Goal: Task Accomplishment & Management: Manage account settings

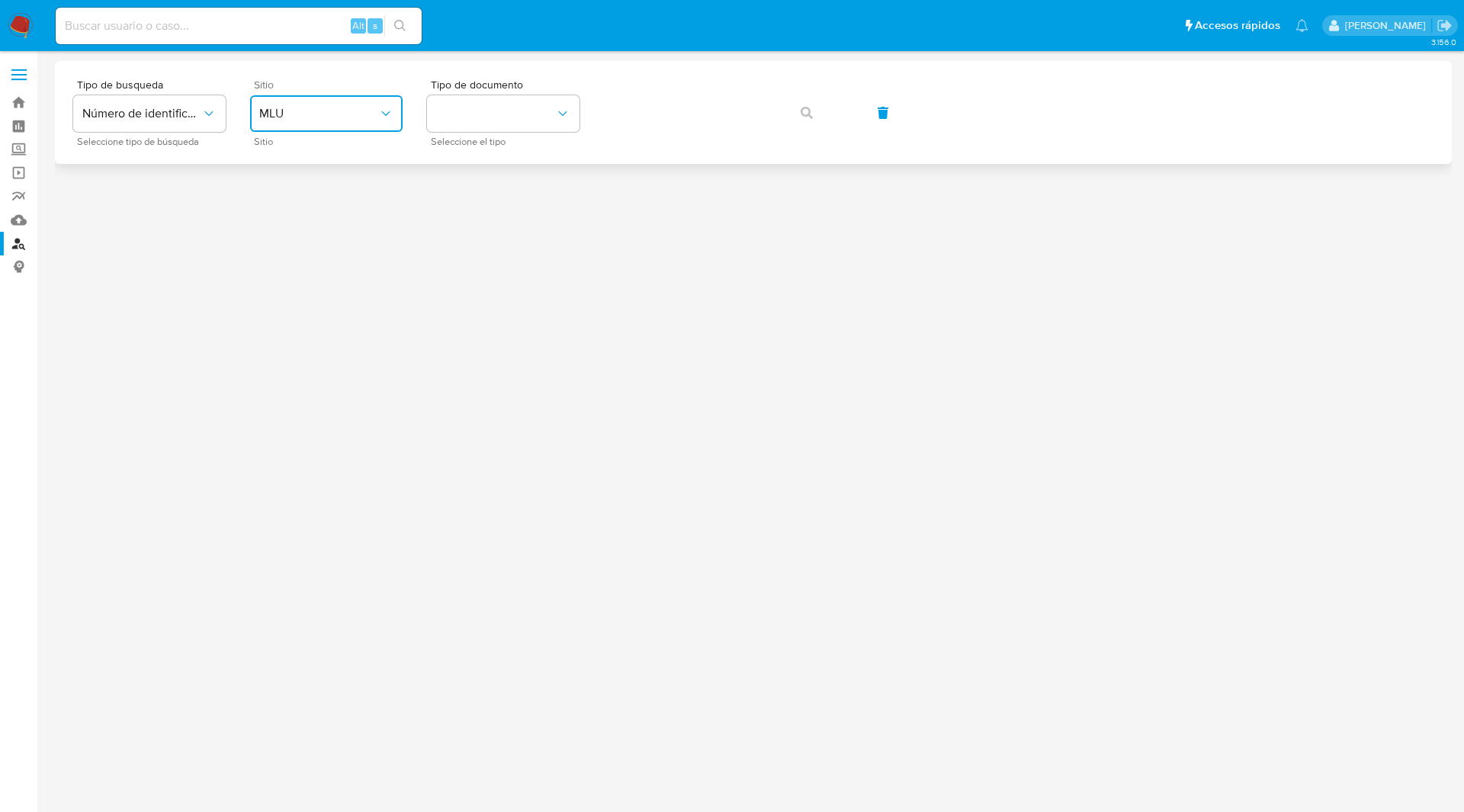
click at [305, 125] on button "MLU" at bounding box center [326, 114] width 153 height 36
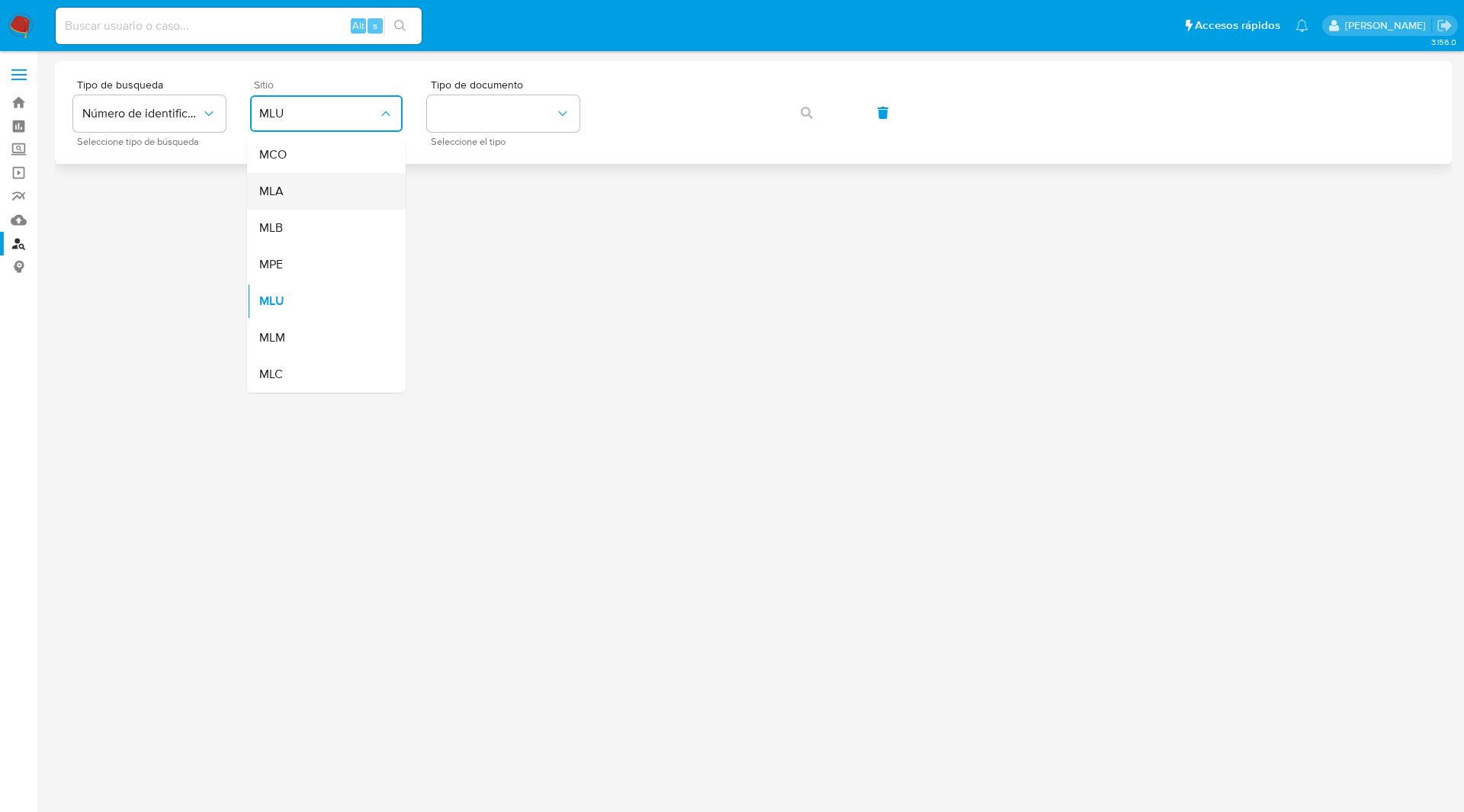
click at [306, 188] on div "MLA" at bounding box center [322, 191] width 125 height 36
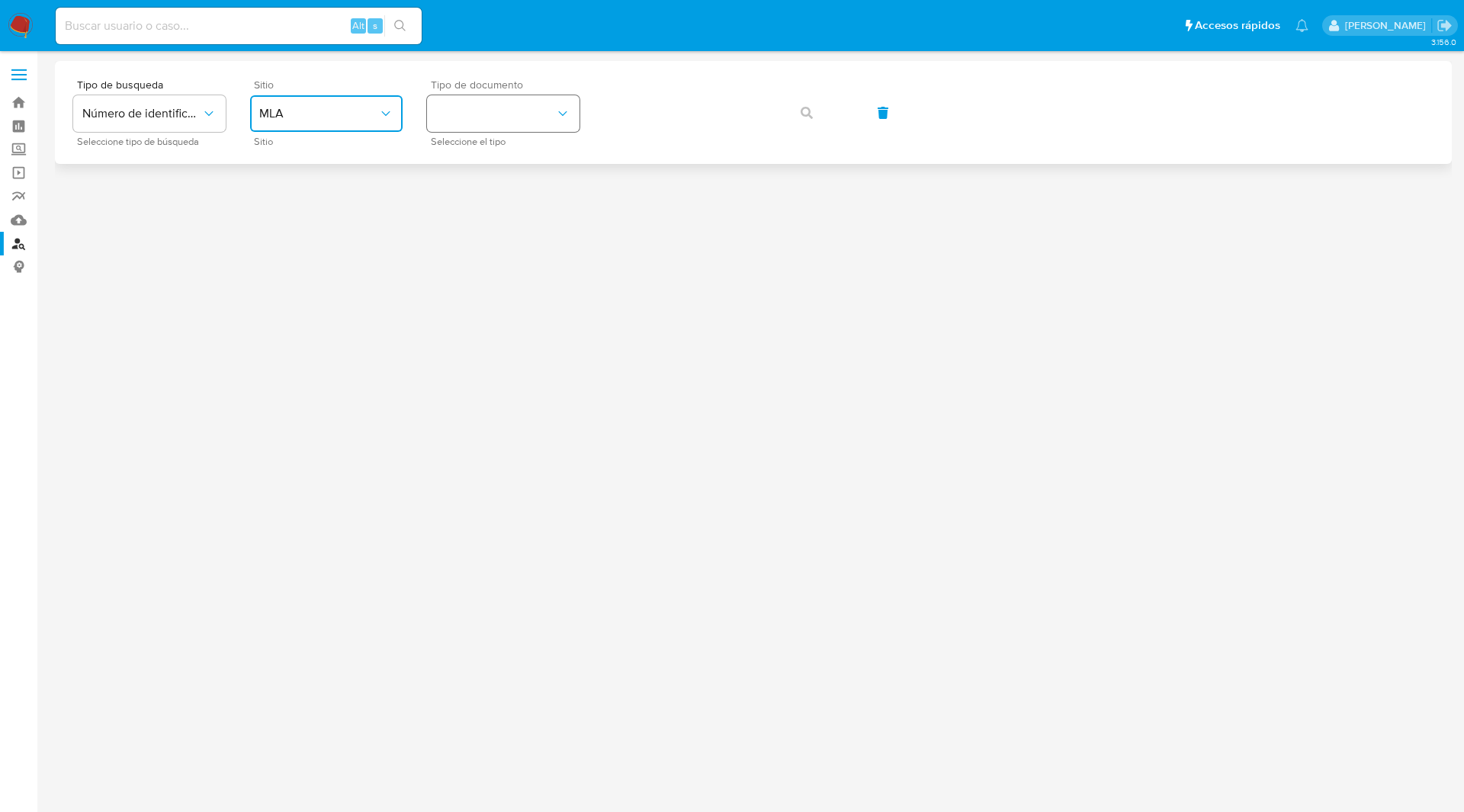
click at [494, 118] on button "identificationType" at bounding box center [504, 114] width 153 height 36
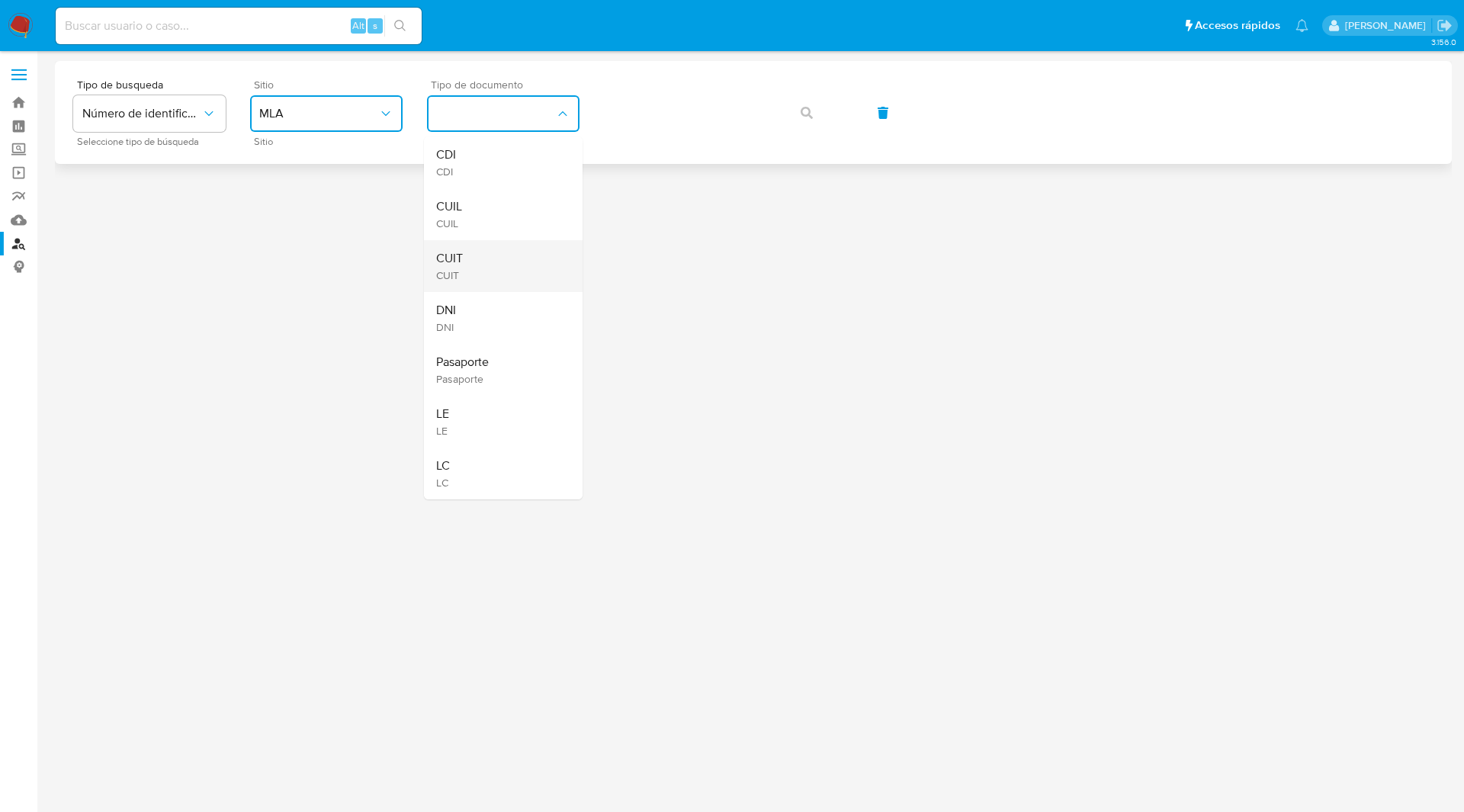
click at [471, 260] on div "CUIT CUIT" at bounding box center [499, 266] width 125 height 52
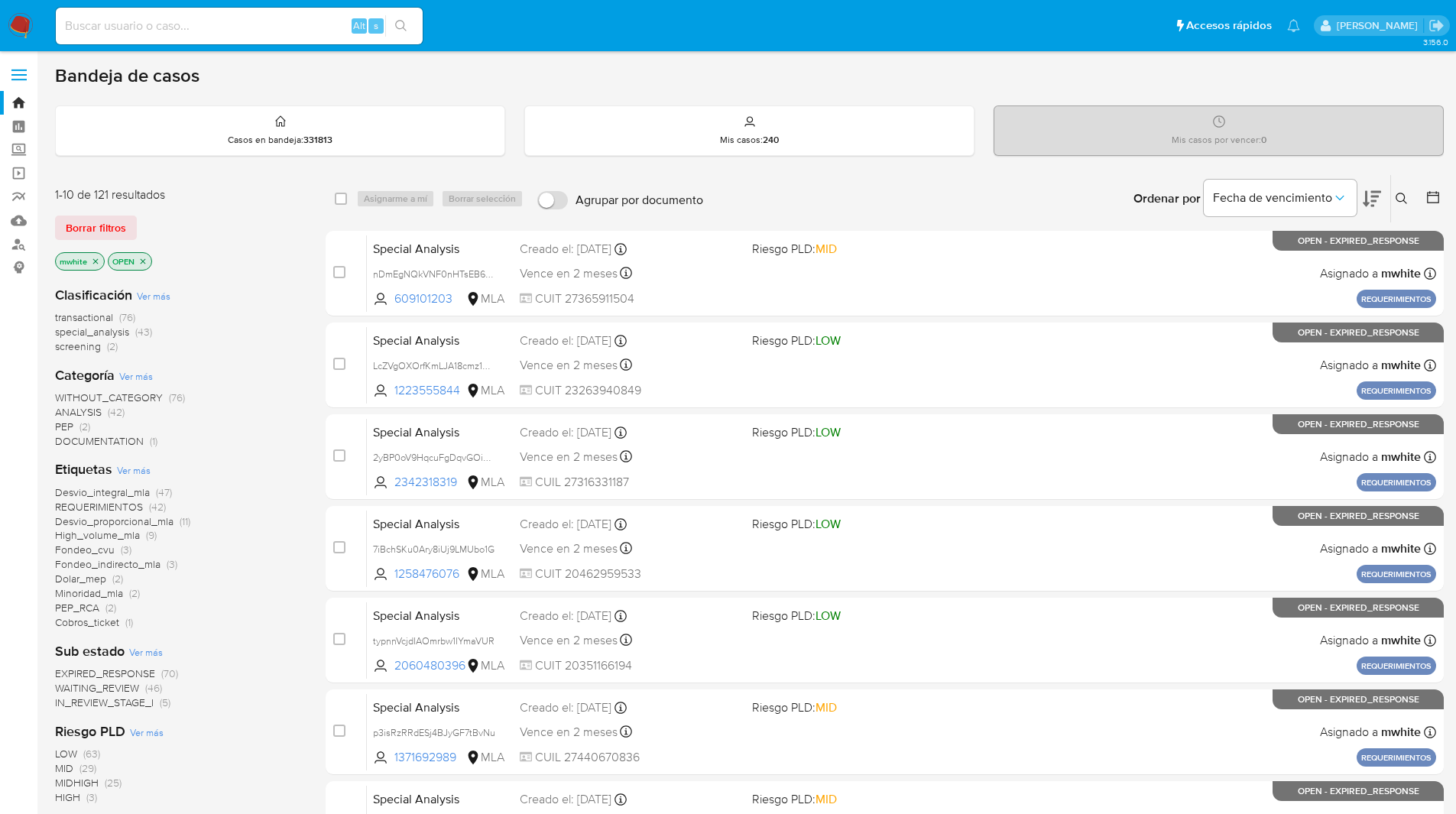
click at [198, 22] on input at bounding box center [239, 26] width 367 height 20
paste input "8go4cvqg2BxuLJBheVJ8DI7Y"
type input "8go4cvqg2BxuLJBheVJ8DI7Y"
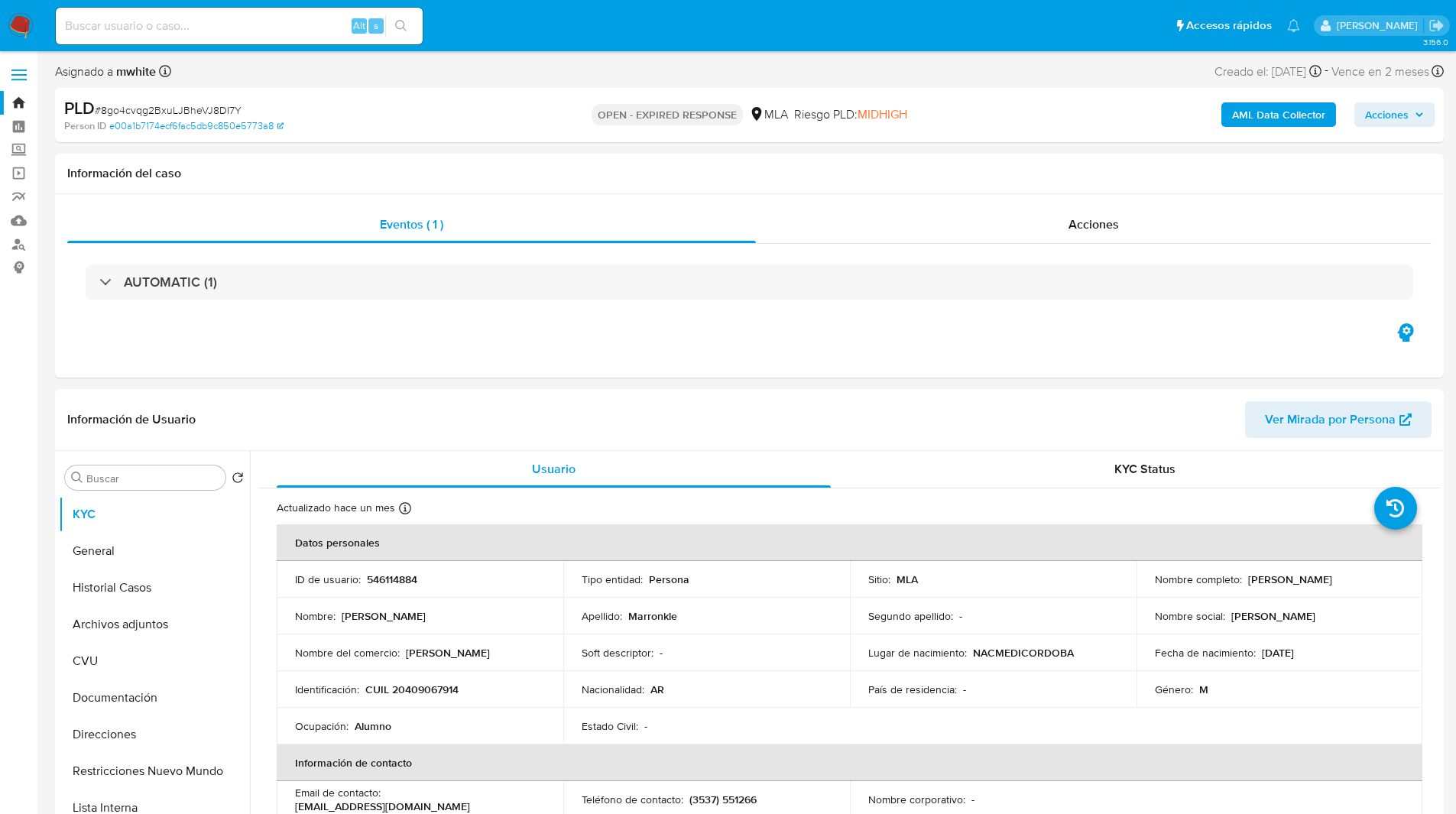
select select "10"
click at [626, 49] on nav "Pausado Ver notificaciones Alt s Accesos rápidos Presiona las siguientes teclas…" at bounding box center [728, 26] width 1456 height 51
click at [478, 7] on ul "Pausado Ver notificaciones Alt s Accesos rápidos Presiona las siguientes teclas…" at bounding box center [678, 26] width 1259 height 38
click at [538, 26] on ul "Pausado Ver notificaciones Alt s Accesos rápidos Presiona las siguientes teclas…" at bounding box center [678, 26] width 1259 height 38
click at [735, 320] on div "AUTOMATIC (1)" at bounding box center [749, 283] width 1364 height 77
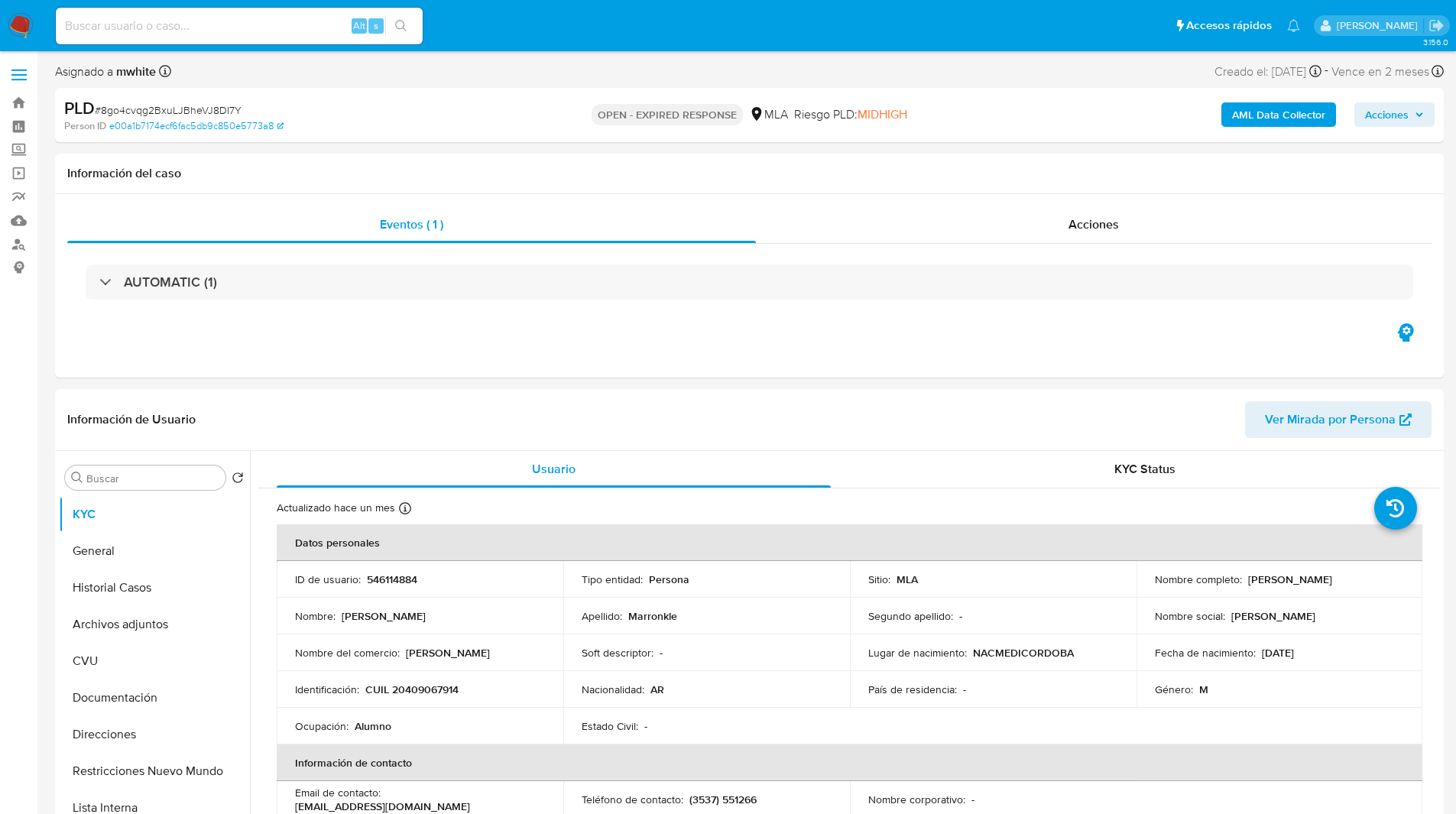
click at [600, 23] on ul "Pausado Ver notificaciones Alt s Accesos rápidos Presiona las siguientes teclas…" at bounding box center [678, 26] width 1259 height 38
select select "10"
click at [211, 36] on input at bounding box center [239, 26] width 367 height 20
paste input "546114884"
type input "546114884"
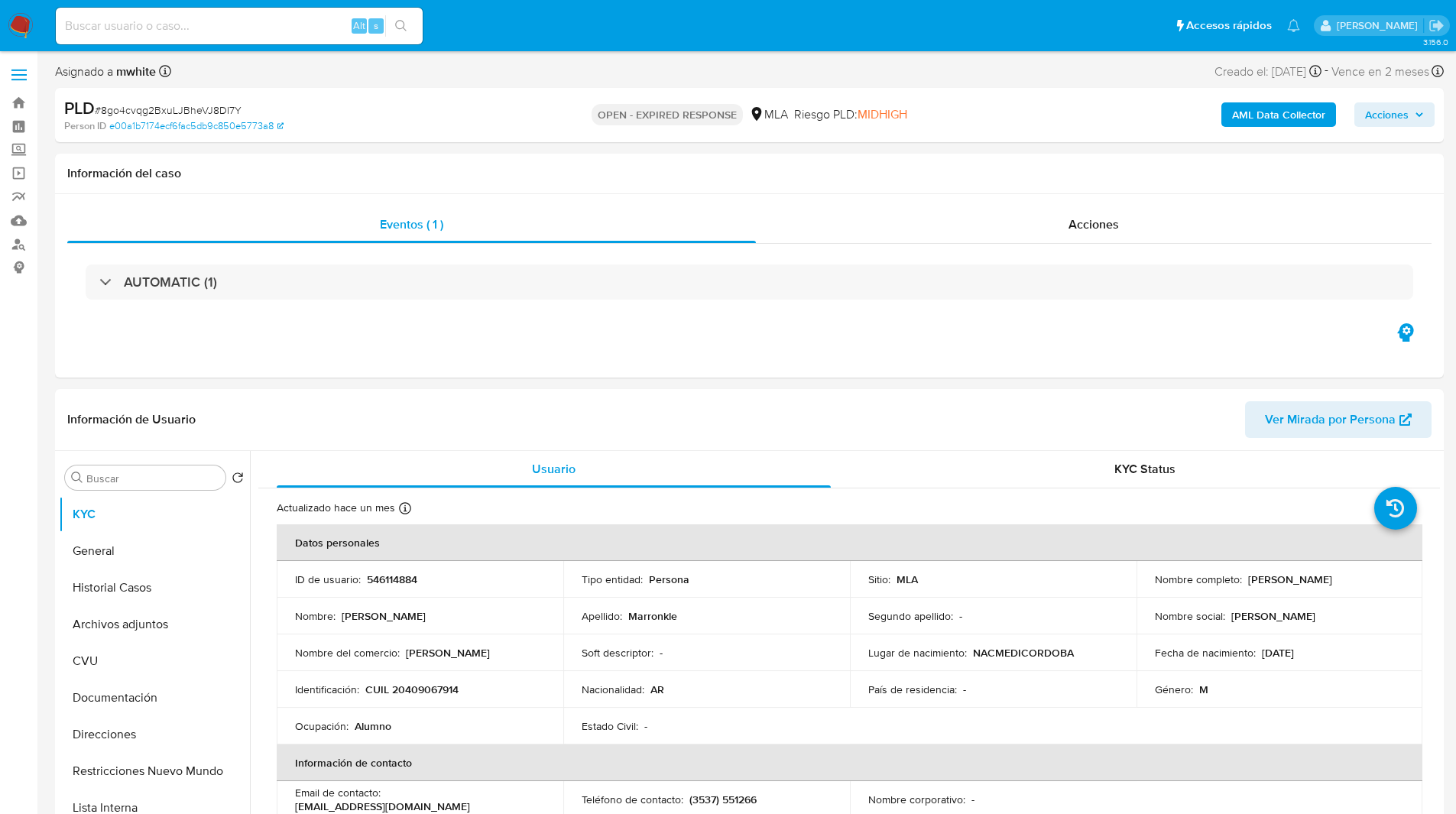
click at [829, 98] on div "Riesgo PLD: MIDHIGH" at bounding box center [850, 115] width 113 height 36
click at [920, 18] on ul "Pausado Ver notificaciones Alt s Accesos rápidos Presiona las siguientes teclas…" at bounding box center [678, 26] width 1259 height 38
click at [117, 590] on button "Historial Casos" at bounding box center [149, 588] width 179 height 36
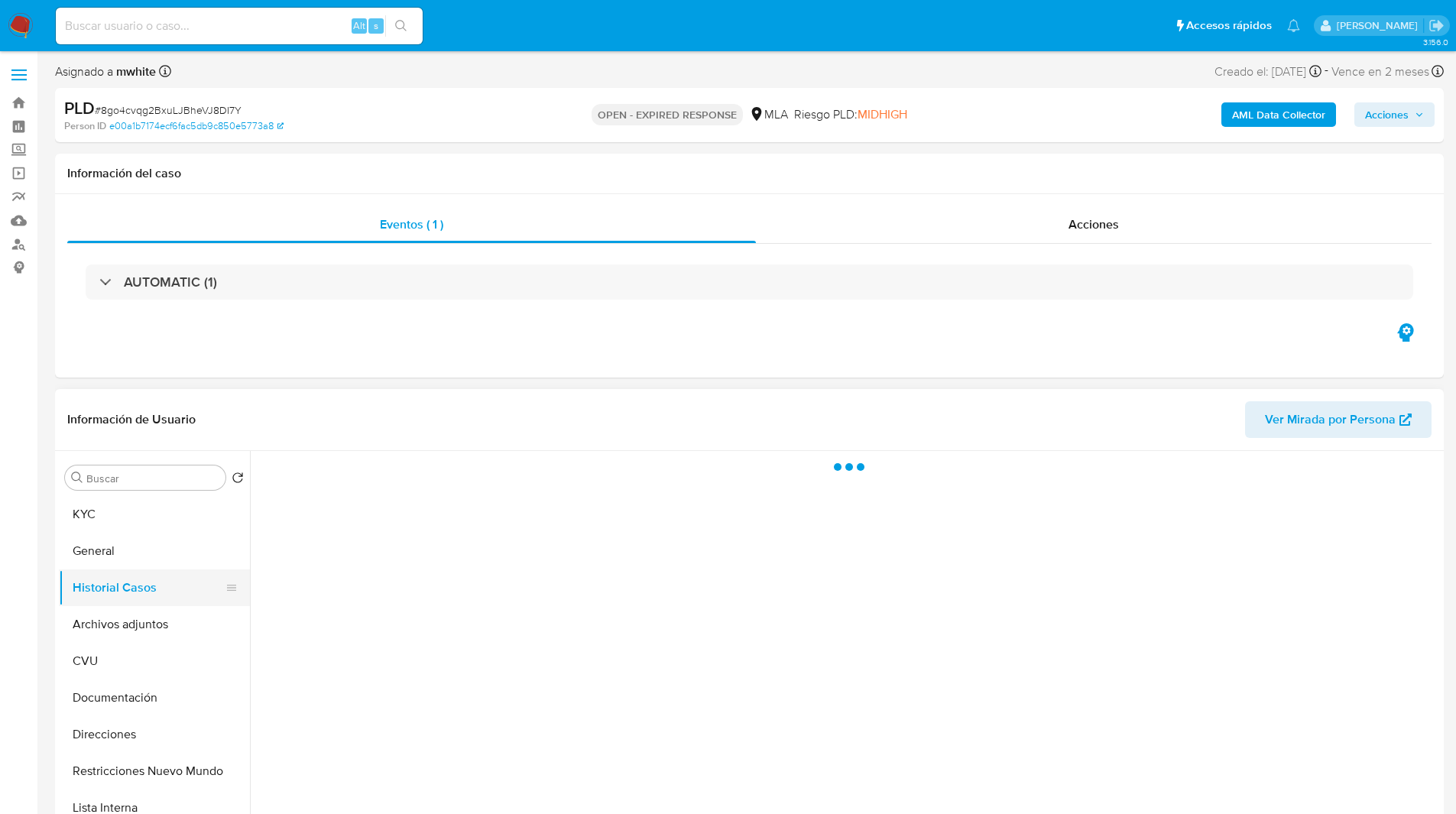
click at [187, 590] on button "Historial Casos" at bounding box center [149, 588] width 179 height 36
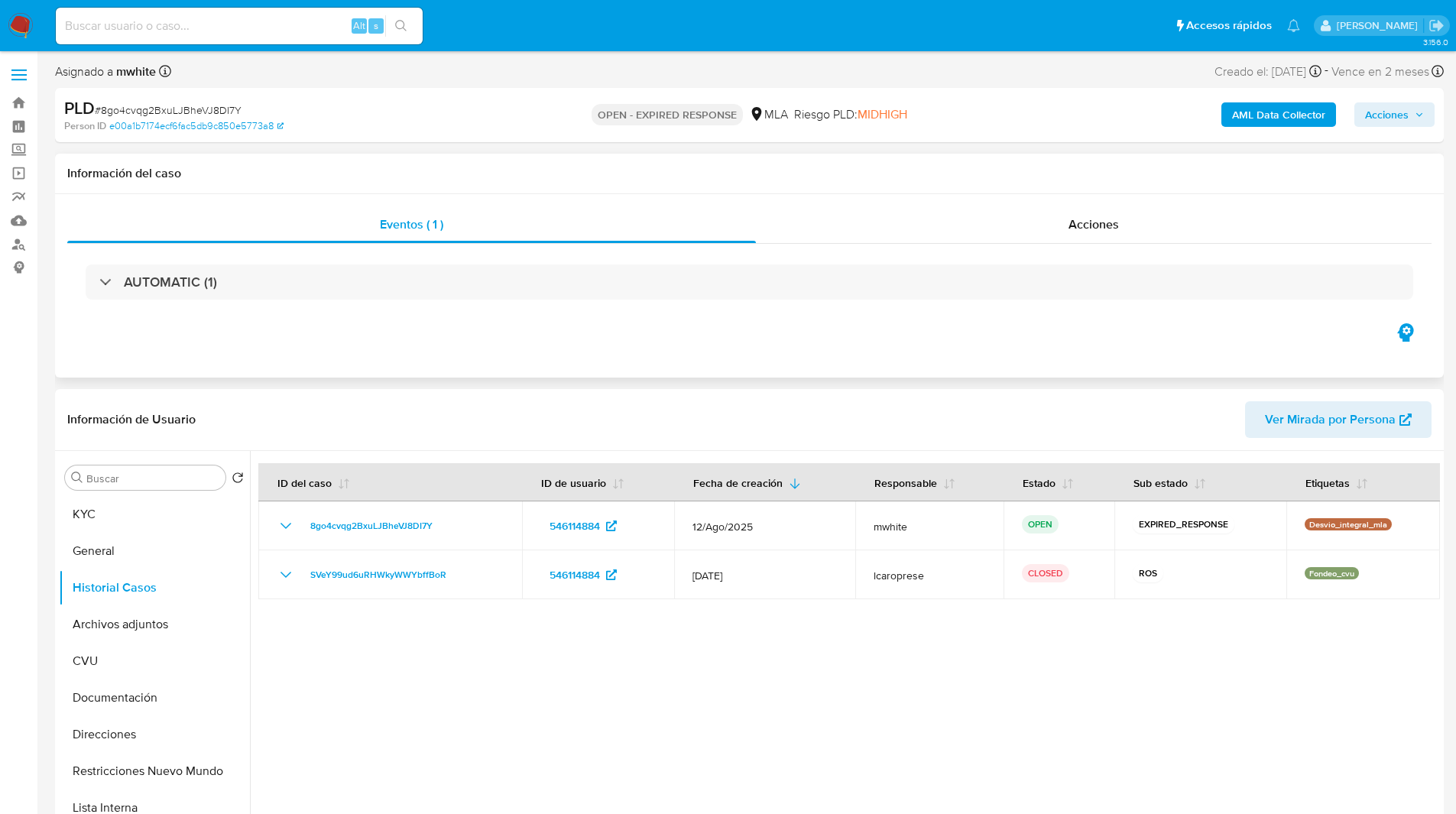
click at [457, 336] on div "Eventos ( 1 ) Acciones AUTOMATIC (1)" at bounding box center [749, 285] width 1389 height 183
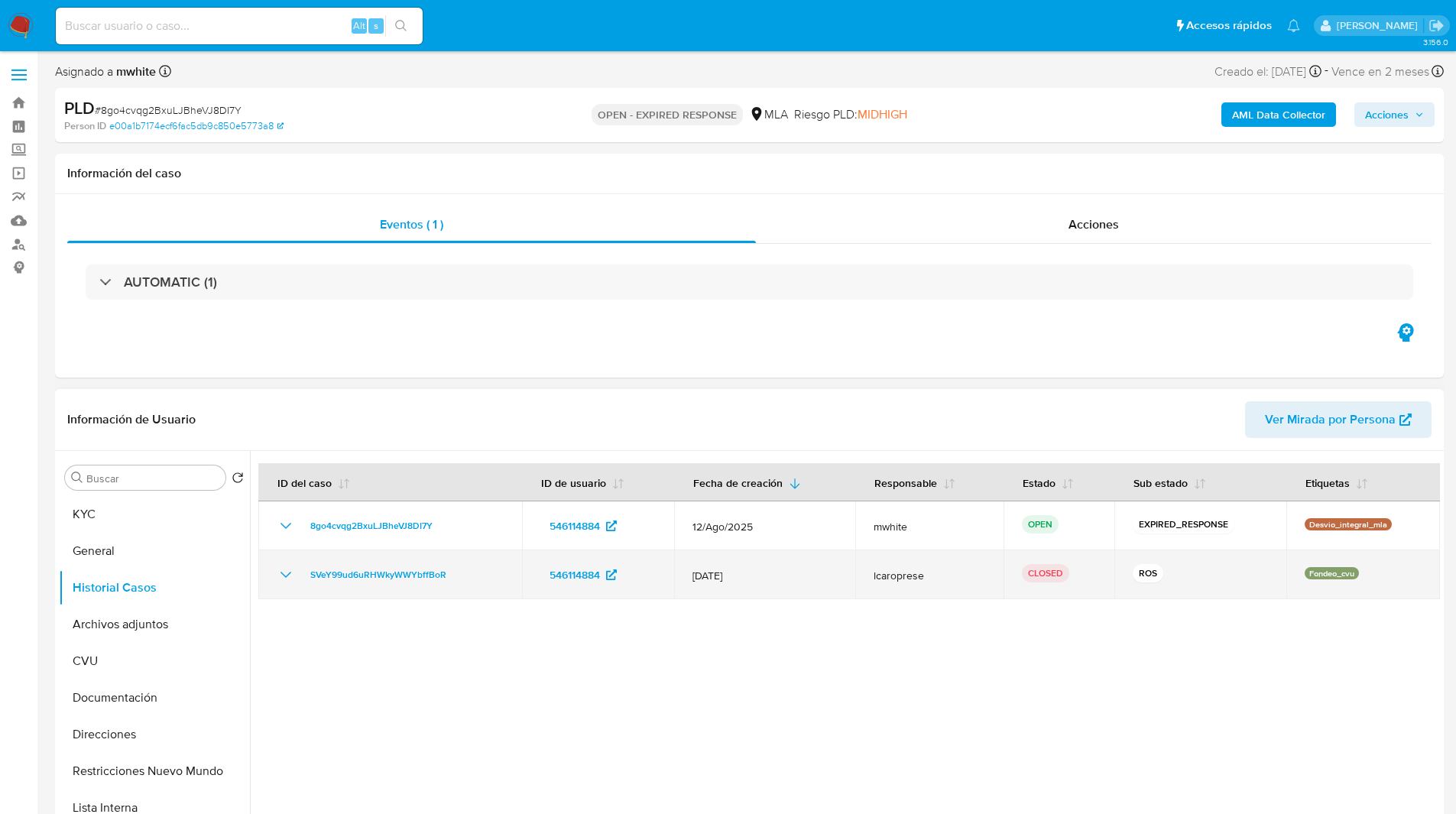
click at [287, 576] on icon "Mostrar/Ocultar" at bounding box center [286, 575] width 18 height 18
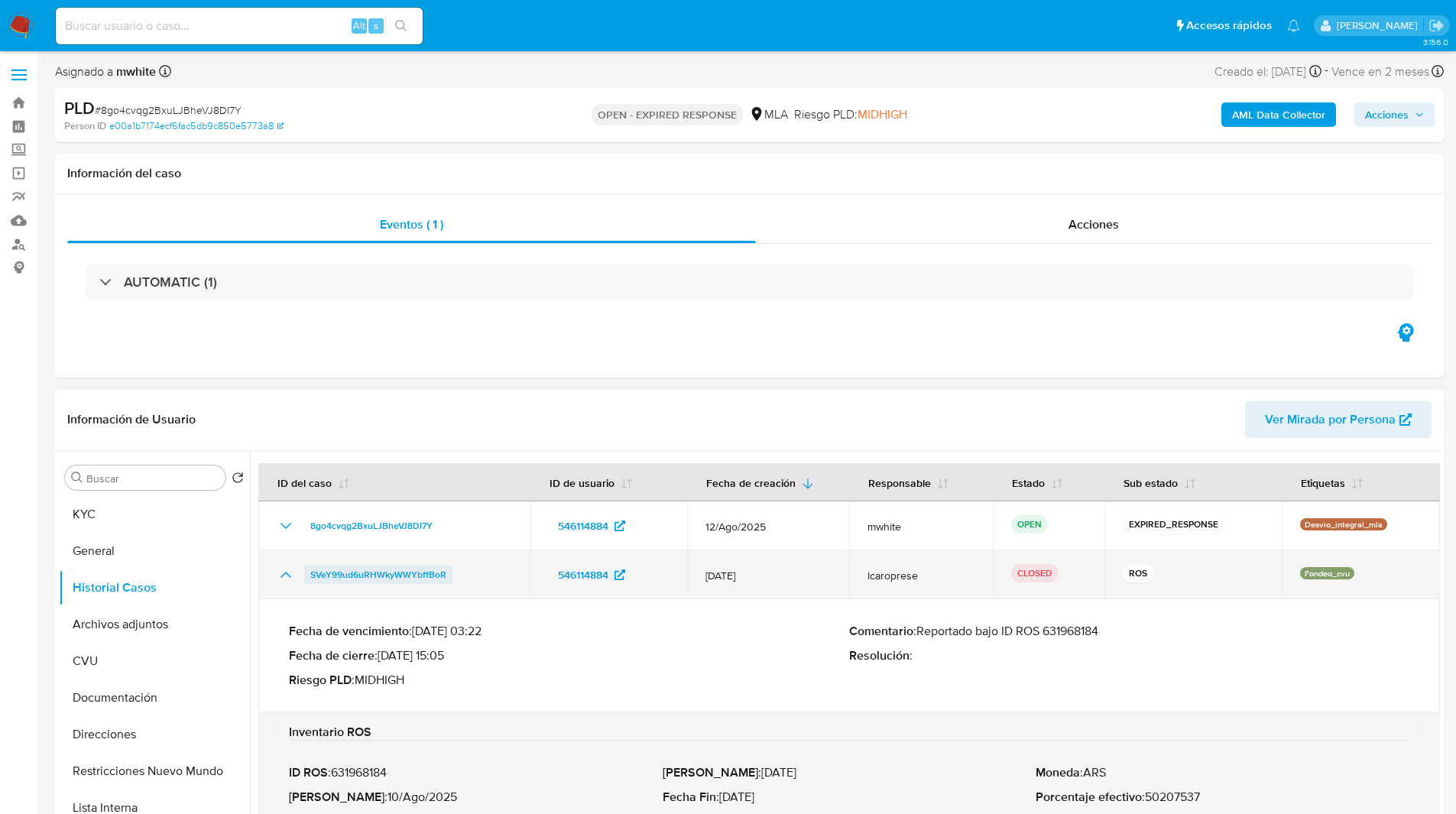
click at [391, 573] on span "SVeY99ud6uRHWkyWWYbffBoR" at bounding box center [378, 575] width 136 height 18
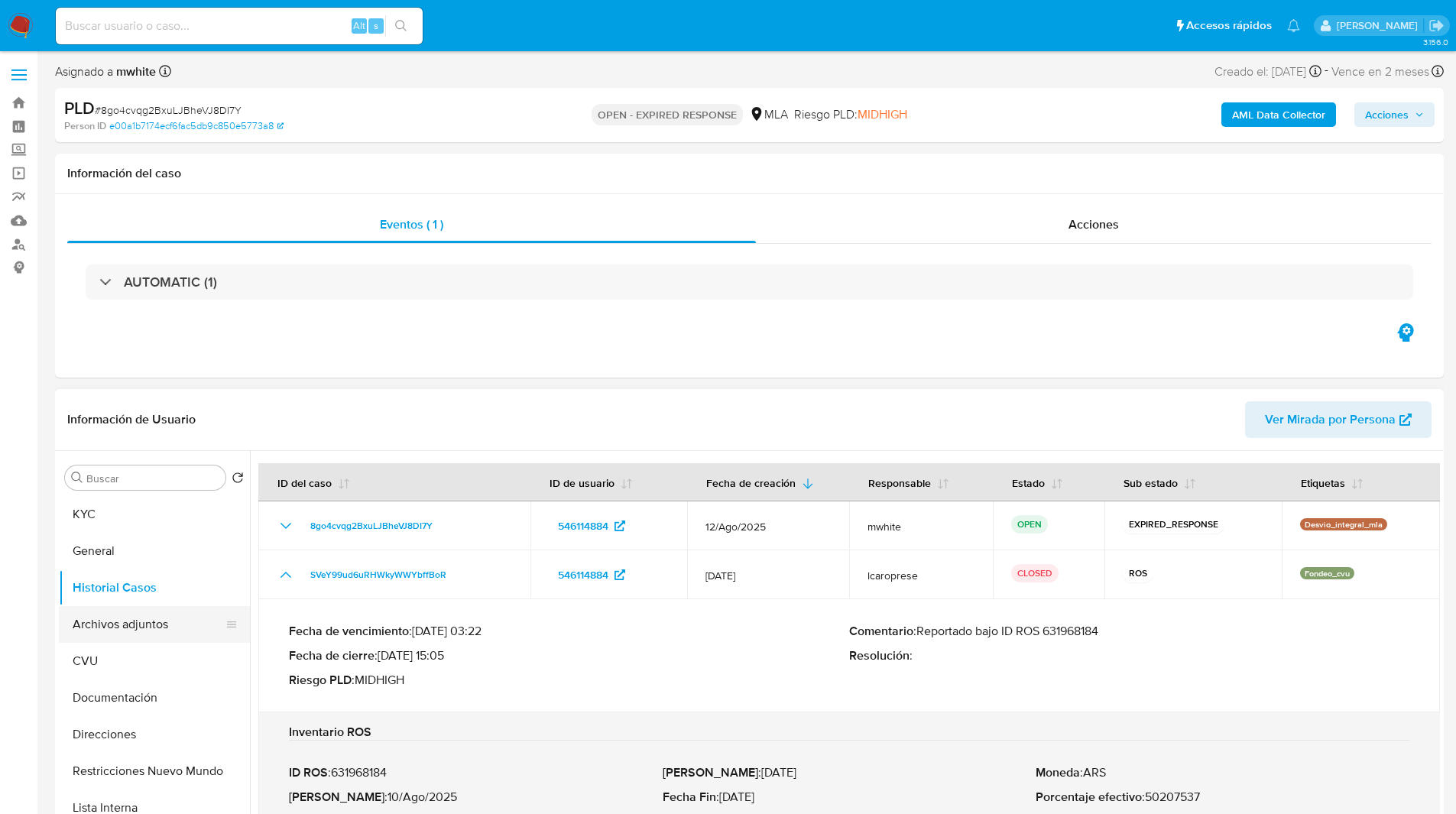
click at [135, 613] on button "Archivos adjuntos" at bounding box center [149, 624] width 179 height 36
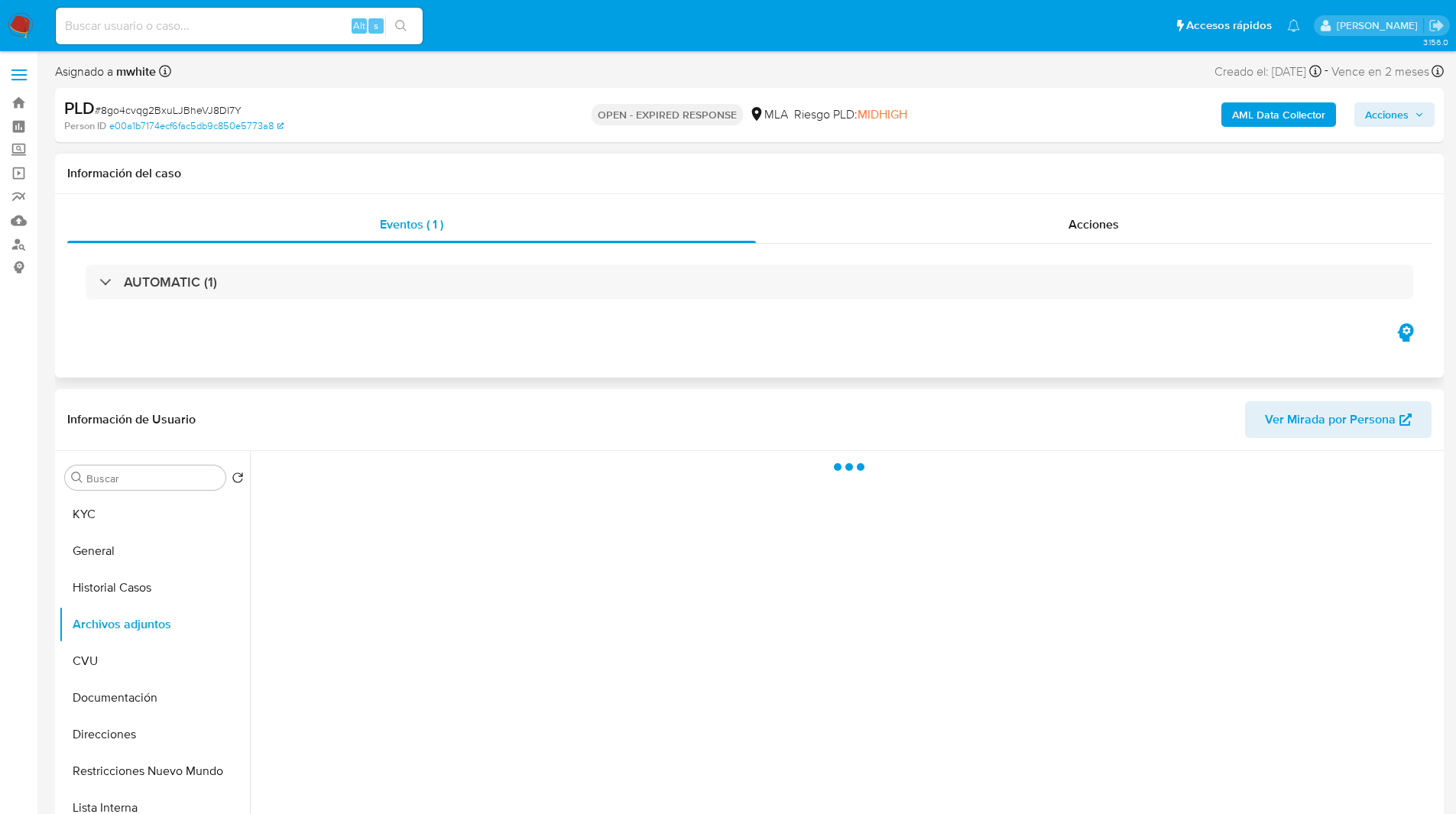
click at [391, 373] on div "Eventos ( 1 ) Acciones AUTOMATIC (1)" at bounding box center [749, 285] width 1389 height 183
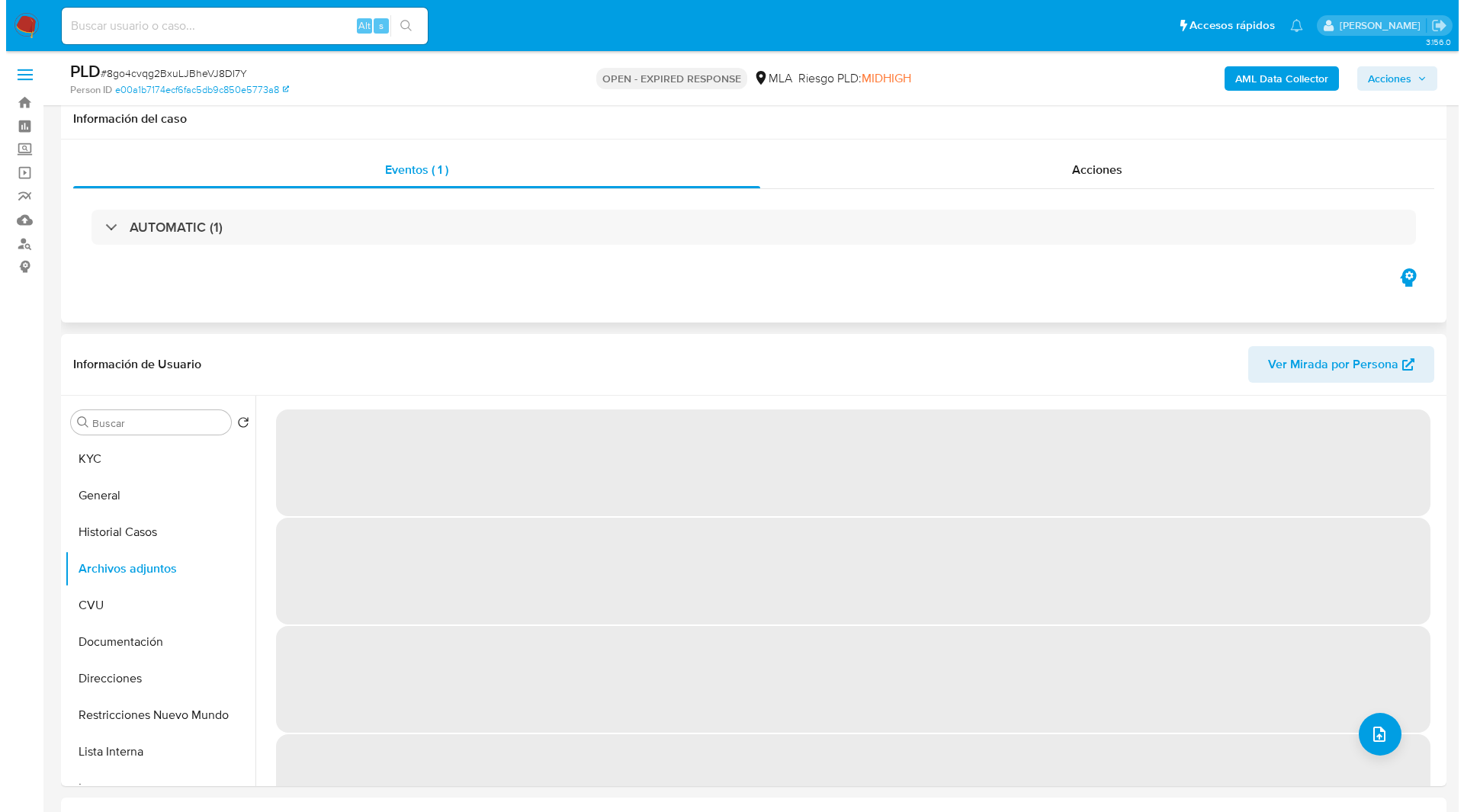
scroll to position [114, 0]
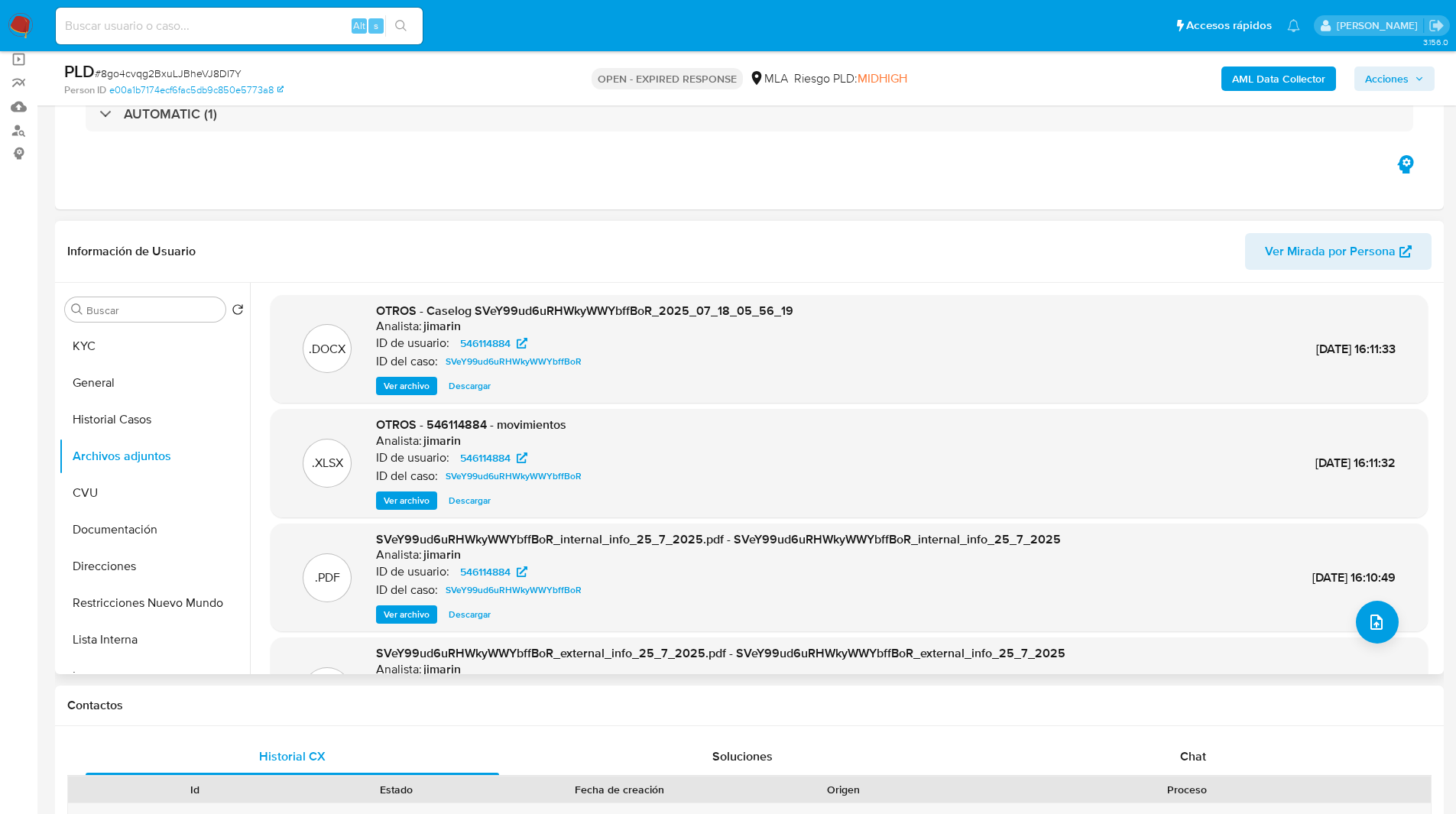
click at [405, 380] on span "Ver archivo" at bounding box center [406, 386] width 46 height 15
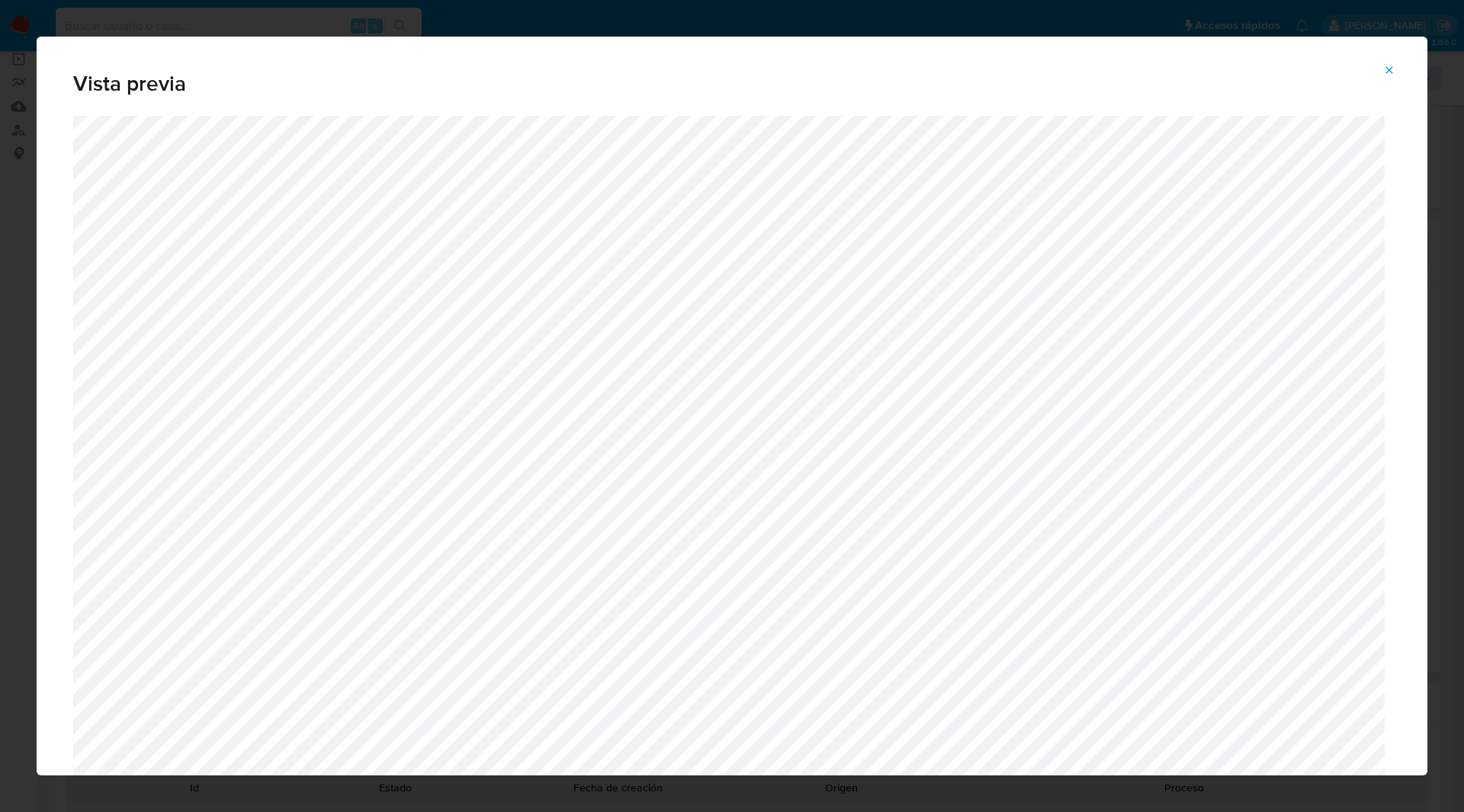
click at [302, 13] on div "Vista previa" at bounding box center [732, 406] width 1464 height 812
click at [1389, 70] on icon "Attachment preview" at bounding box center [1389, 69] width 12 height 12
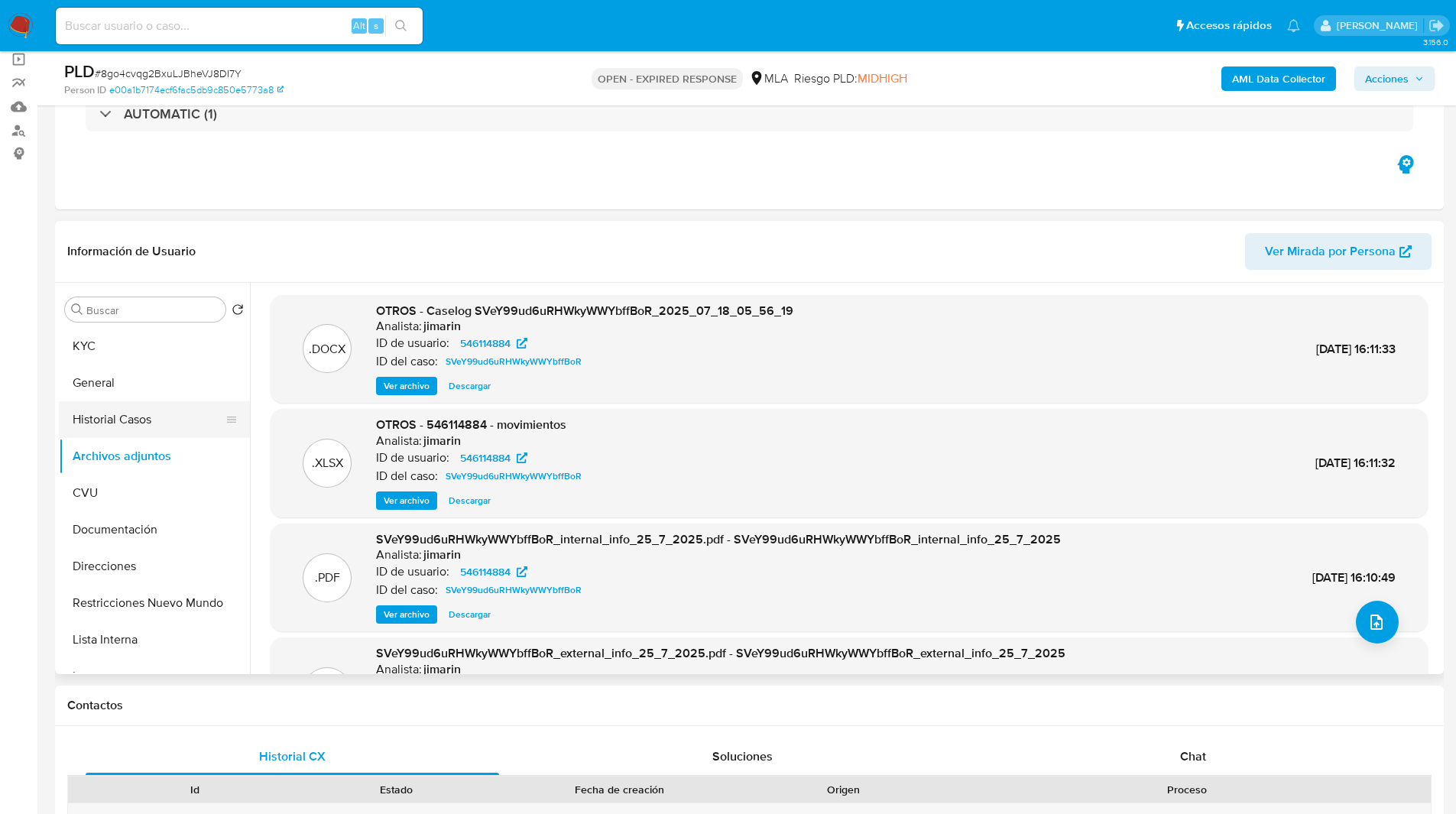
click at [147, 408] on button "Historial Casos" at bounding box center [149, 419] width 179 height 36
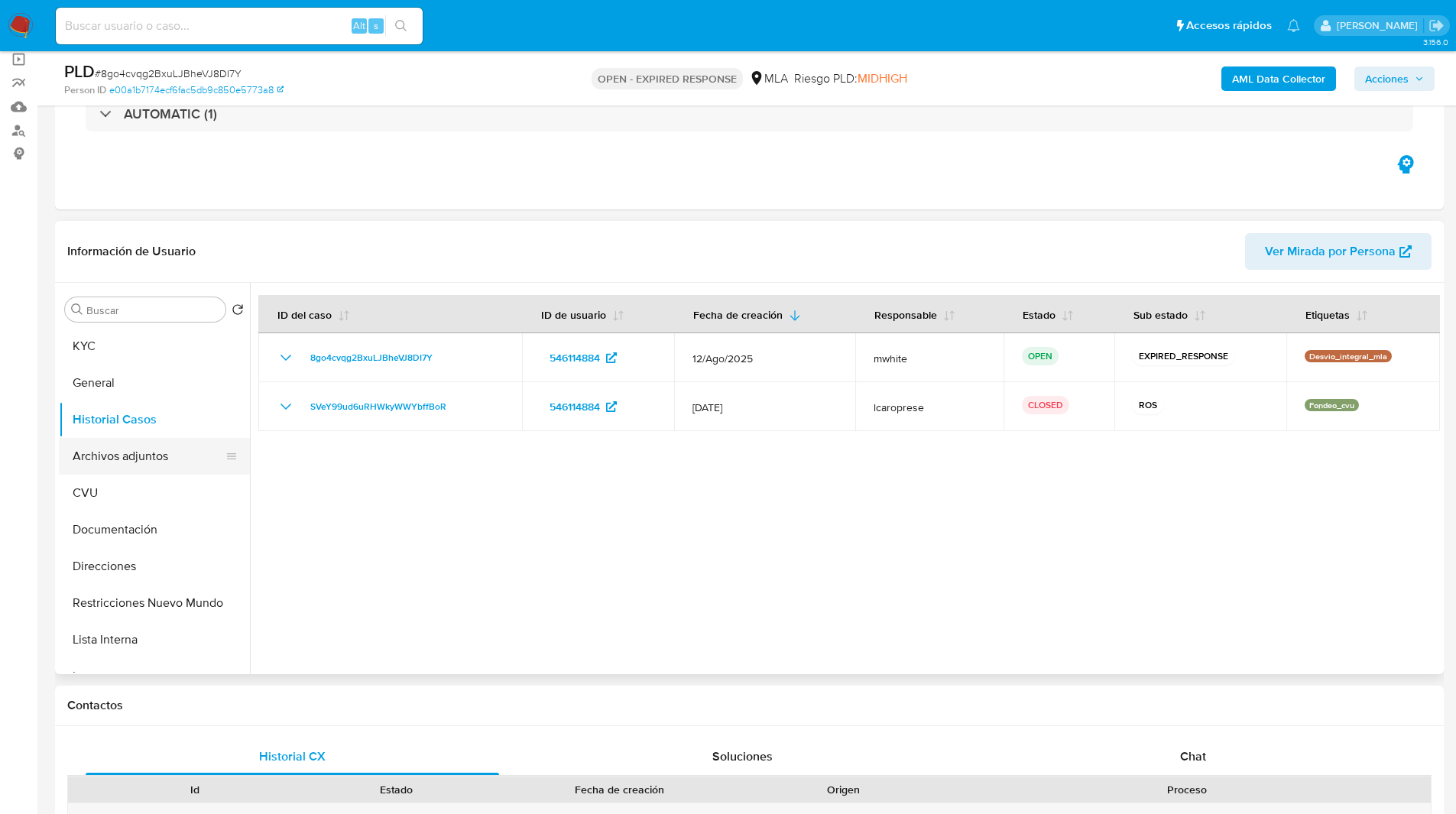
click at [143, 453] on button "Archivos adjuntos" at bounding box center [149, 457] width 179 height 36
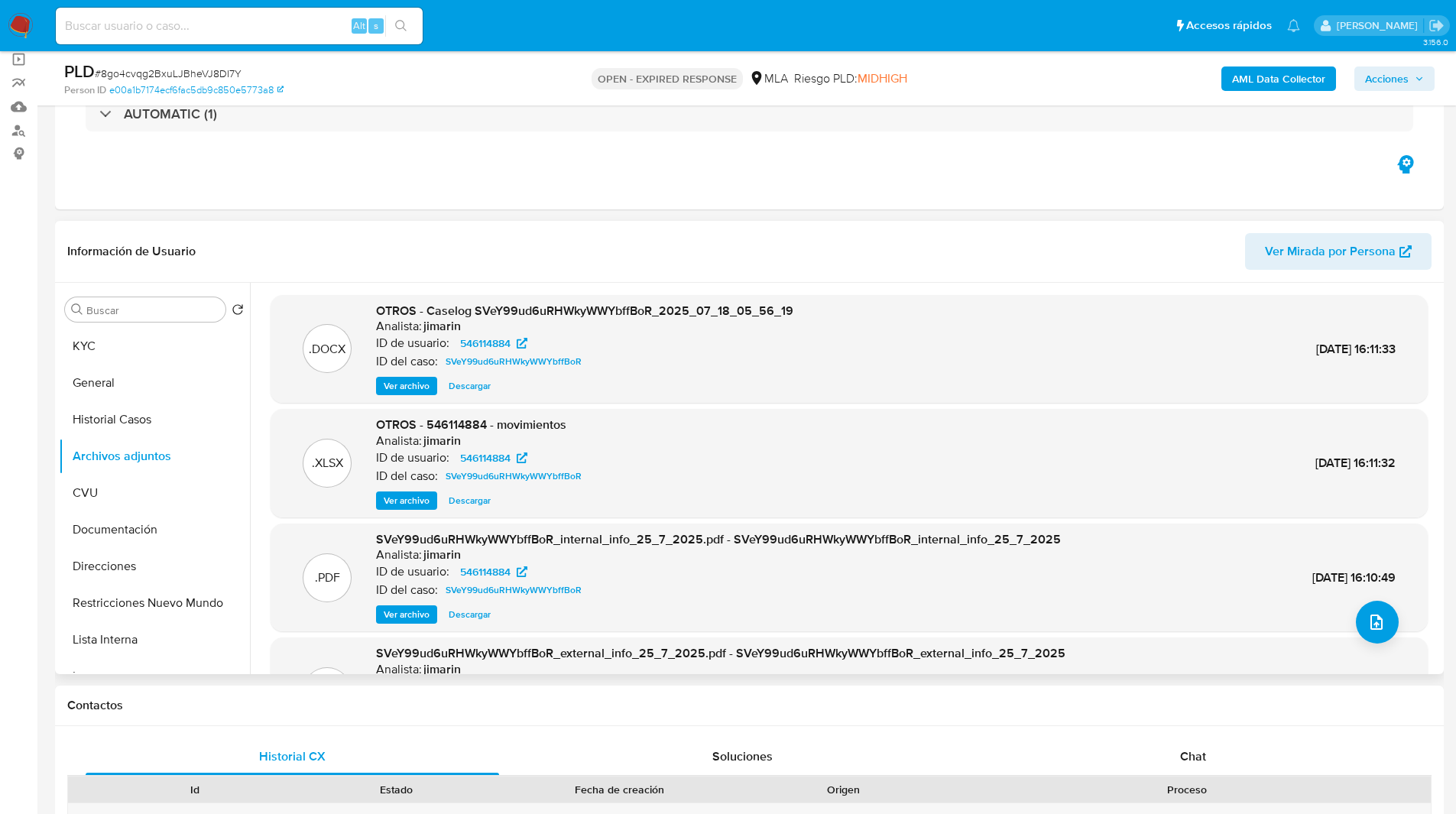
click at [498, 242] on header "Información de Usuario Ver Mirada por Persona" at bounding box center [749, 252] width 1364 height 36
click at [422, 385] on span "Ver archivo" at bounding box center [406, 386] width 46 height 15
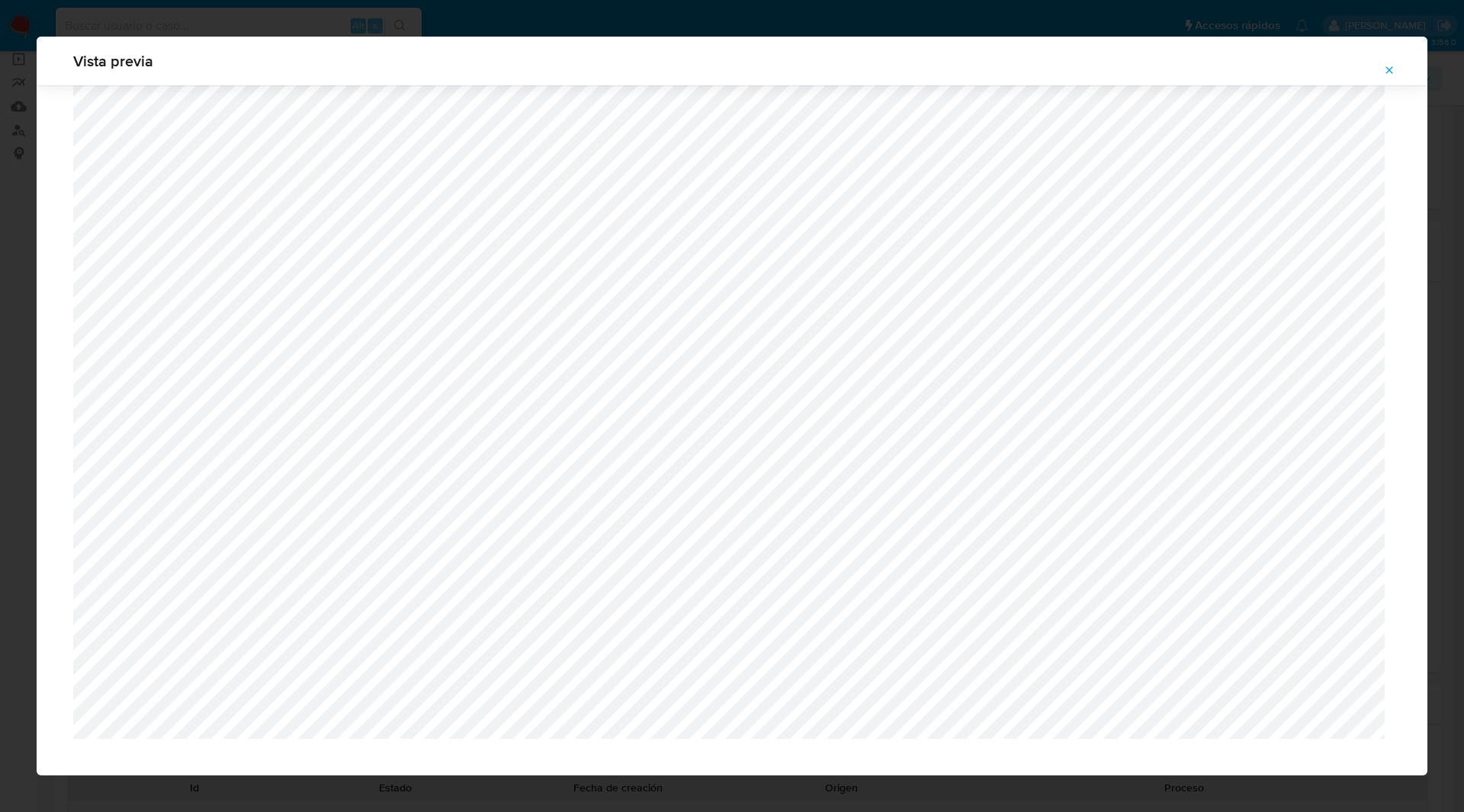
scroll to position [1337, 0]
click at [1389, 69] on icon "Attachment preview" at bounding box center [1390, 70] width 7 height 7
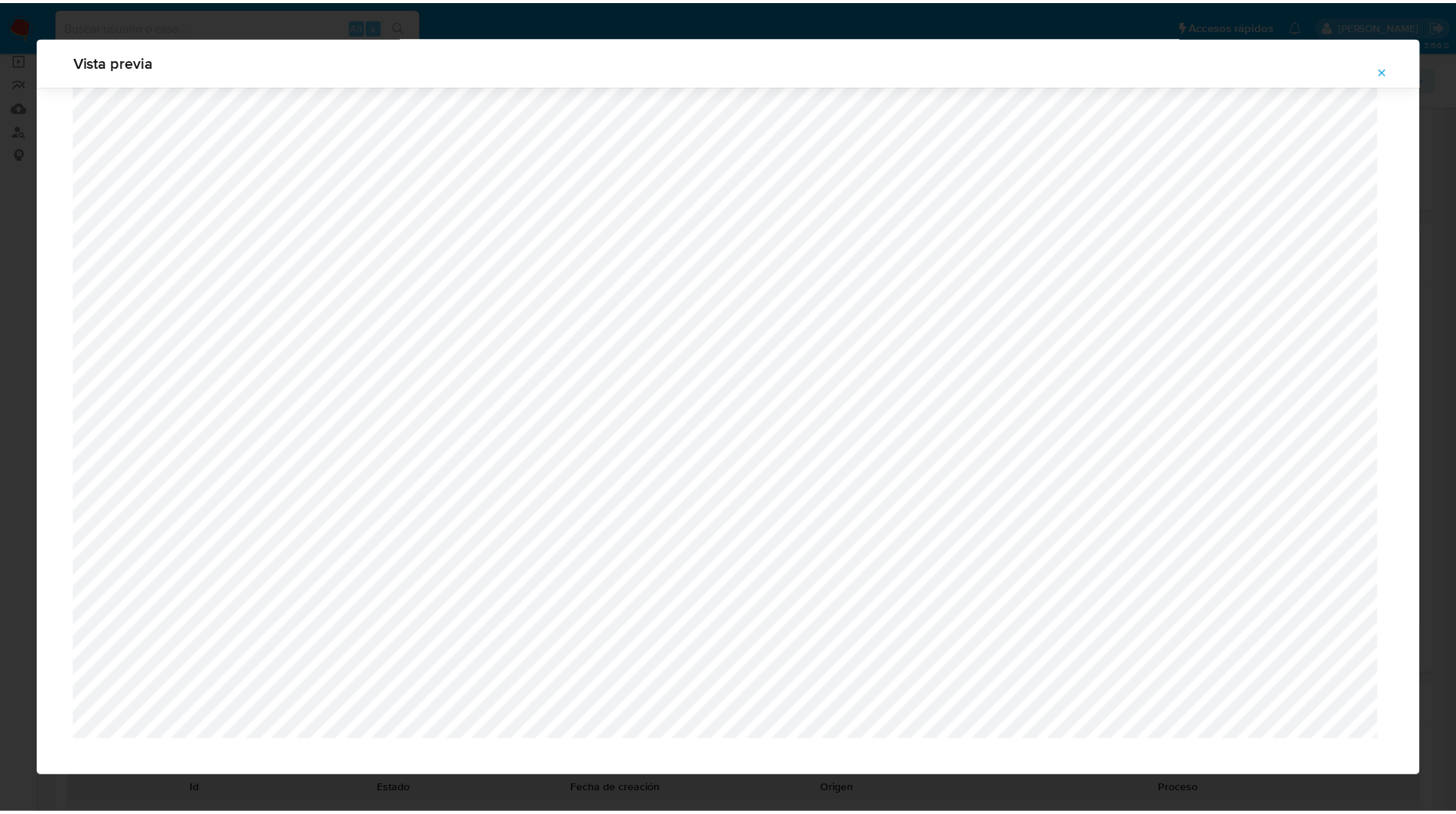
scroll to position [0, 0]
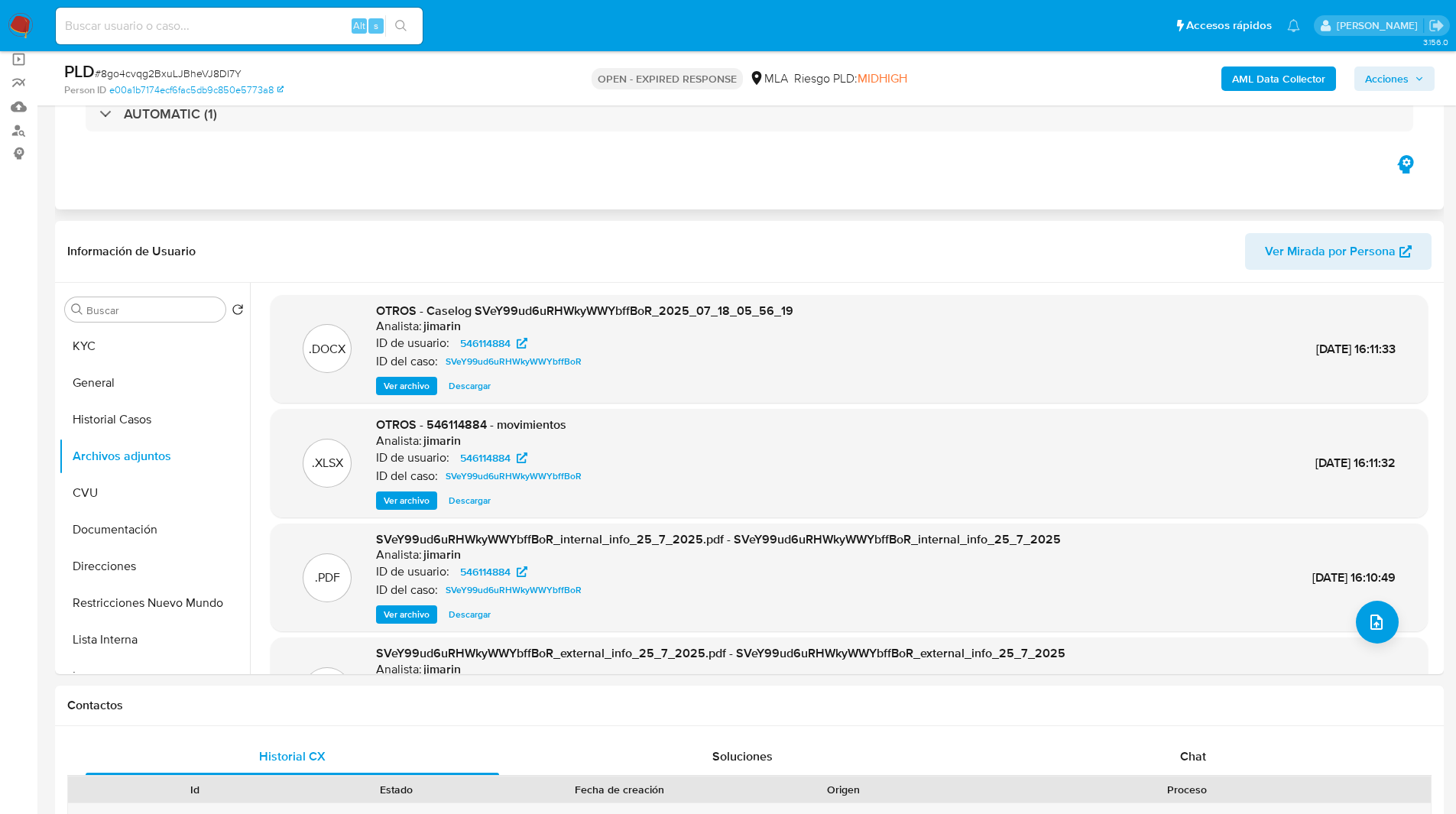
click at [584, 189] on div "Eventos ( 1 ) Acciones AUTOMATIC (1)" at bounding box center [749, 118] width 1389 height 183
click at [190, 183] on div "Eventos ( 1 ) Acciones AUTOMATIC (1)" at bounding box center [749, 118] width 1389 height 183
click at [121, 421] on button "Historial Casos" at bounding box center [149, 419] width 179 height 36
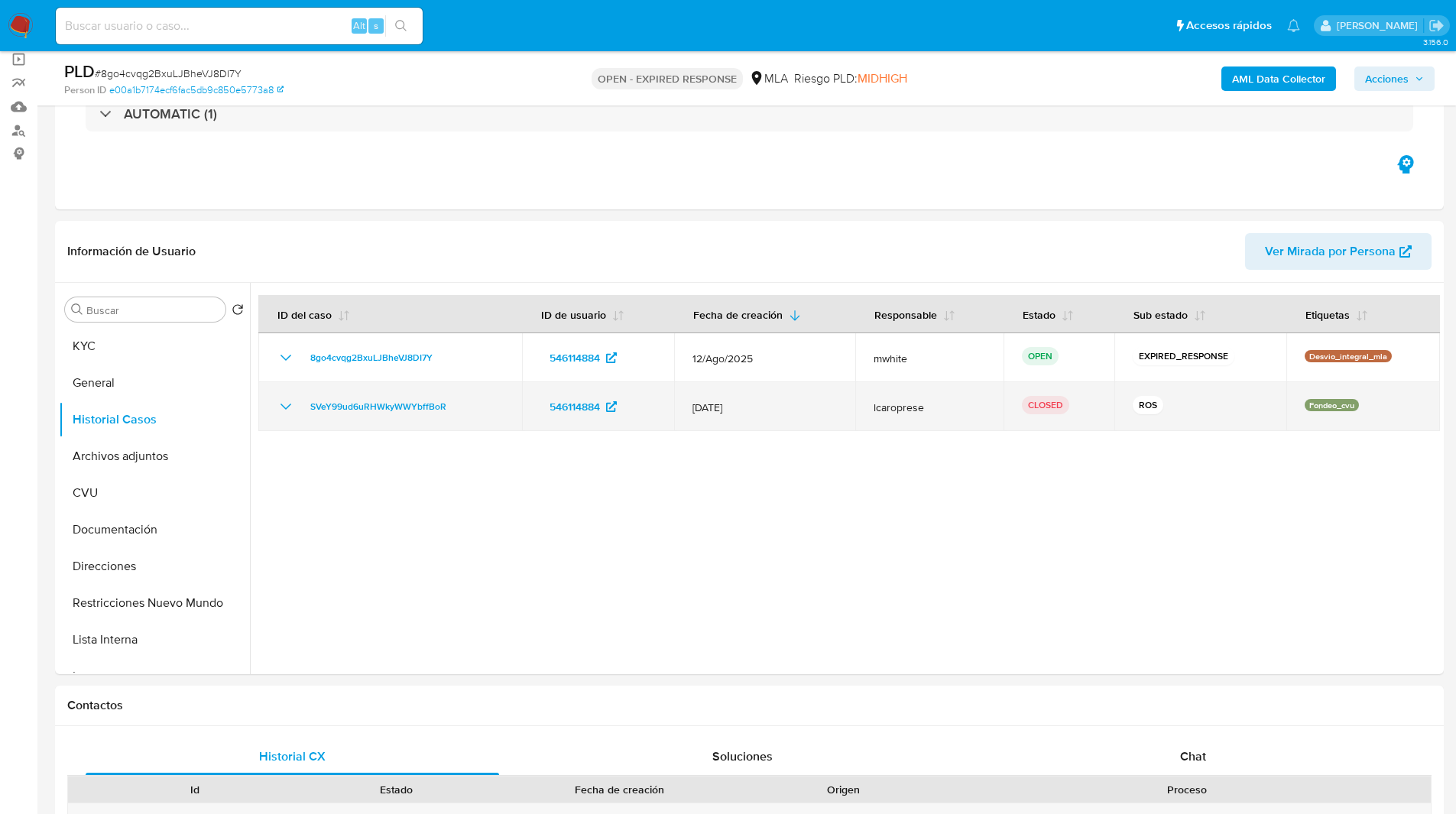
click at [291, 409] on icon "Mostrar/Ocultar" at bounding box center [286, 407] width 18 height 18
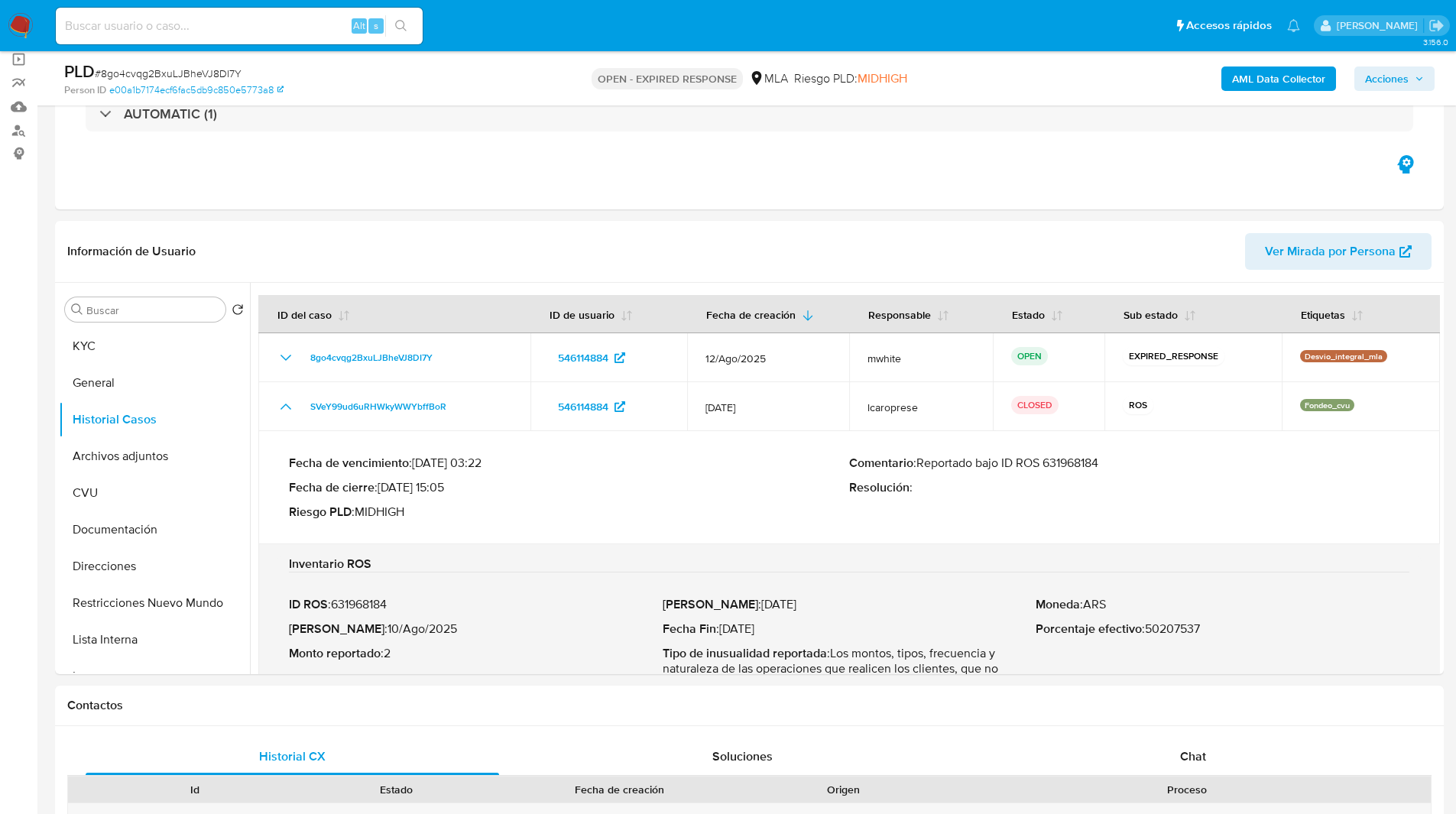
click at [1086, 456] on p "Comentario : Reportado bajo ID ROS 631968184" at bounding box center [1129, 463] width 560 height 15
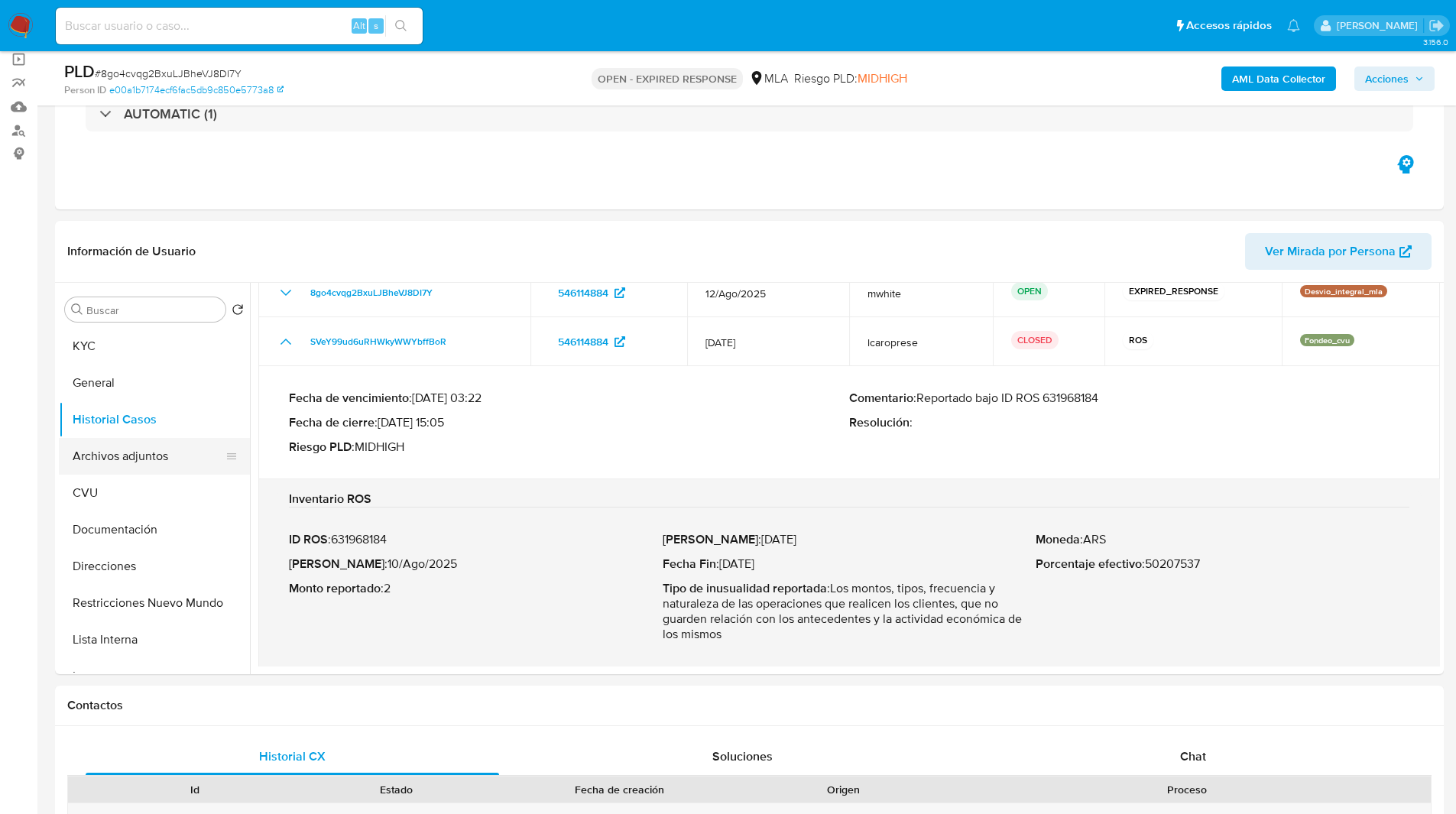
click at [140, 460] on button "Archivos adjuntos" at bounding box center [149, 457] width 179 height 36
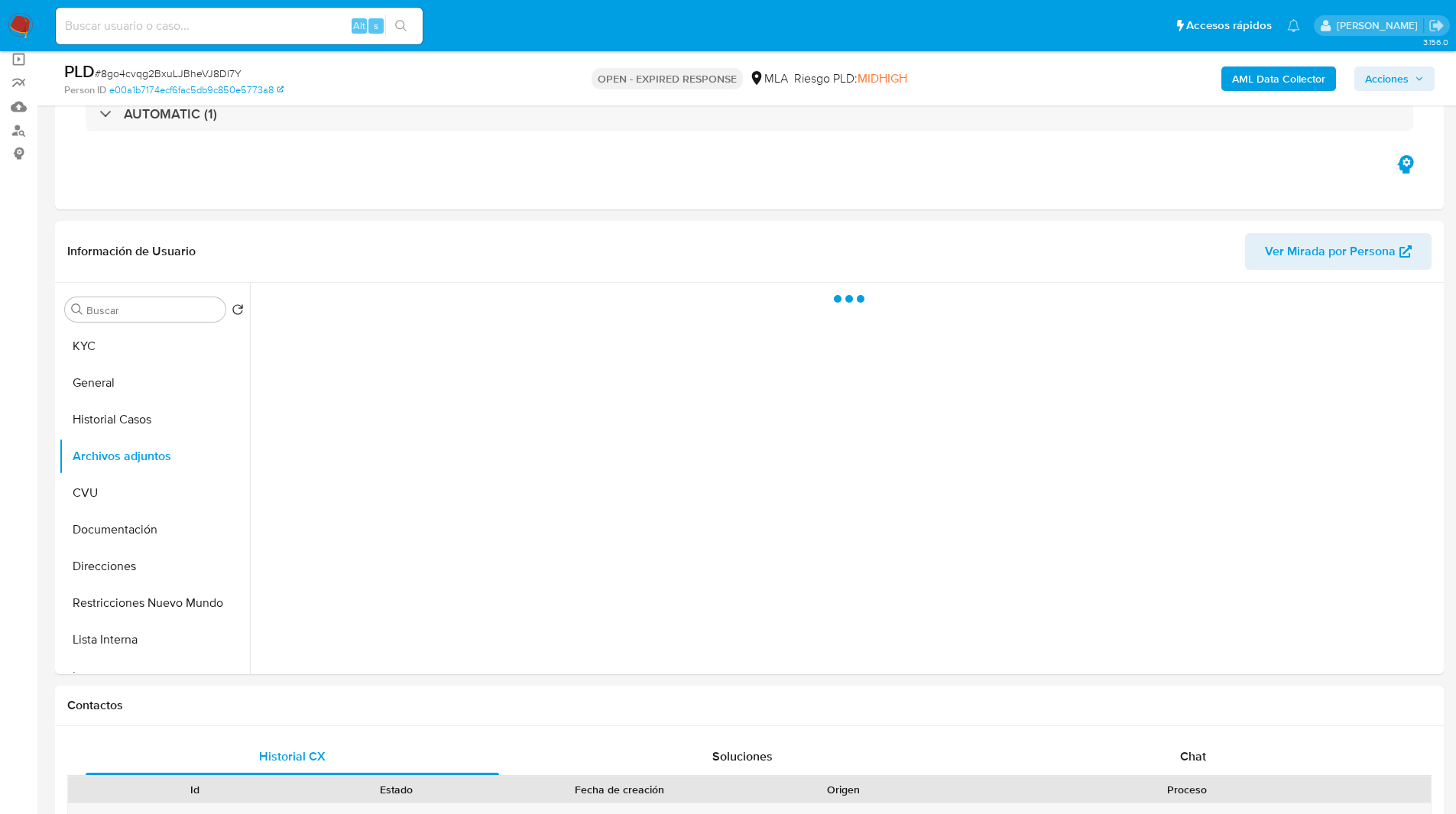
click at [172, 72] on span "# 8go4cvqg2BxuLJBheVJ8DI7Y" at bounding box center [168, 73] width 147 height 15
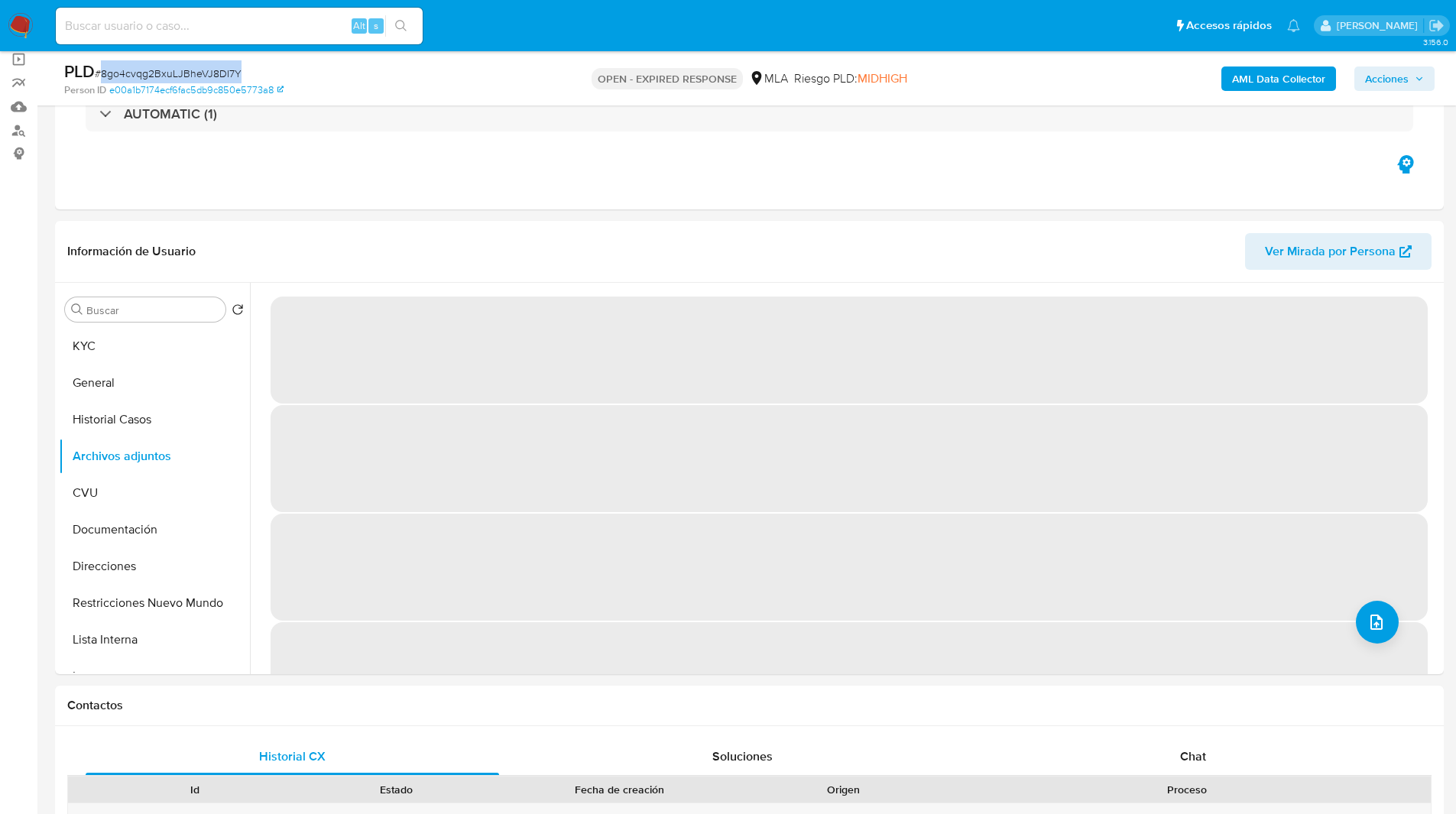
copy span "8go4cvqg2BxuLJBheVJ8DI7Y"
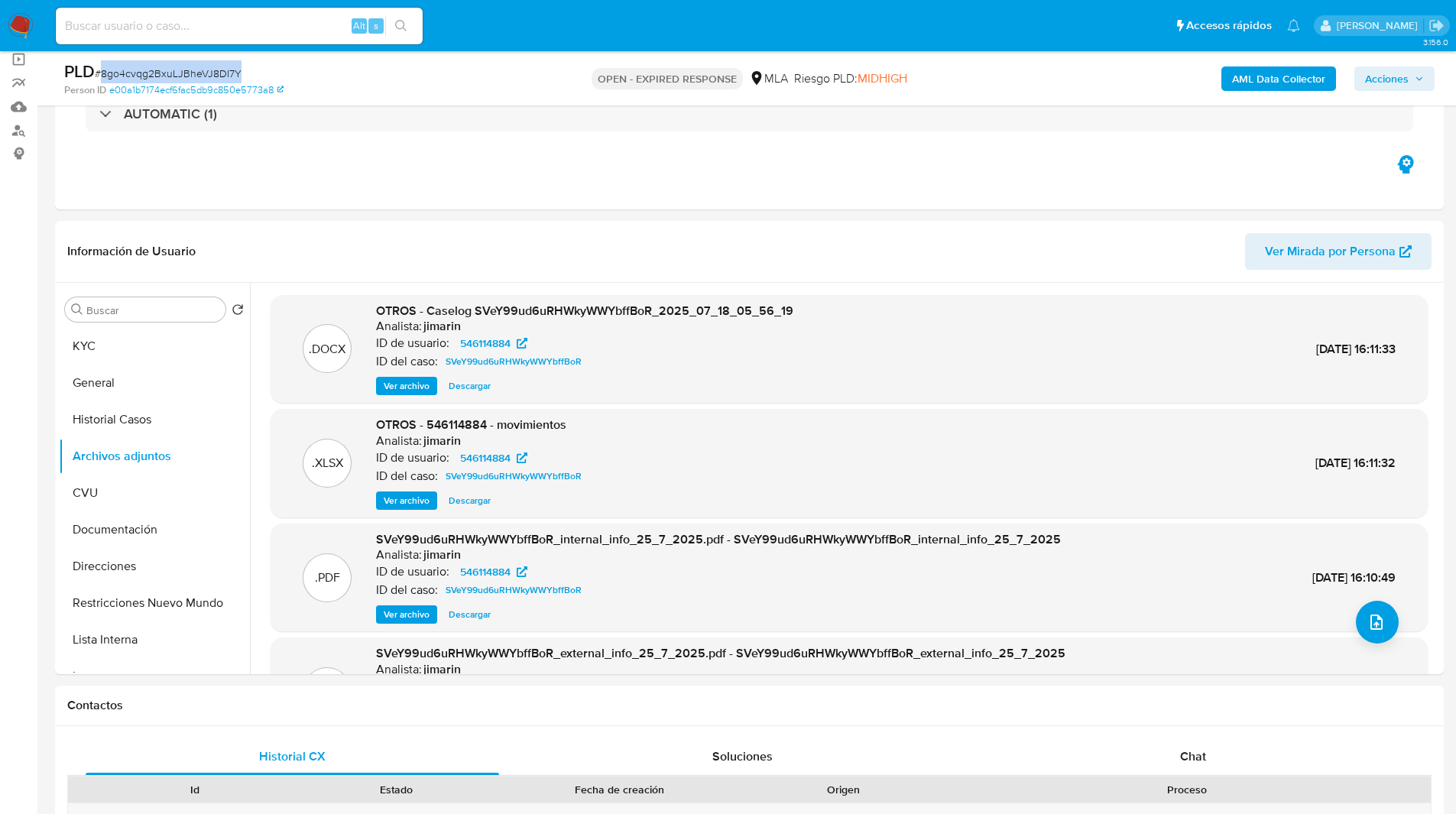
click at [16, 22] on img at bounding box center [20, 26] width 26 height 26
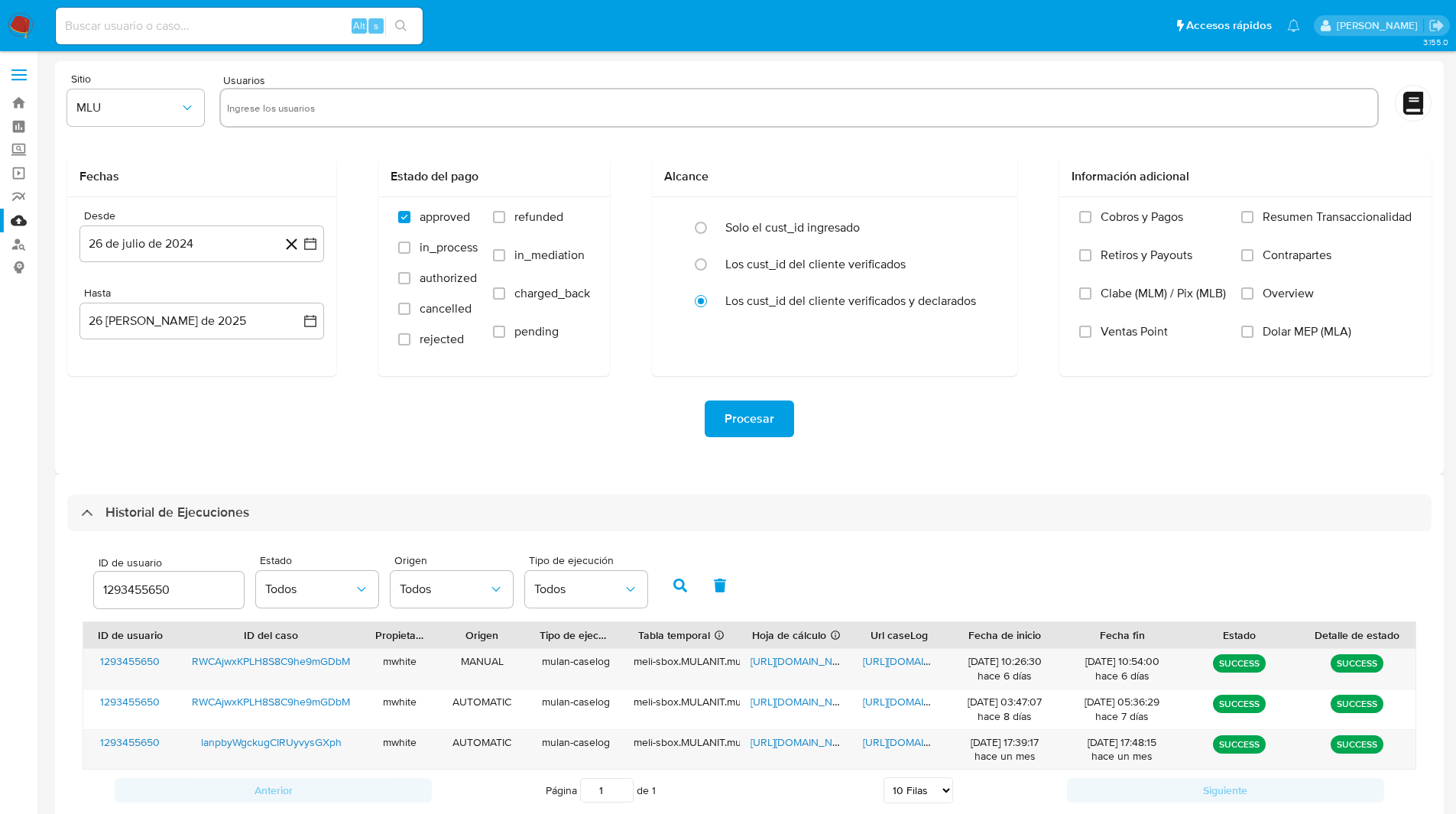
select select "10"
click at [114, 569] on div "ID de usuario 1293455650" at bounding box center [169, 584] width 149 height 55
click at [130, 588] on input "1293455650" at bounding box center [169, 591] width 149 height 20
paste input "546114884"
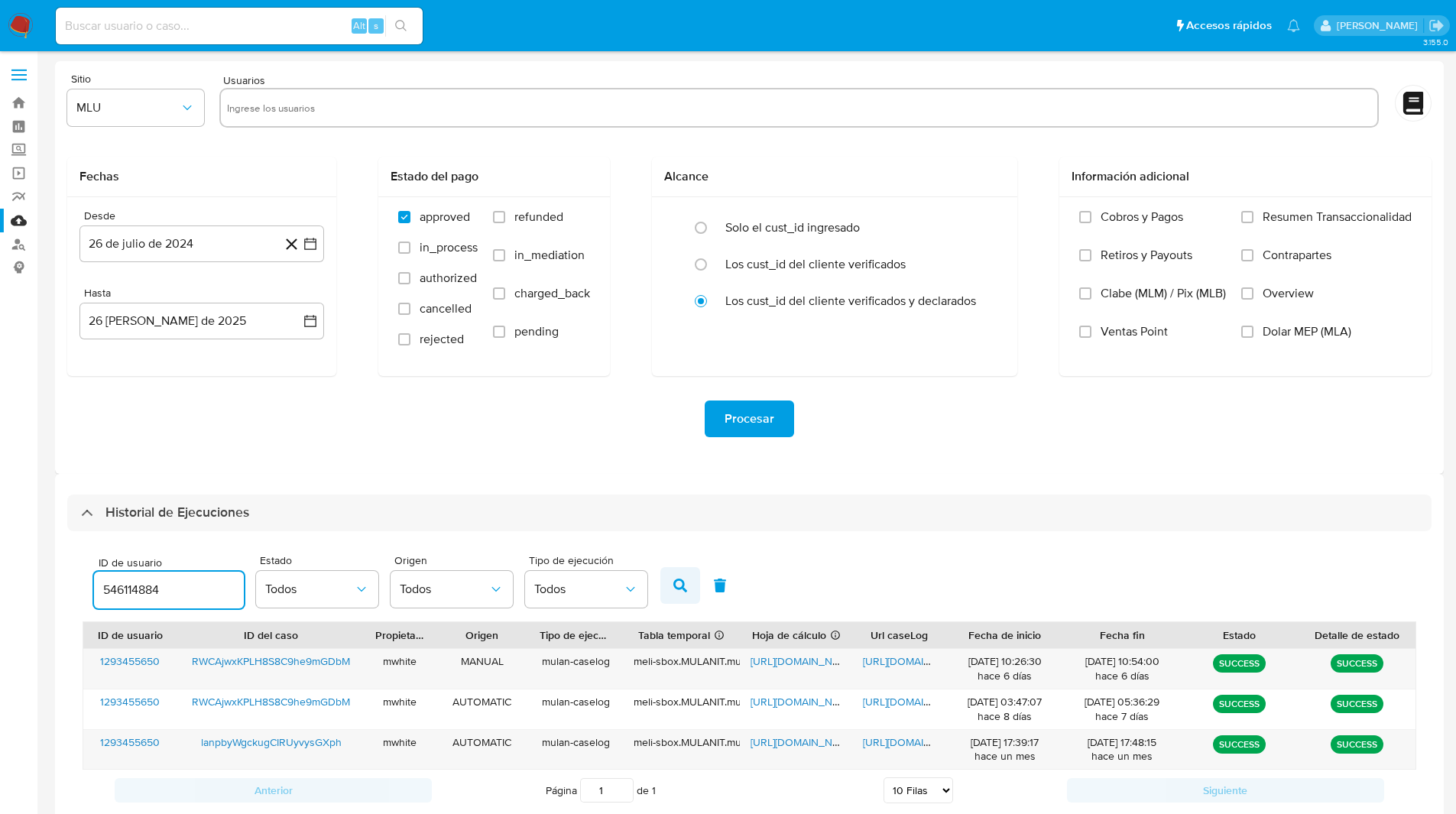
click at [675, 573] on button "button" at bounding box center [681, 585] width 40 height 36
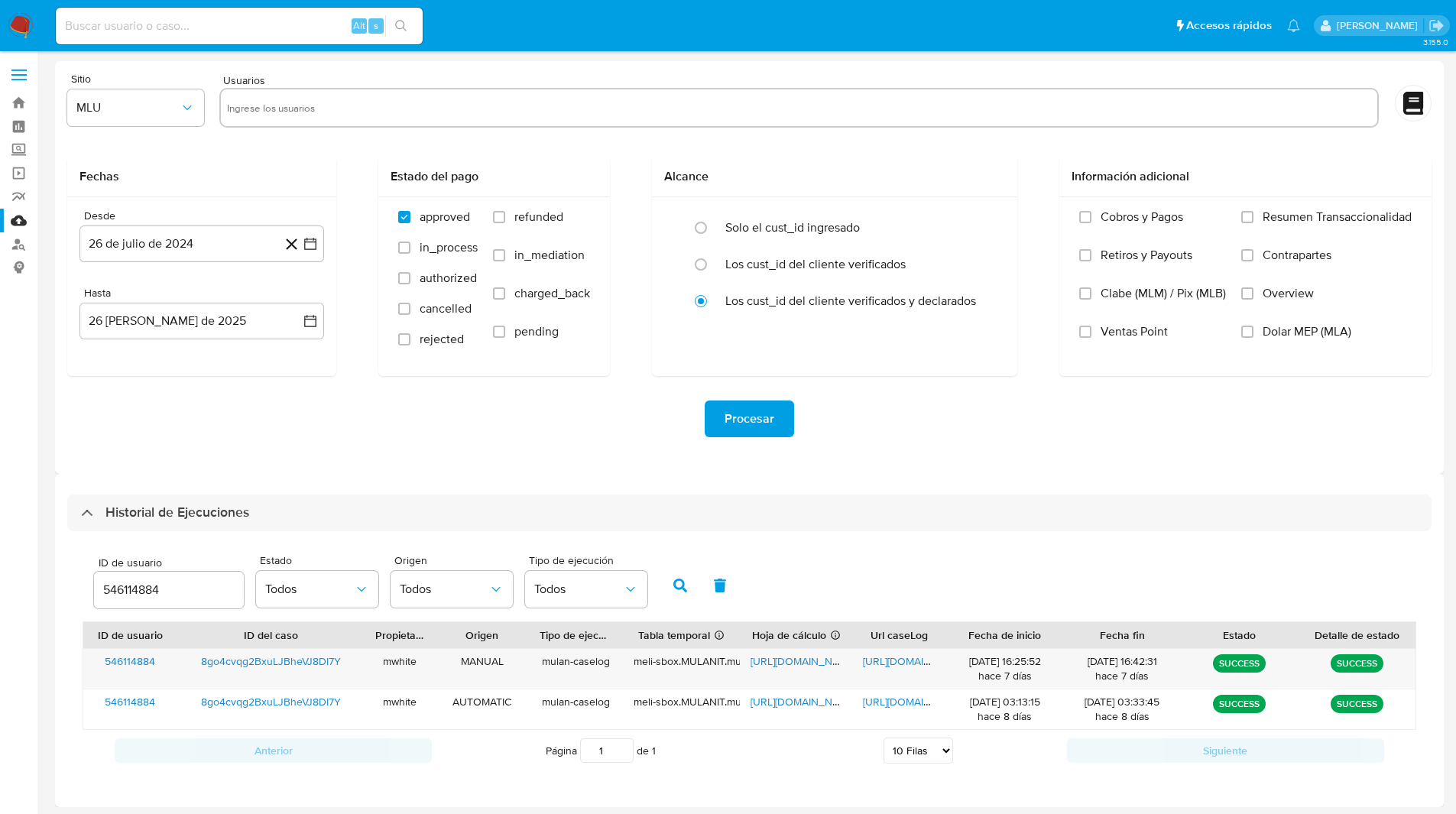
click at [927, 92] on div at bounding box center [799, 108] width 1159 height 40
click at [814, 664] on span "https://docs.google.com/spreadsheets/d/1cOV-_o7PqofIls1rl_iufI1vXecR3FAPGi3MeM2…" at bounding box center [804, 661] width 106 height 15
click at [873, 662] on span "https://docs.google.com/document/d/13bu-bLkEnwAbDH-NZF_lQS6XDgmR3HXbDUA1a7ZsAtM…" at bounding box center [916, 661] width 106 height 15
click at [145, 589] on input "546114884" at bounding box center [169, 591] width 149 height 20
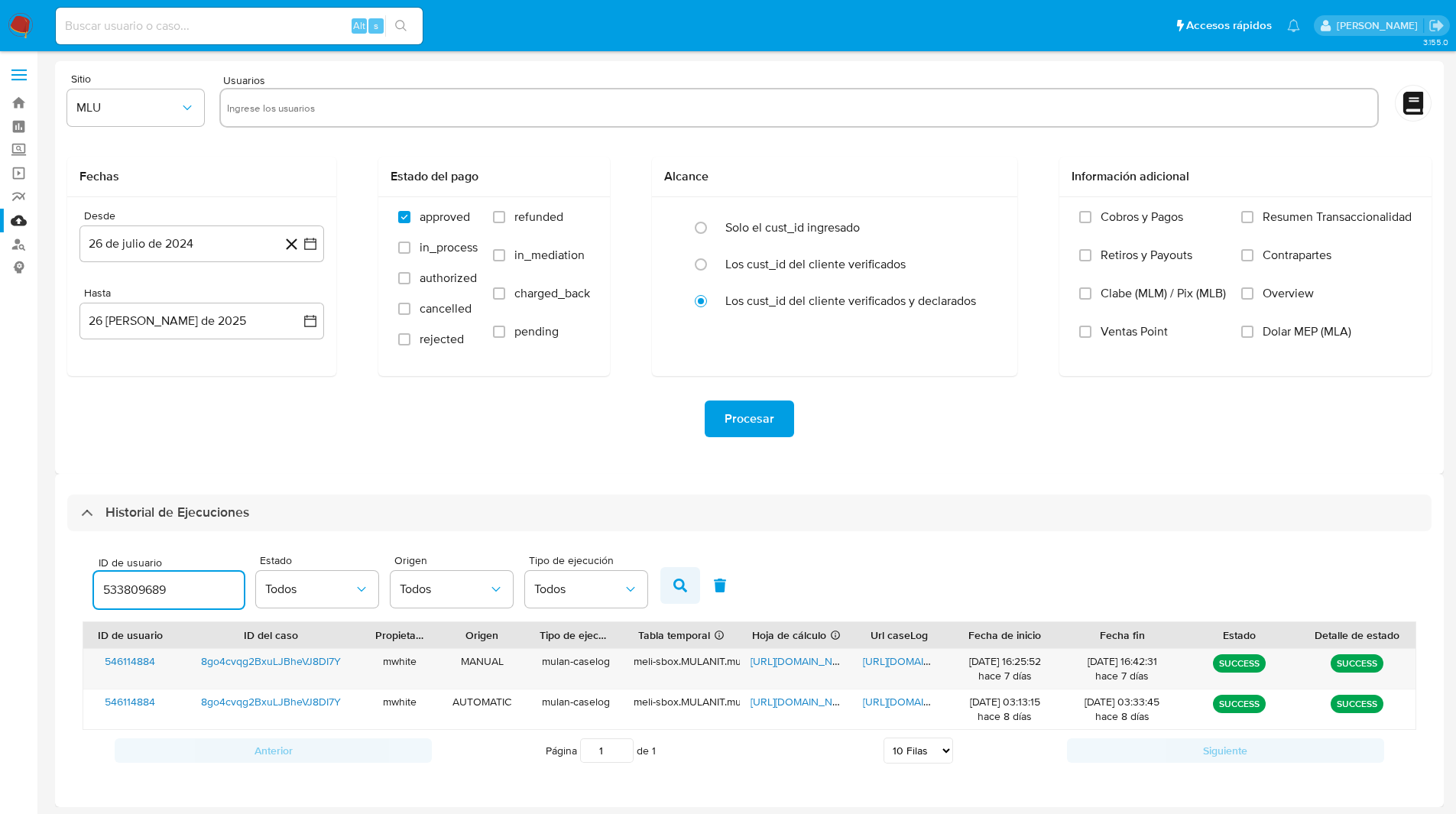
type input "533809689"
click at [671, 582] on button "button" at bounding box center [681, 585] width 40 height 36
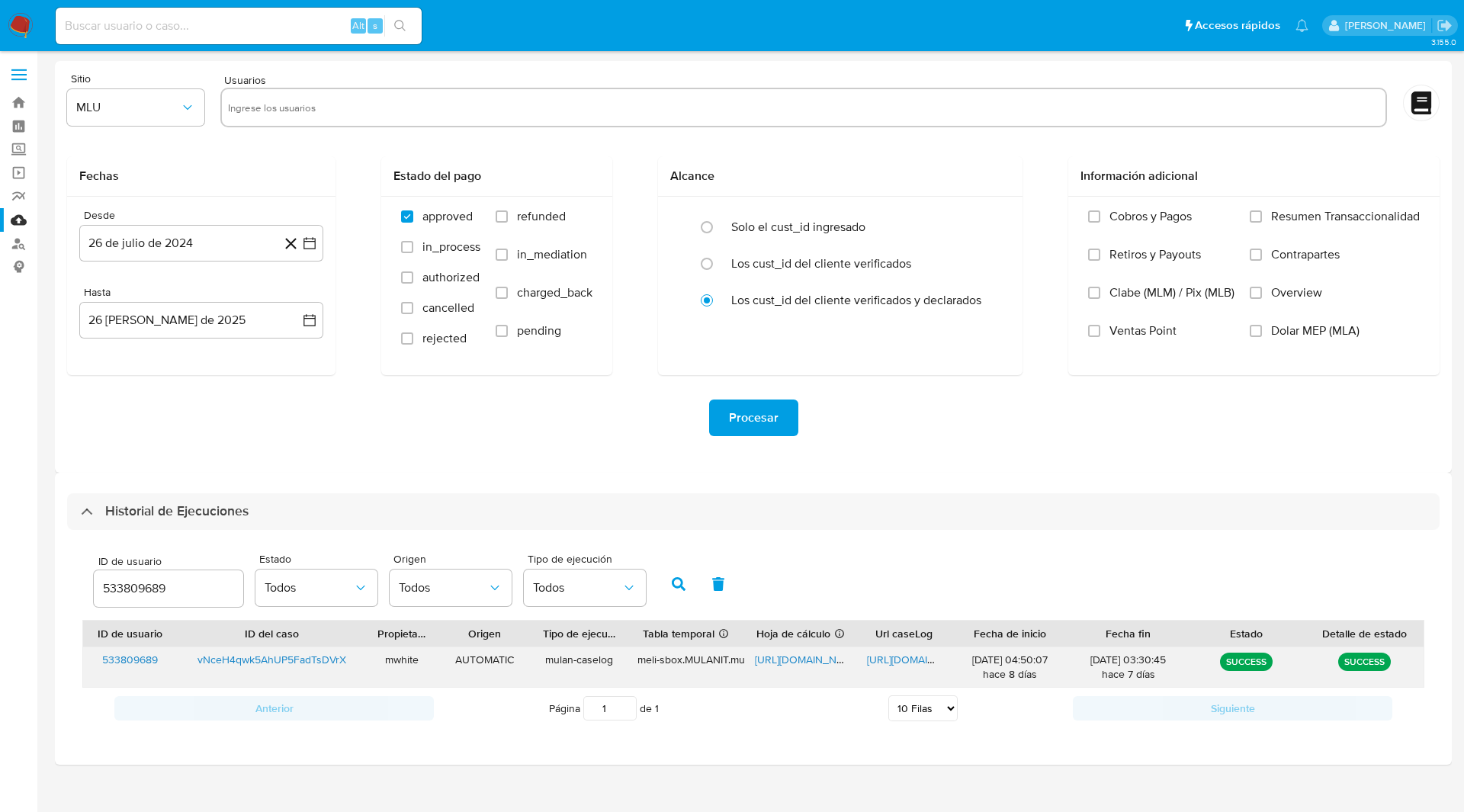
click at [797, 657] on span "https://docs.google.com/spreadsheets/d/1BBprakRWIyfSDkrWeCpKS_phVwmBl3mQ_LB55aS…" at bounding box center [807, 659] width 105 height 15
click at [915, 661] on span "https://docs.google.com/document/d/1me4mlj_rEa2ALJhRaQ1G16ThXovKBuGXMNLCAbVEB60…" at bounding box center [920, 659] width 105 height 15
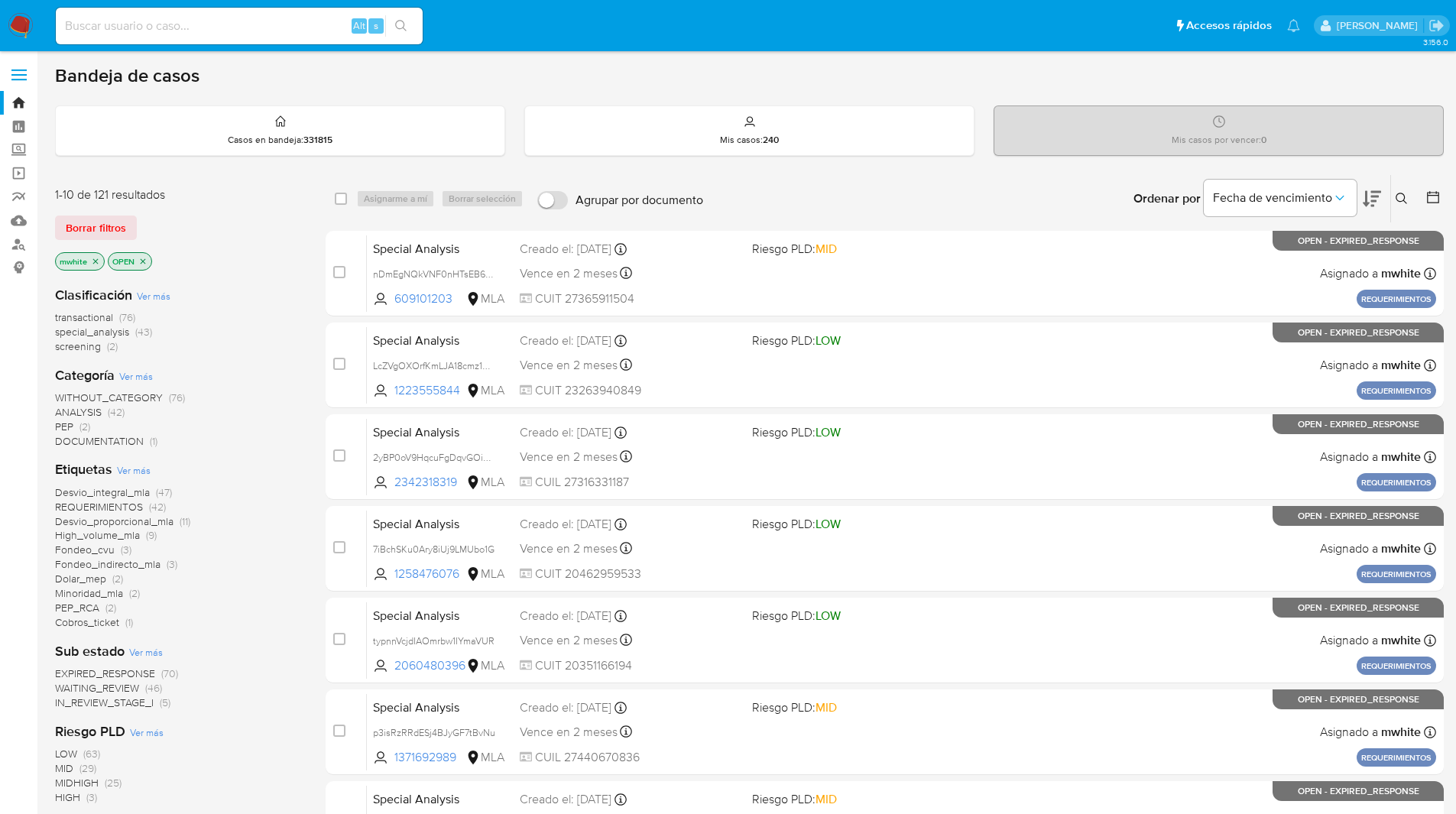
click at [1401, 192] on button at bounding box center [1403, 199] width 26 height 18
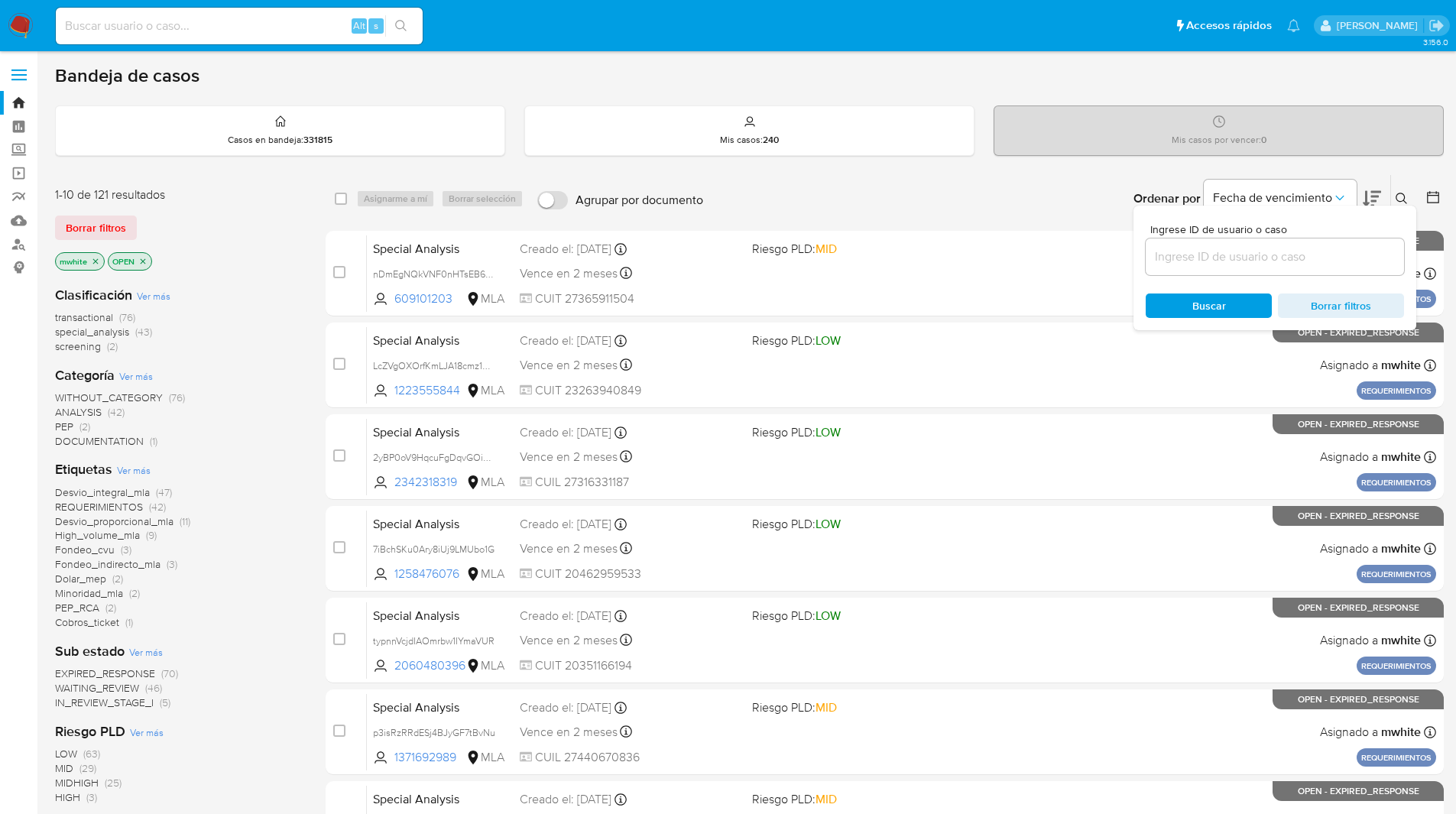
click at [1212, 251] on input at bounding box center [1274, 257] width 258 height 20
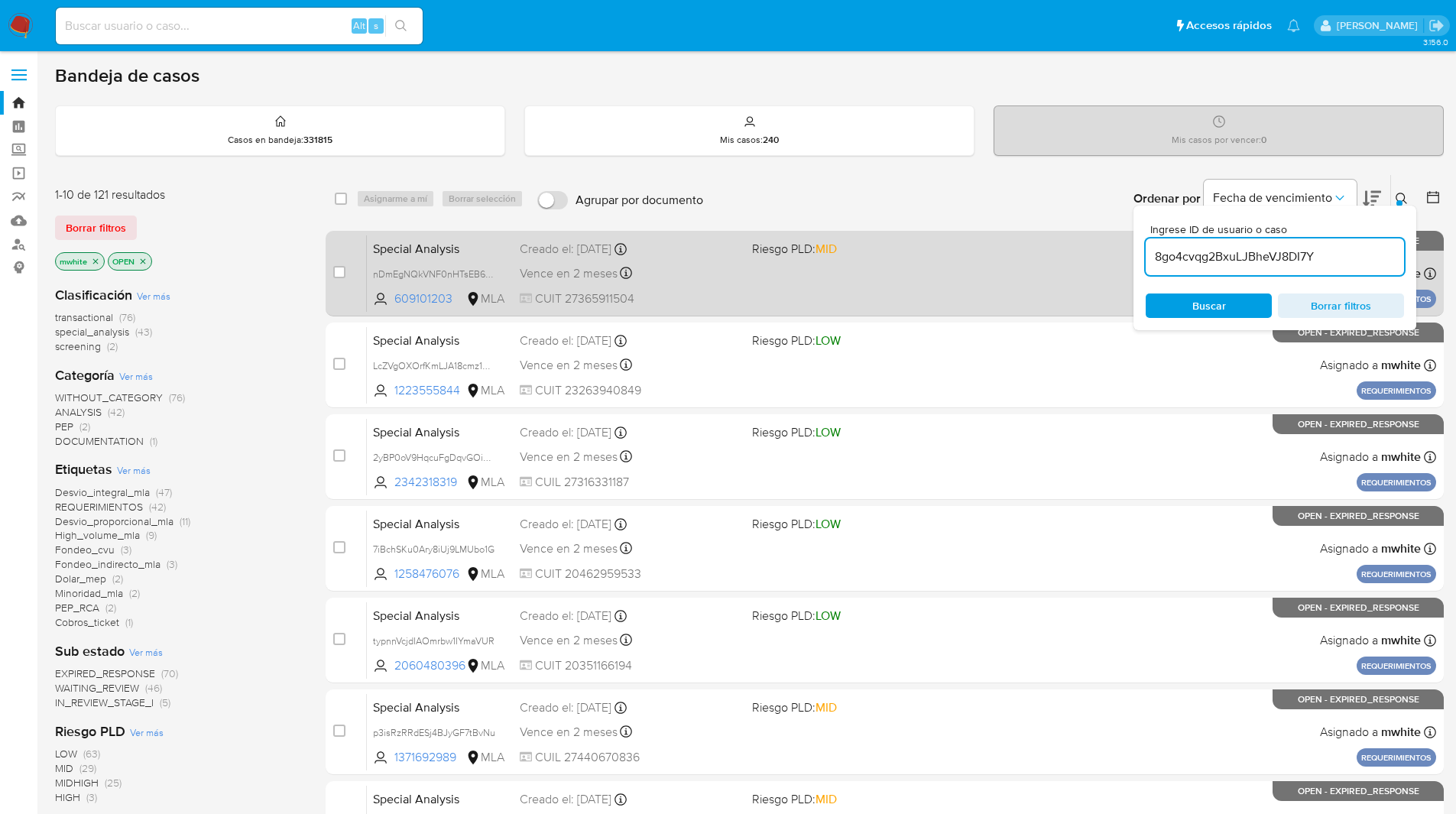
type input "8go4cvqg2BxuLJBheVJ8DI7Y"
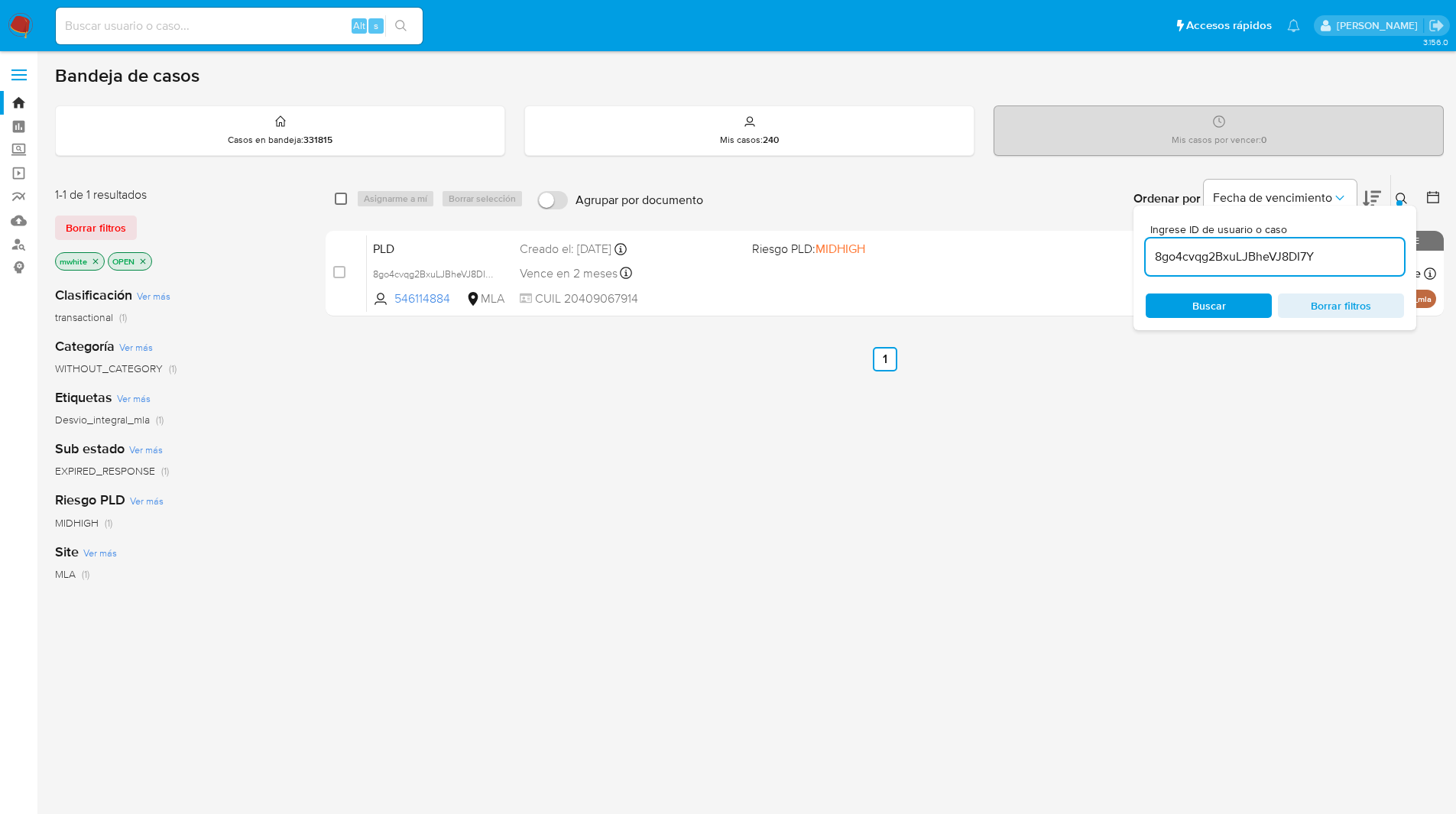
click at [340, 201] on input "checkbox" at bounding box center [340, 198] width 12 height 12
checkbox input "true"
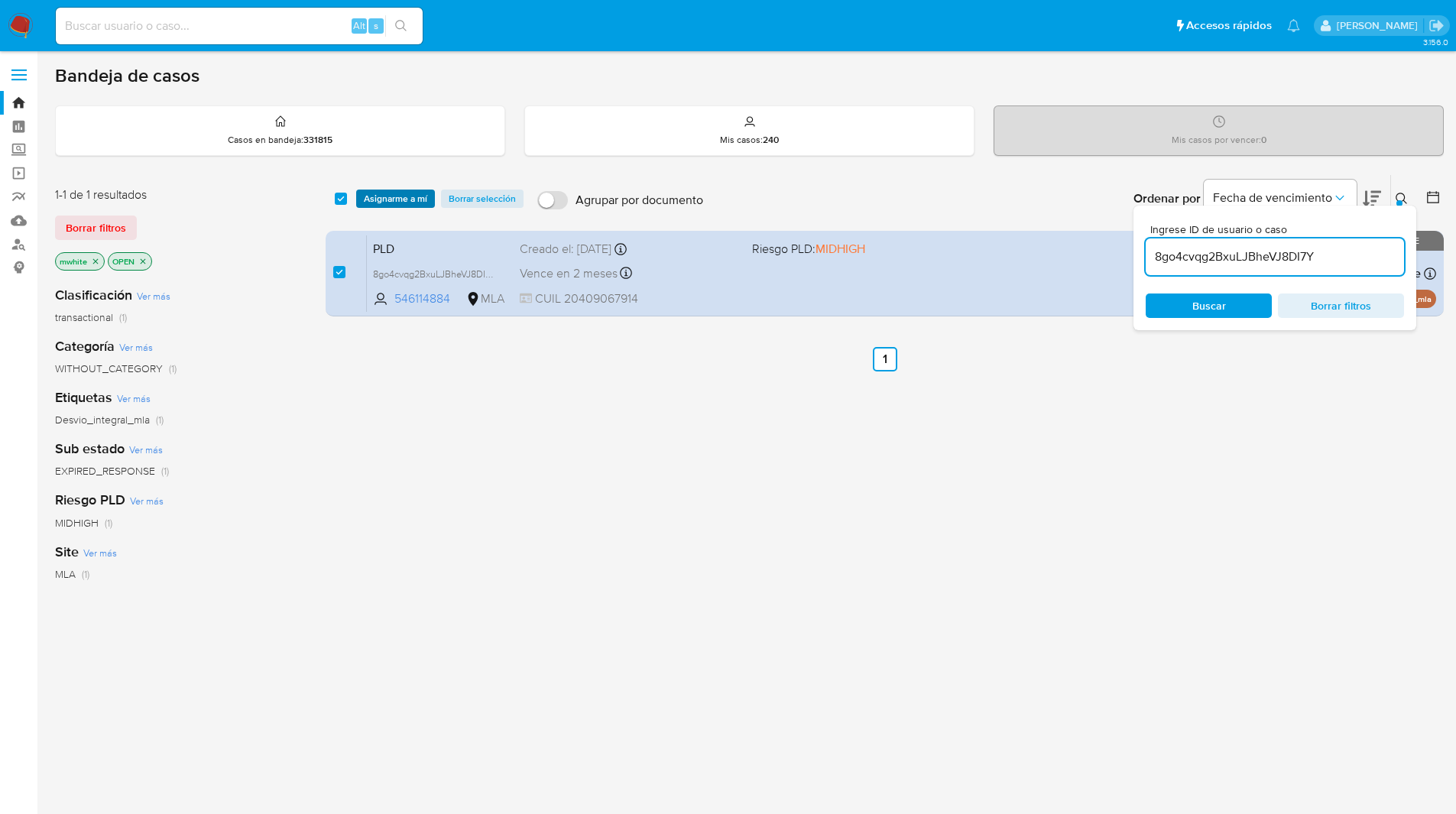
click at [364, 194] on span "Asignarme a mí" at bounding box center [395, 199] width 64 height 15
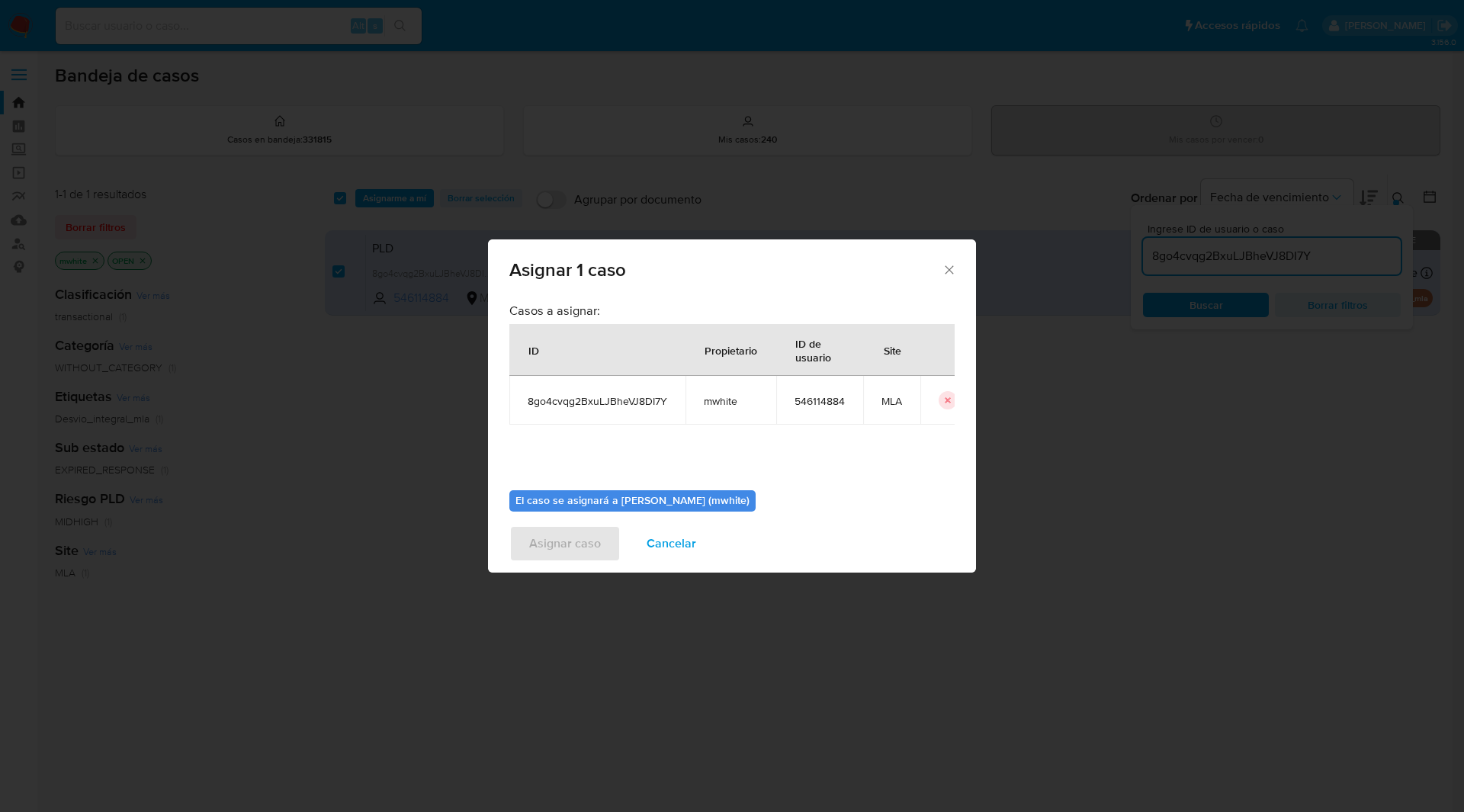
click at [710, 409] on td "mwhite" at bounding box center [731, 400] width 91 height 49
click at [717, 407] on span "mwhite" at bounding box center [731, 401] width 55 height 14
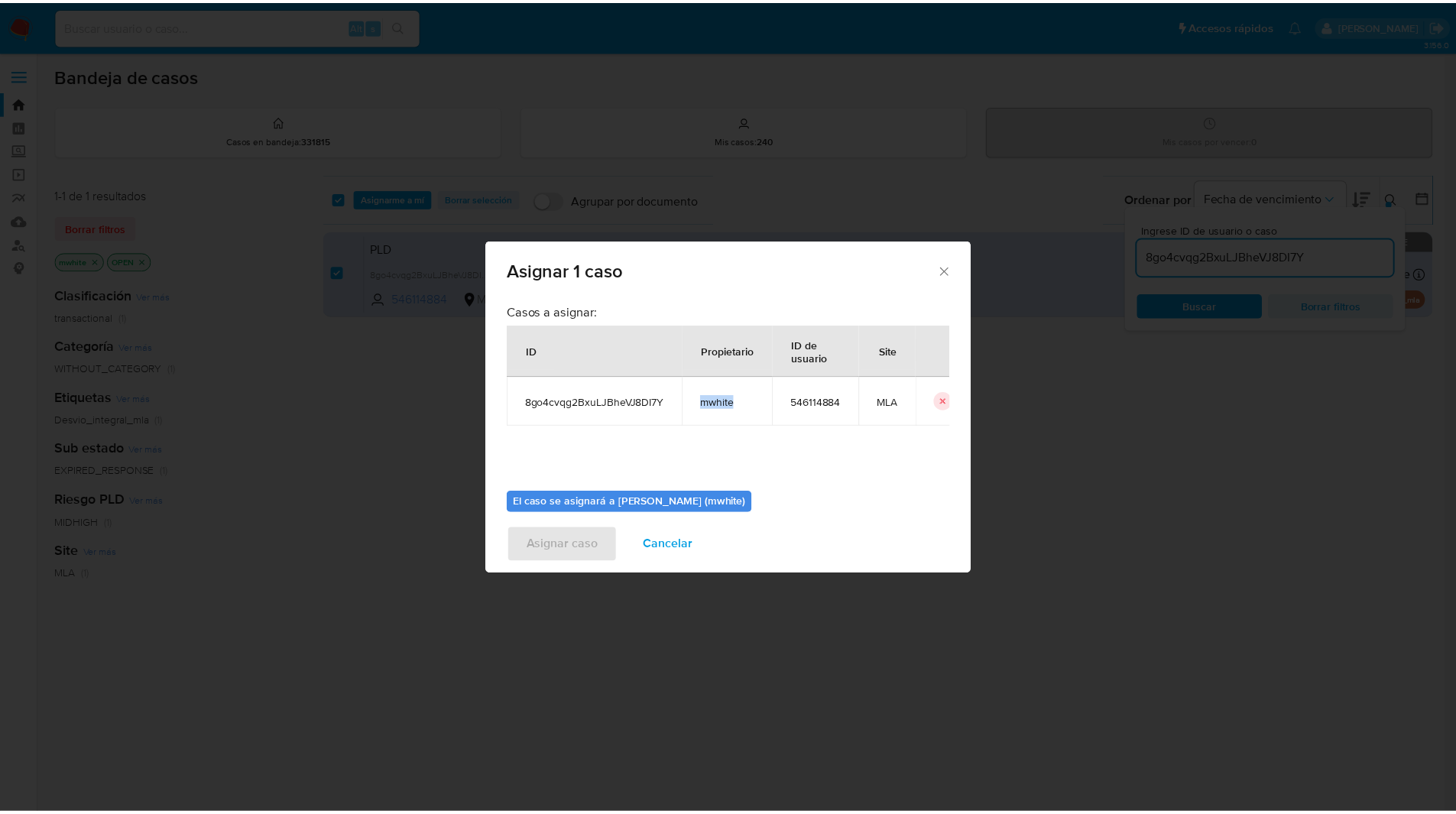
scroll to position [79, 0]
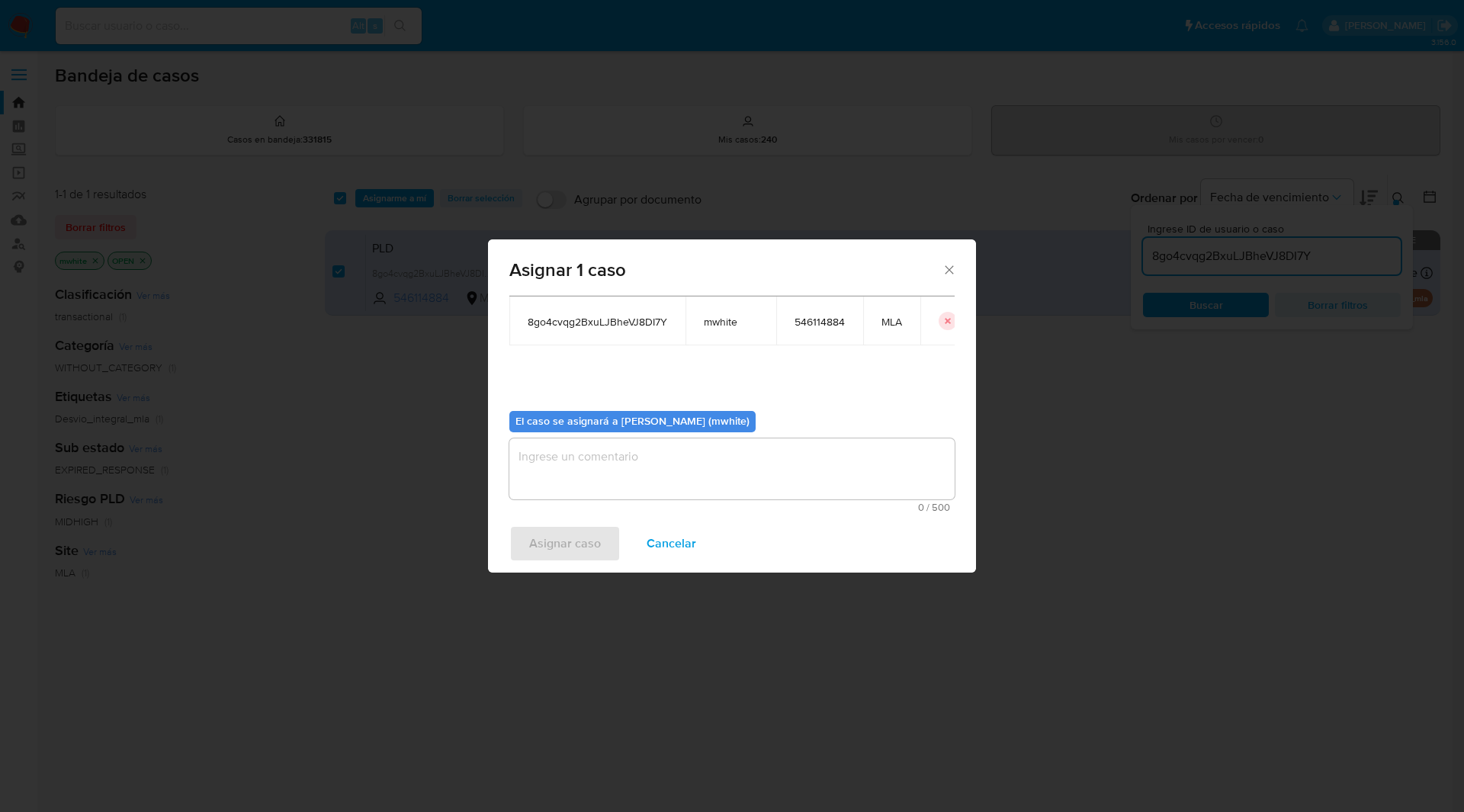
click at [587, 446] on textarea "assign-modal" at bounding box center [732, 468] width 446 height 61
paste textarea "mwhite"
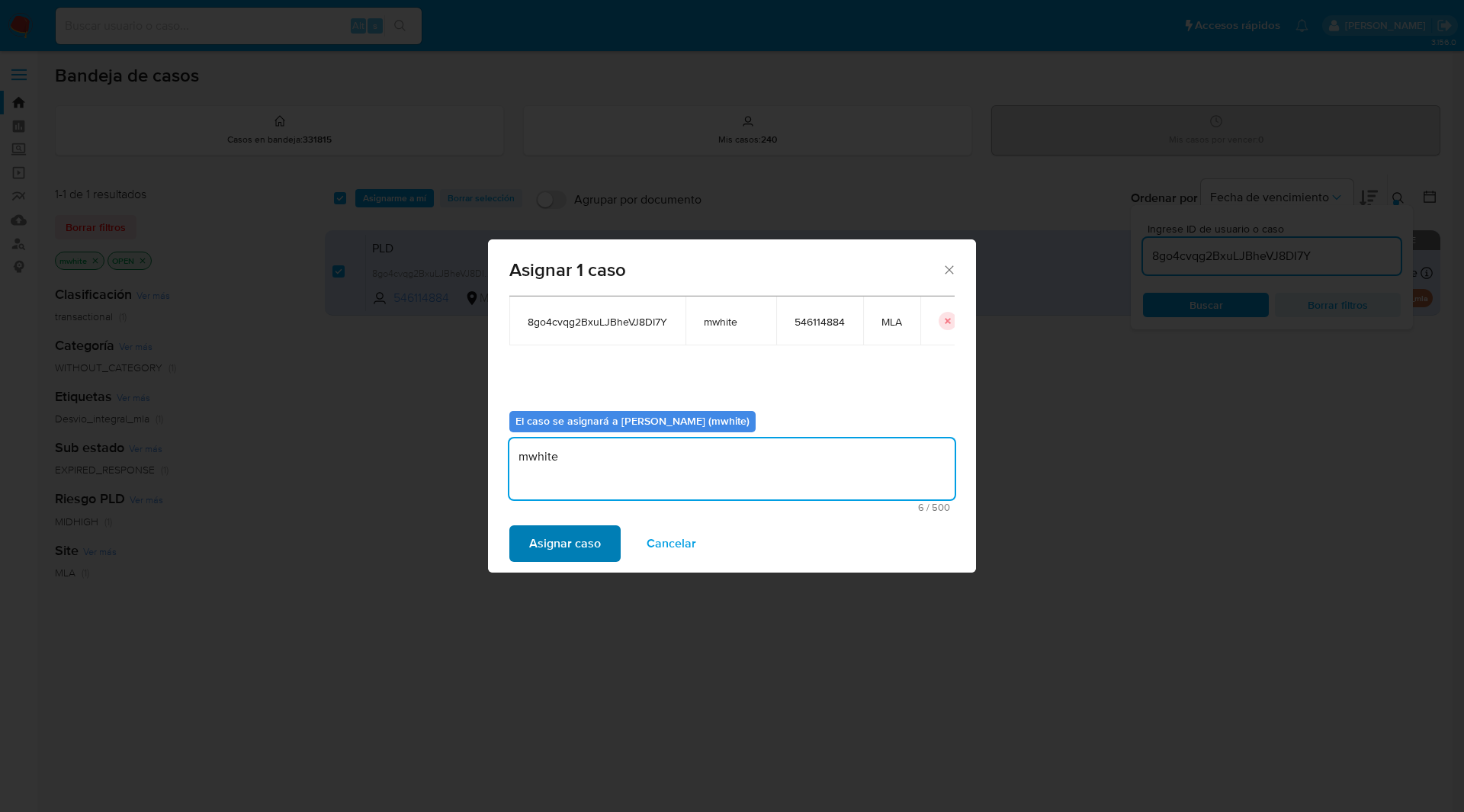
type textarea "mwhite"
click at [547, 534] on span "Asignar caso" at bounding box center [565, 544] width 72 height 34
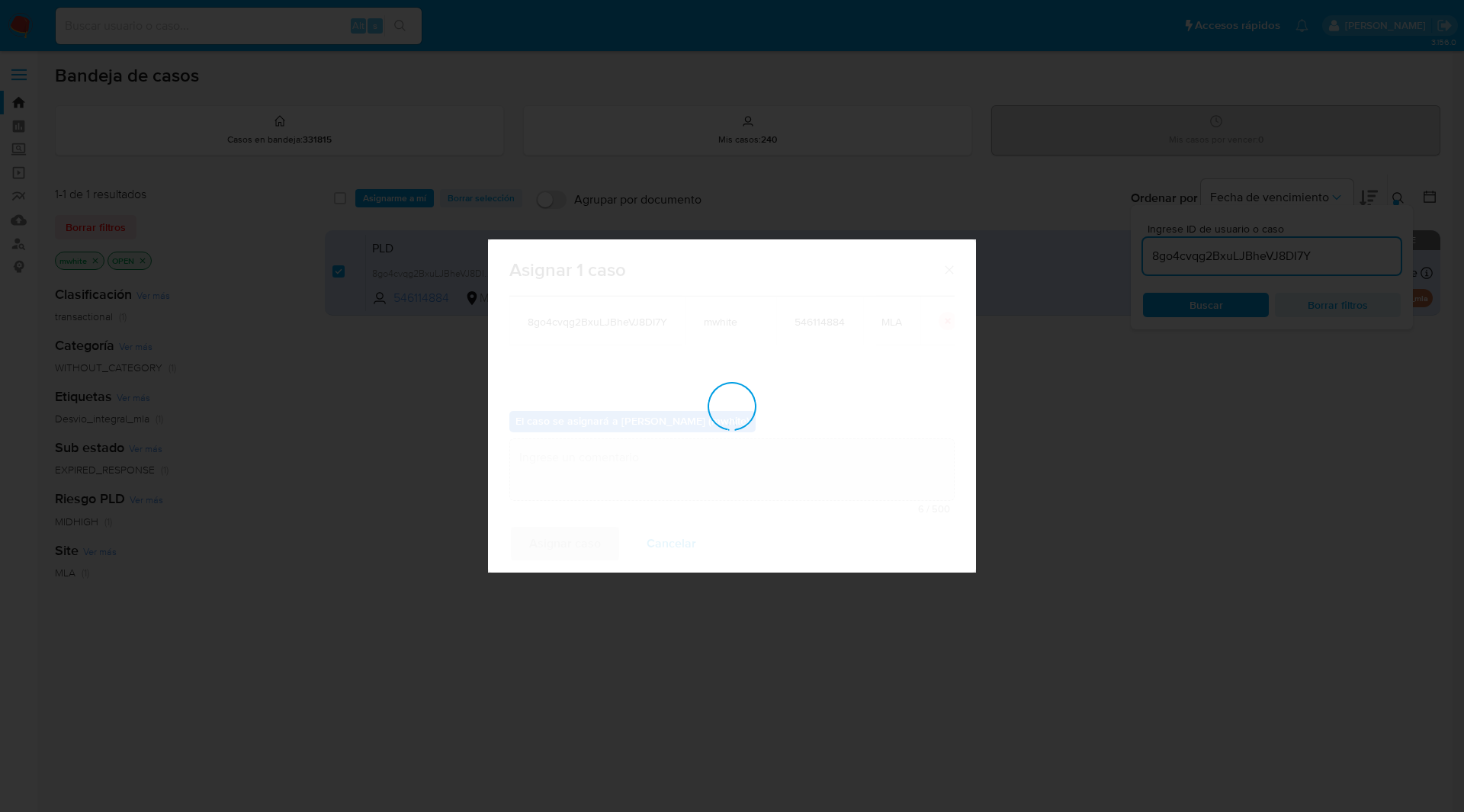
checkbox input "false"
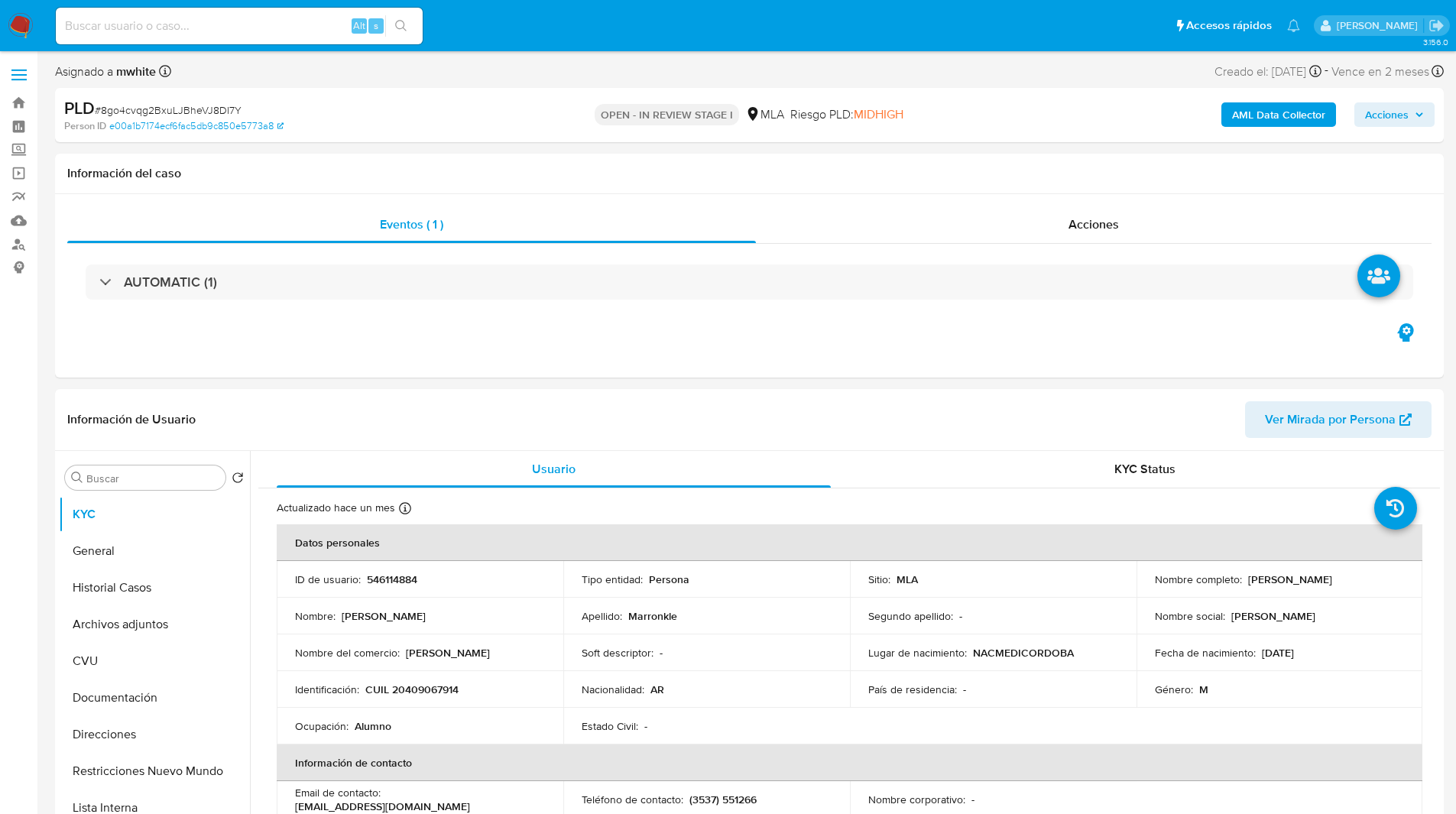
select select "10"
click at [525, 49] on nav "Pausado Ver notificaciones Alt s Accesos rápidos Presiona las siguientes teclas…" at bounding box center [728, 26] width 1456 height 51
click at [485, 72] on div "Asignado a mwhite Asignado el: [DATE] 14:13:34 Creado el: [DATE] Creado el: [DA…" at bounding box center [749, 74] width 1389 height 26
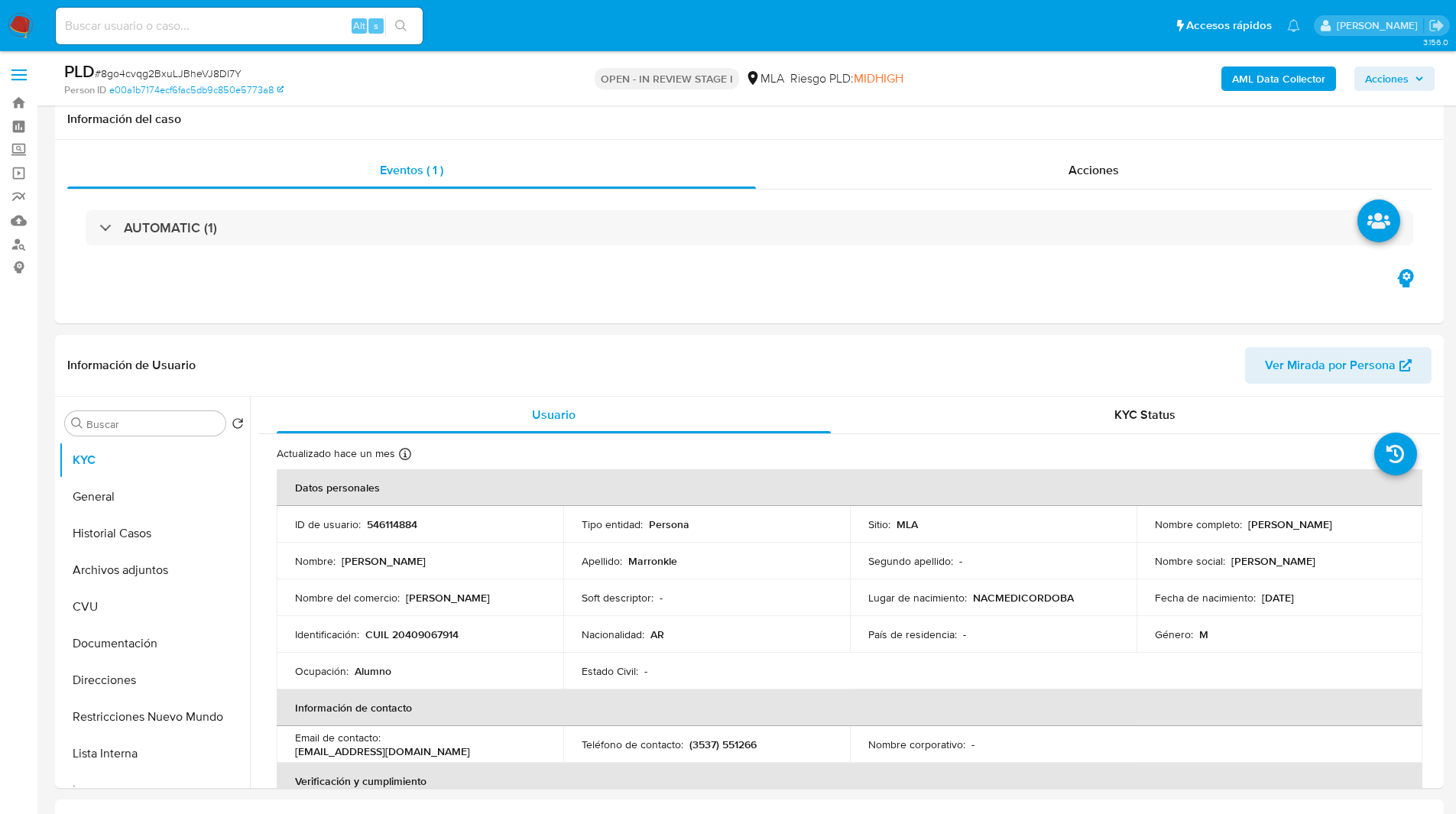
scroll to position [350, 0]
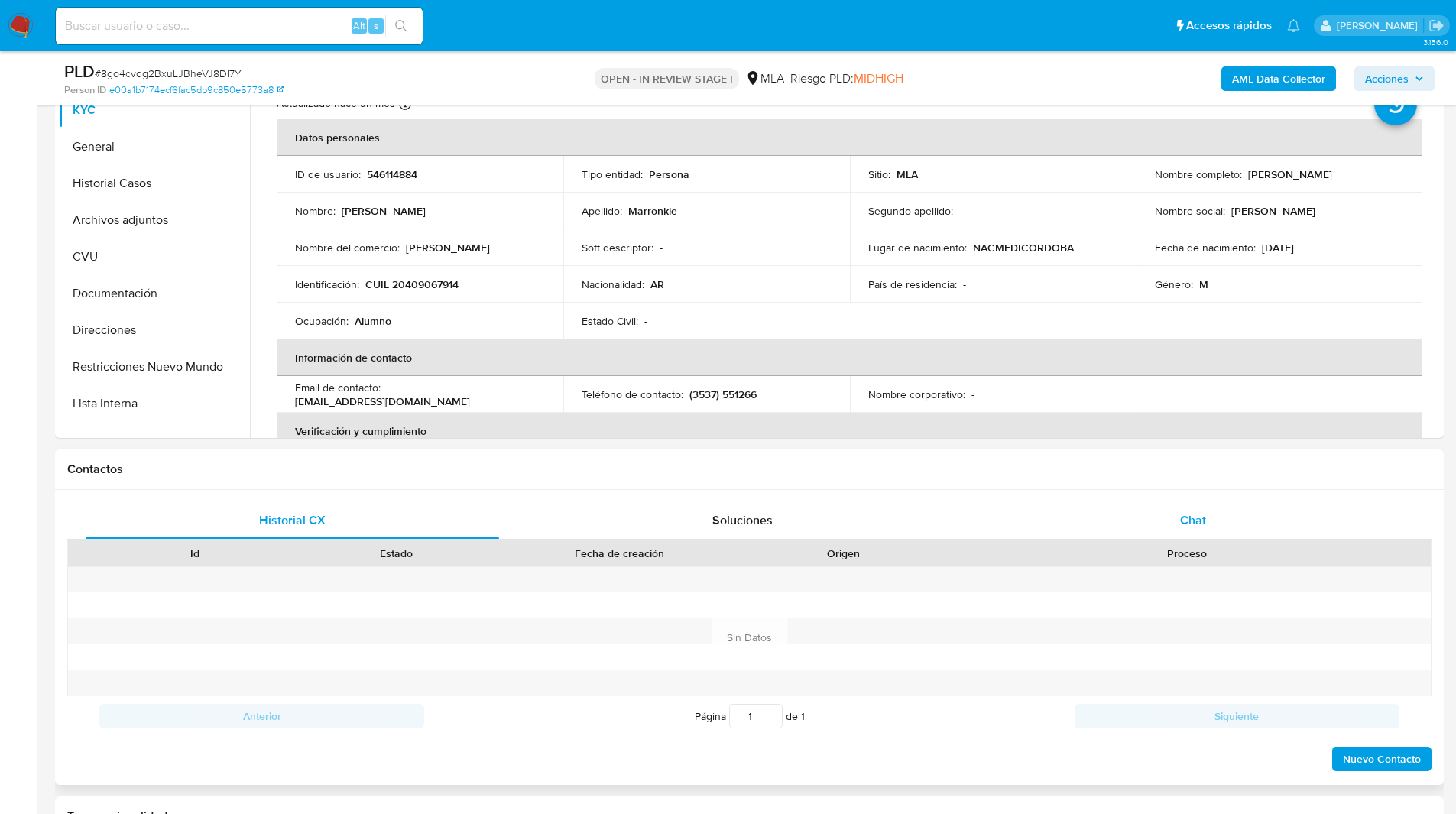
click at [1217, 529] on div "Chat" at bounding box center [1193, 520] width 414 height 36
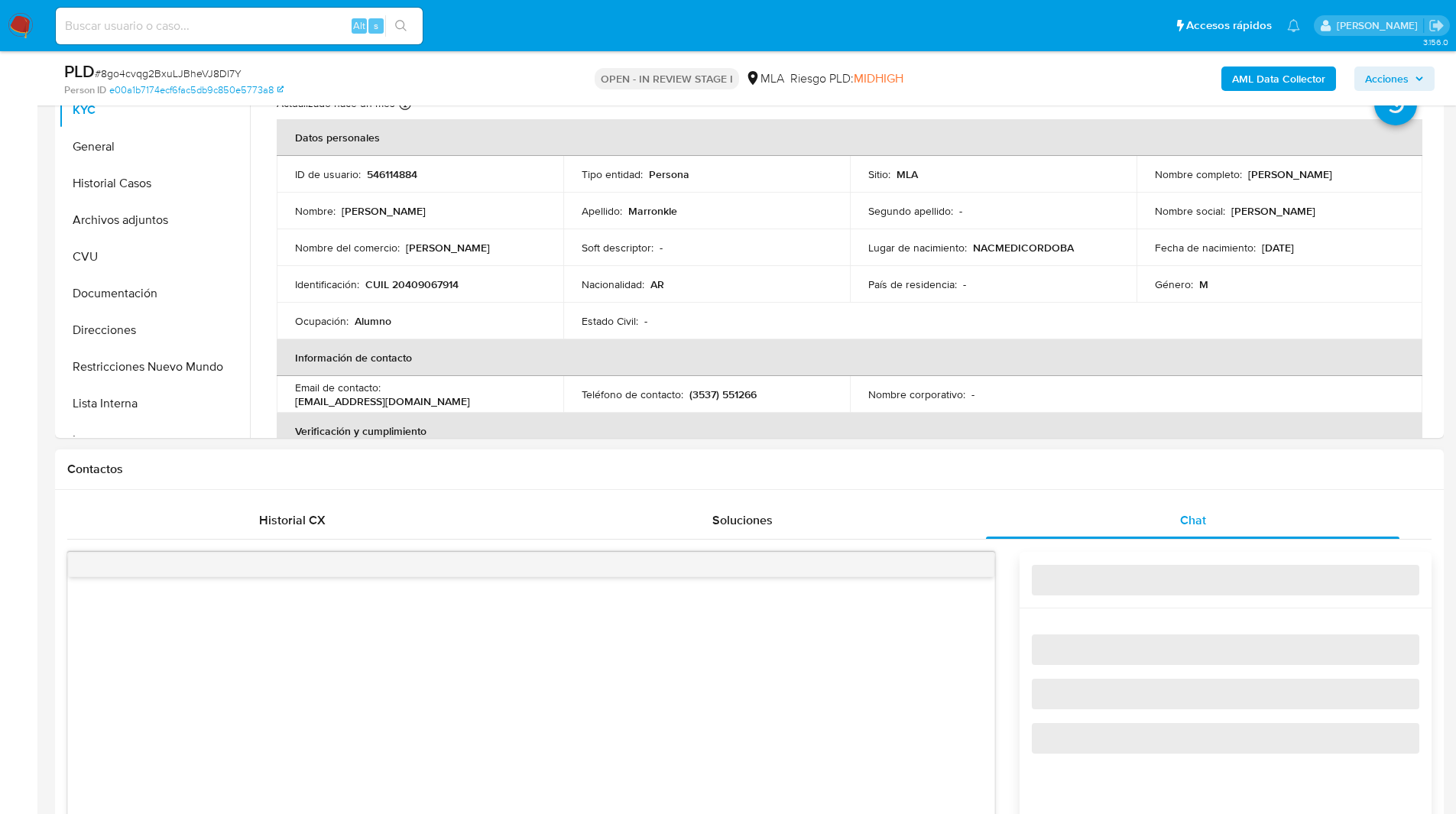
click at [1079, 451] on div "Contactos" at bounding box center [749, 469] width 1389 height 40
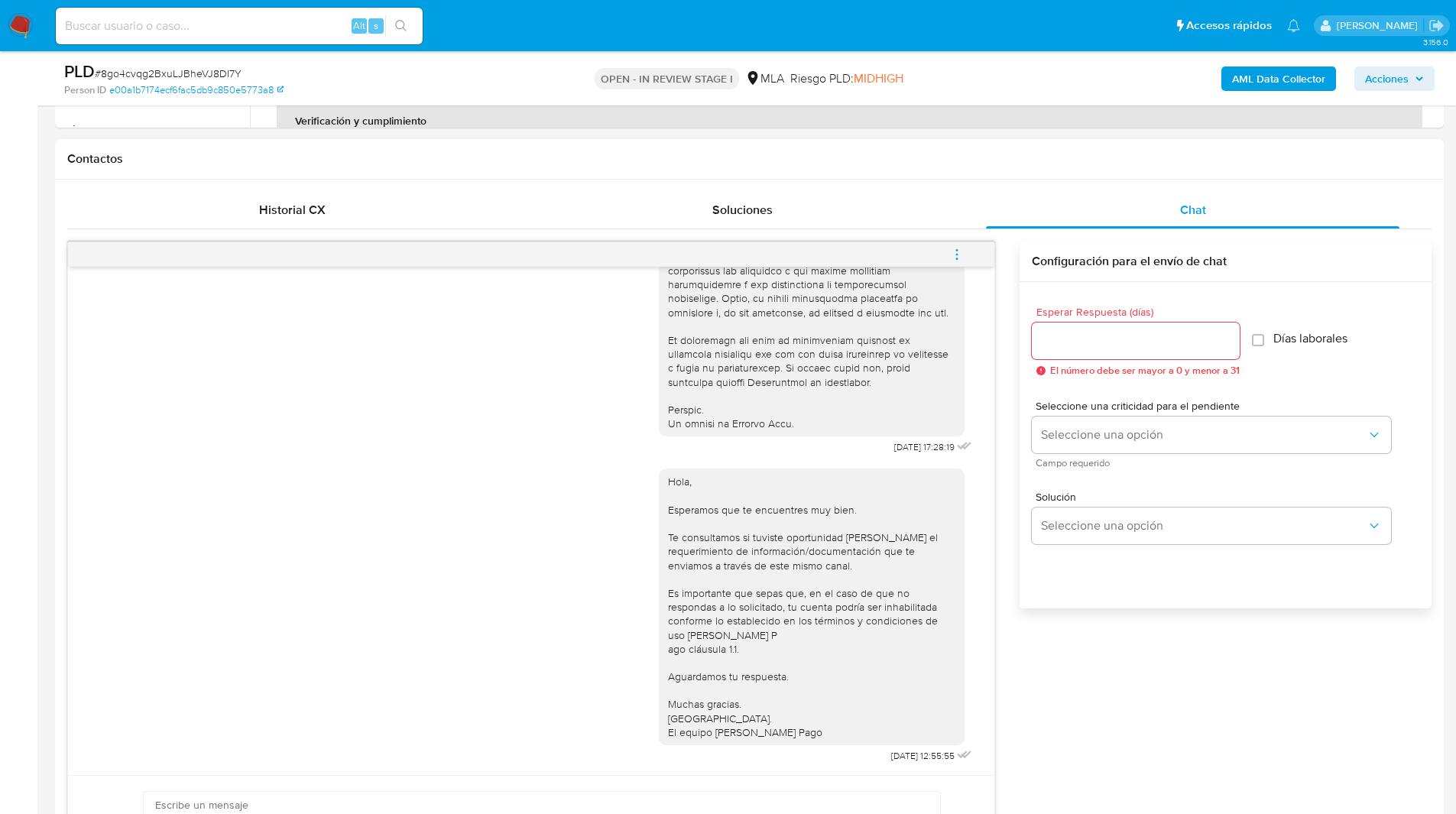
scroll to position [659, 0]
click at [959, 249] on icon "menu-action" at bounding box center [957, 255] width 14 height 14
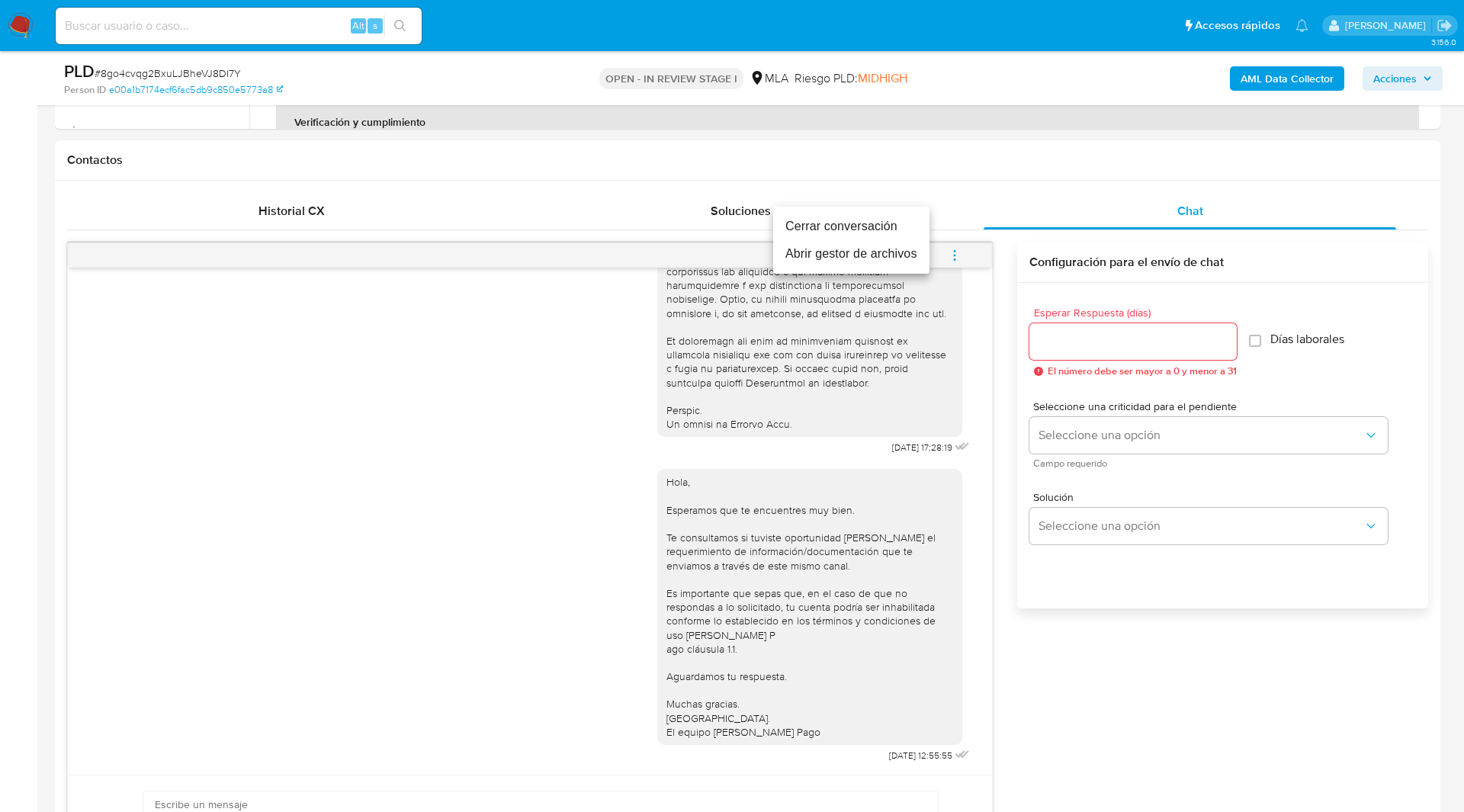
click at [887, 227] on li "Cerrar conversación" at bounding box center [851, 226] width 156 height 27
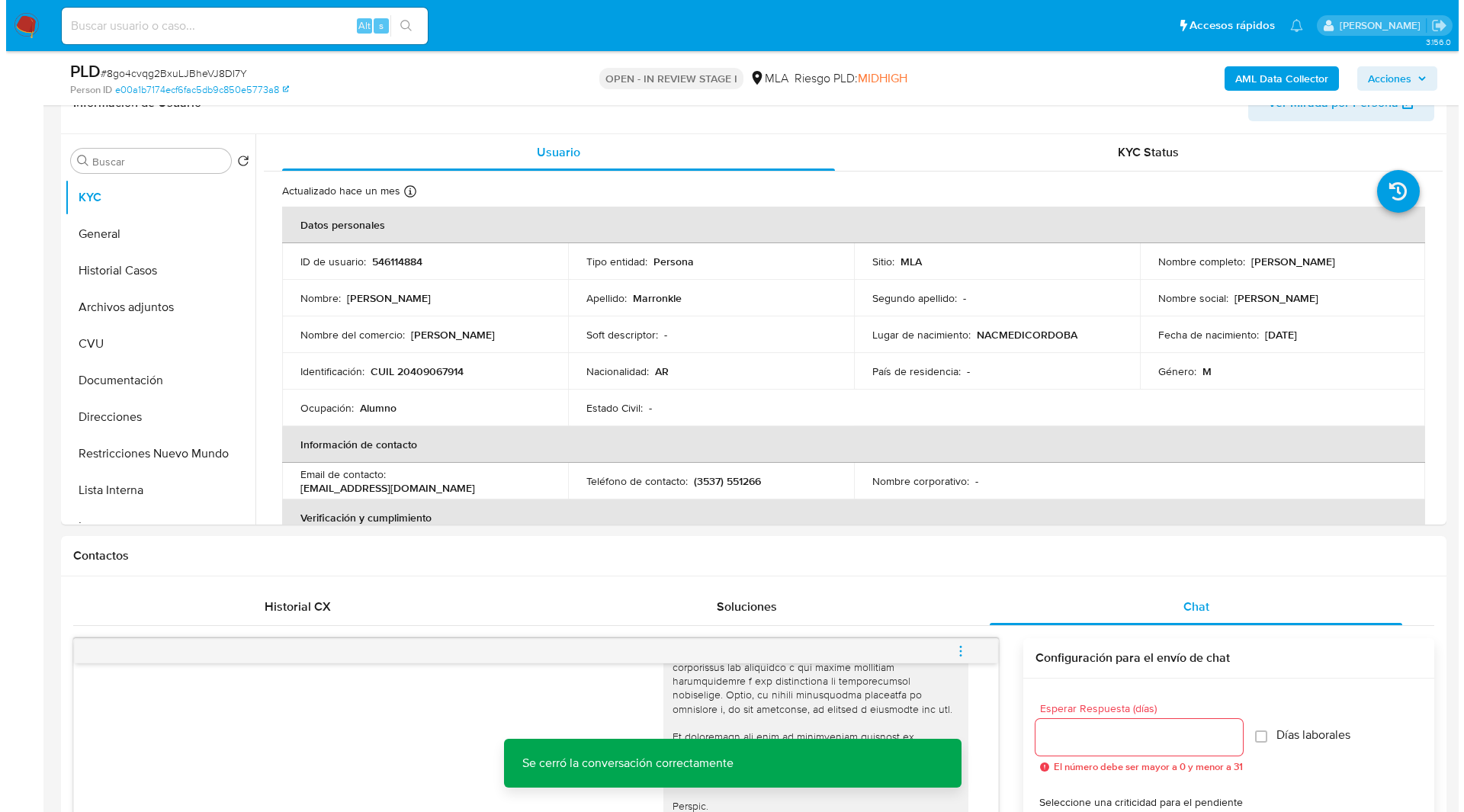
scroll to position [96, 0]
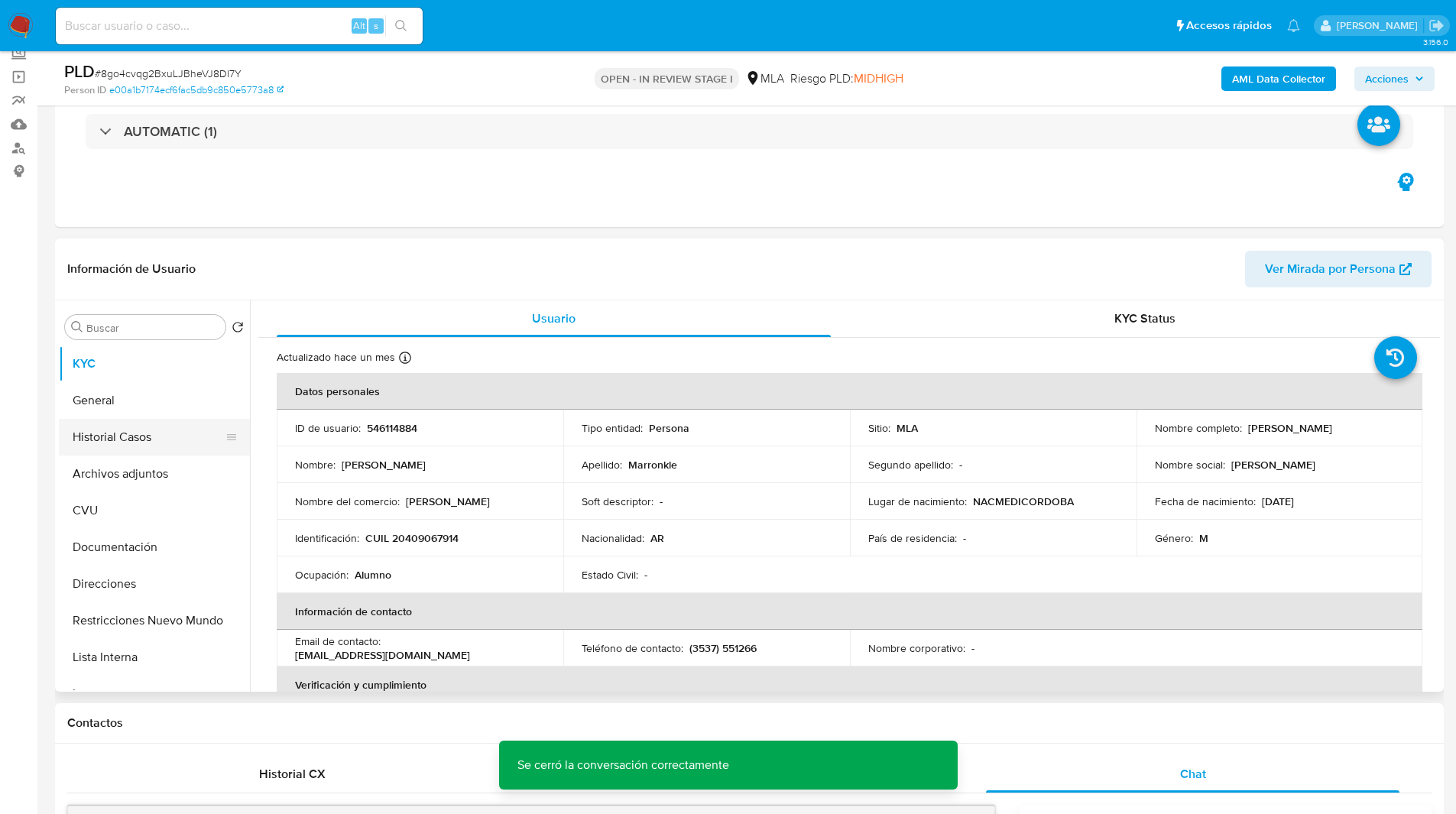
click at [126, 443] on button "Historial Casos" at bounding box center [149, 438] width 179 height 36
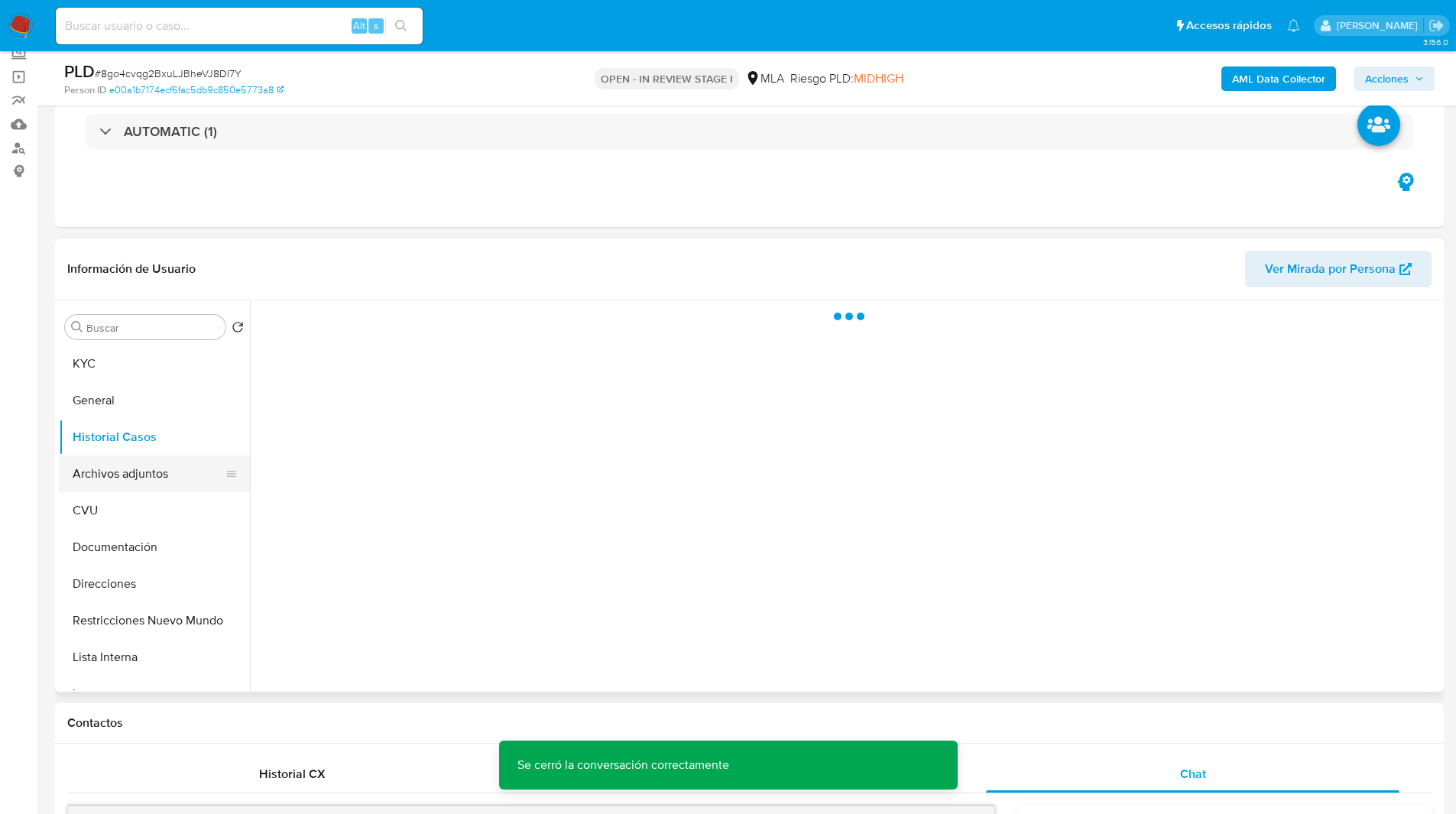
click at [137, 486] on button "Archivos adjuntos" at bounding box center [149, 474] width 179 height 36
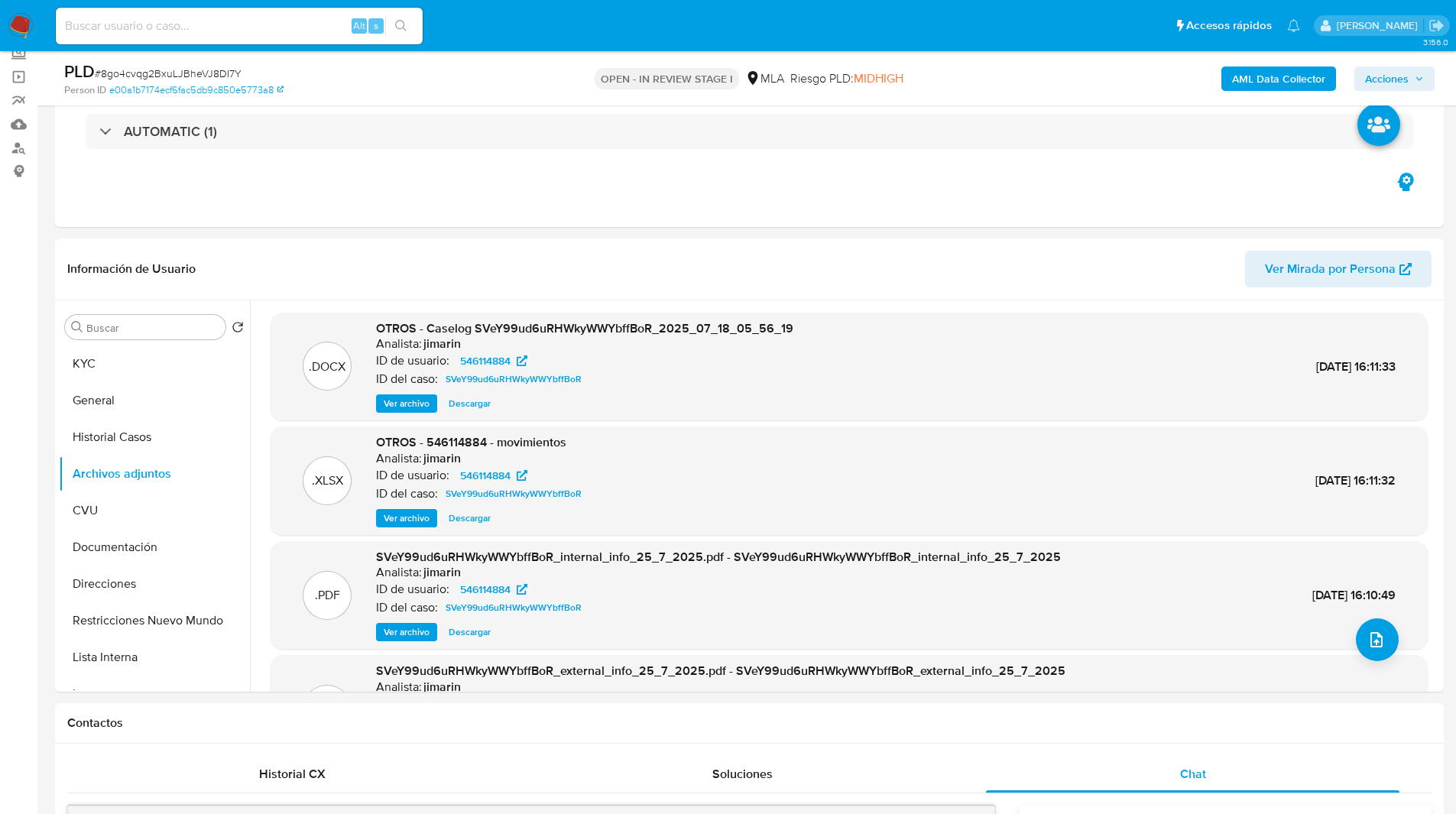
click at [1264, 78] on b "AML Data Collector" at bounding box center [1278, 78] width 93 height 25
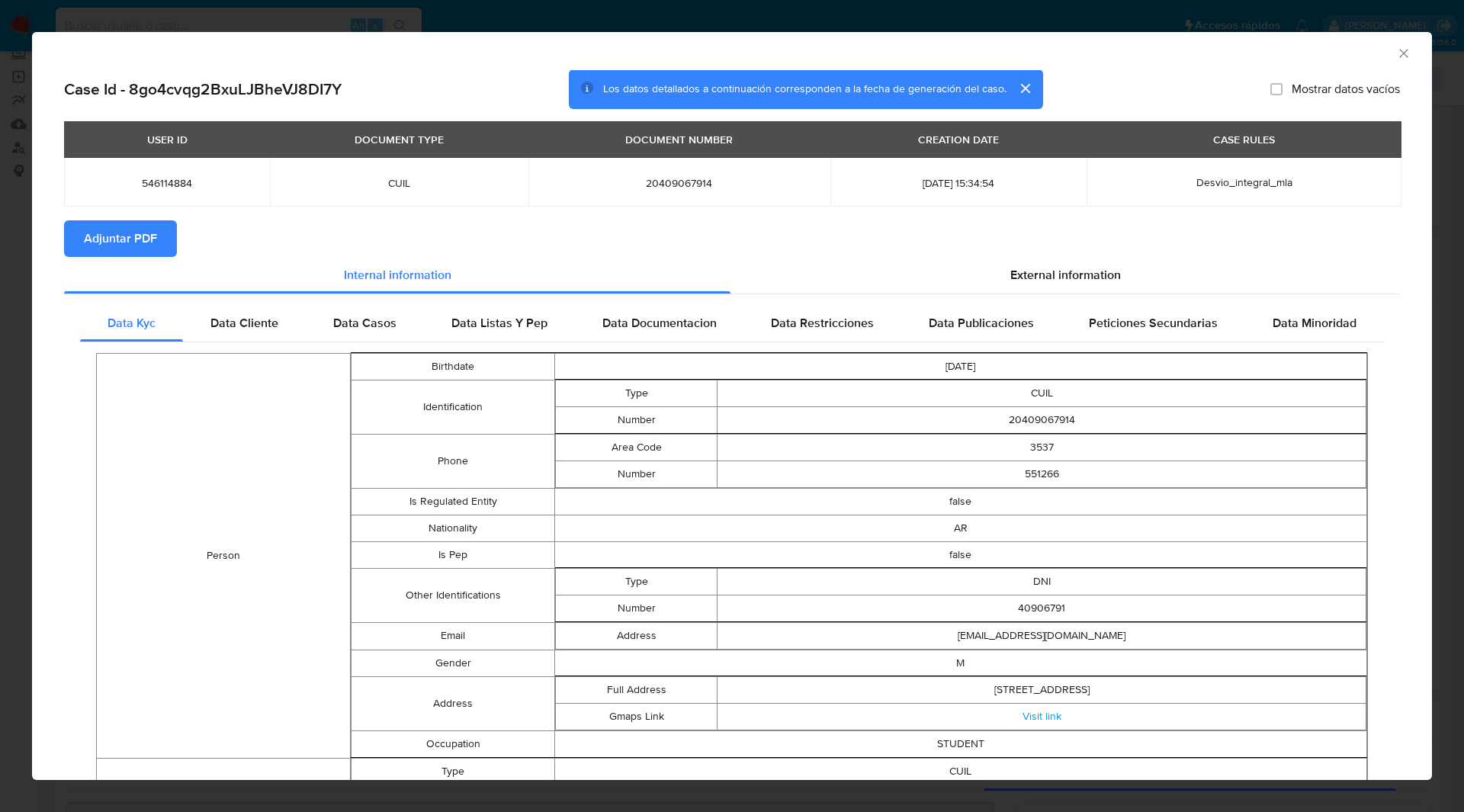
click at [122, 235] on span "Adjuntar PDF" at bounding box center [120, 238] width 74 height 34
click at [1399, 51] on icon "Cerrar ventana" at bounding box center [1403, 53] width 8 height 8
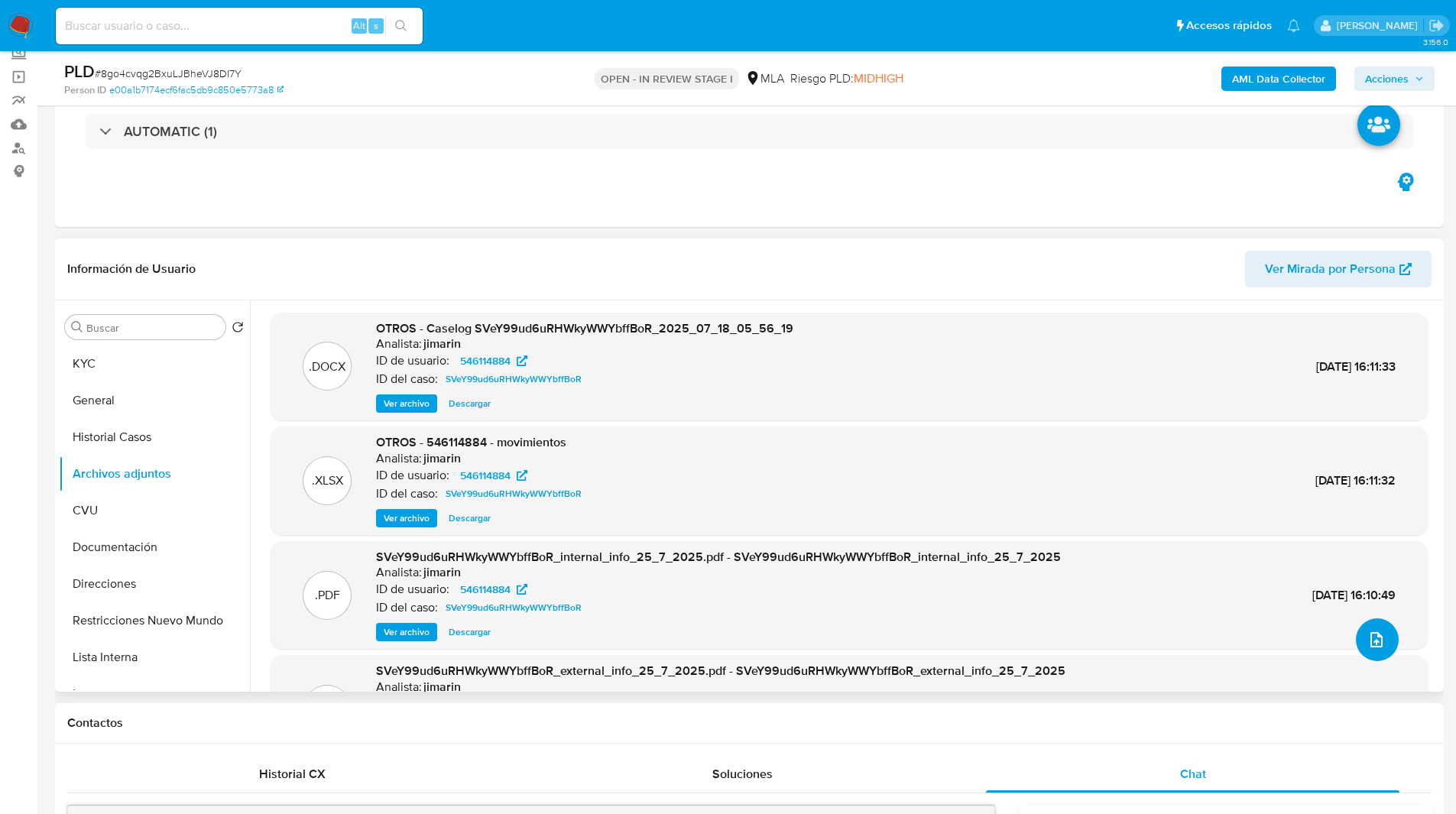
click at [1376, 634] on icon "upload-file" at bounding box center [1376, 640] width 18 height 18
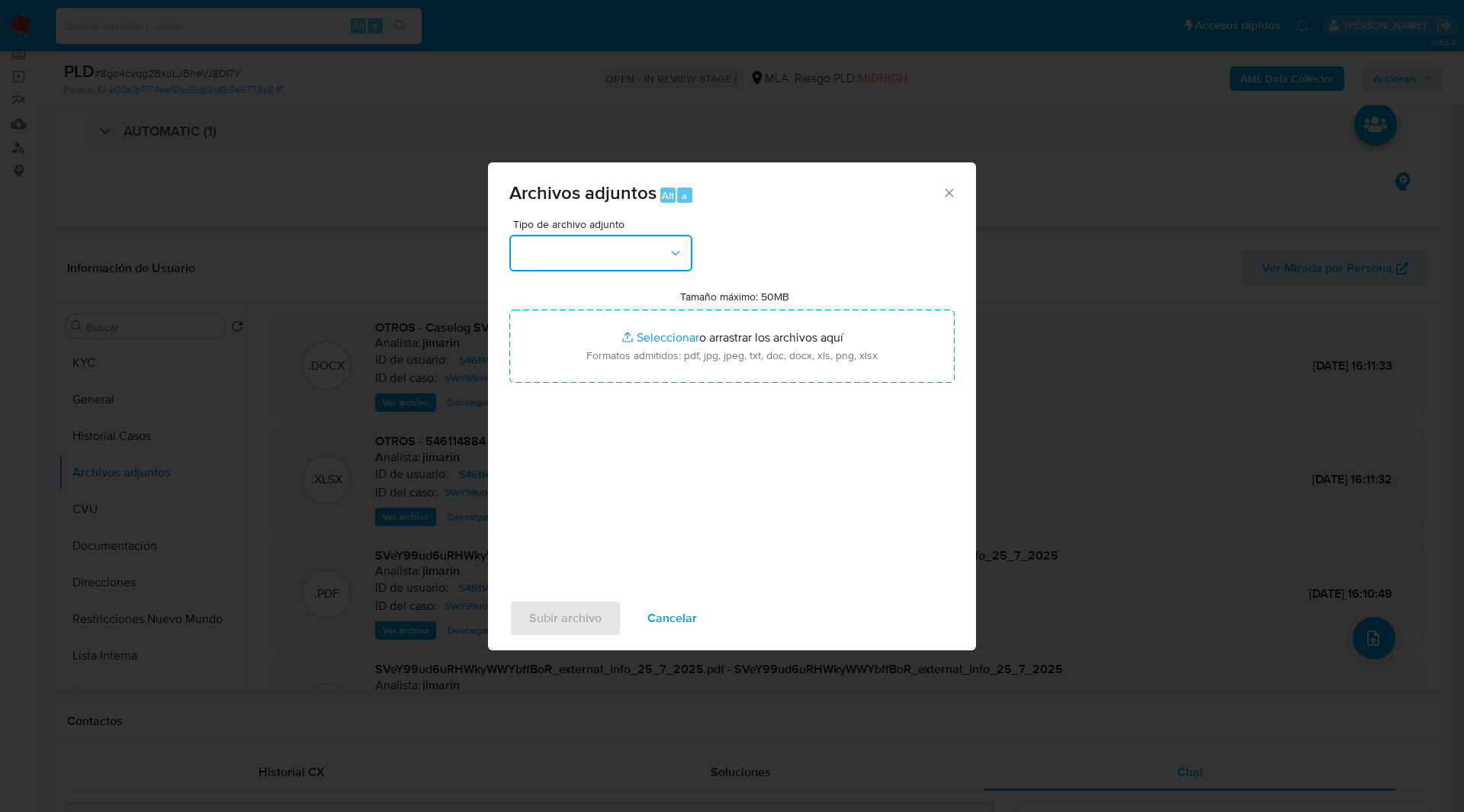
click at [601, 240] on button "button" at bounding box center [600, 253] width 183 height 36
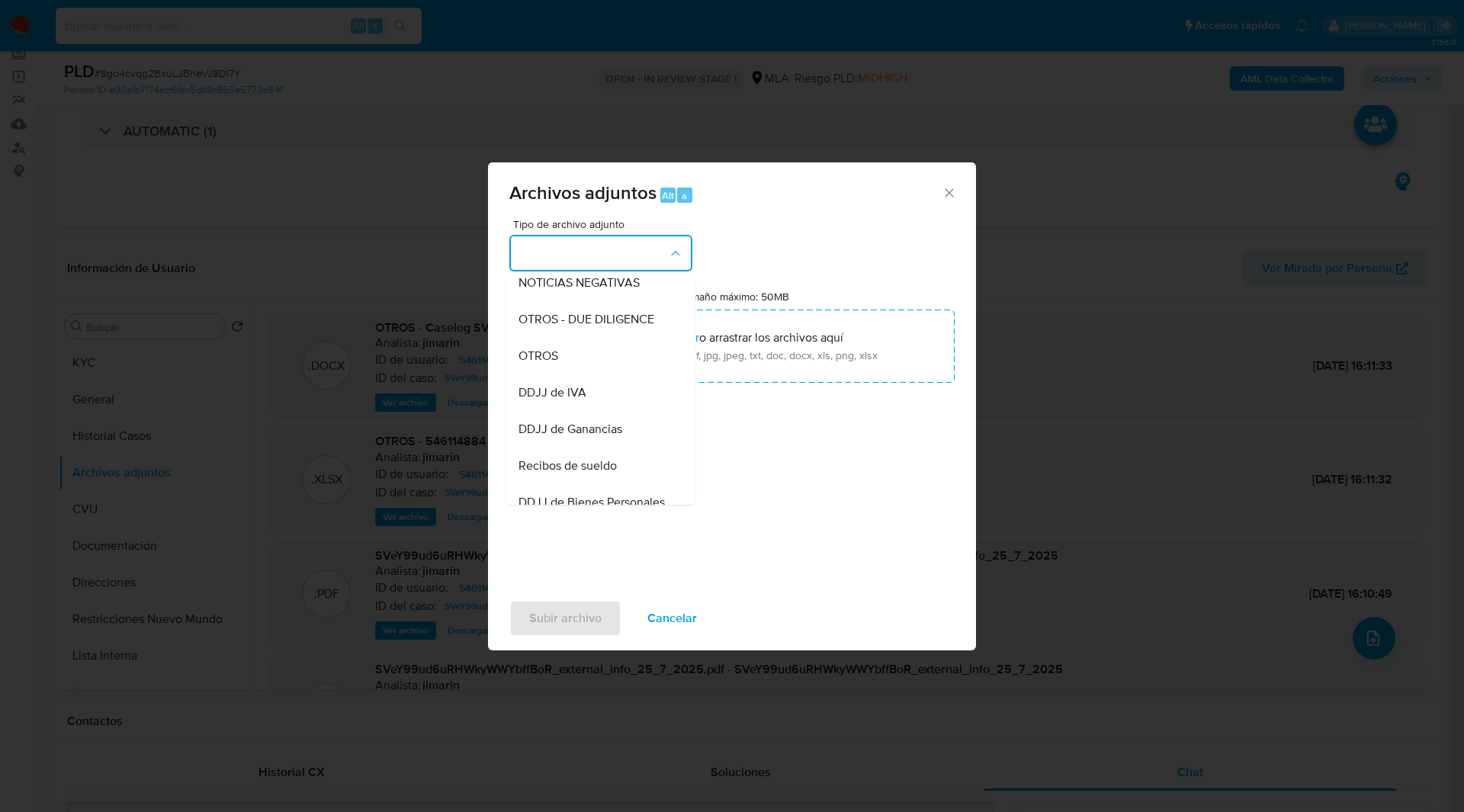
scroll to position [233, 0]
click at [570, 364] on div "OTROS" at bounding box center [596, 355] width 155 height 36
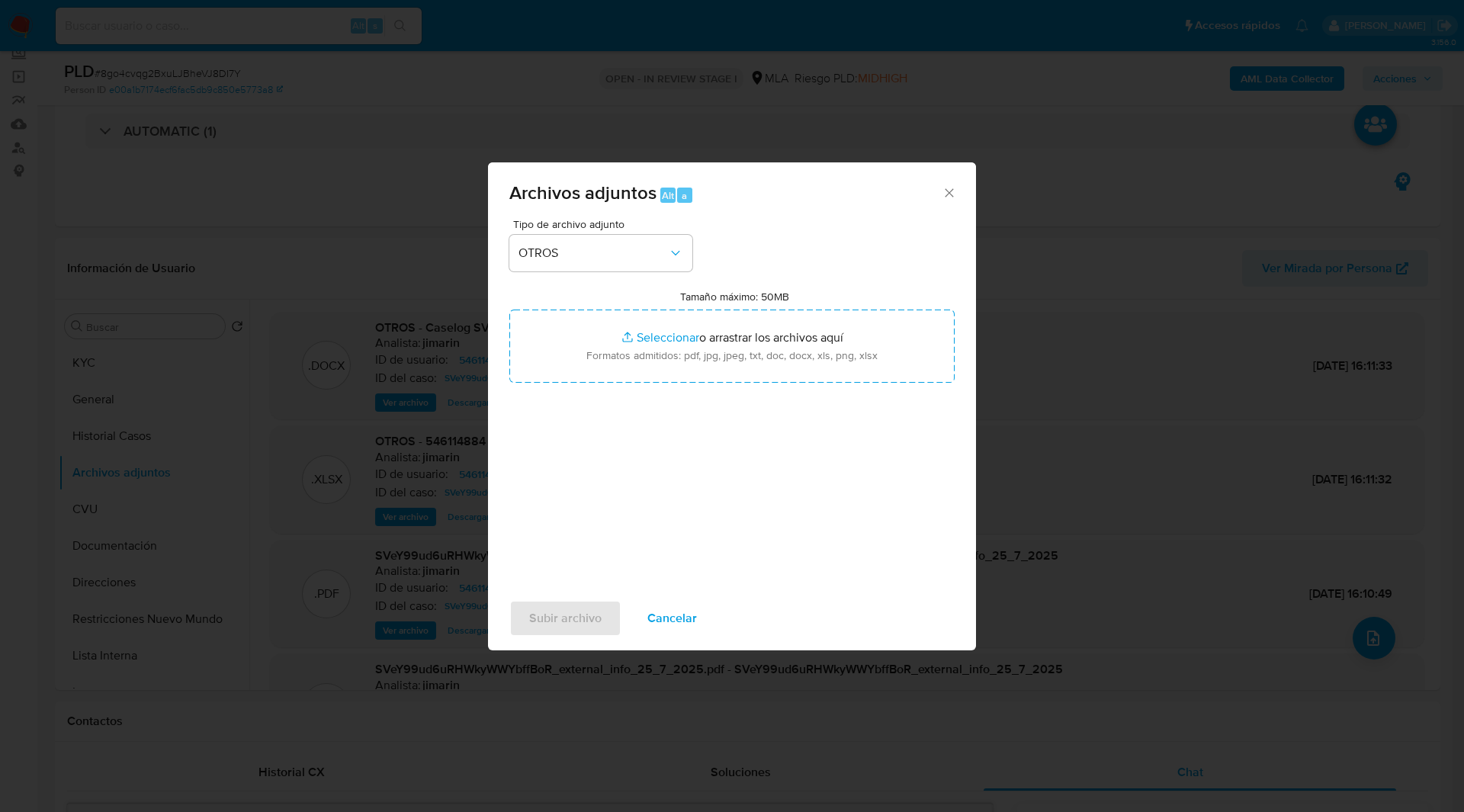
click at [821, 229] on div "Tipo de archivo adjunto OTROS Tamaño máximo: 50MB Seleccionar archivos Seleccio…" at bounding box center [732, 399] width 446 height 360
click at [951, 192] on icon "Cerrar" at bounding box center [949, 193] width 15 height 15
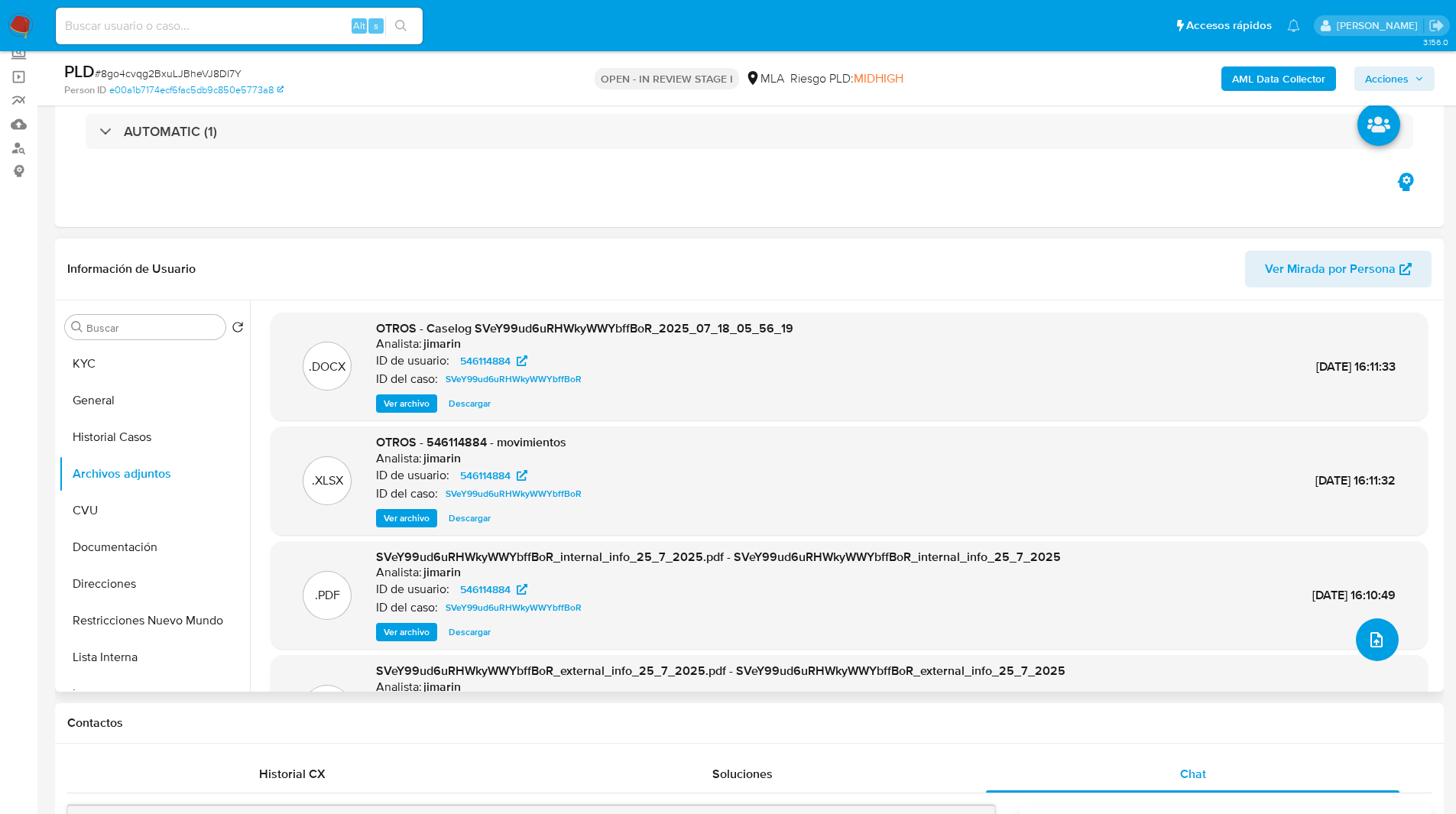
click at [1367, 632] on icon "upload-file" at bounding box center [1376, 640] width 18 height 18
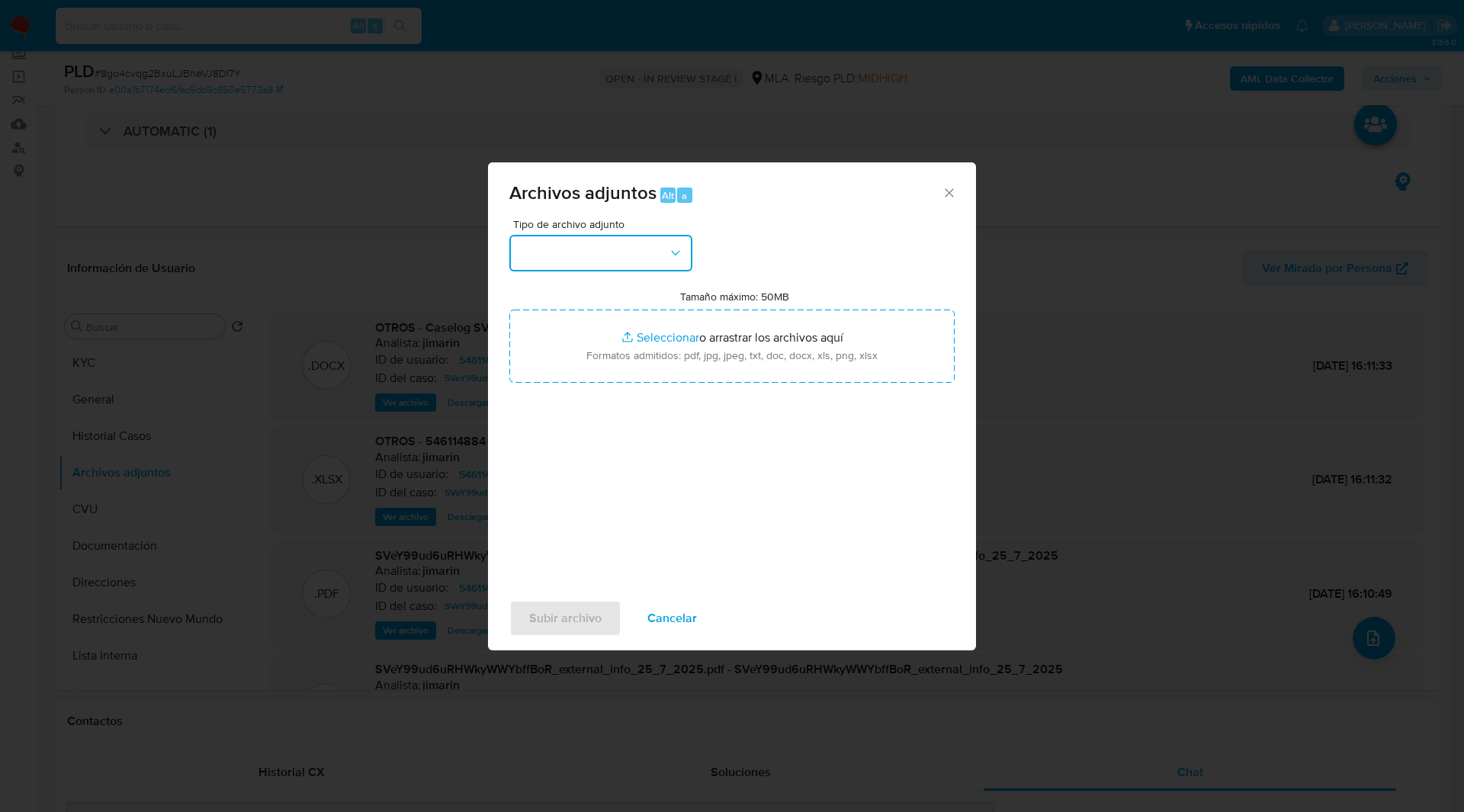
click at [567, 248] on button "button" at bounding box center [600, 253] width 183 height 36
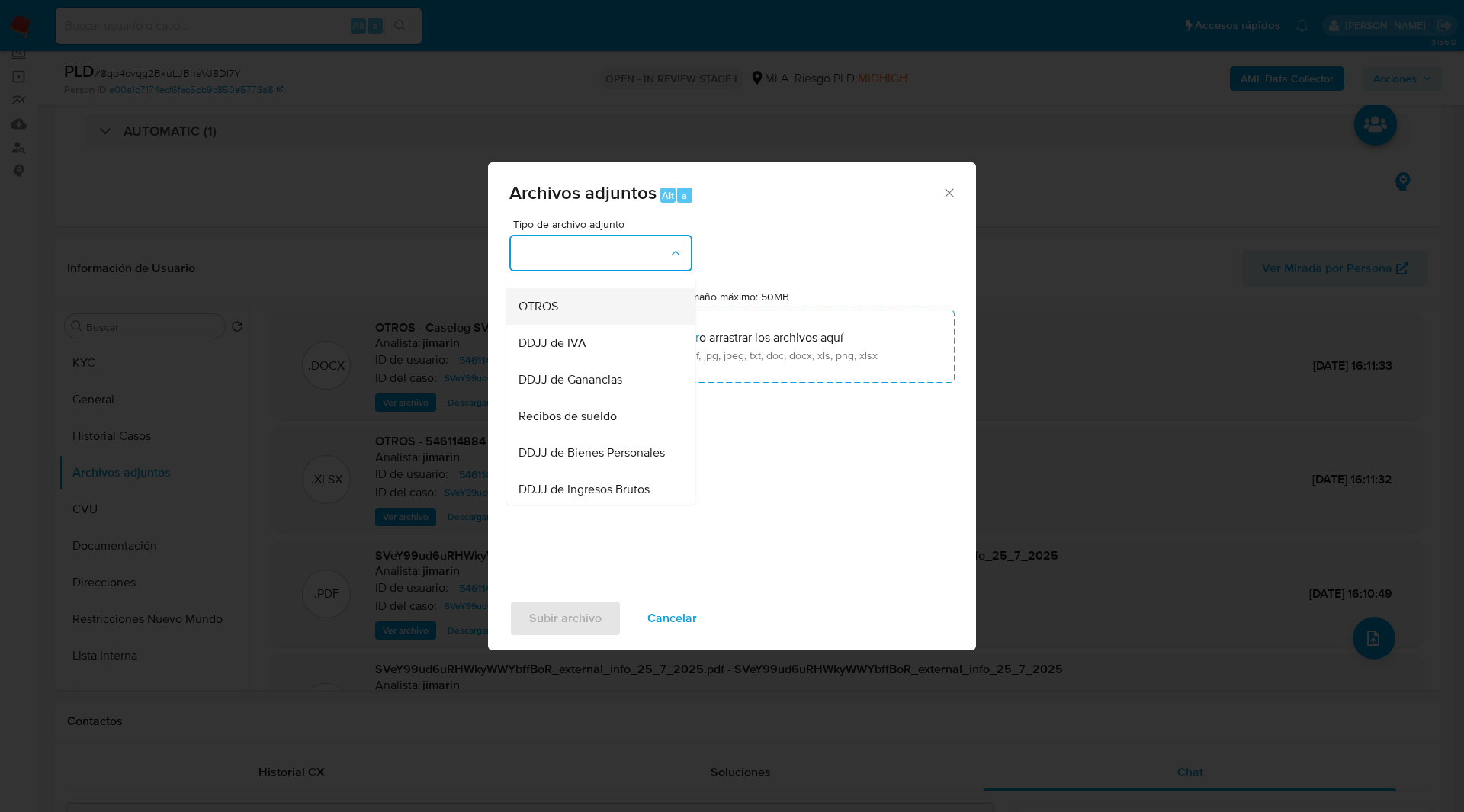
click at [556, 315] on span "OTROS" at bounding box center [538, 306] width 40 height 15
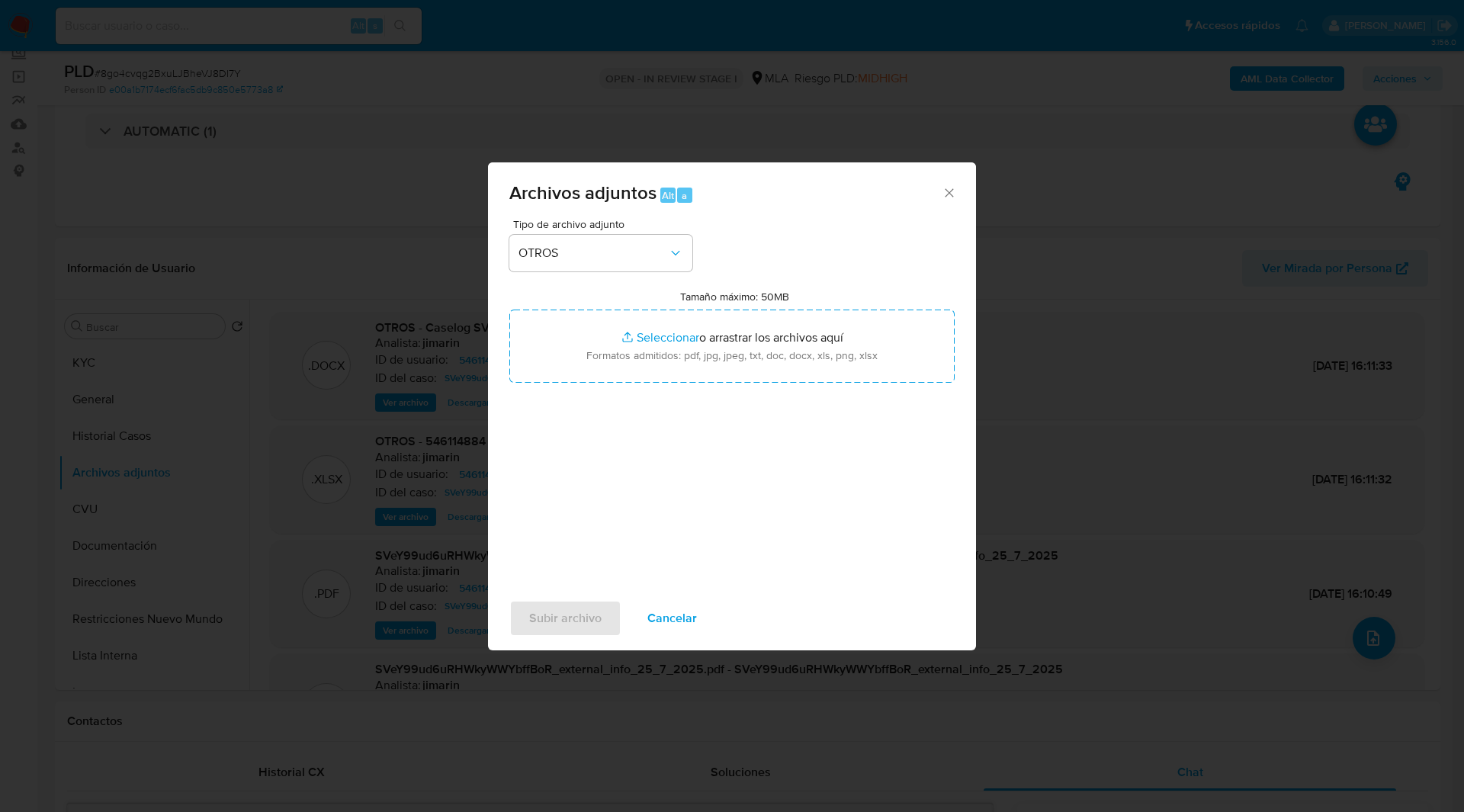
click at [938, 195] on span "Archivos adjuntos Alt a" at bounding box center [726, 194] width 433 height 20
click at [948, 194] on icon "Cerrar" at bounding box center [949, 193] width 15 height 15
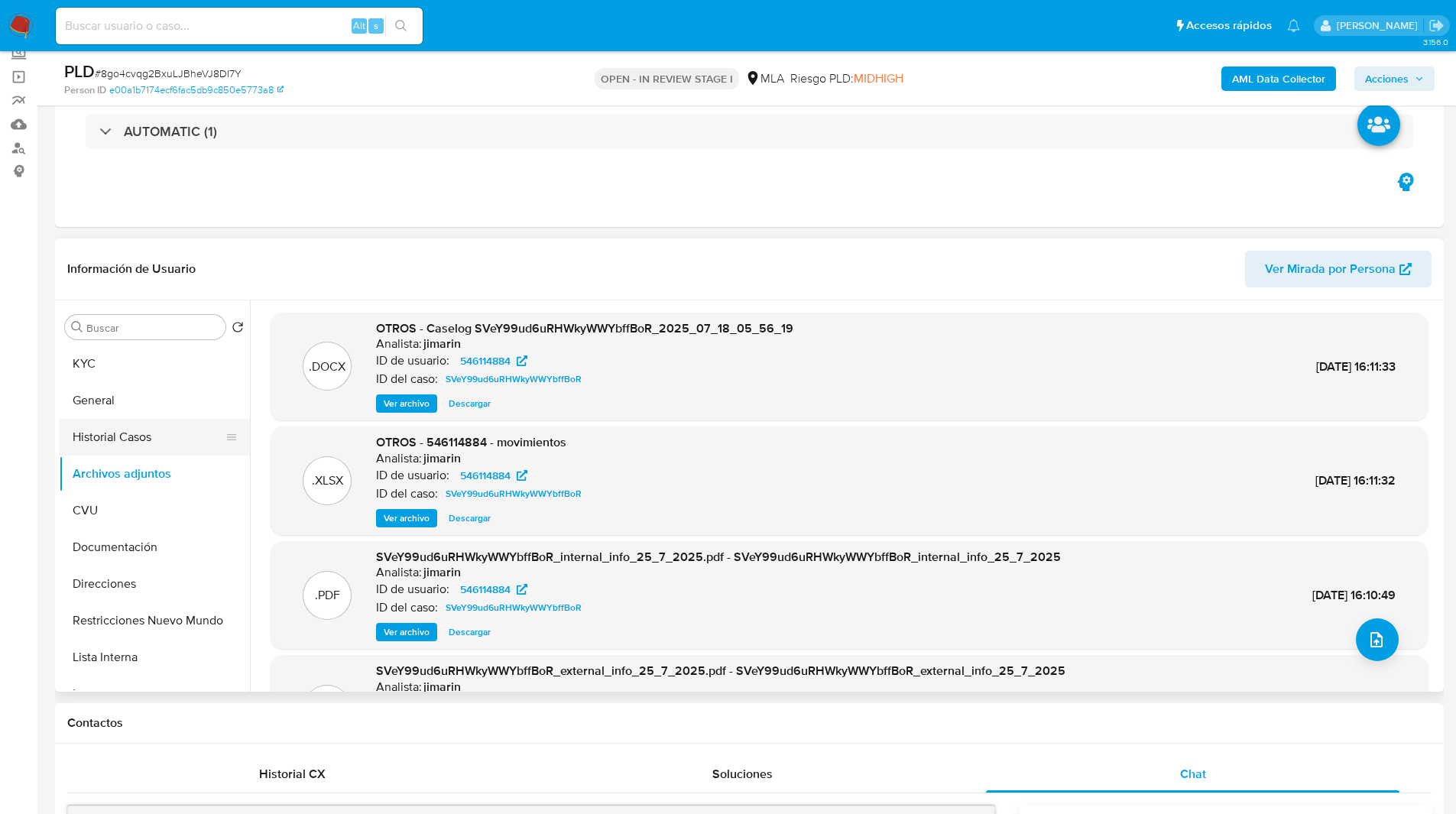
click at [114, 448] on button "Historial Casos" at bounding box center [149, 438] width 179 height 36
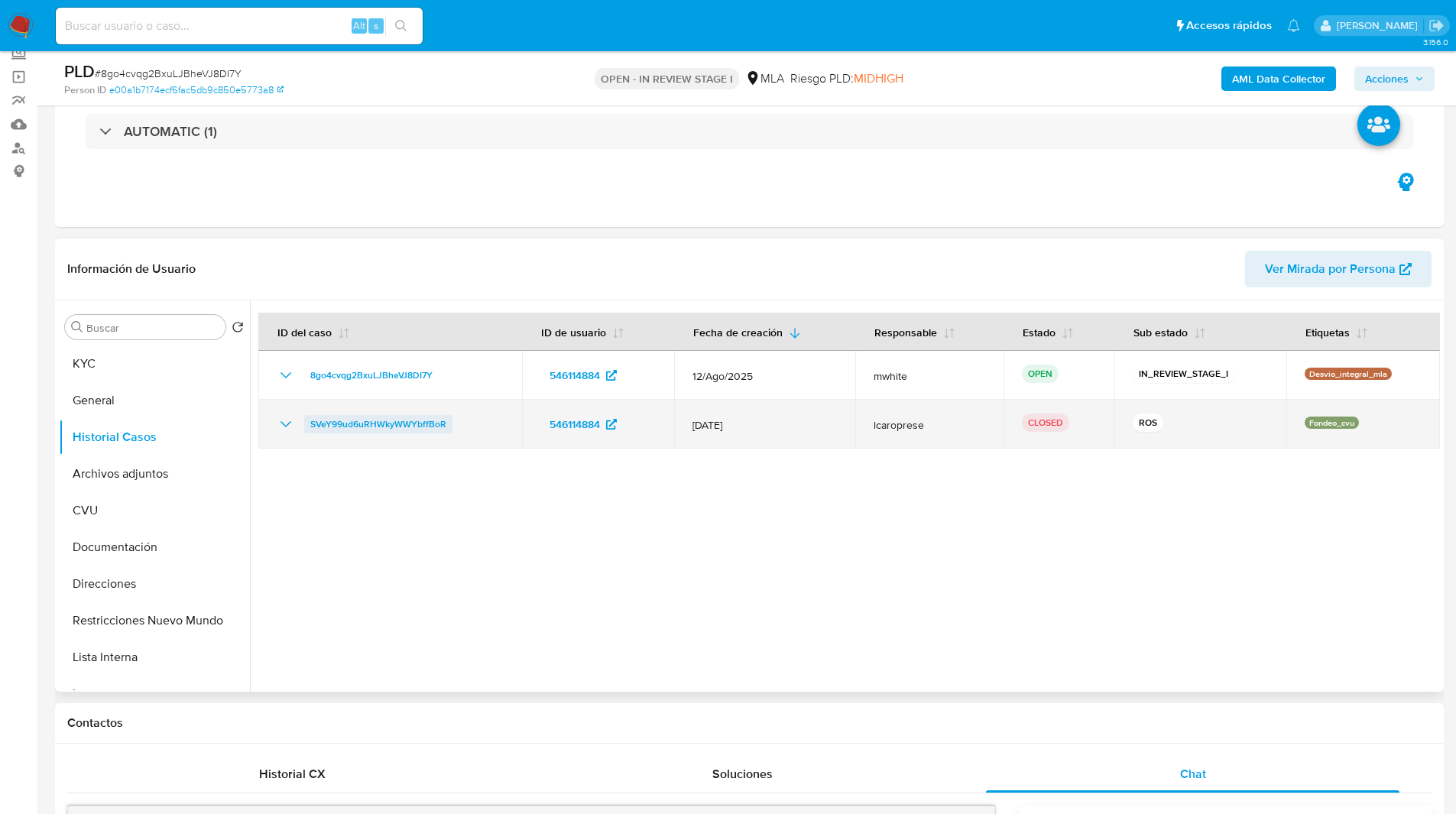
click at [351, 428] on span "SVeY99ud6uRHWkyWWYbffBoR" at bounding box center [378, 424] width 136 height 18
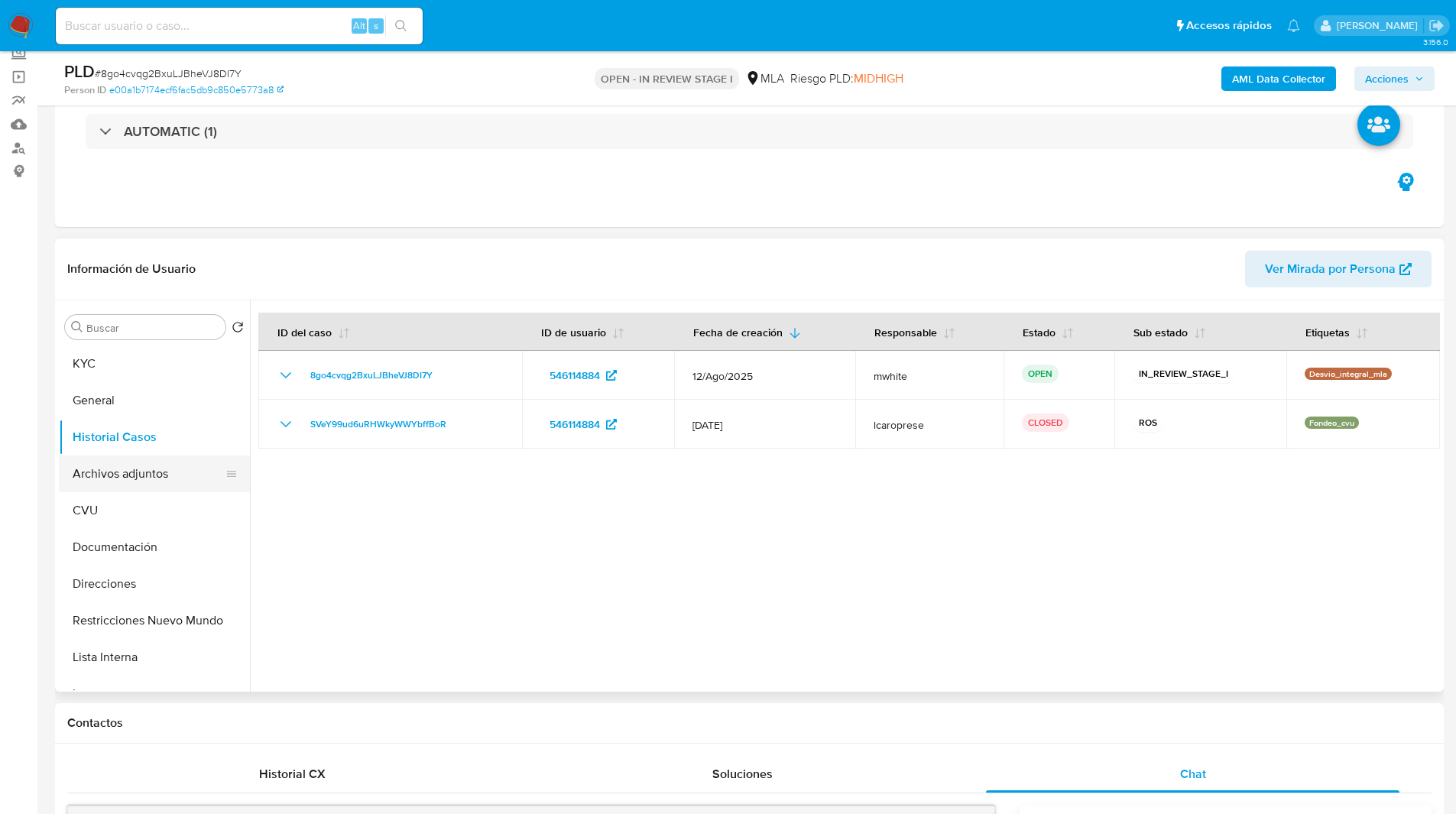
click at [179, 458] on button "Archivos adjuntos" at bounding box center [149, 474] width 179 height 36
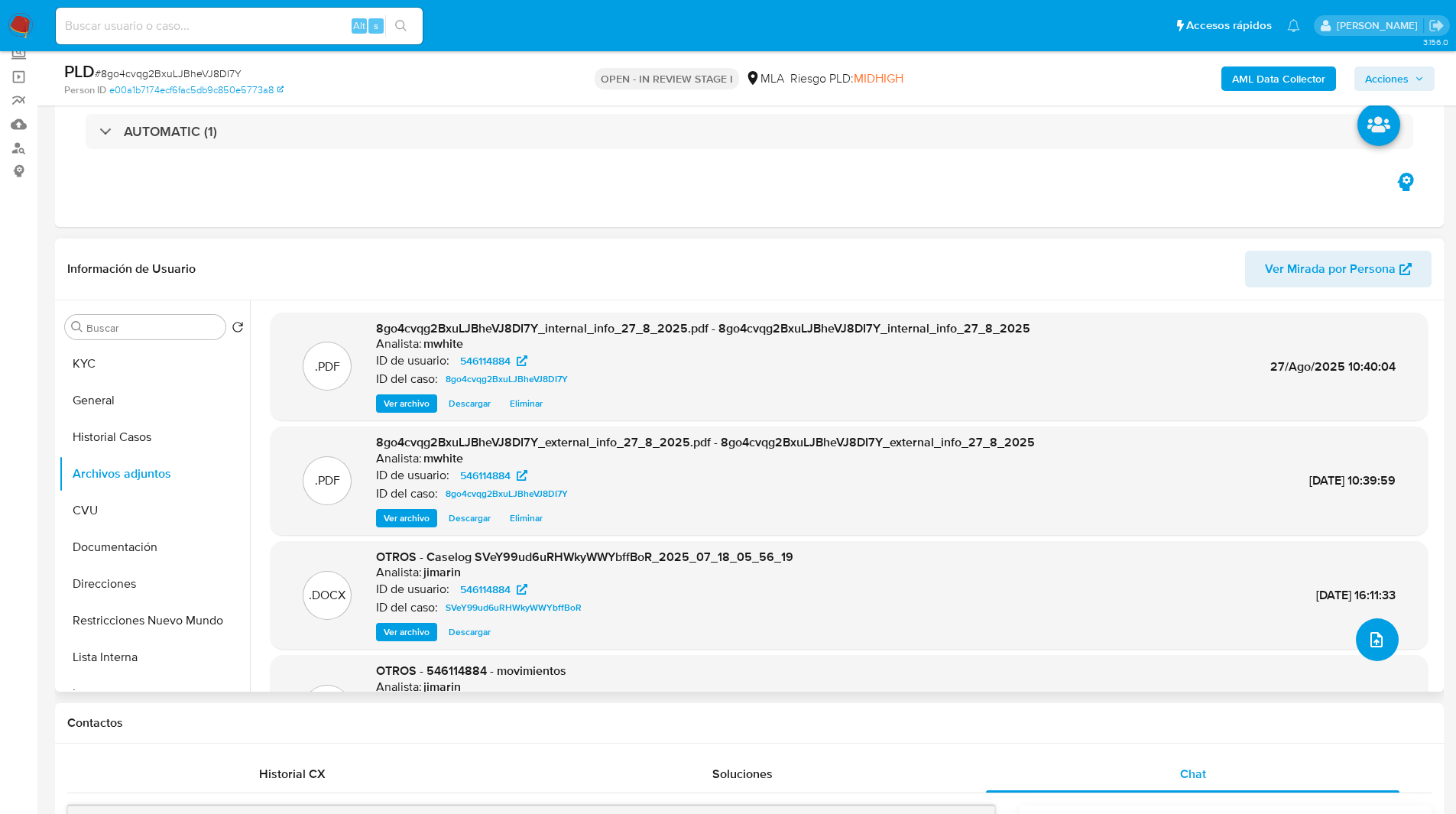
click at [1379, 638] on icon "upload-file" at bounding box center [1376, 640] width 18 height 18
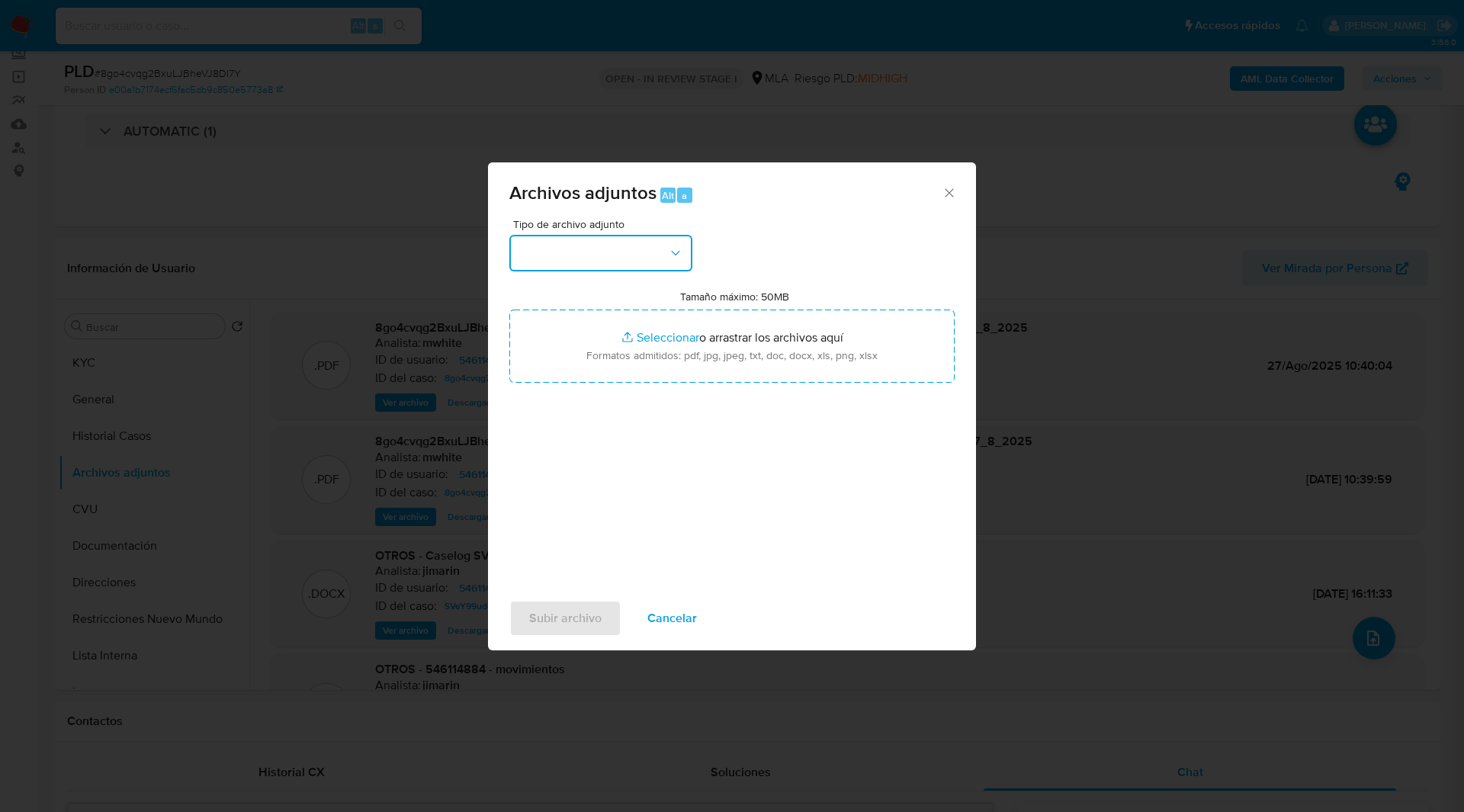
click at [626, 263] on button "button" at bounding box center [600, 253] width 183 height 36
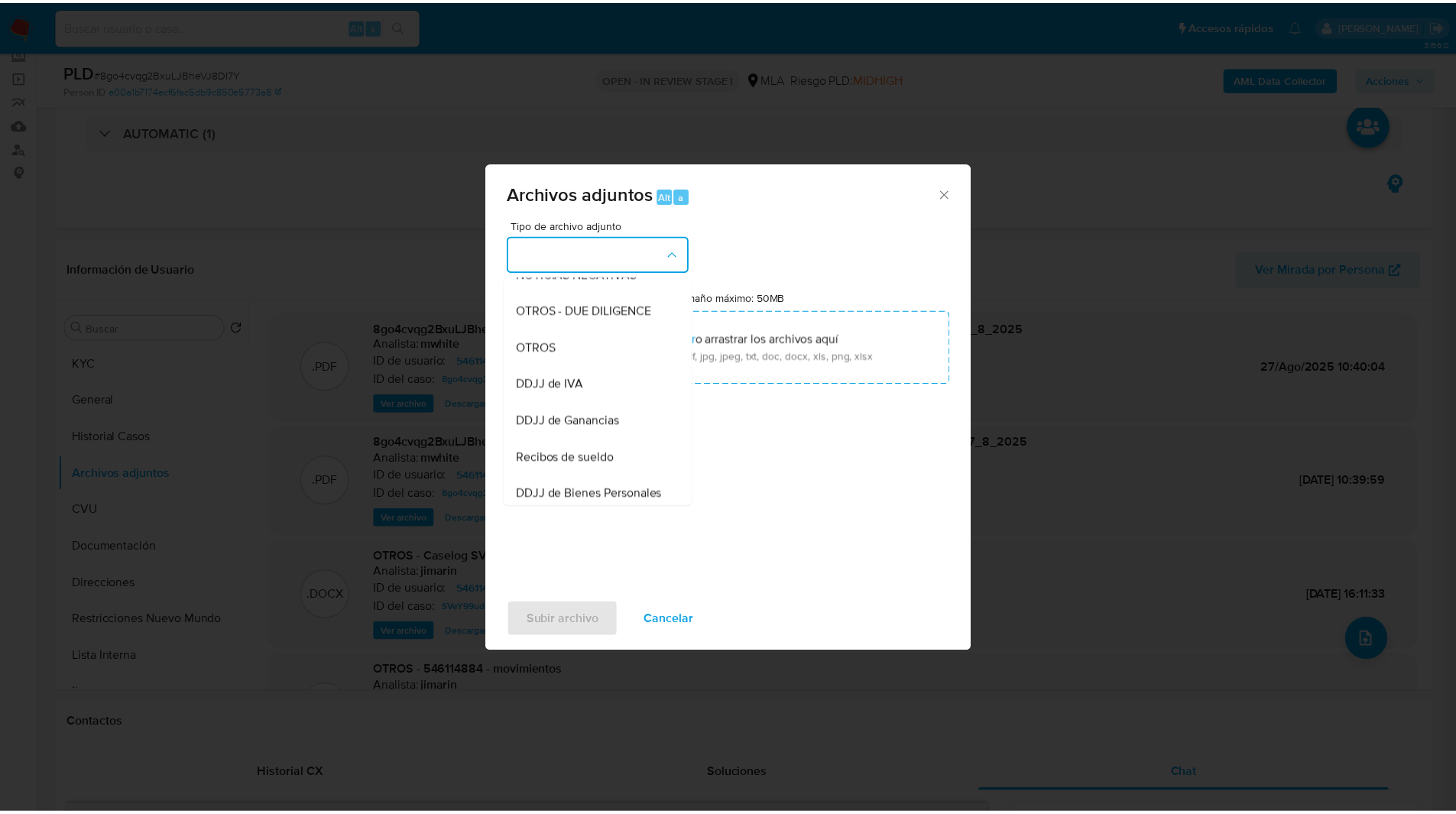
scroll to position [242, 0]
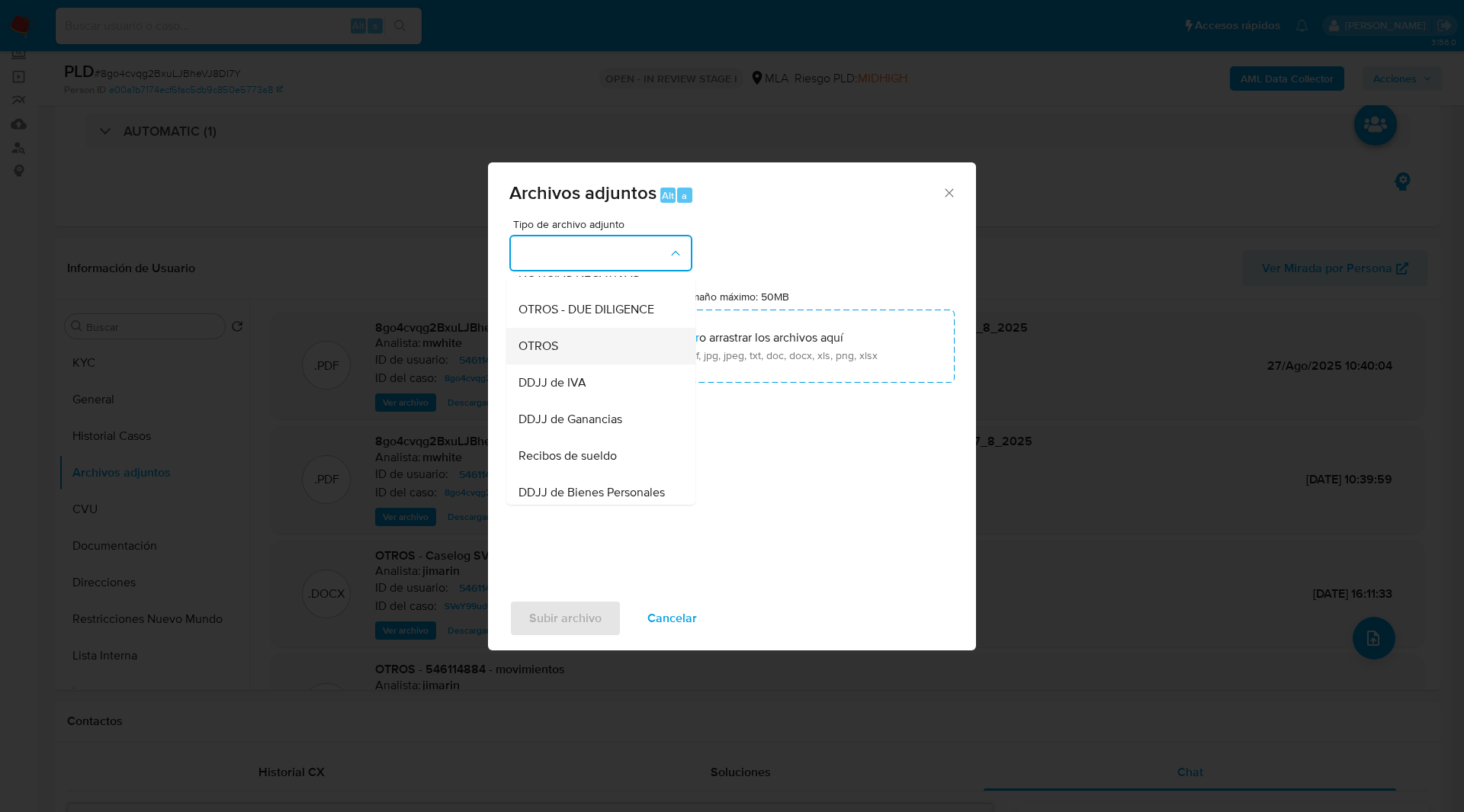
click at [545, 354] on span "OTROS" at bounding box center [538, 346] width 40 height 15
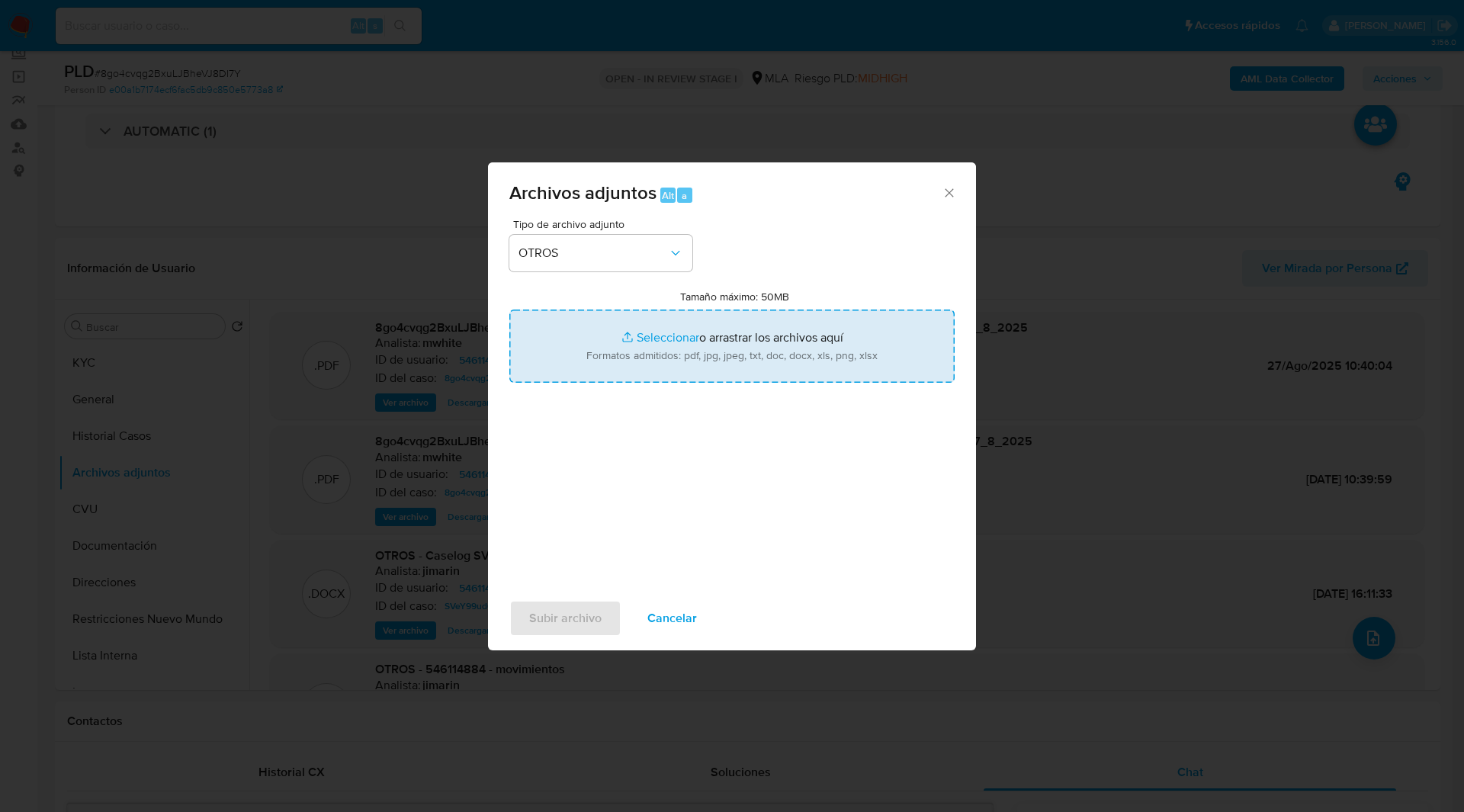
type input "C:\fakepath\NOSIS_Manager_InformeIndividual_20409067914_654932_20250820160731.p…"
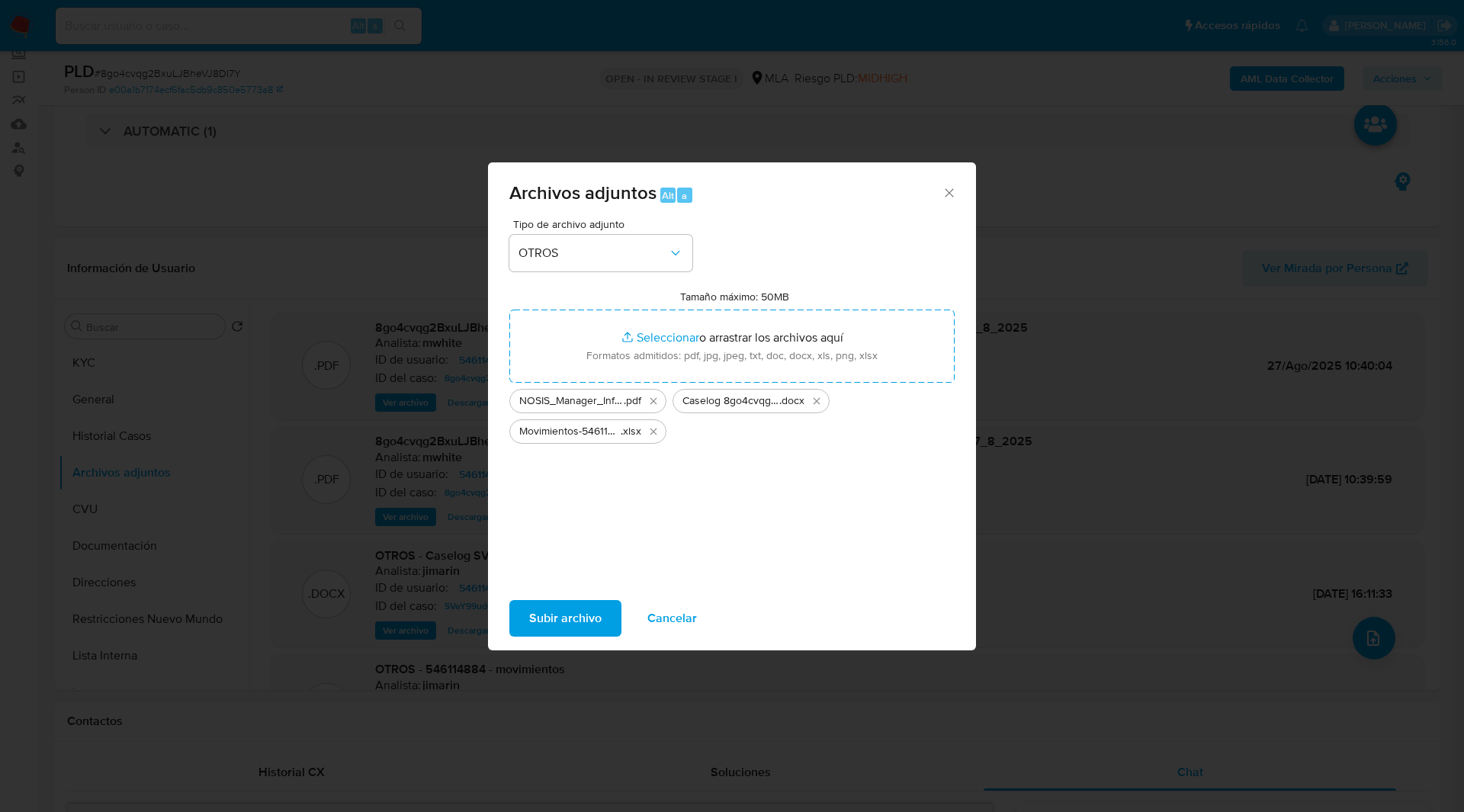
click at [566, 626] on span "Subir archivo" at bounding box center [566, 618] width 73 height 34
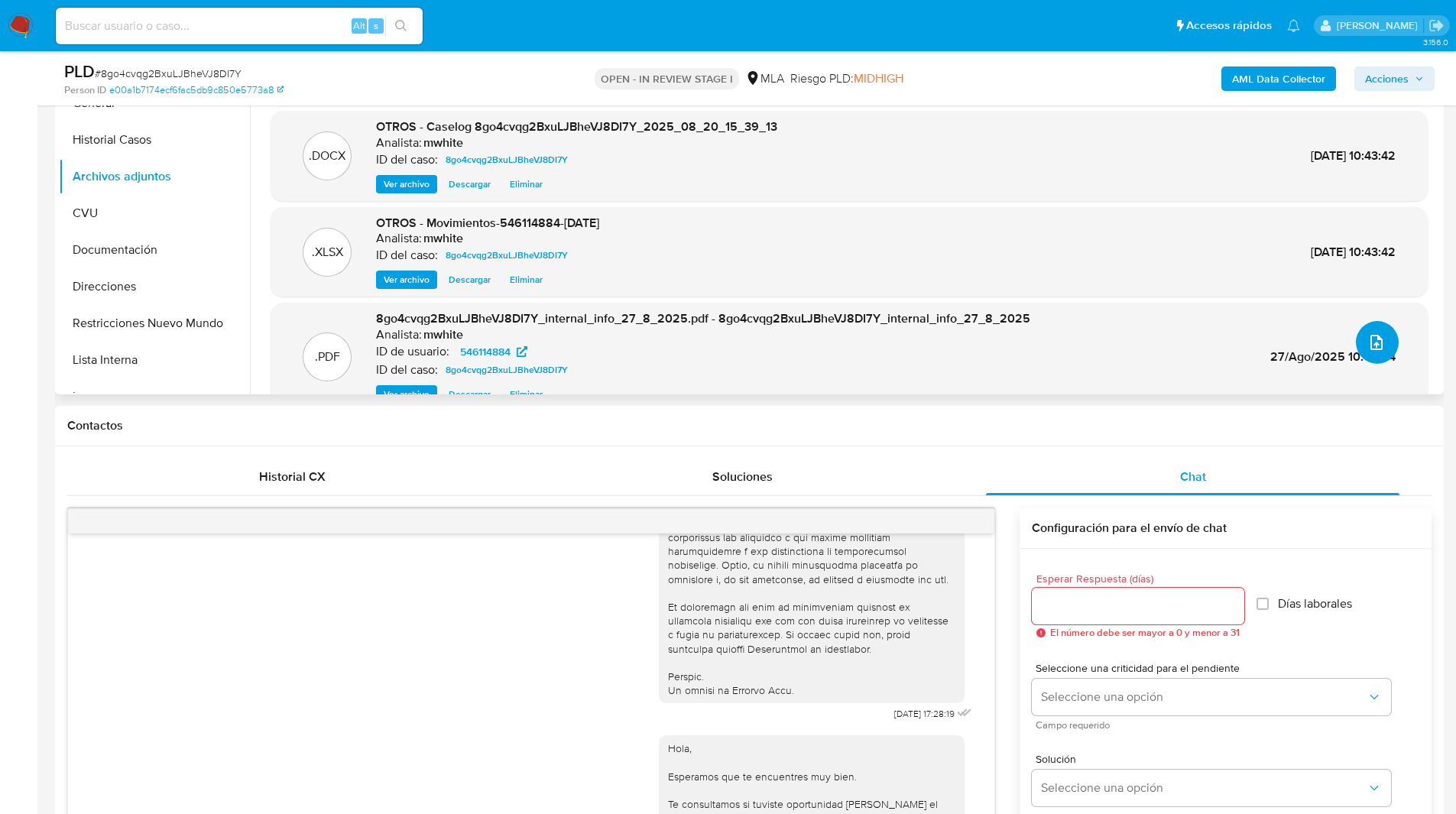
scroll to position [254, 0]
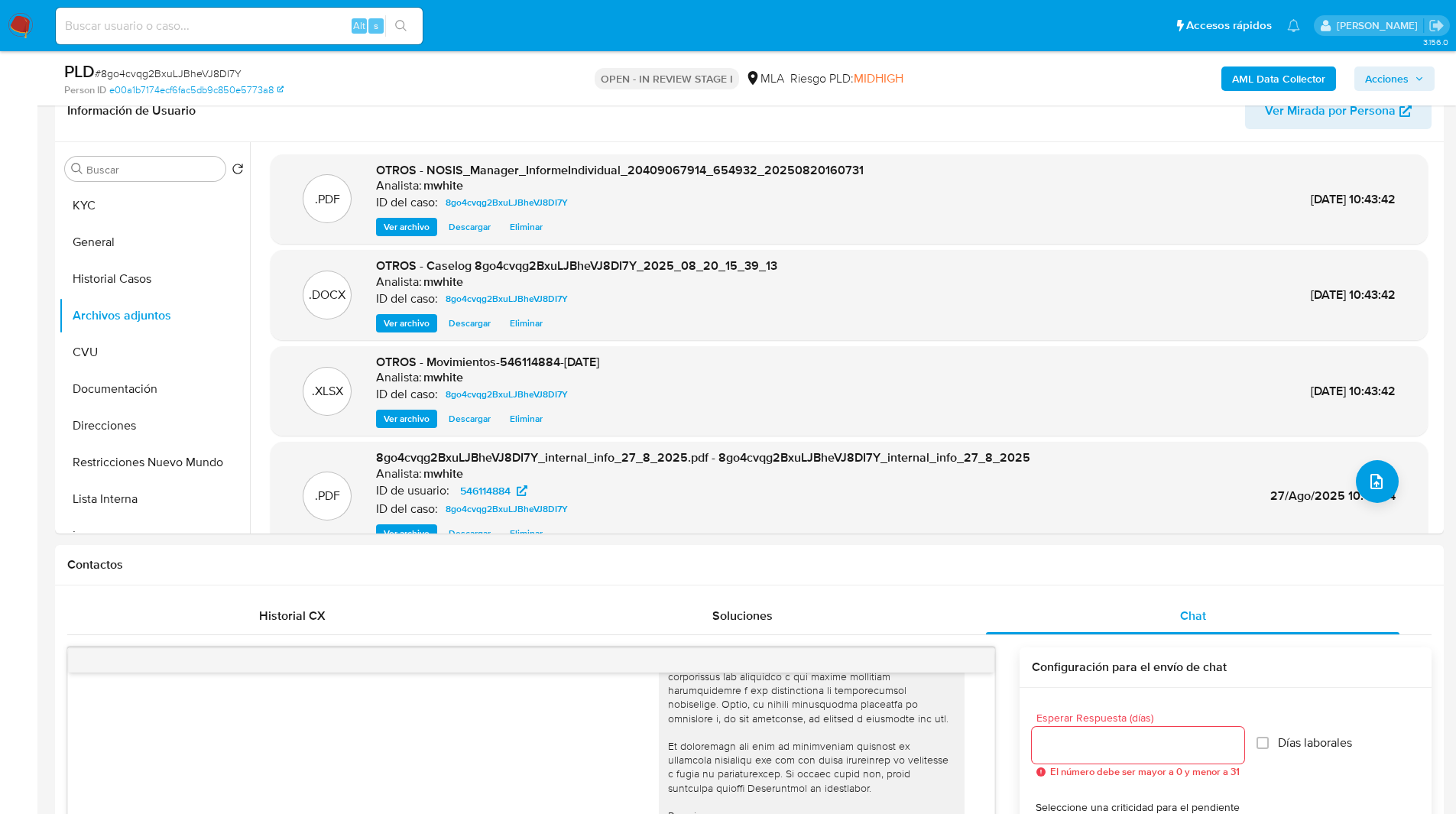
click at [1382, 80] on span "Acciones" at bounding box center [1387, 78] width 44 height 25
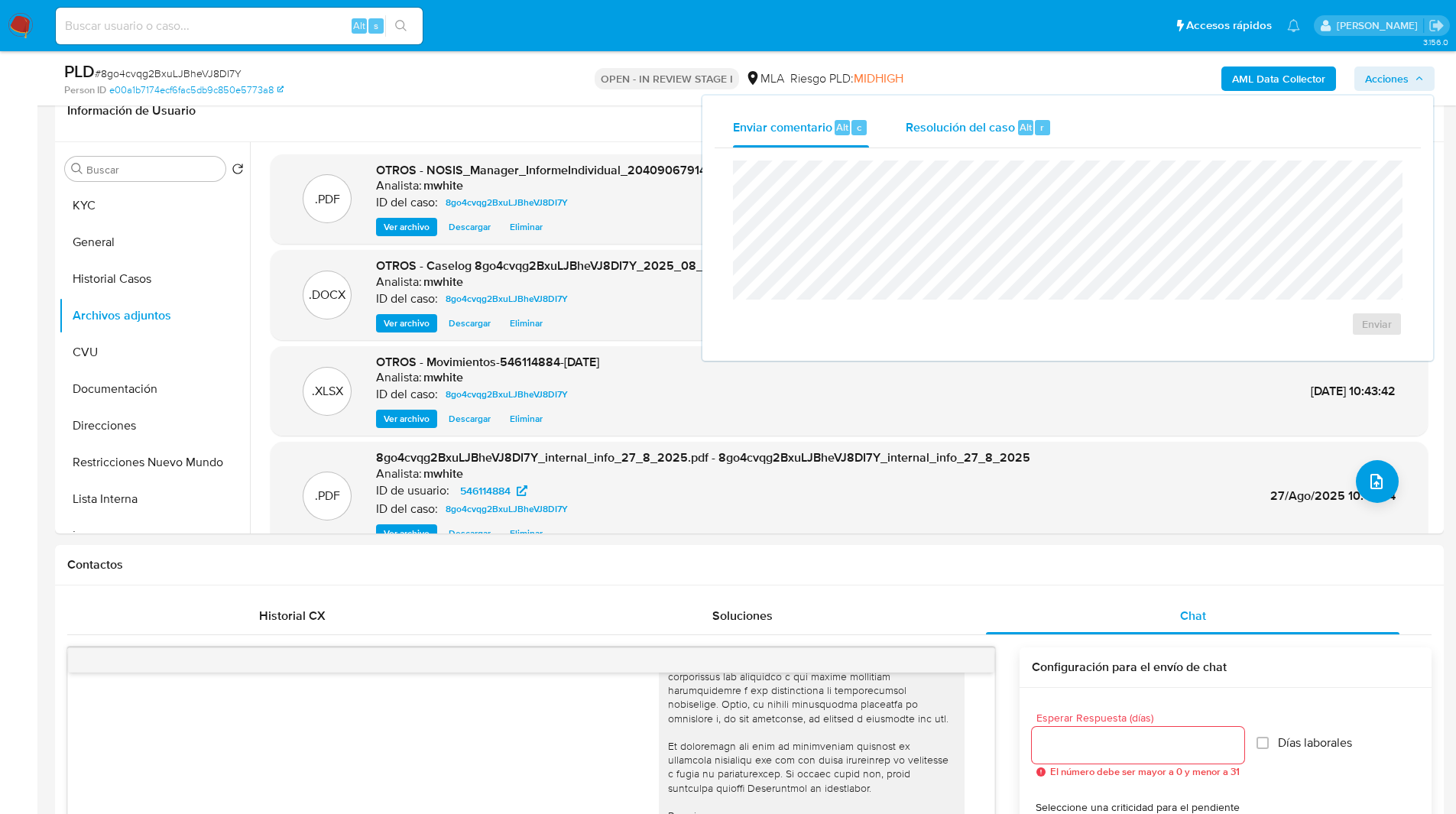
click at [962, 124] on span "Resolución del caso" at bounding box center [960, 126] width 109 height 17
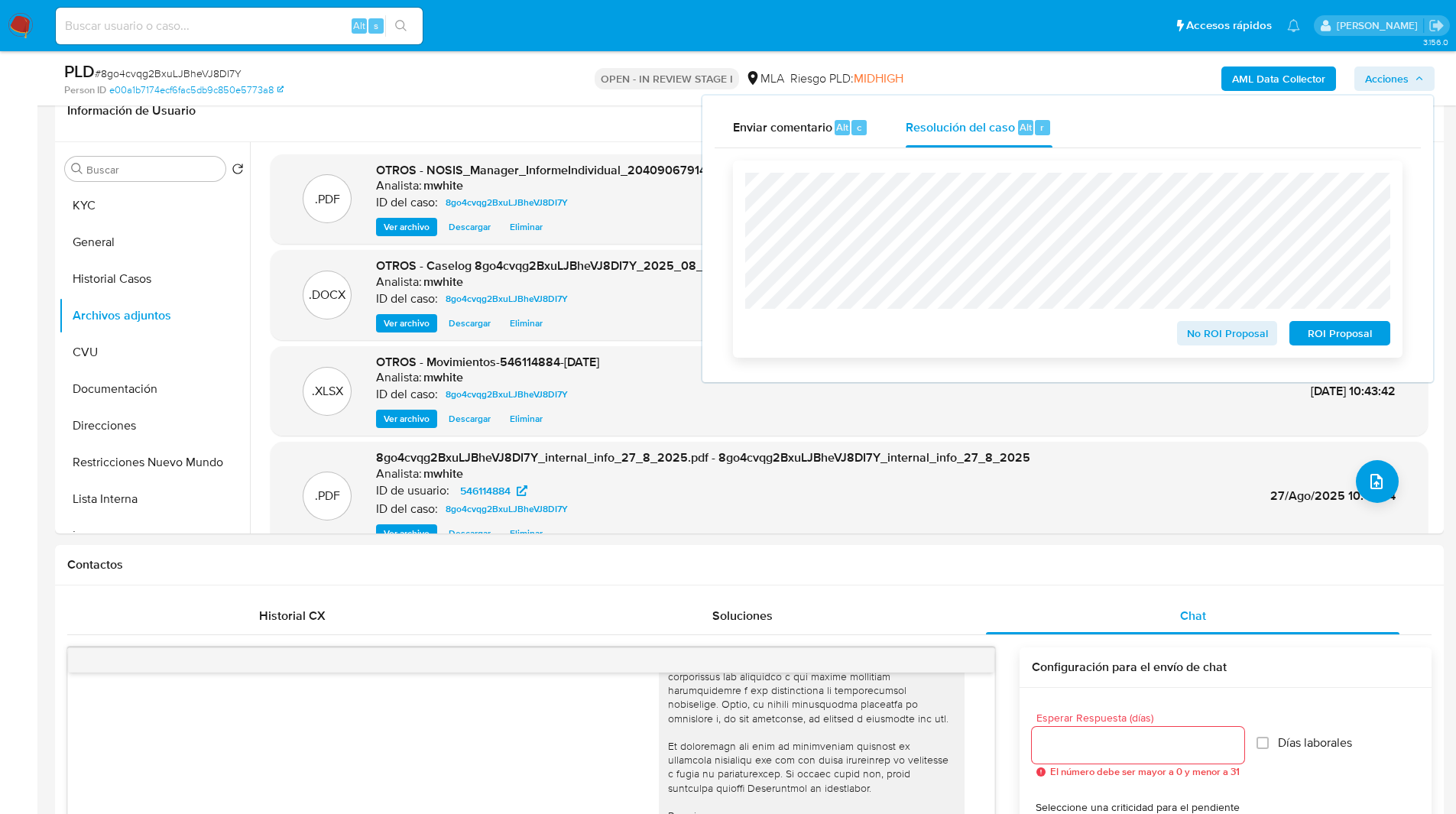
click at [1338, 335] on span "ROI Proposal" at bounding box center [1339, 333] width 79 height 21
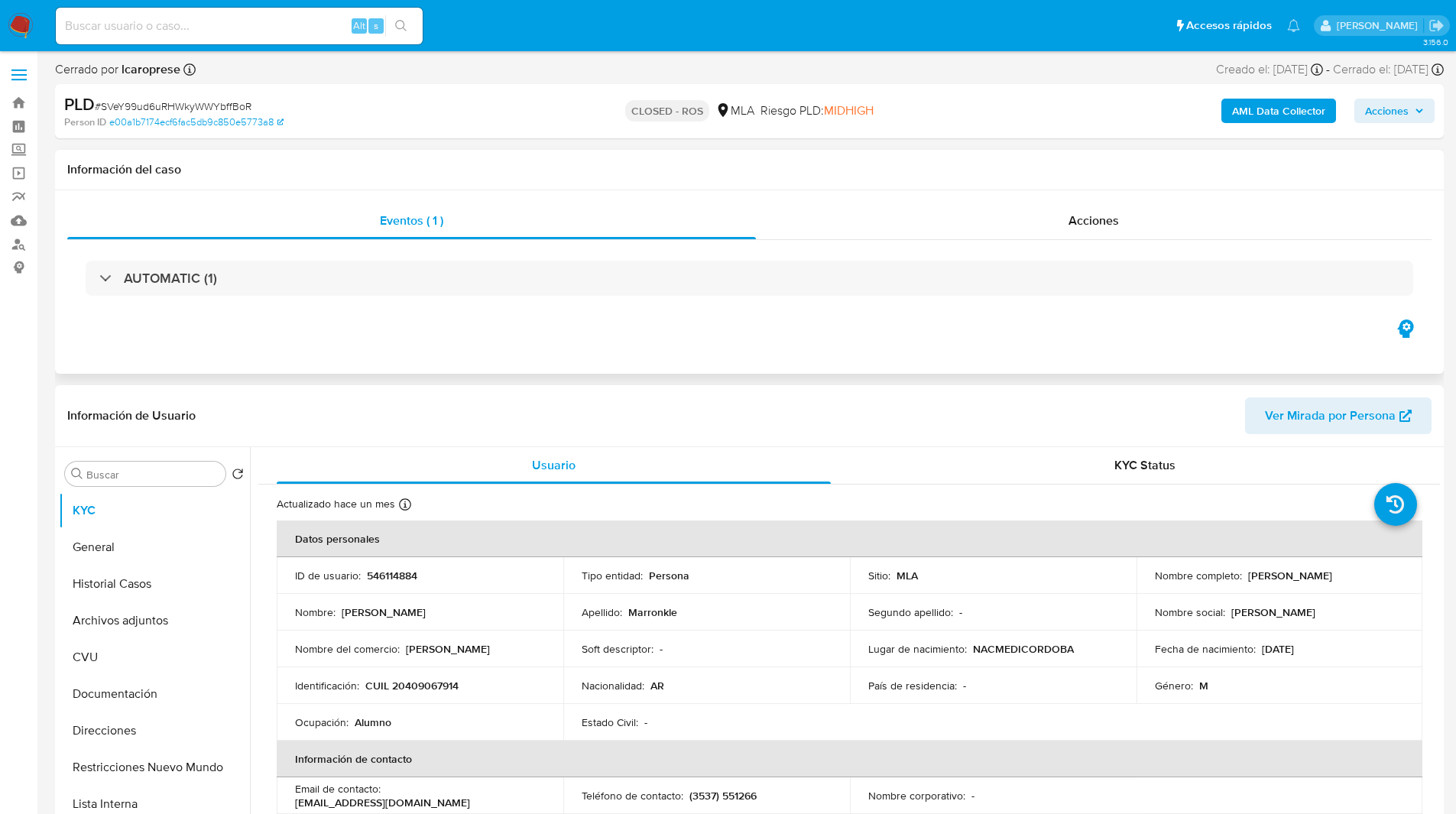
select select "10"
click at [907, 344] on div "Eventos ( 1 ) Acciones AUTOMATIC (1)" at bounding box center [749, 282] width 1389 height 183
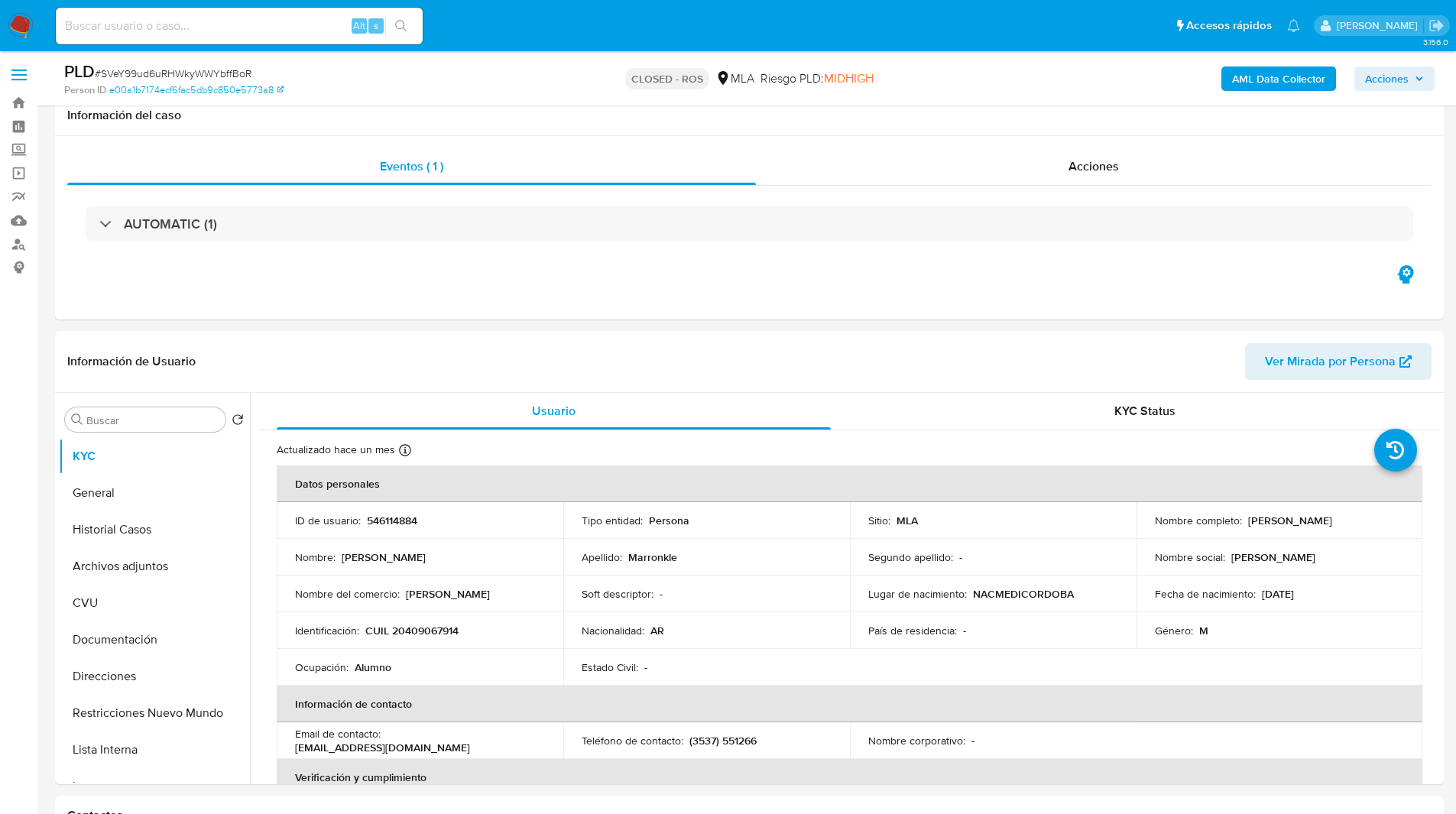
scroll to position [376, 0]
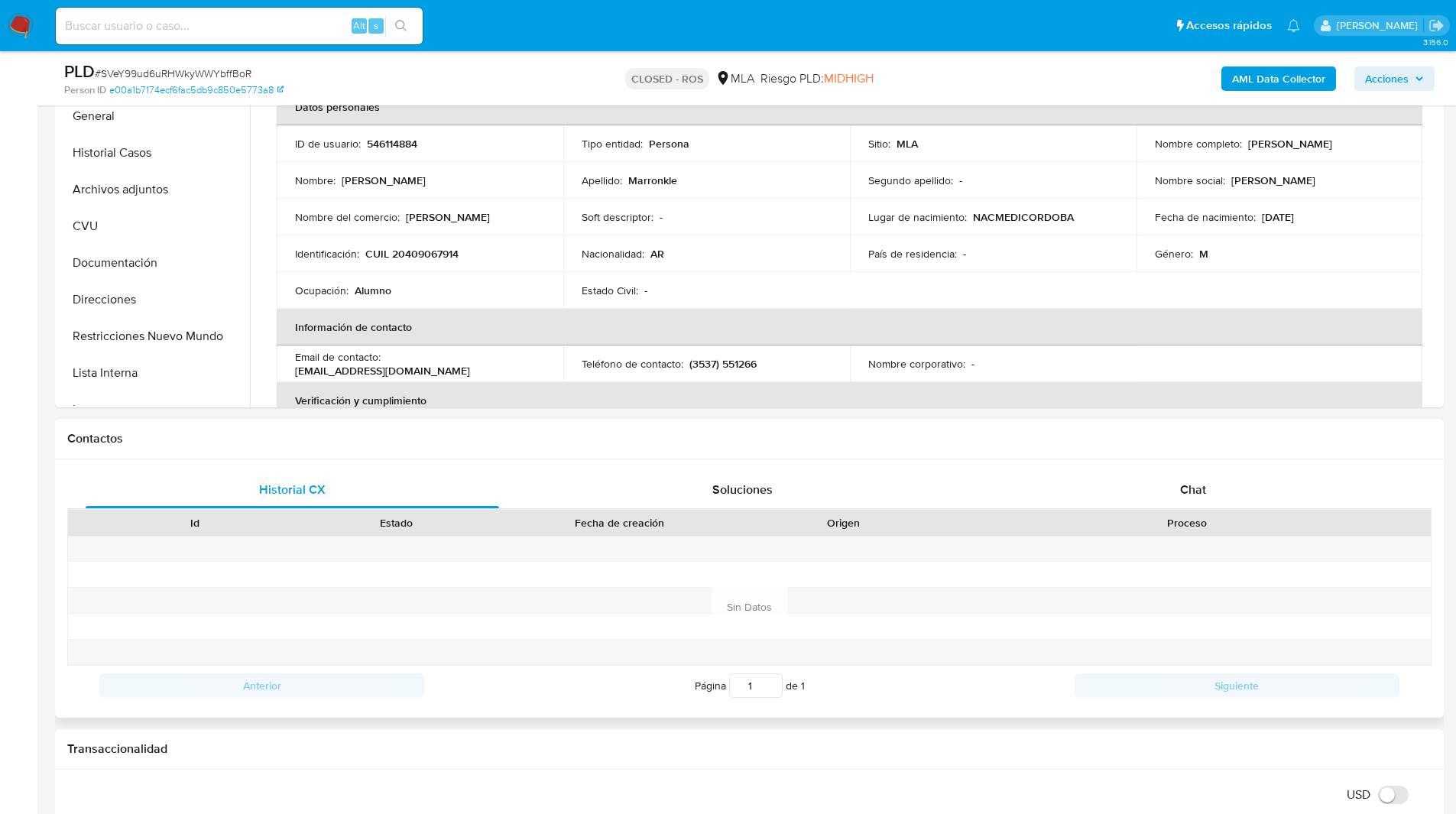
click at [1211, 461] on div "Historial CX Soluciones Chat Id Estado Fecha de creación Origen Proceso Anterio…" at bounding box center [749, 588] width 1389 height 258
click at [1186, 486] on span "Chat" at bounding box center [1193, 489] width 26 height 17
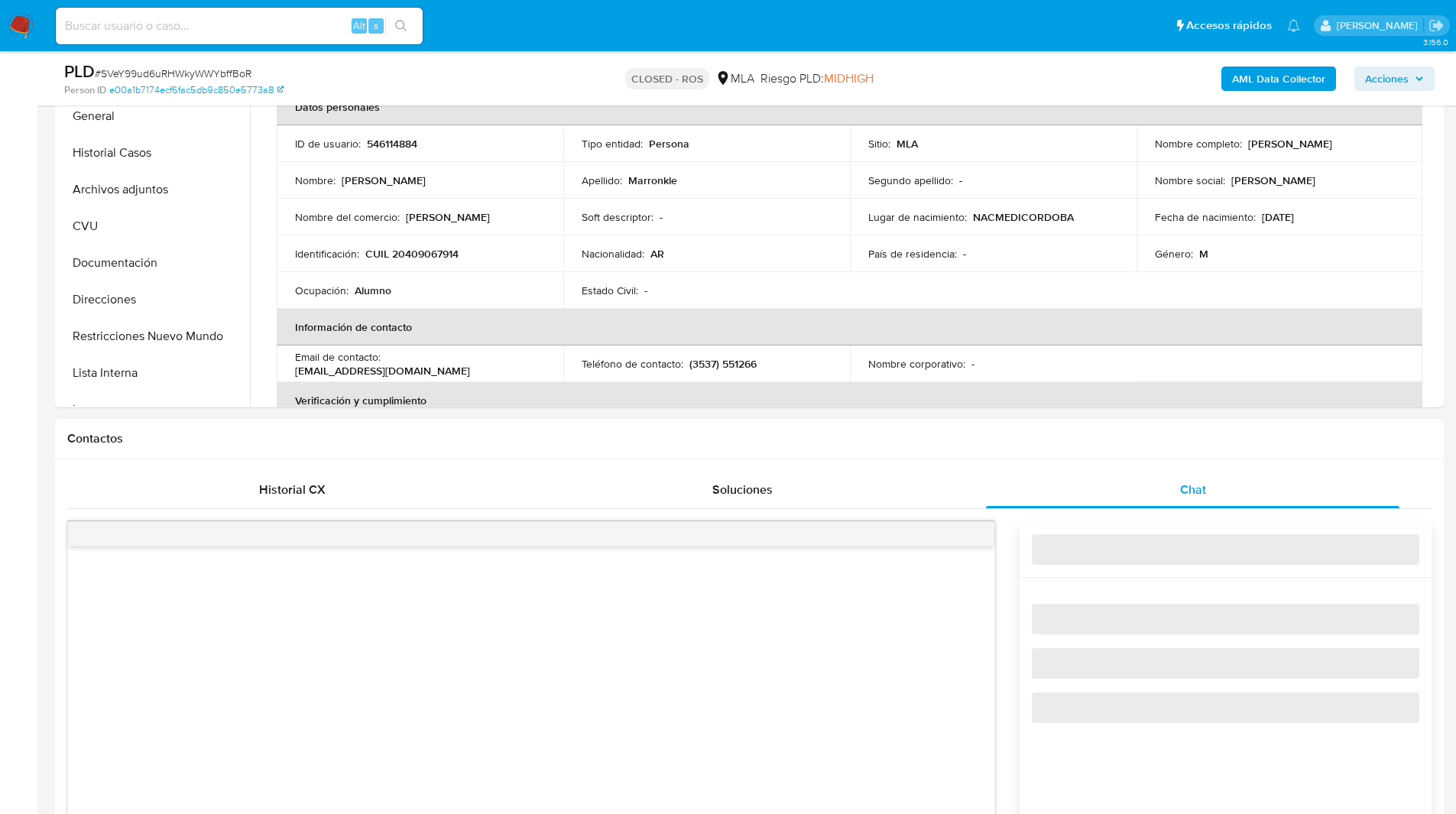
click at [1056, 427] on div "Contactos" at bounding box center [749, 439] width 1389 height 40
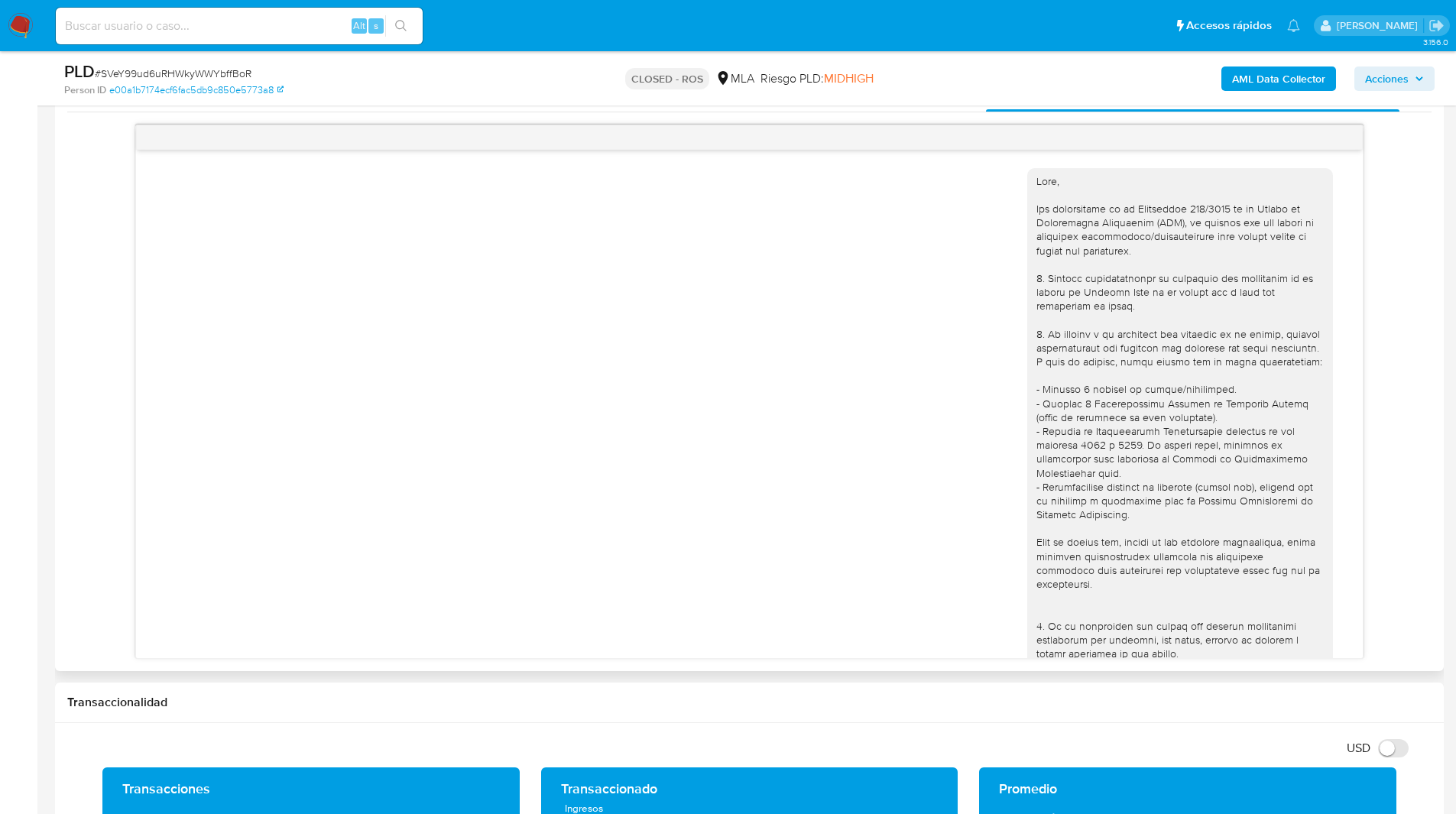
scroll to position [775, 0]
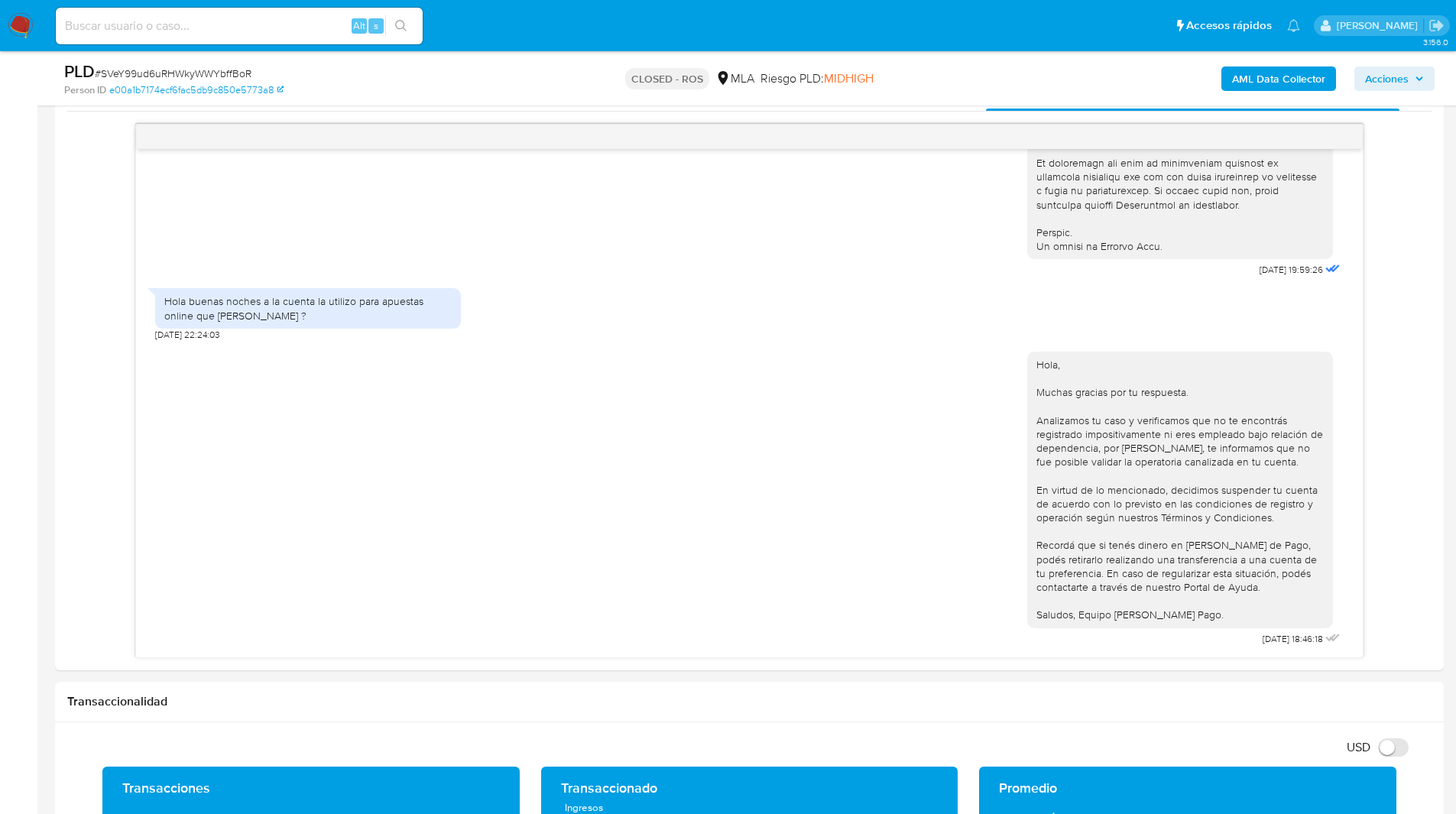
click at [926, 77] on div "CLOSED - ROS MLA Riesgo PLD: MIDHIGH" at bounding box center [749, 77] width 453 height 36
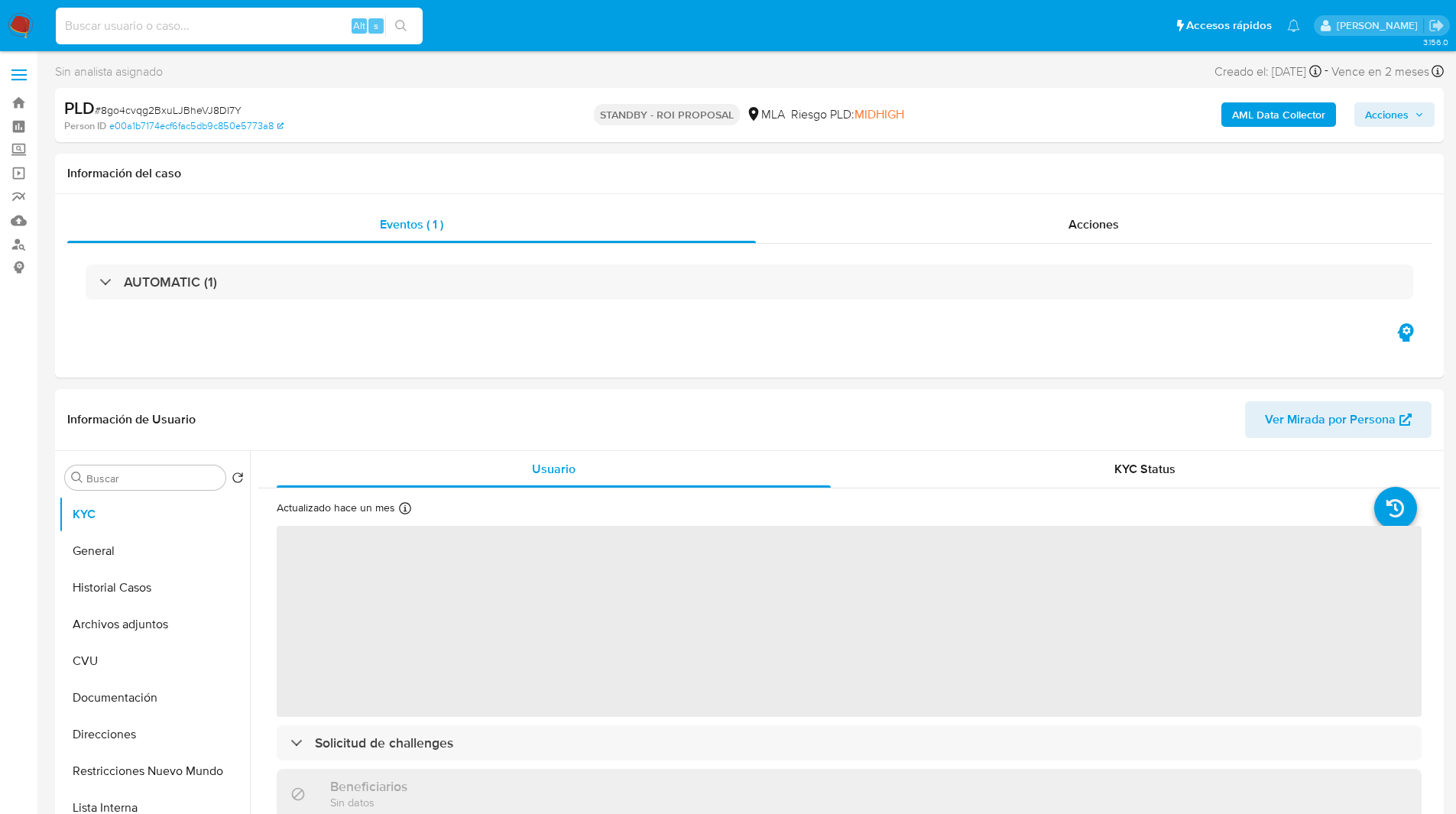
click at [220, 28] on input at bounding box center [239, 26] width 367 height 20
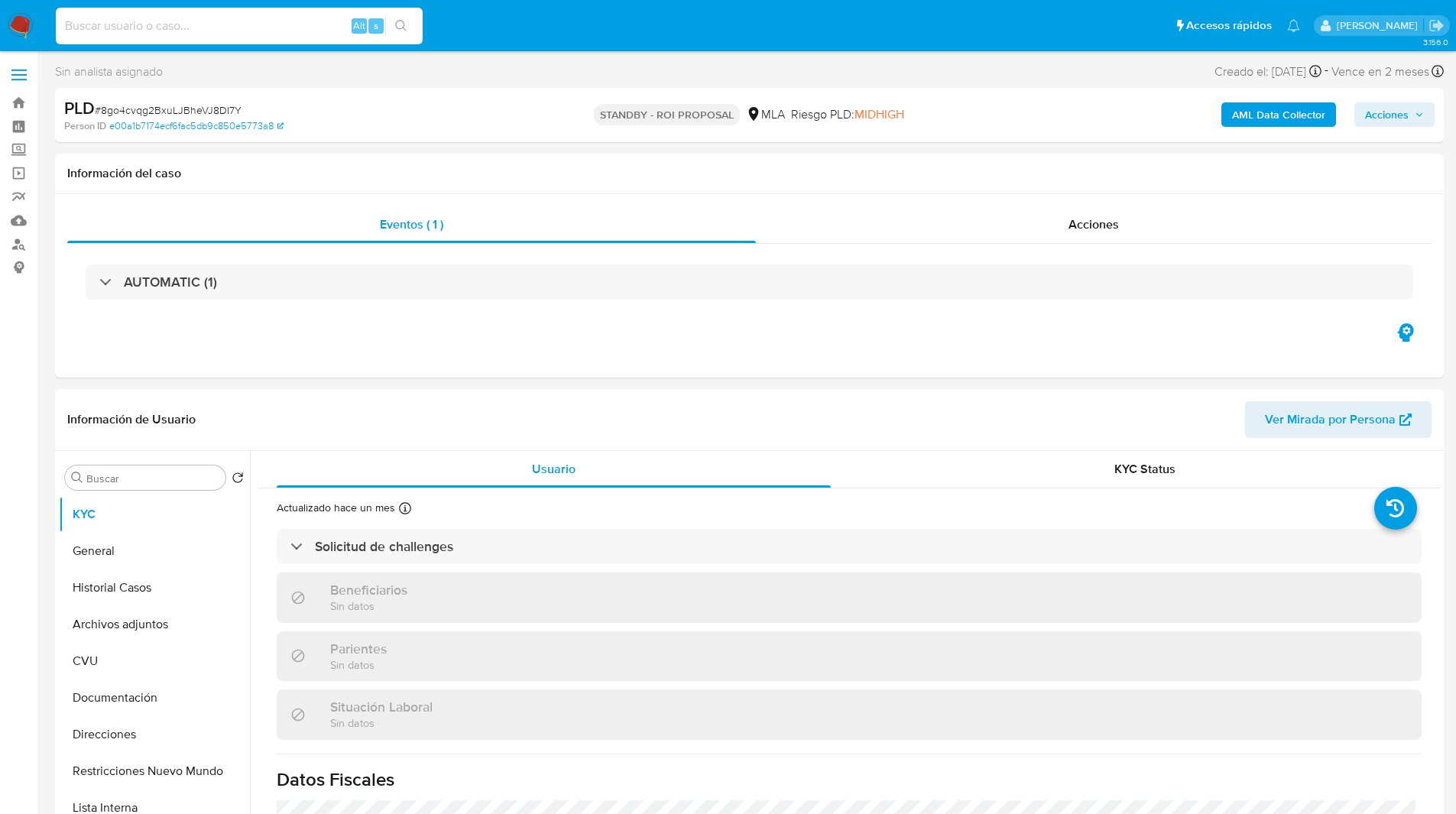
paste input "vNceH4qwk5AhUP5FadTsDVrX"
type input "vNceH4qwk5AhUP5FadTsDVrX"
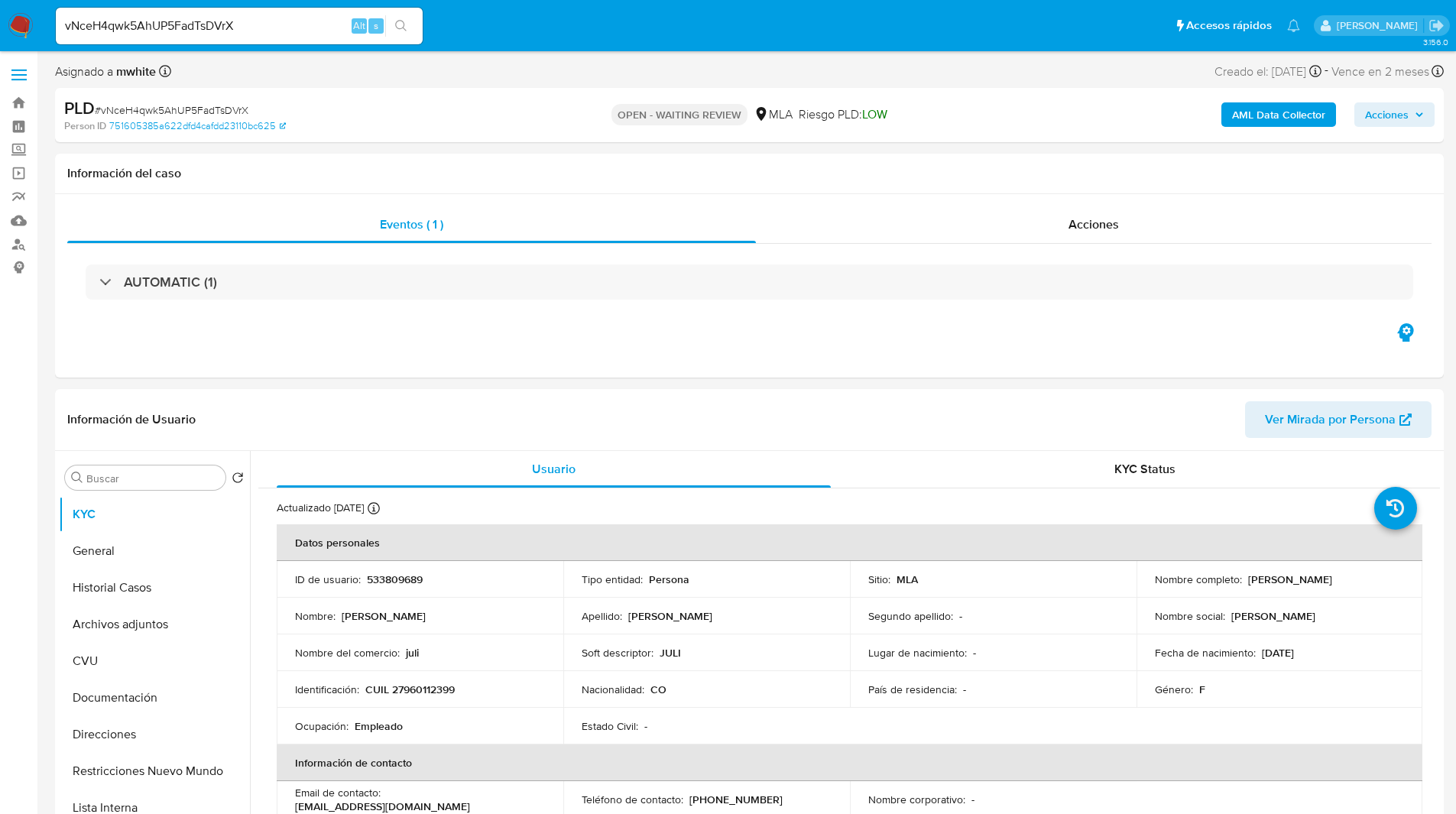
select select "10"
click at [485, 39] on ul "Pausado Ver notificaciones vNceH4qwk5AhUP5FadTsDVrX Alt s Accesos rápidos Presi…" at bounding box center [678, 26] width 1259 height 38
click at [836, 111] on span "Riesgo PLD: LOW" at bounding box center [842, 115] width 88 height 16
click at [436, 696] on p "CUIL 27960112399" at bounding box center [410, 689] width 89 height 14
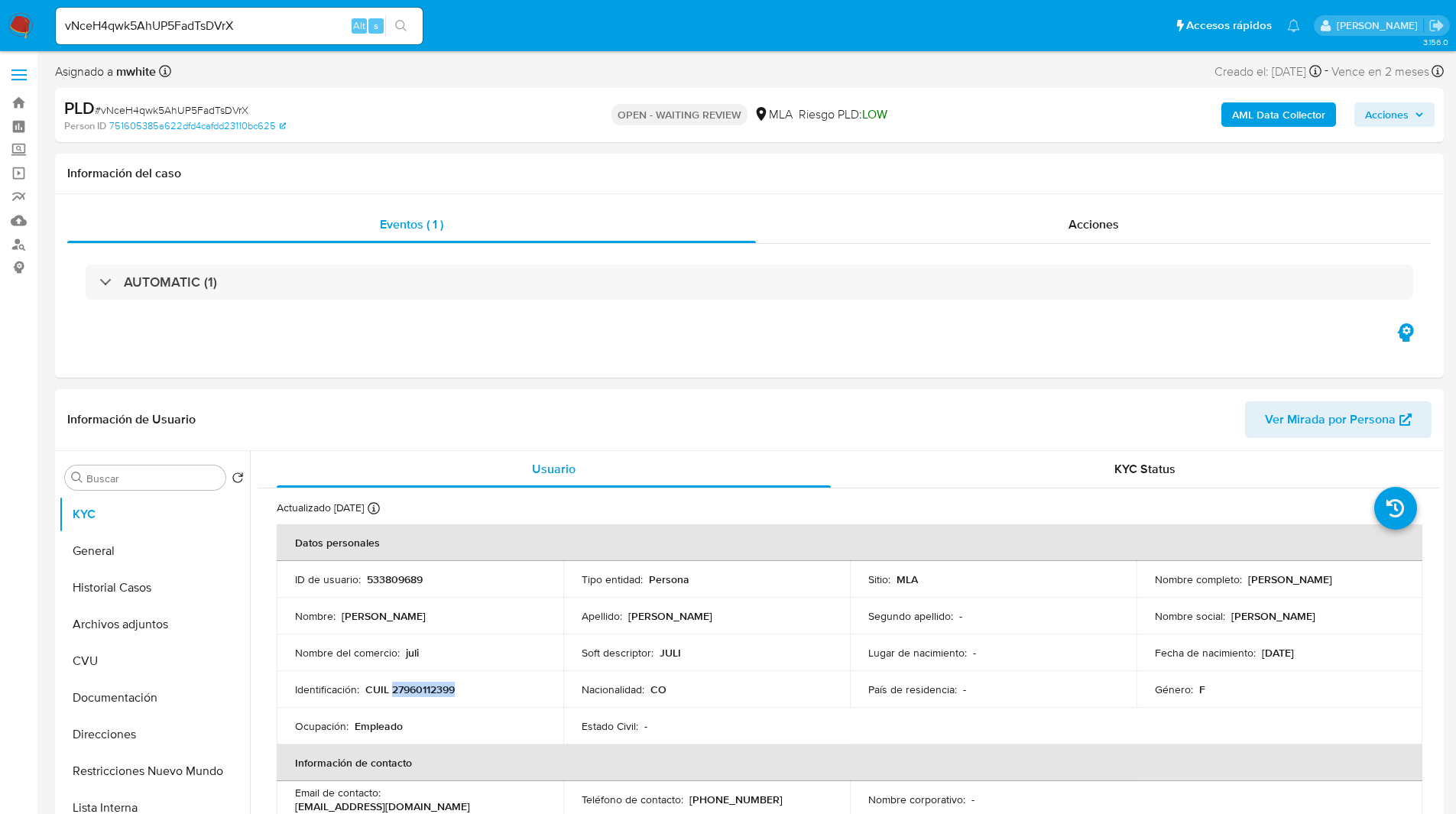
click at [436, 696] on p "CUIL 27960112399" at bounding box center [410, 689] width 89 height 14
copy p "27960112399"
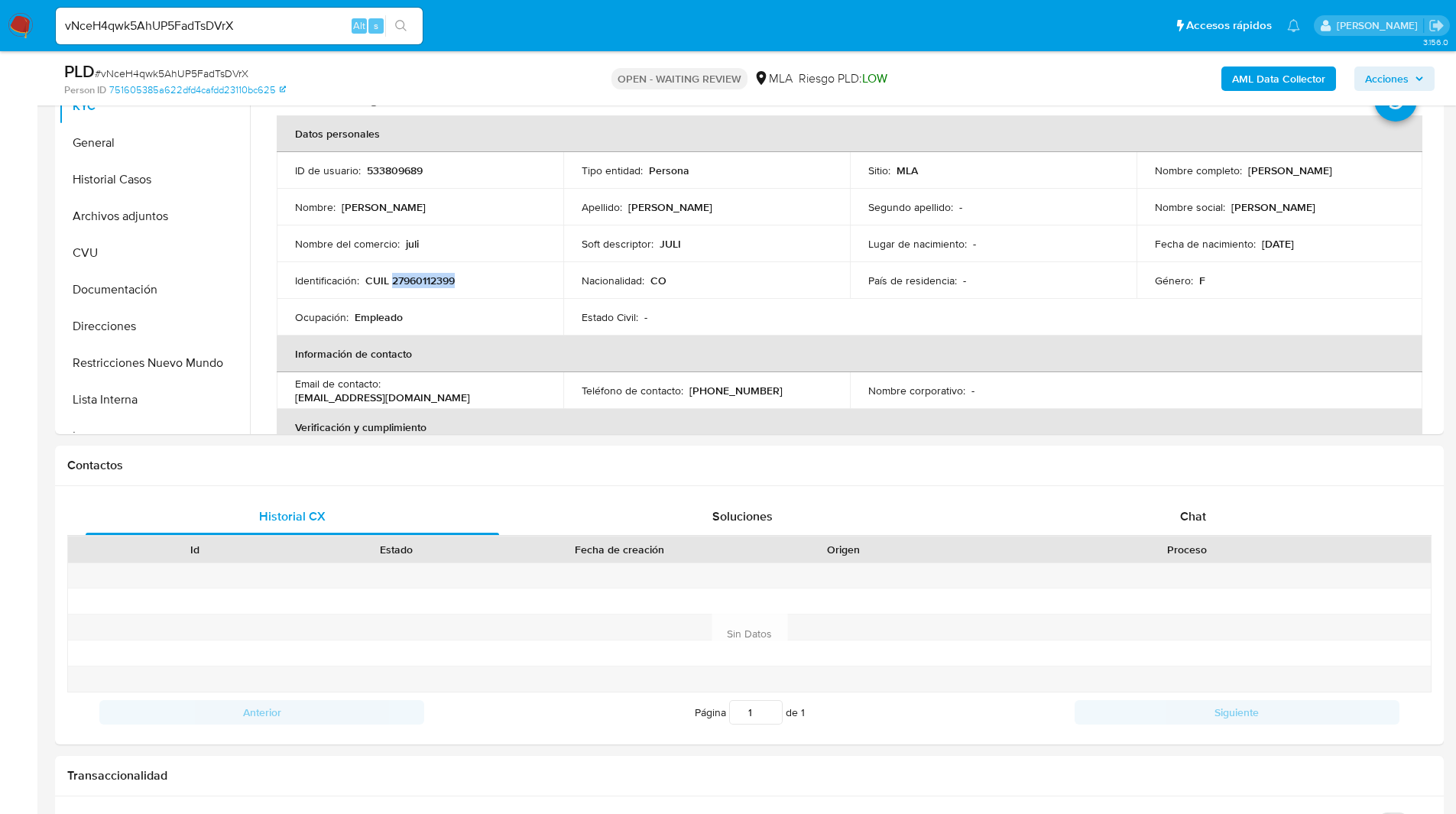
scroll to position [403, 0]
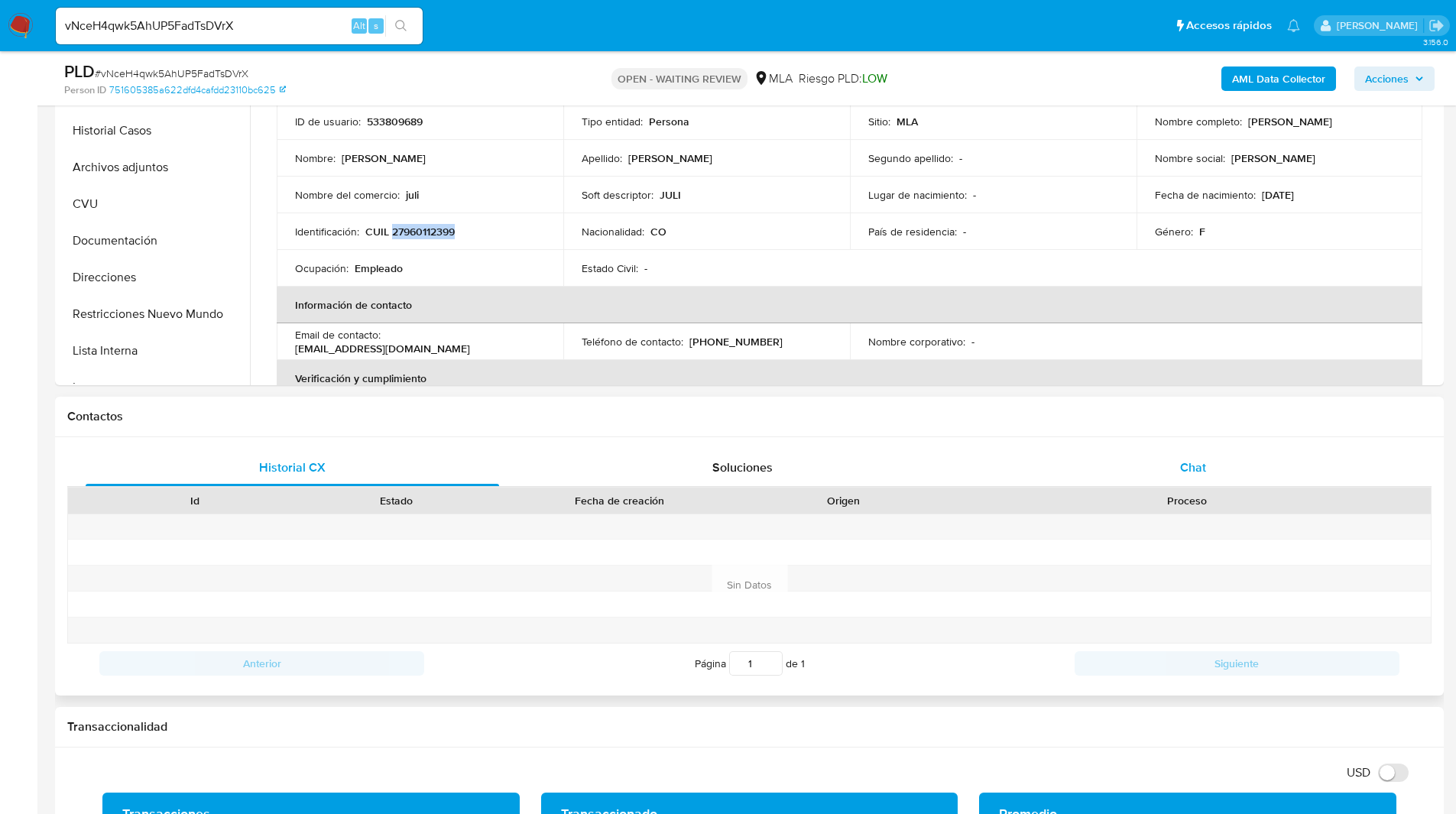
click at [1183, 461] on span "Chat" at bounding box center [1193, 467] width 26 height 17
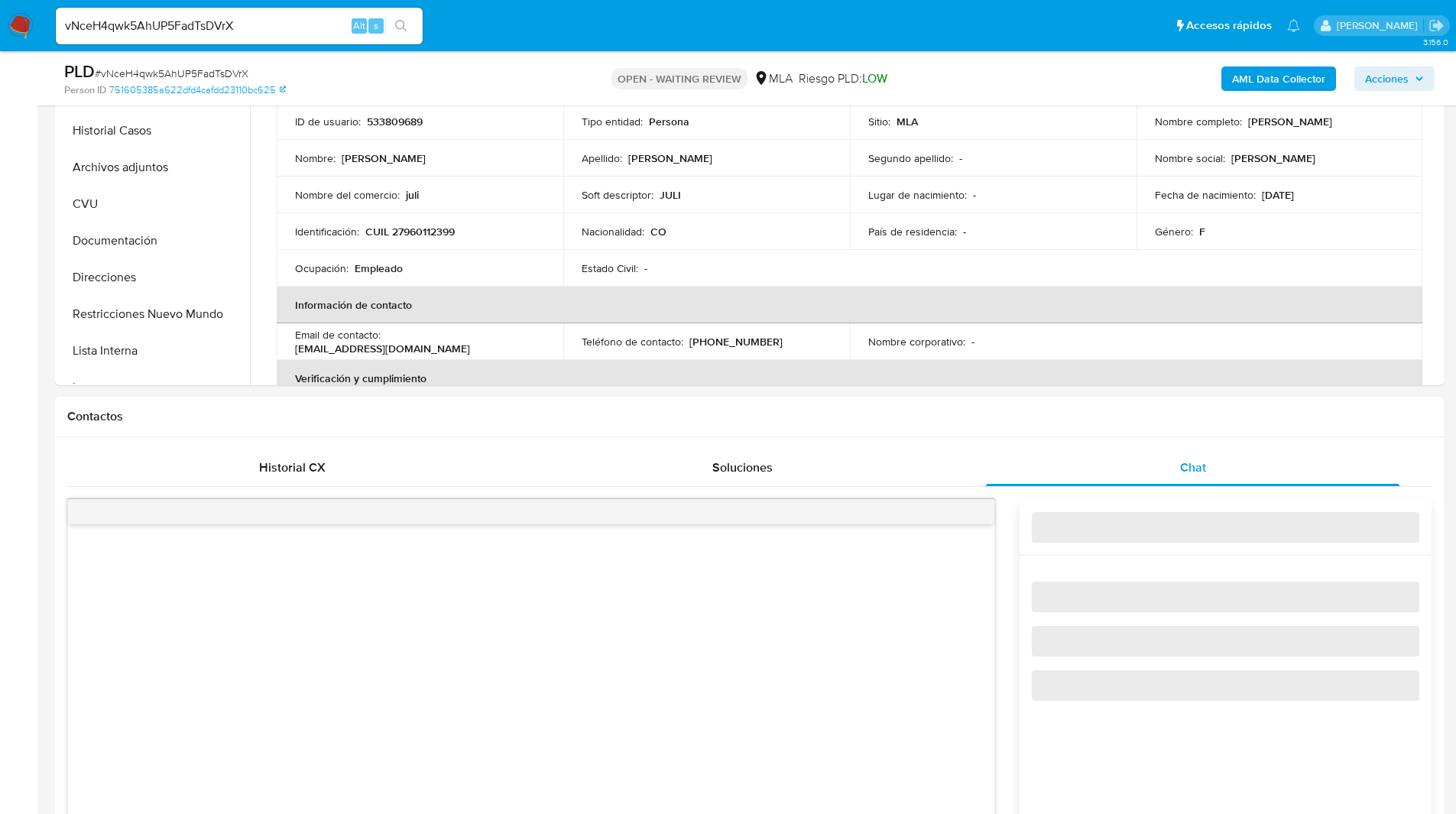
click at [1000, 397] on div "Contactos" at bounding box center [749, 417] width 1389 height 40
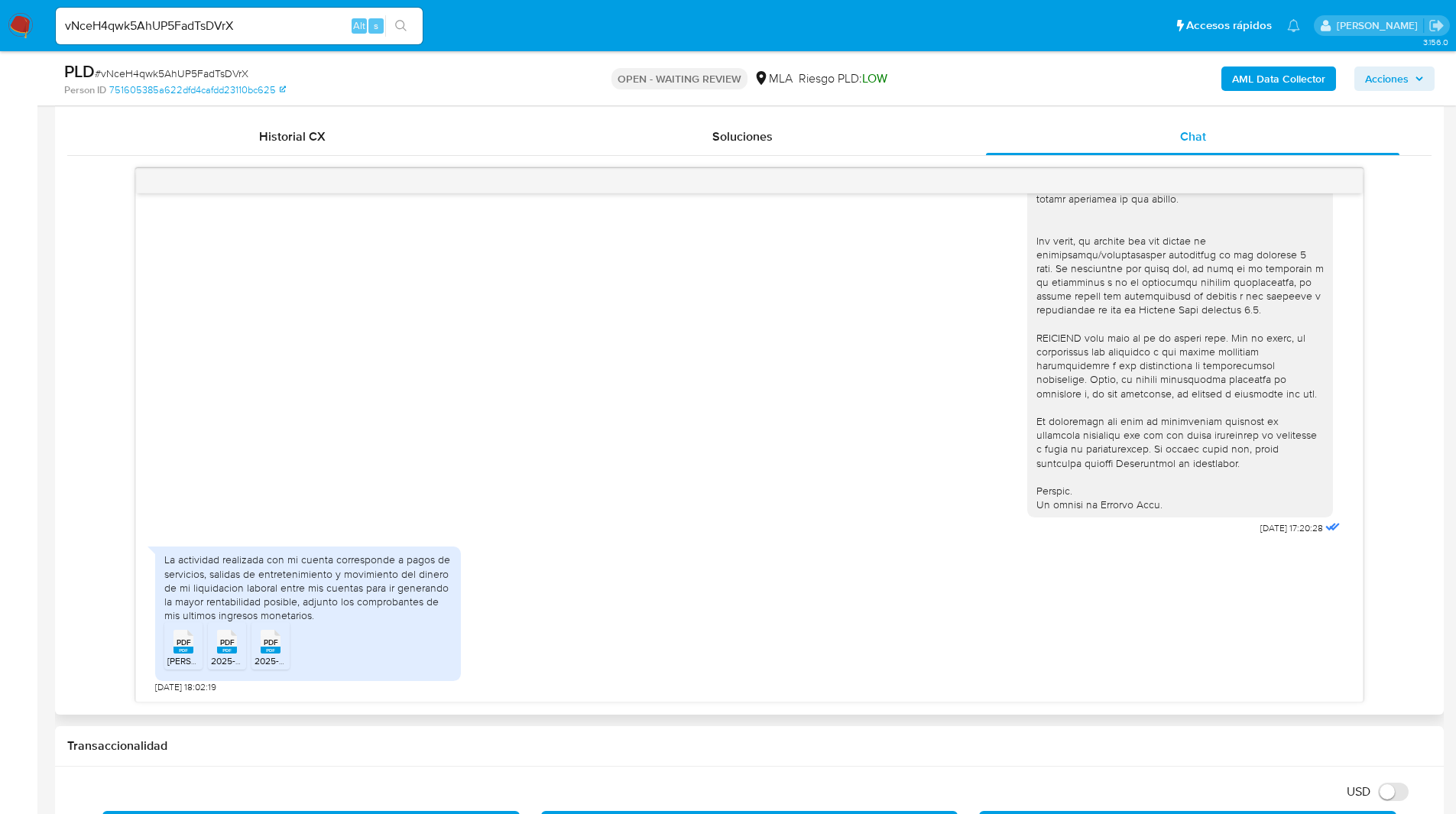
scroll to position [734, 0]
click at [177, 647] on span "PDF" at bounding box center [184, 642] width 15 height 10
click at [210, 648] on li "PDF PDF 2025-05.pdf" at bounding box center [227, 646] width 38 height 47
click at [269, 652] on rect at bounding box center [271, 651] width 20 height 7
click at [795, 23] on ul "Pausado Ver notificaciones vNceH4qwk5AhUP5FadTsDVrX Alt s Accesos rápidos Presi…" at bounding box center [678, 26] width 1259 height 38
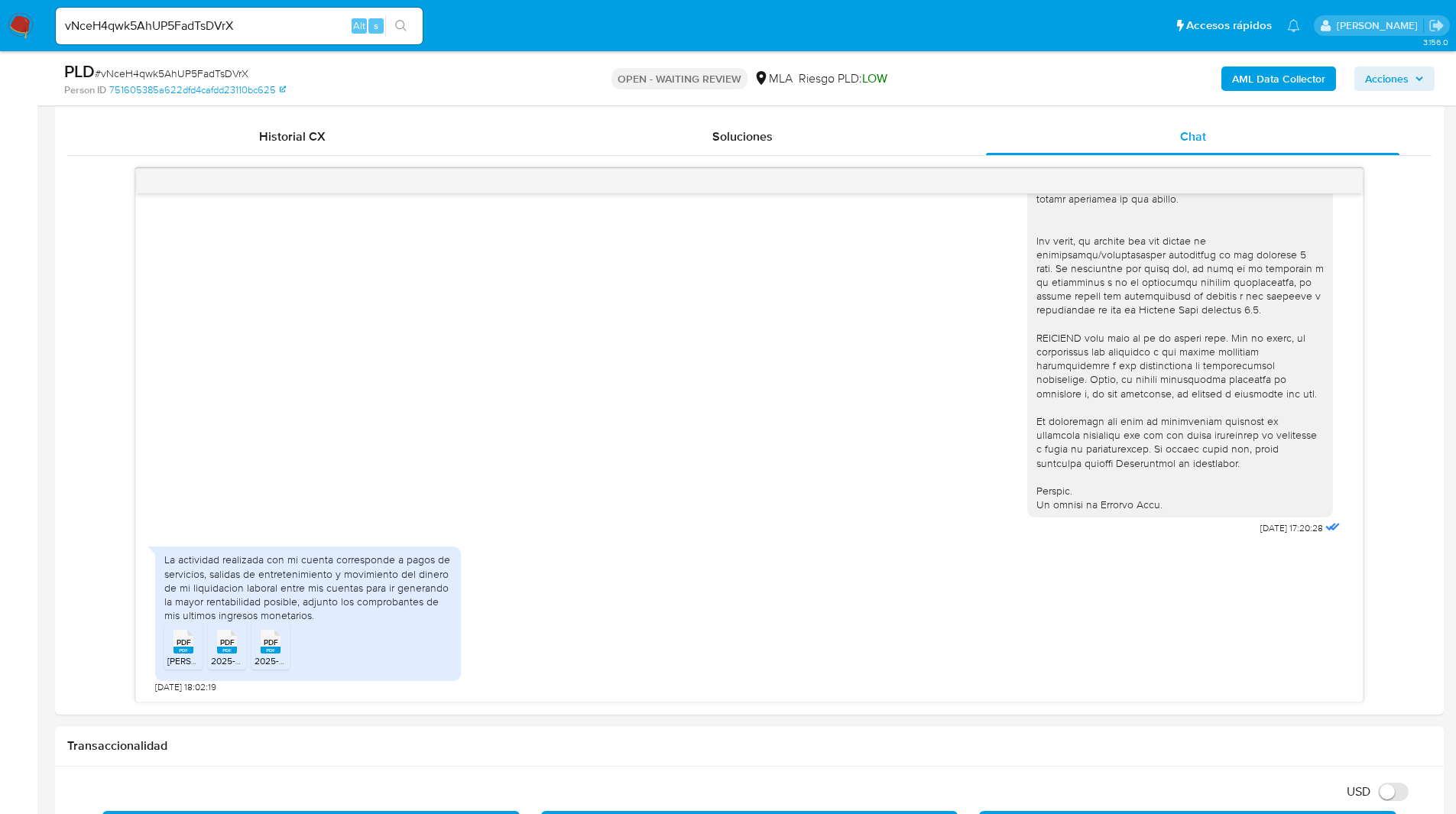
click at [847, 43] on ul "Pausado Ver notificaciones vNceH4qwk5AhUP5FadTsDVrX Alt s Accesos rápidos Presi…" at bounding box center [678, 26] width 1259 height 38
click at [478, 30] on ul "Pausado Ver notificaciones vNceH4qwk5AhUP5FadTsDVrX Alt s Accesos rápidos Presi…" at bounding box center [678, 26] width 1259 height 38
click at [473, 77] on div "PLD # vNceH4qwk5AhUP5FadTsDVrX" at bounding box center [289, 71] width 451 height 23
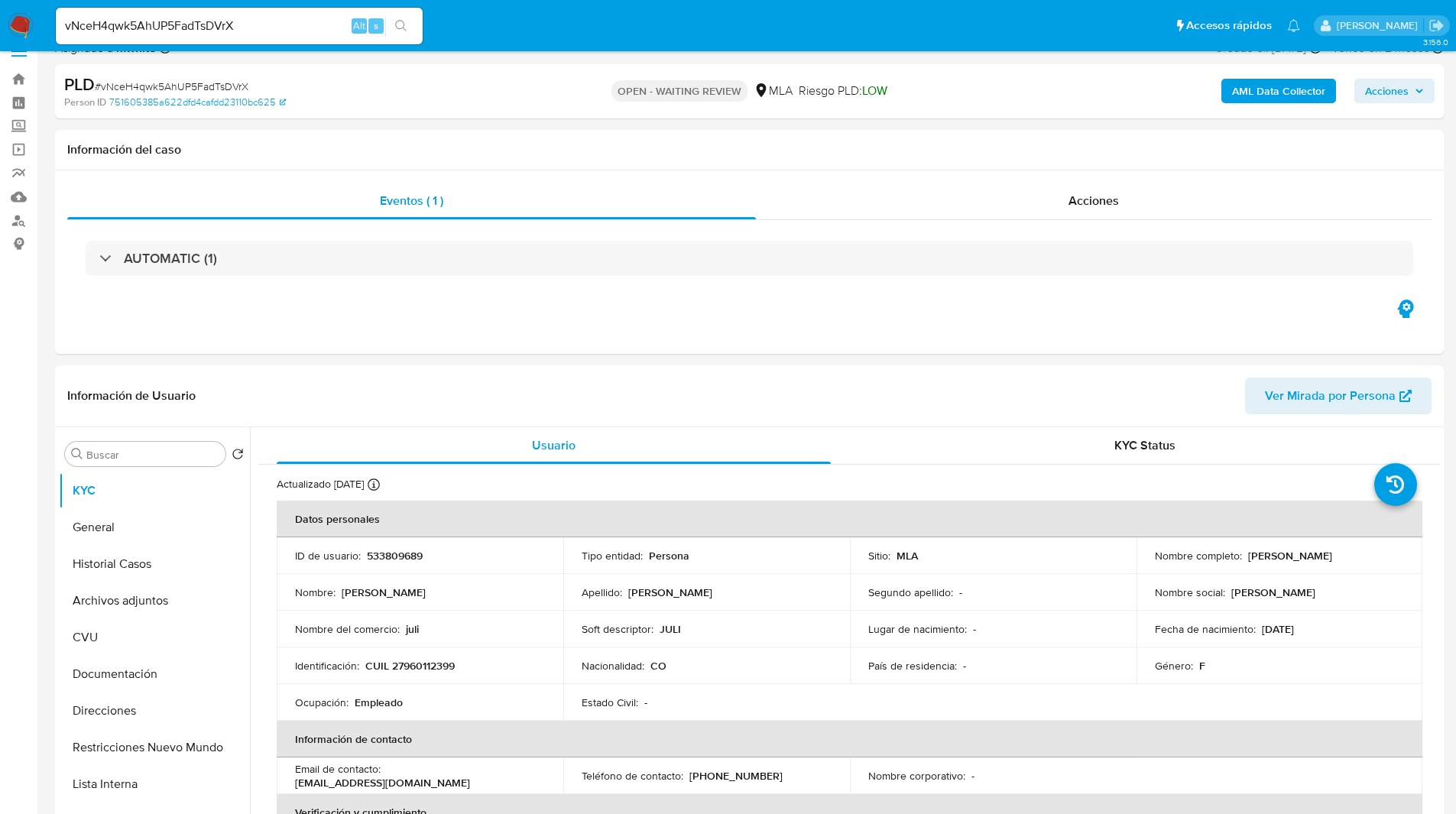
scroll to position [0, 0]
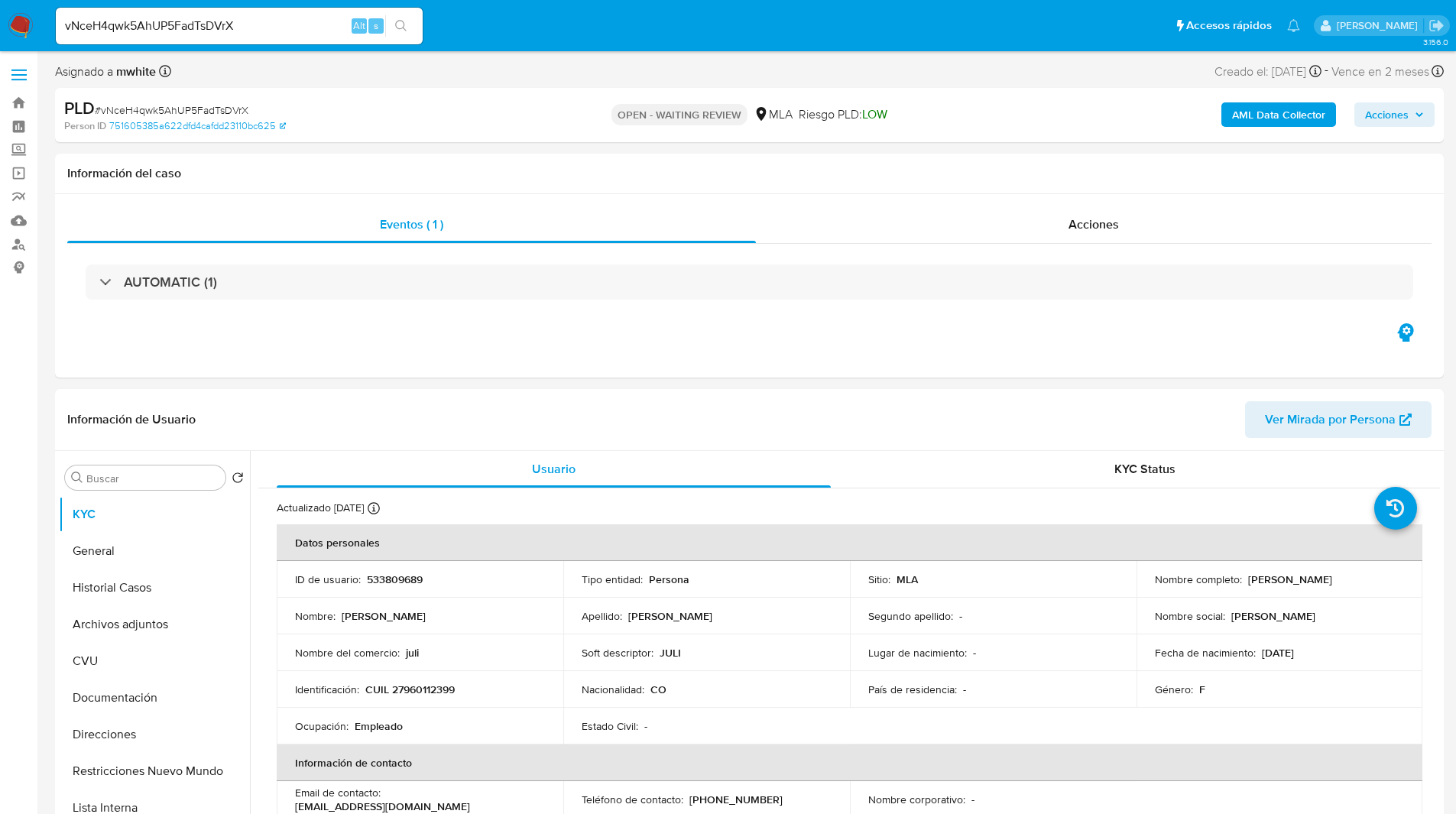
click at [571, 36] on ul "Pausado Ver notificaciones vNceH4qwk5AhUP5FadTsDVrX Alt s Accesos rápidos Presi…" at bounding box center [678, 26] width 1259 height 38
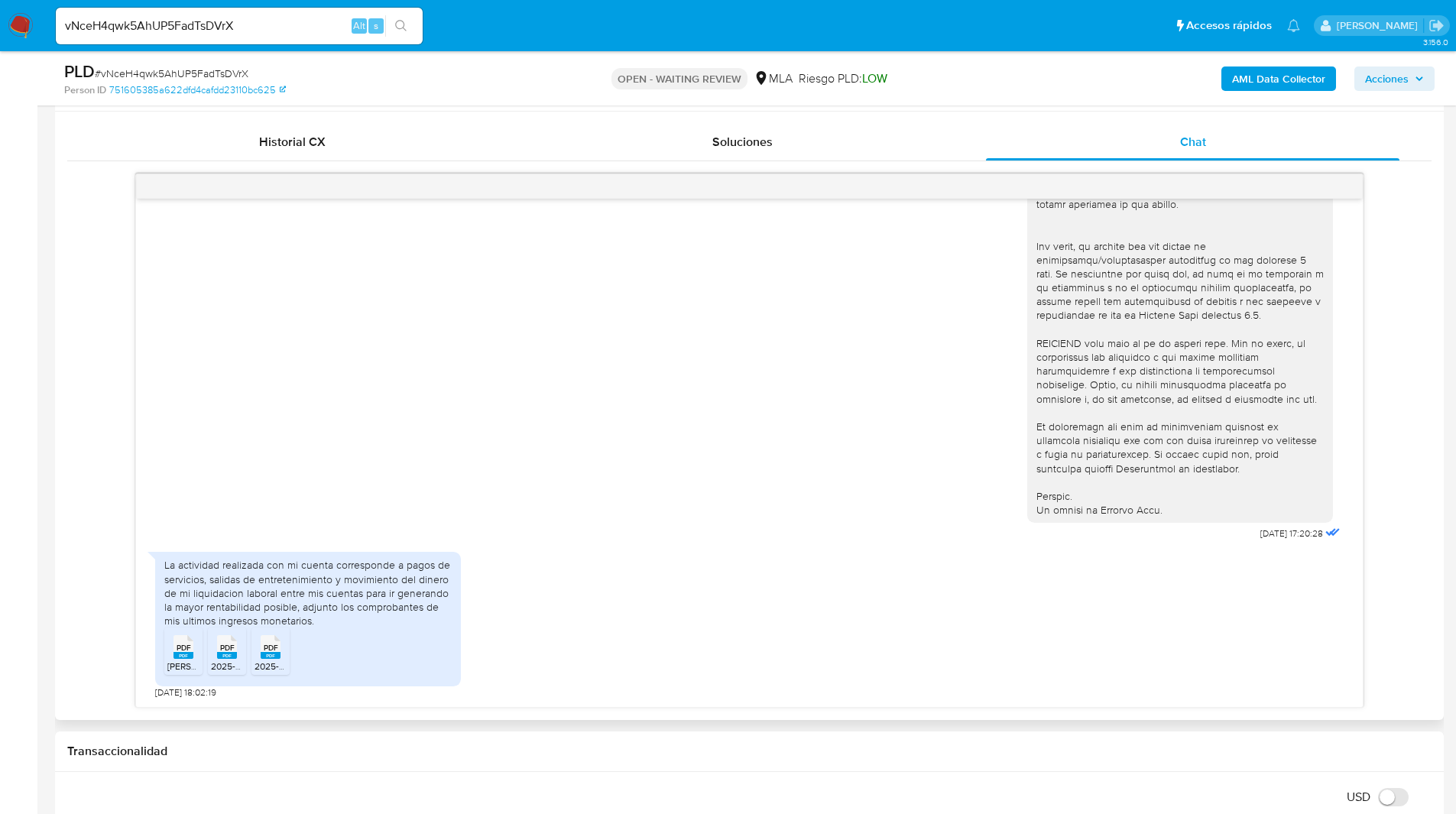
scroll to position [774, 0]
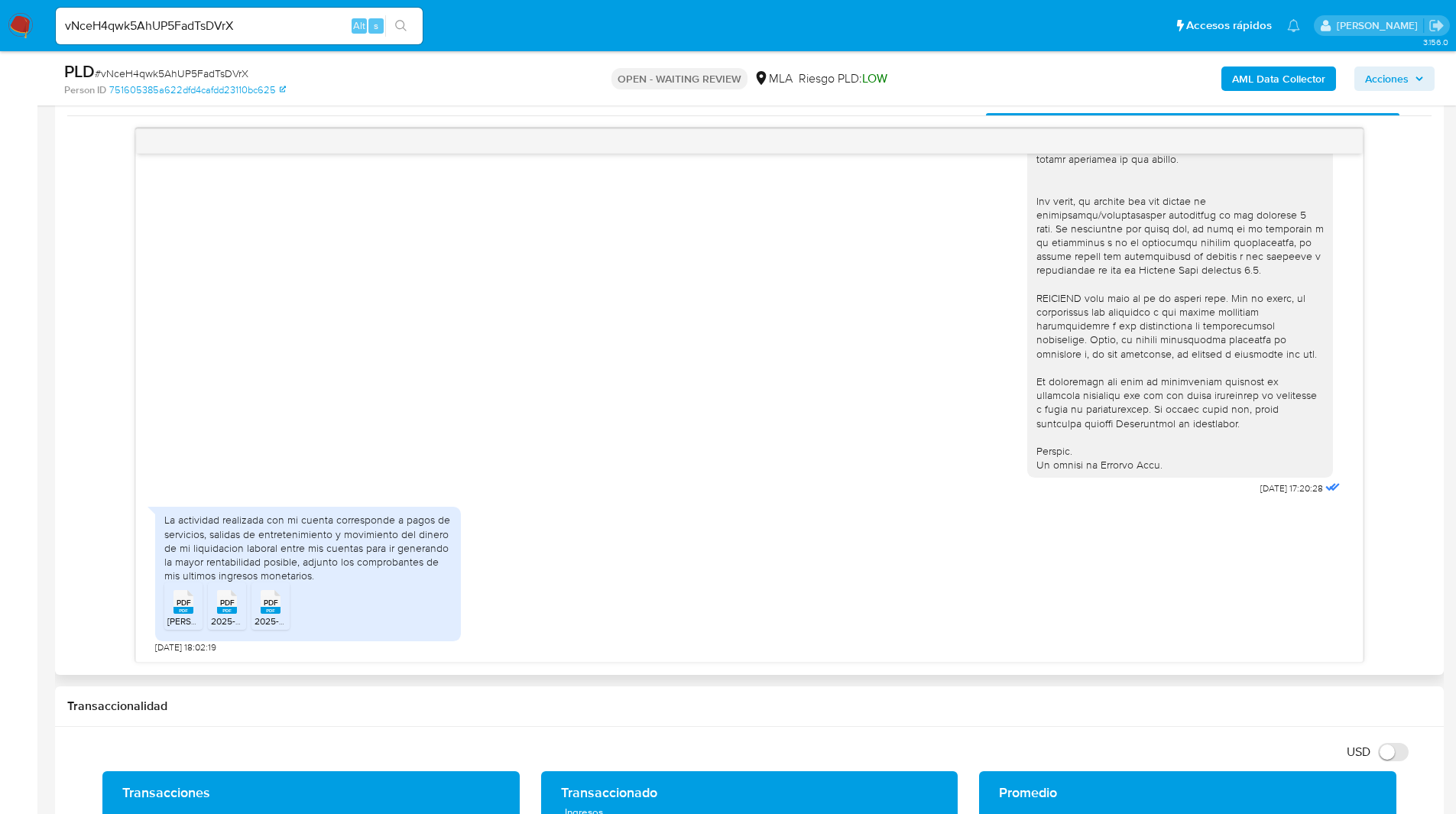
click at [820, 328] on div "18/08/2025 17:20:28" at bounding box center [749, 81] width 1188 height 837
click at [944, 59] on div "PLD # vNceH4qwk5AhUP5FadTsDVrX Person ID 751605385a622dfd4cafdd23110bc625 OPEN …" at bounding box center [749, 78] width 1389 height 55
click at [143, 25] on input "vNceH4qwk5AhUP5FadTsDVrX" at bounding box center [239, 26] width 367 height 20
click at [23, 14] on img at bounding box center [20, 26] width 26 height 26
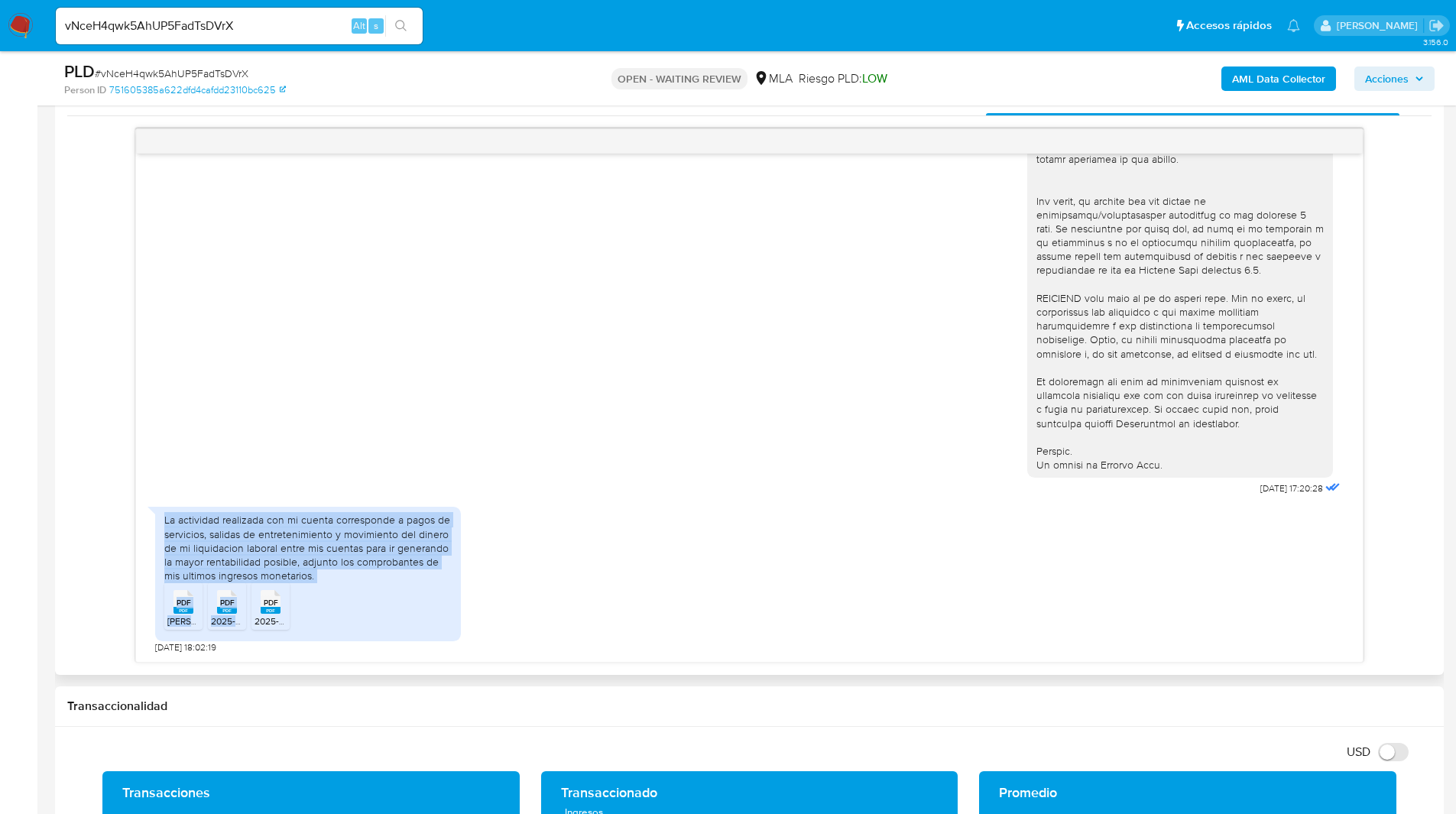
drag, startPoint x: 324, startPoint y: 583, endPoint x: 154, endPoint y: 520, distance: 181.3
click at [155, 520] on div "La actividad realizada con mi cuenta corresponde a pagos de servicios, salidas …" at bounding box center [307, 574] width 305 height 135
copy div "La actividad realizada con mi cuenta corresponde a pagos de servicios, salidas …"
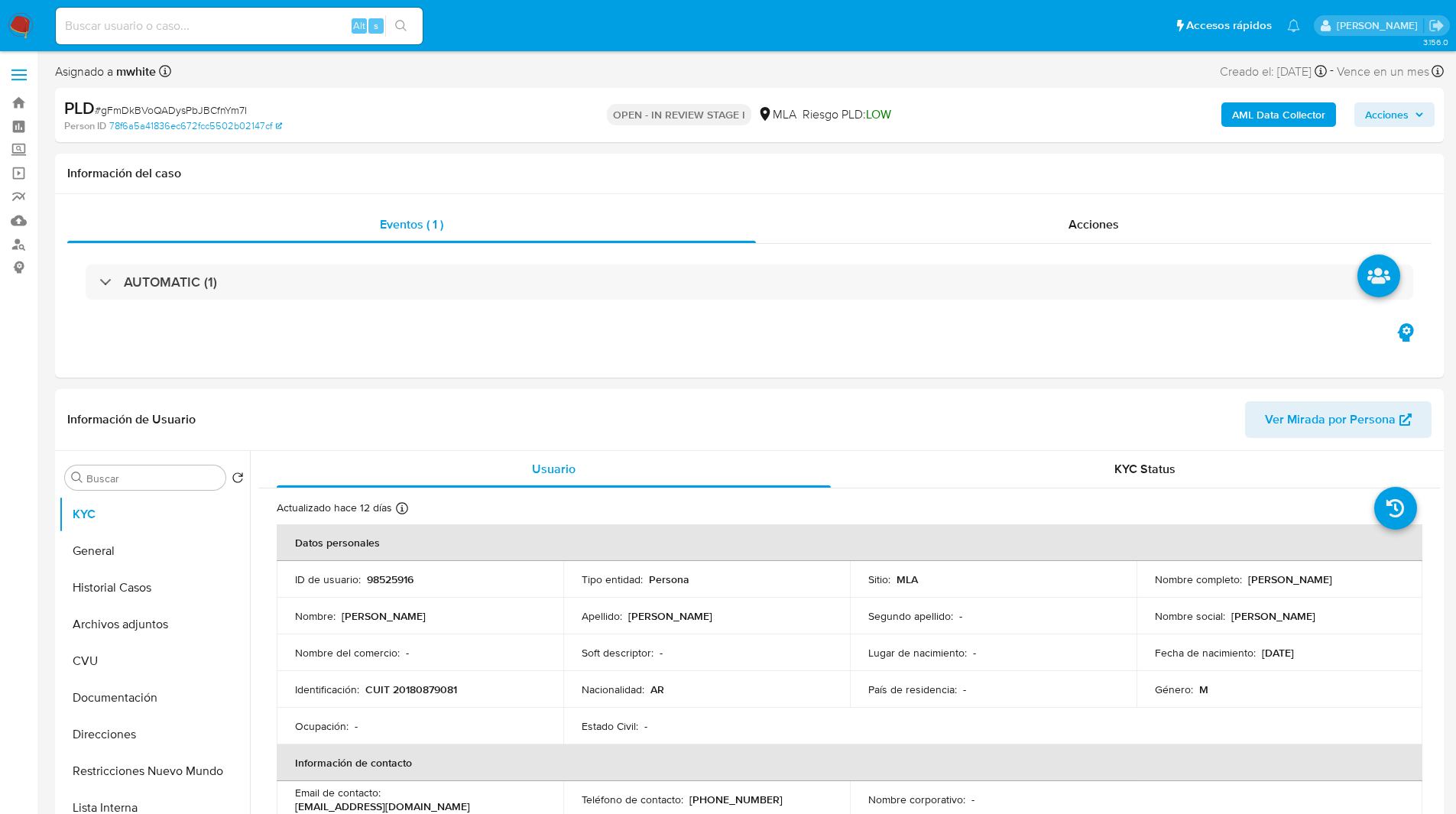
select select "10"
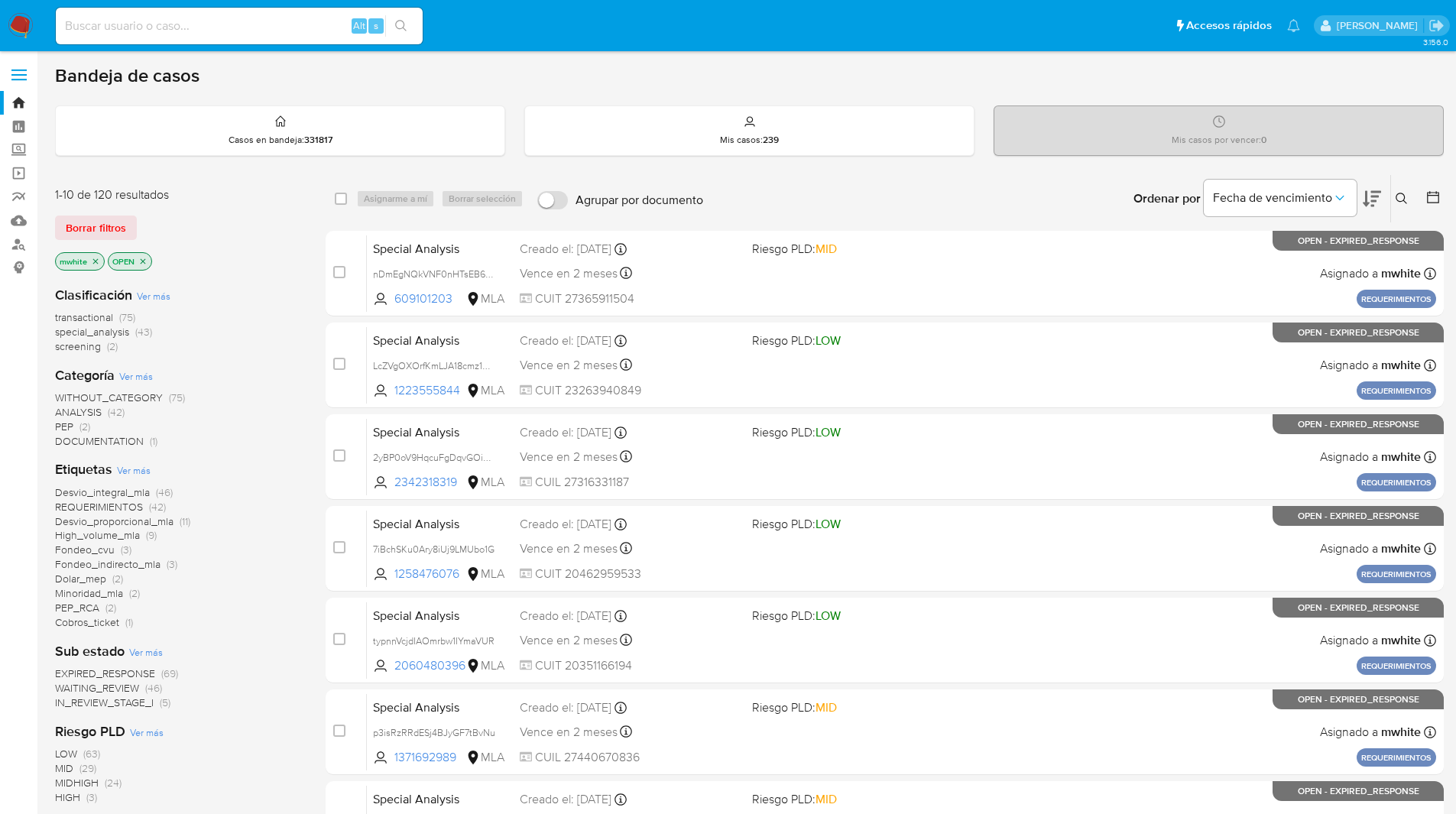
click at [220, 22] on input at bounding box center [239, 26] width 367 height 20
paste input "634205376"
type input "634205376"
click at [1395, 201] on button at bounding box center [1403, 199] width 26 height 18
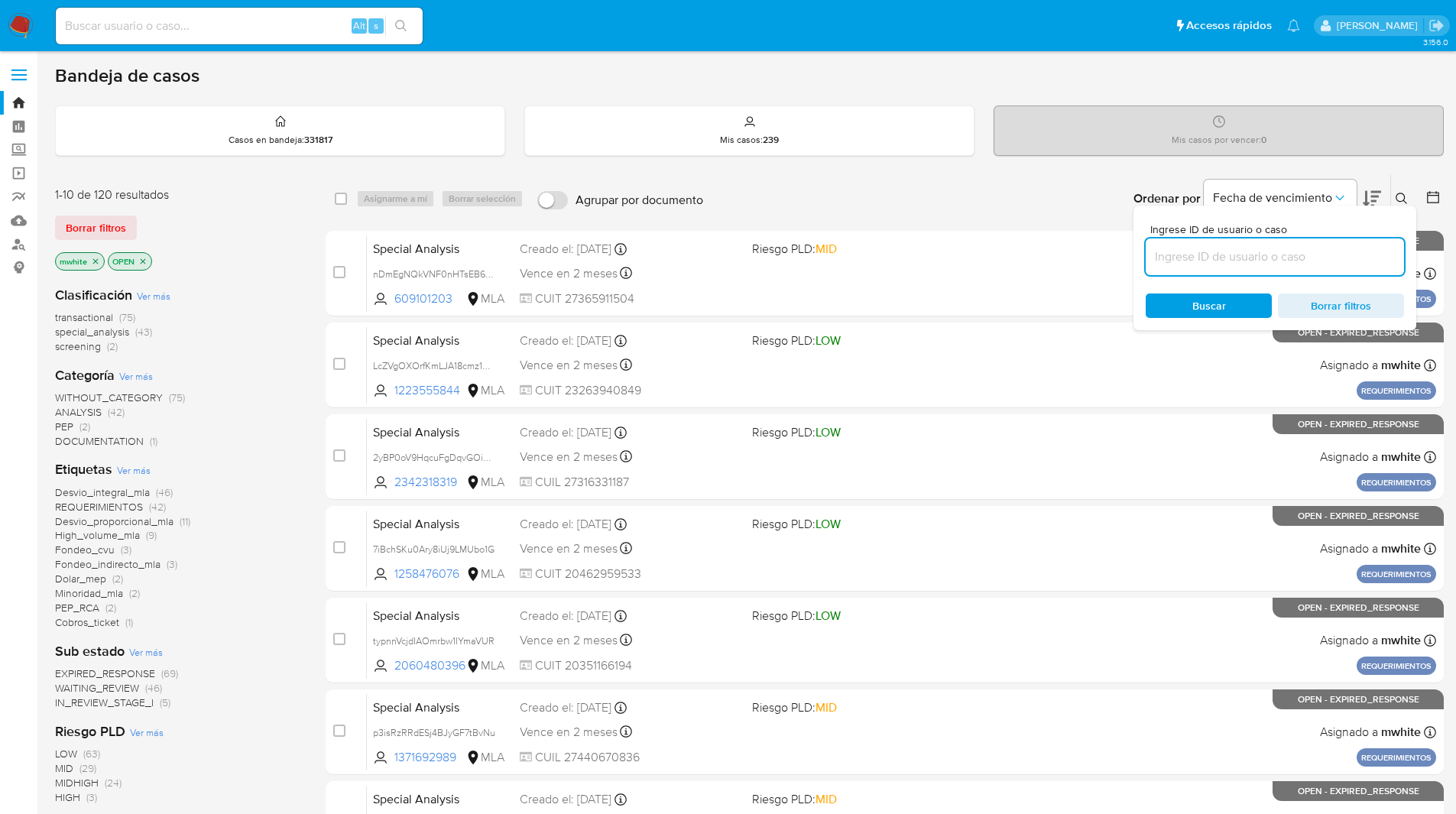
click at [1255, 263] on input at bounding box center [1274, 257] width 258 height 20
type input "vNceH4qwk5AhUP5FadTsDVrX"
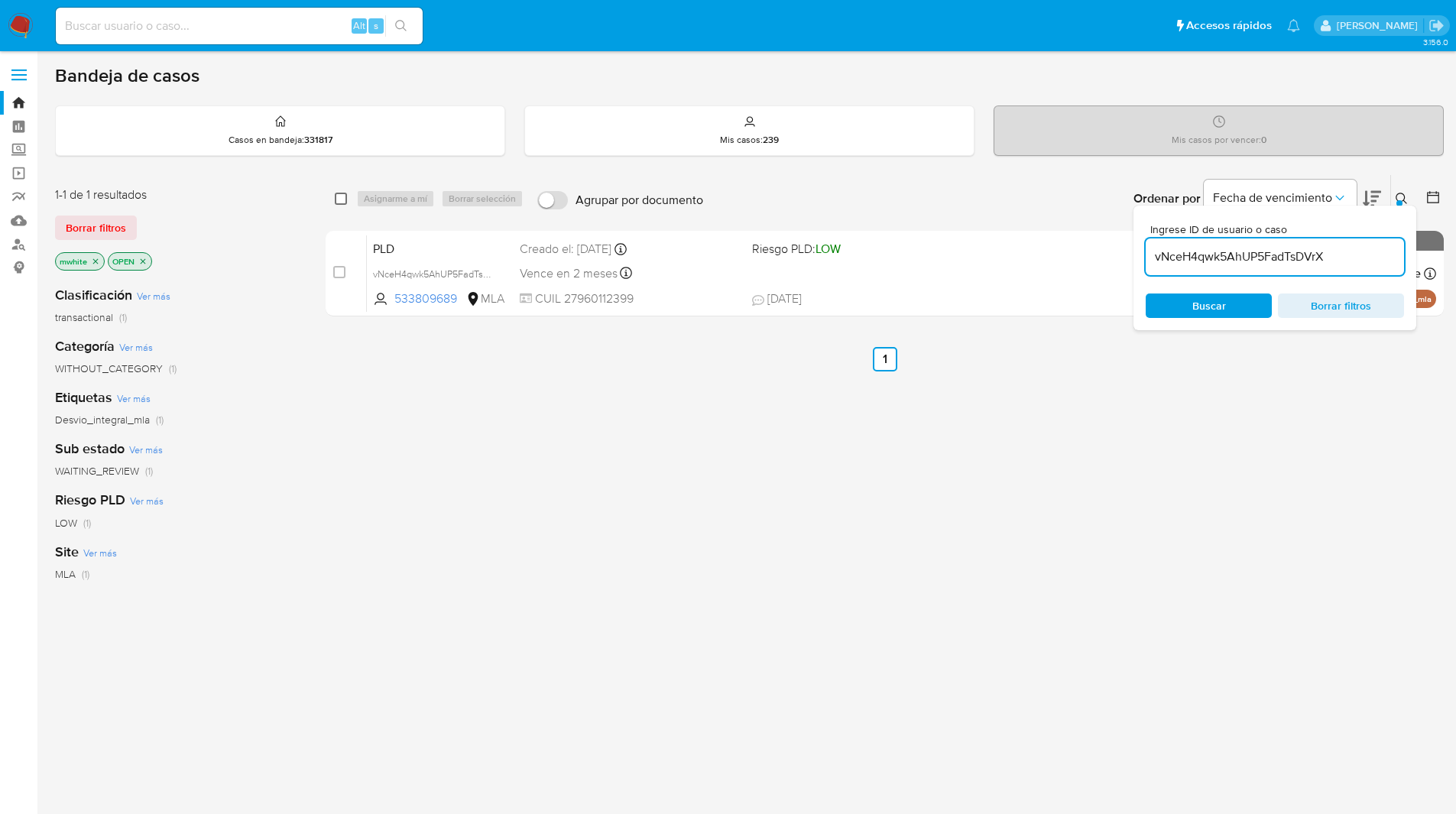
click at [338, 200] on input "checkbox" at bounding box center [340, 198] width 12 height 12
checkbox input "true"
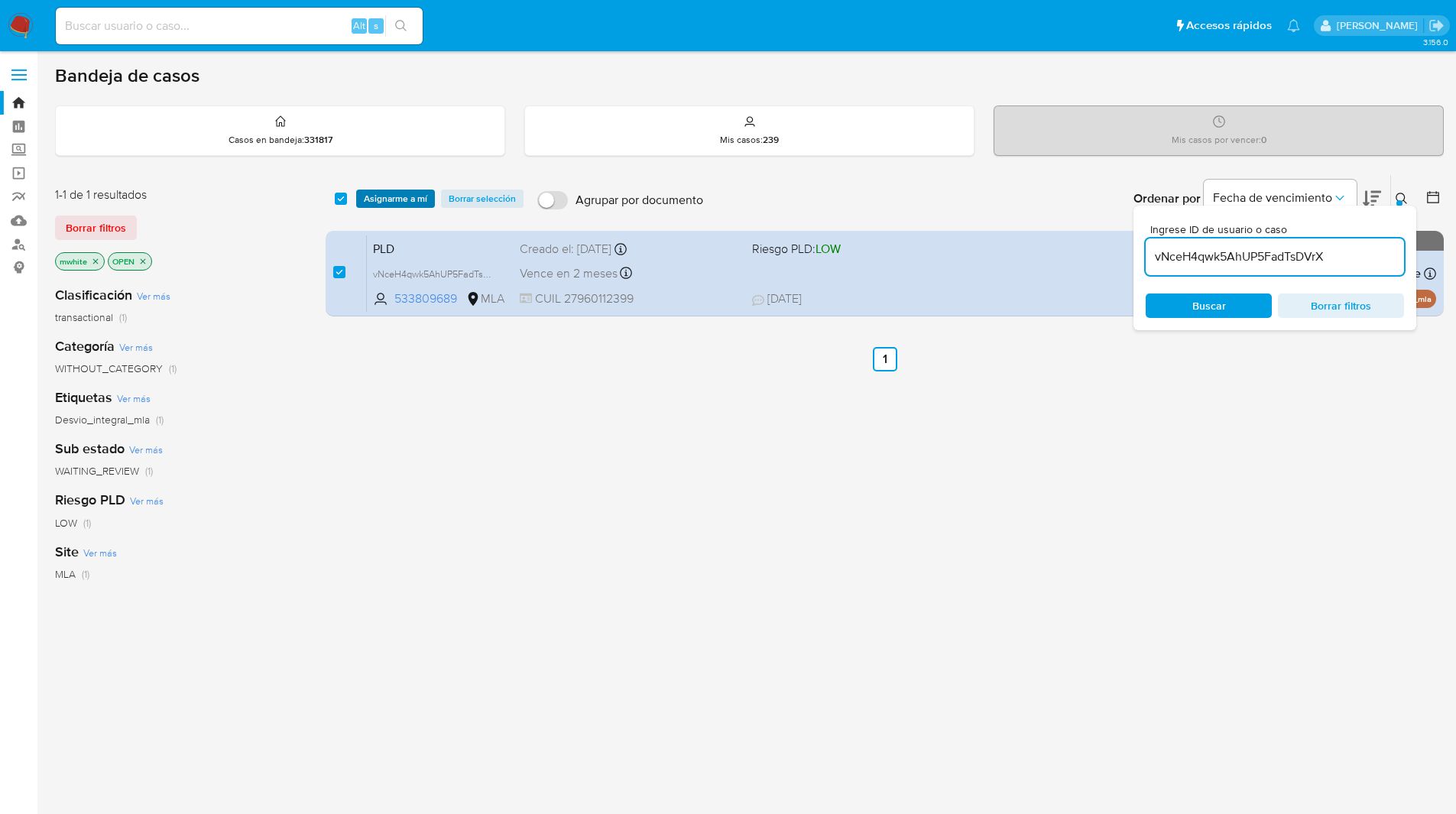
click at [376, 197] on span "Asignarme a mí" at bounding box center [395, 199] width 64 height 15
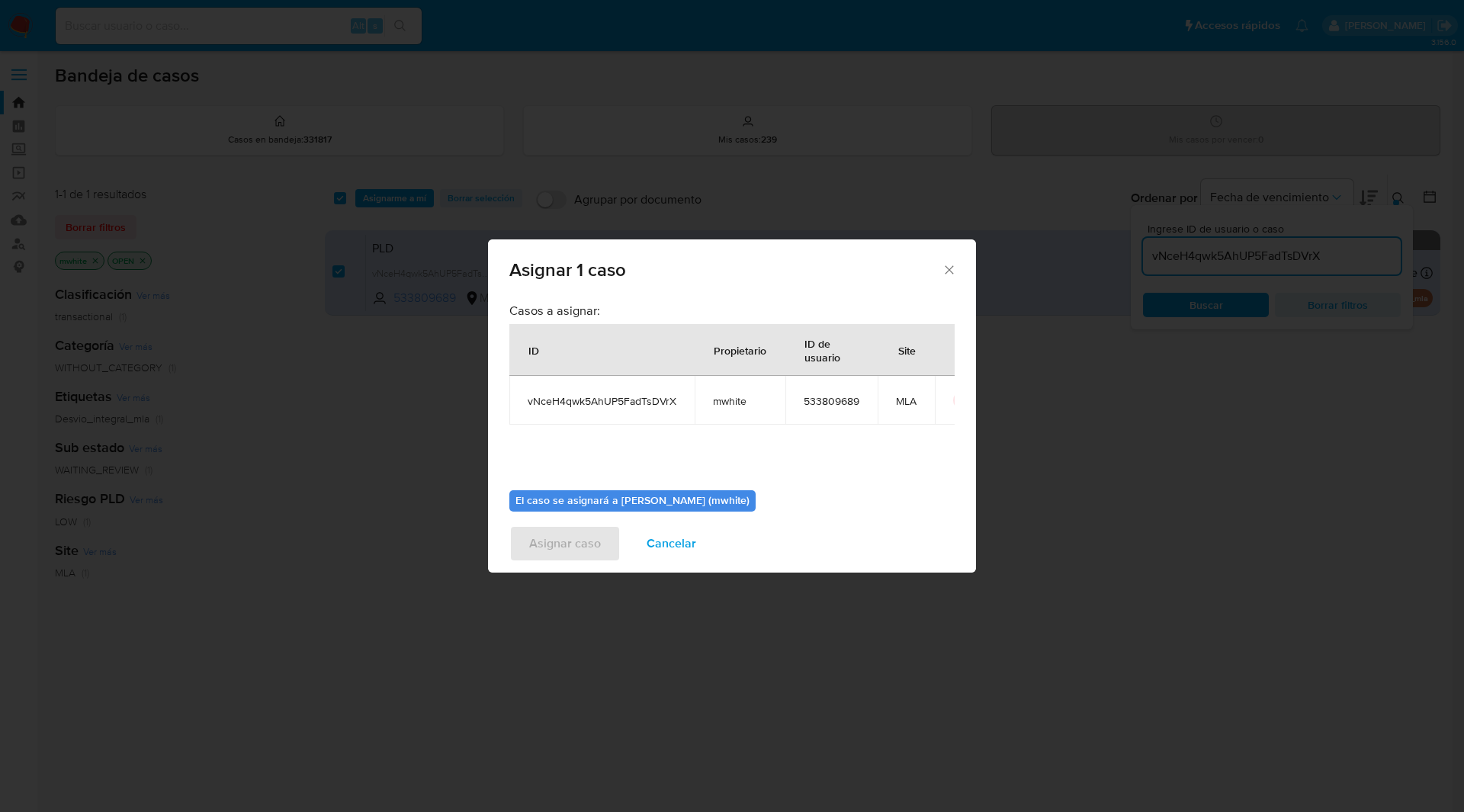
click at [713, 404] on span "mwhite" at bounding box center [740, 401] width 55 height 14
copy span "mwhite"
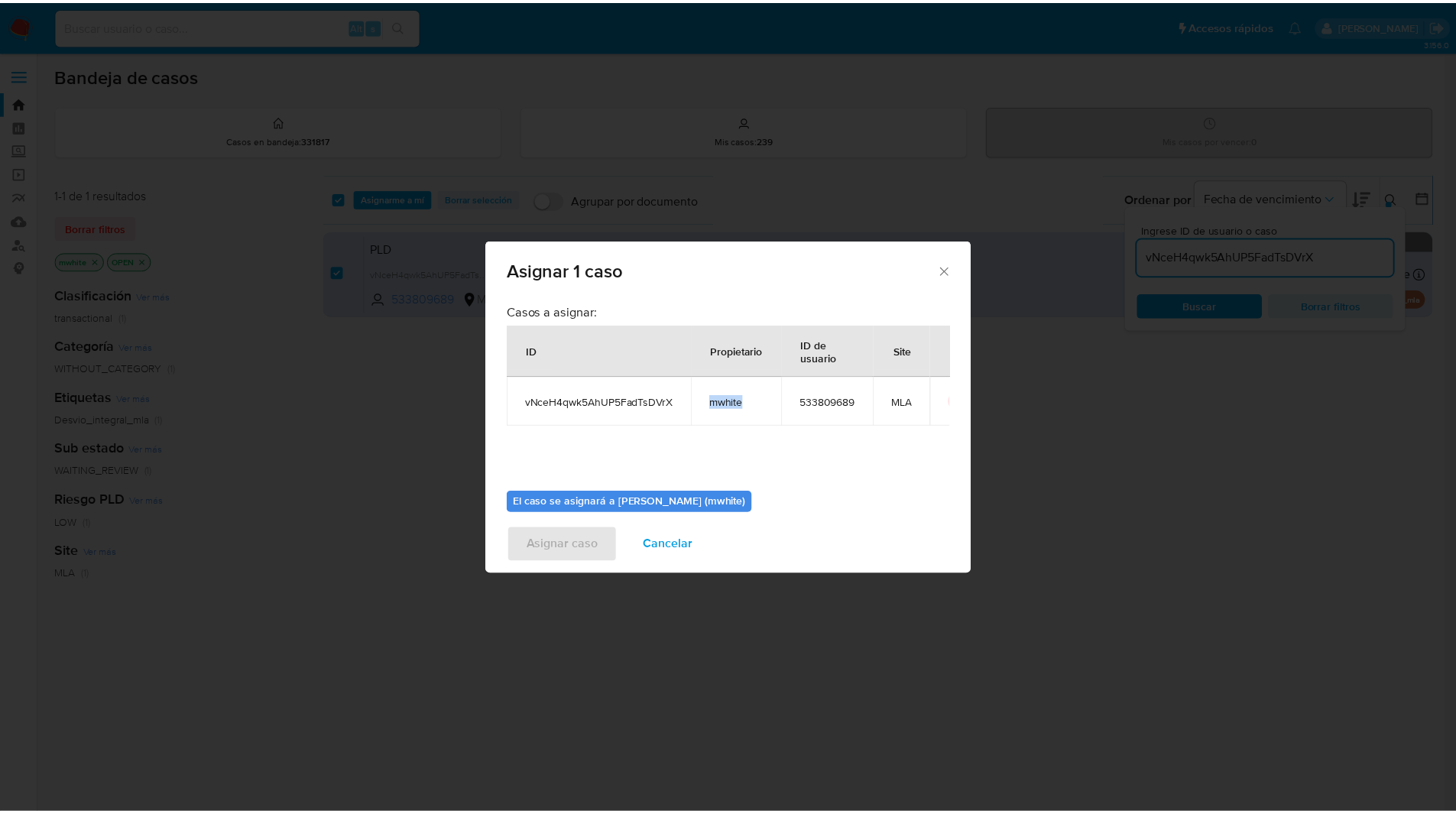
scroll to position [79, 0]
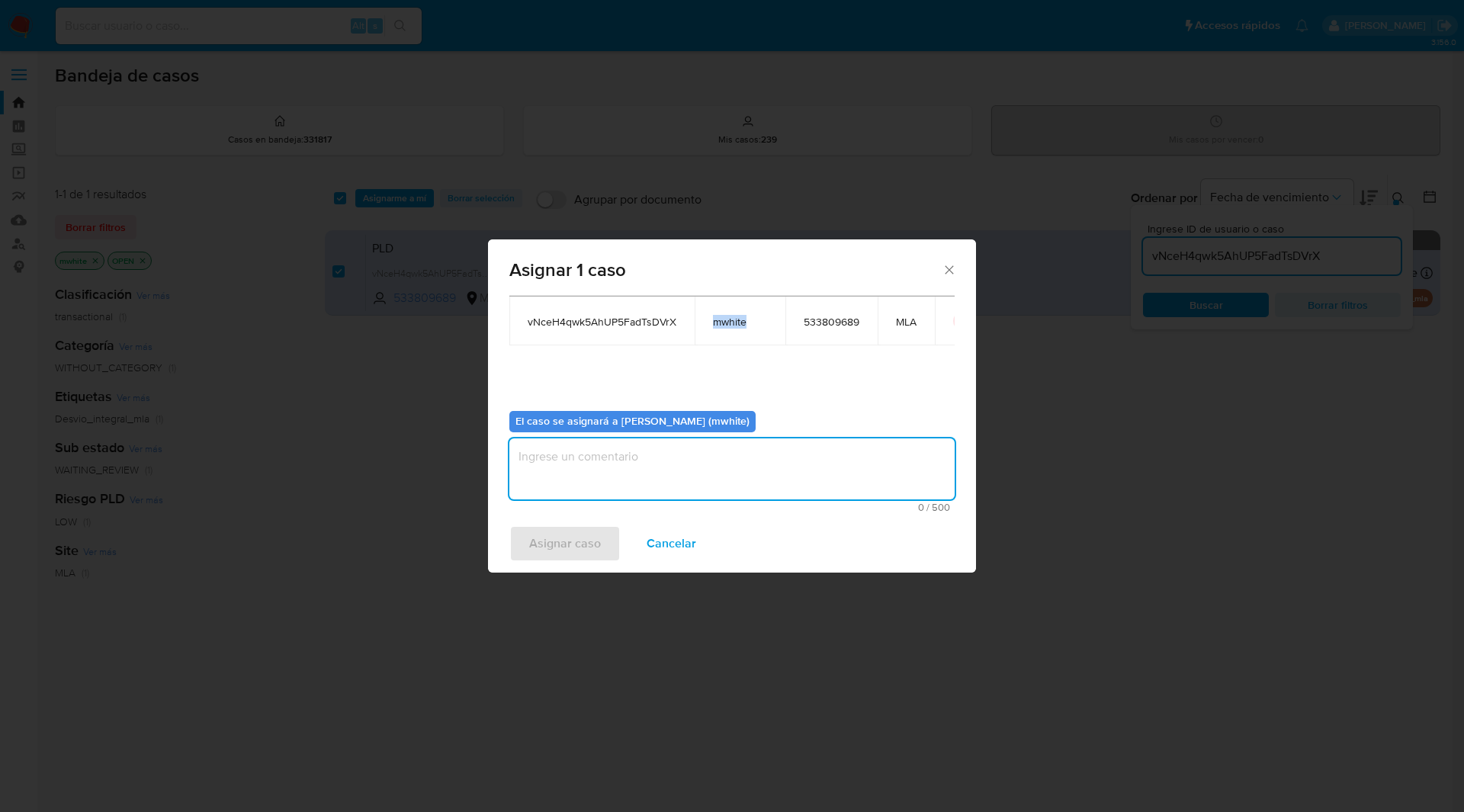
click at [608, 456] on textarea "assign-modal" at bounding box center [732, 468] width 446 height 61
paste textarea "mwhite"
type textarea "mwhite"
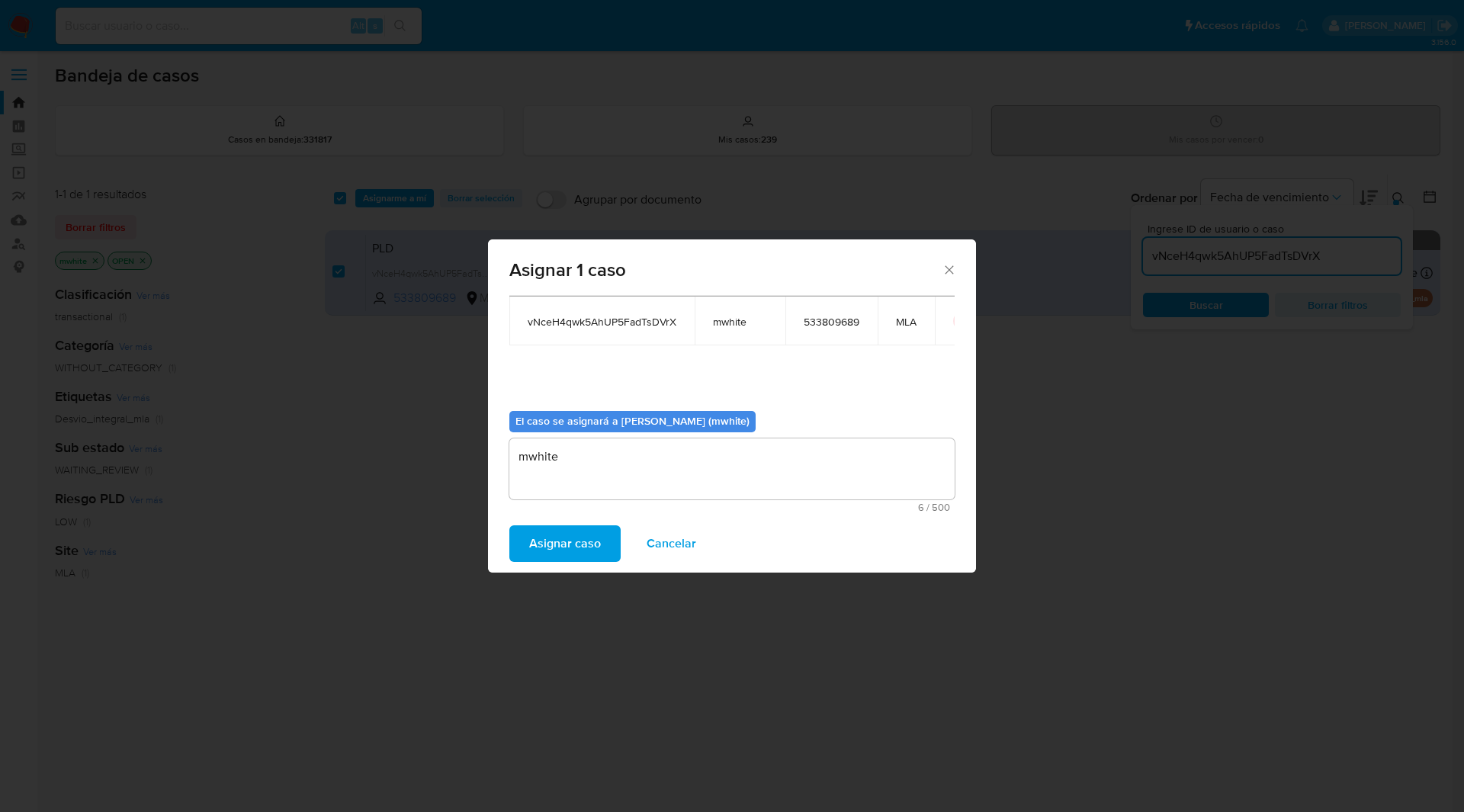
click at [549, 537] on span "Asignar caso" at bounding box center [565, 544] width 72 height 34
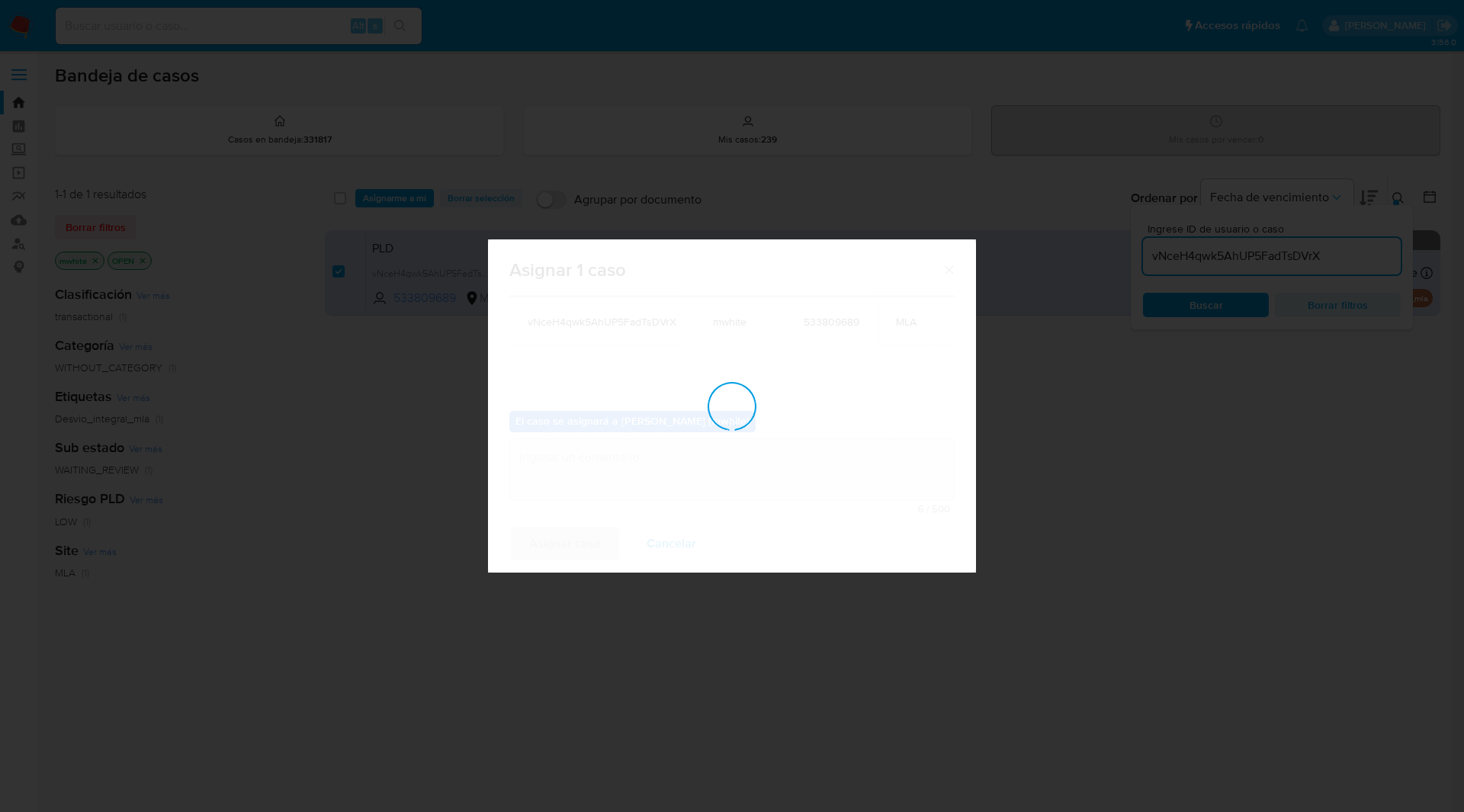
checkbox input "false"
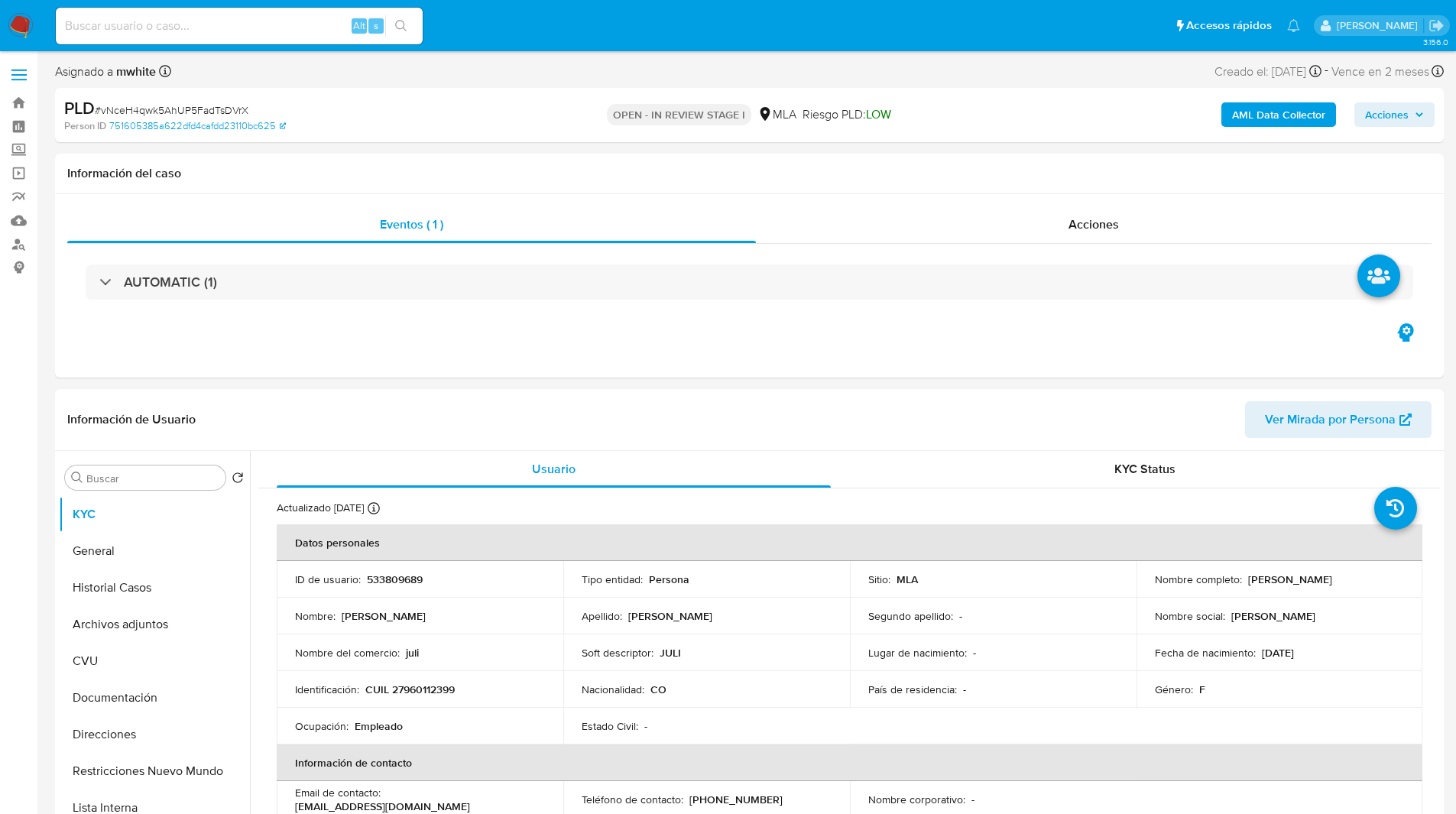
select select "10"
click at [816, 109] on span "Riesgo PLD: LOW" at bounding box center [846, 115] width 88 height 16
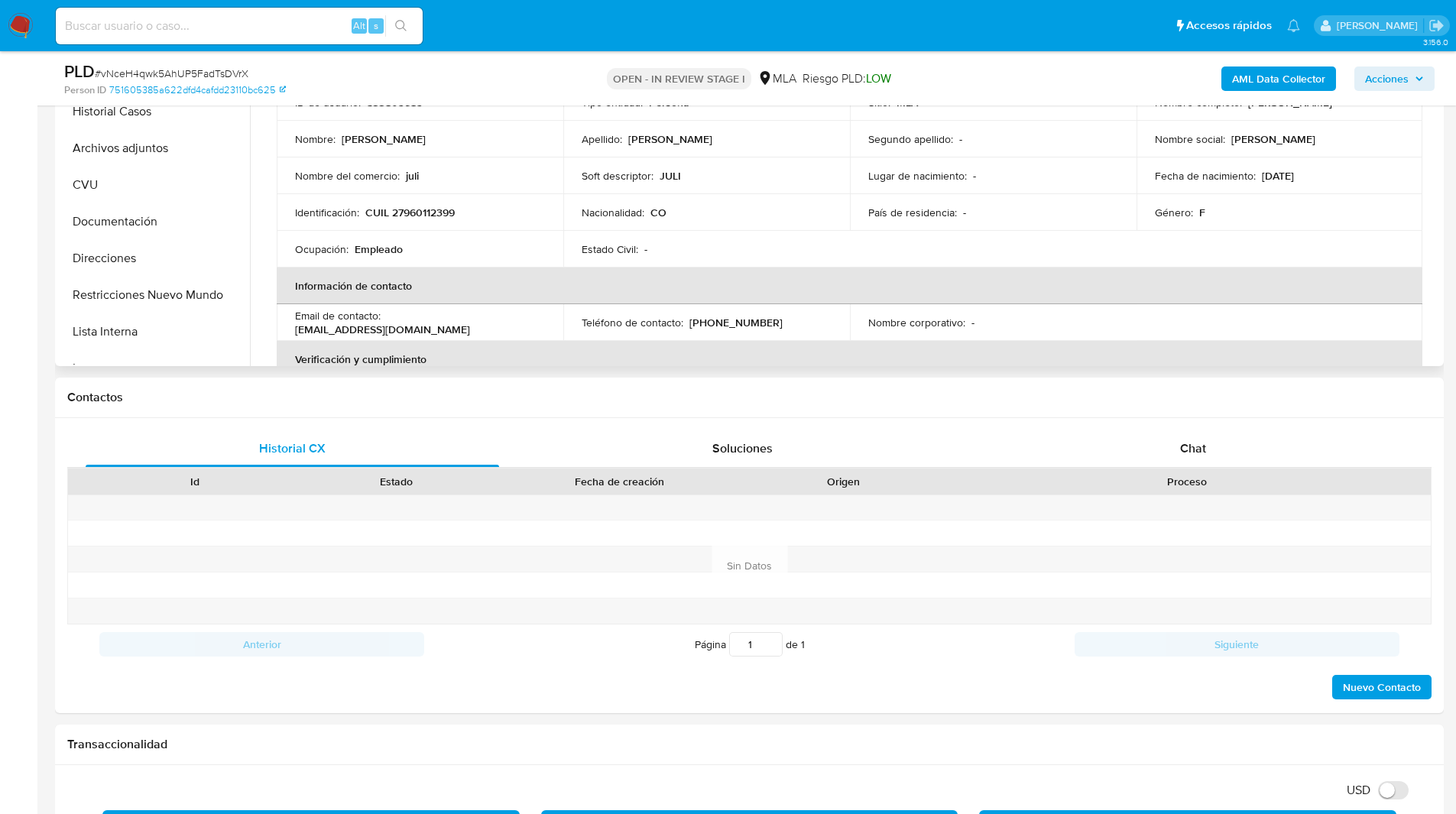
scroll to position [423, 0]
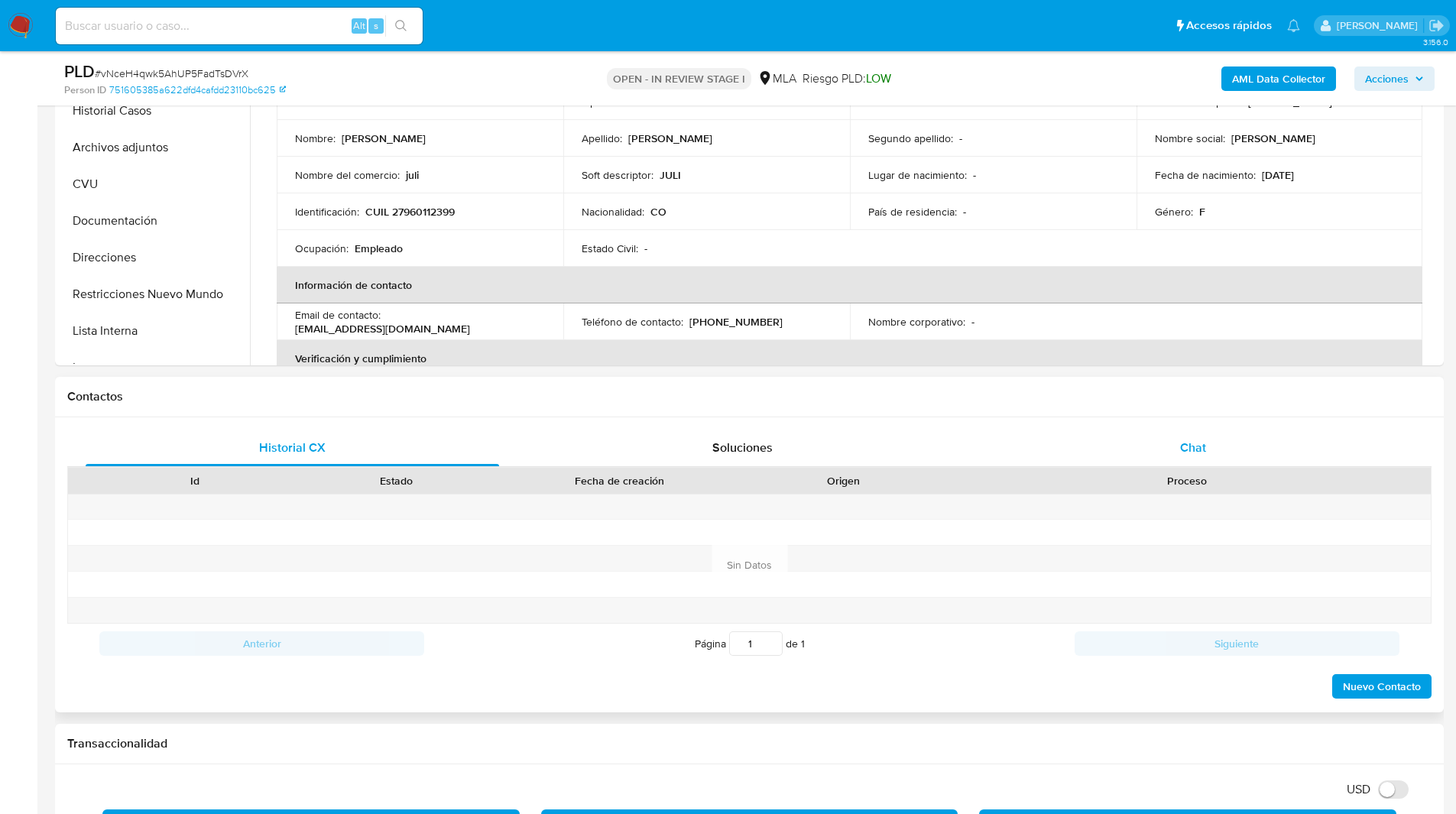
click at [1184, 431] on div "Chat" at bounding box center [1193, 448] width 414 height 36
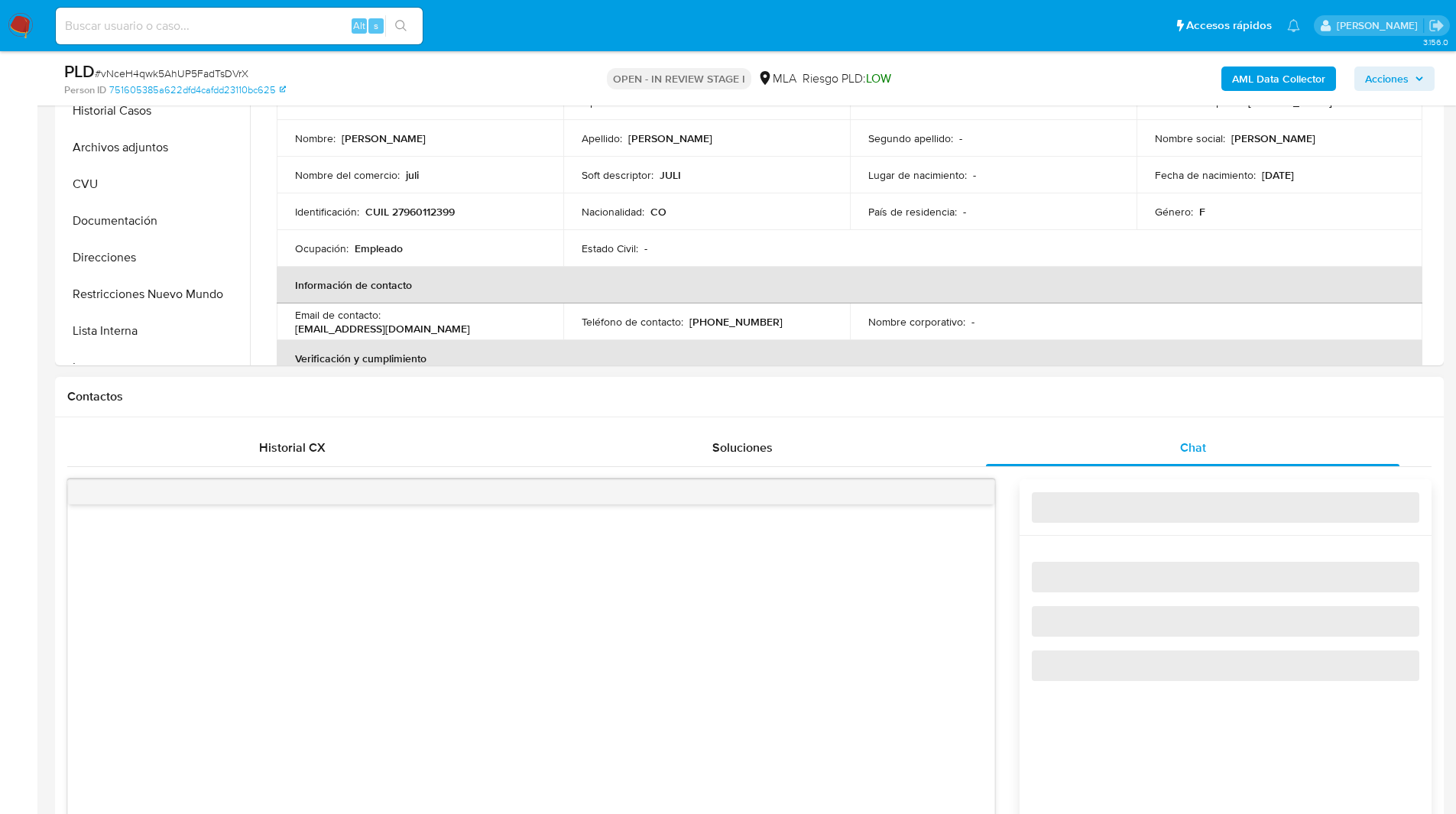
click at [1115, 405] on div "Contactos" at bounding box center [749, 397] width 1389 height 40
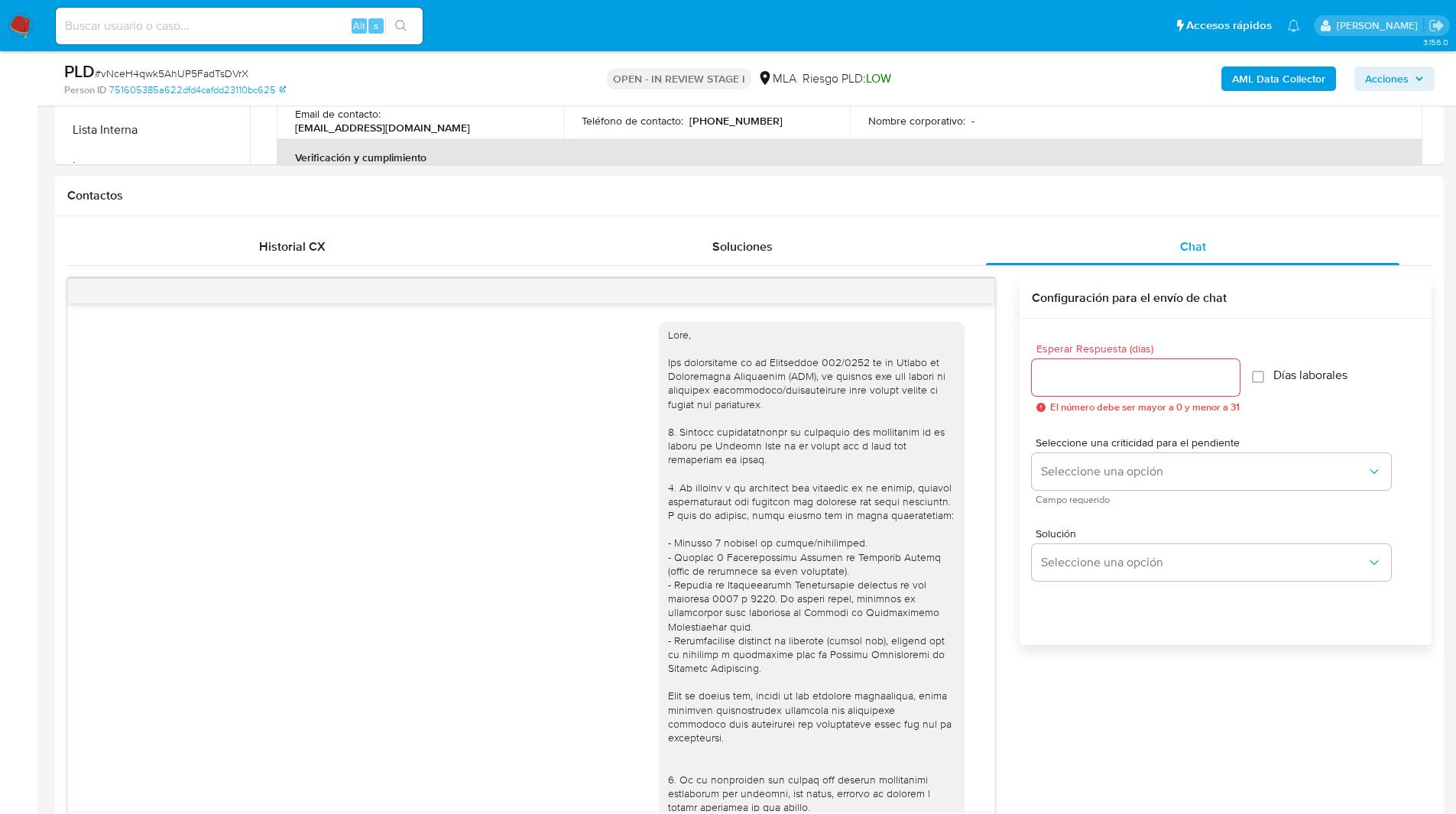
scroll to position [526, 0]
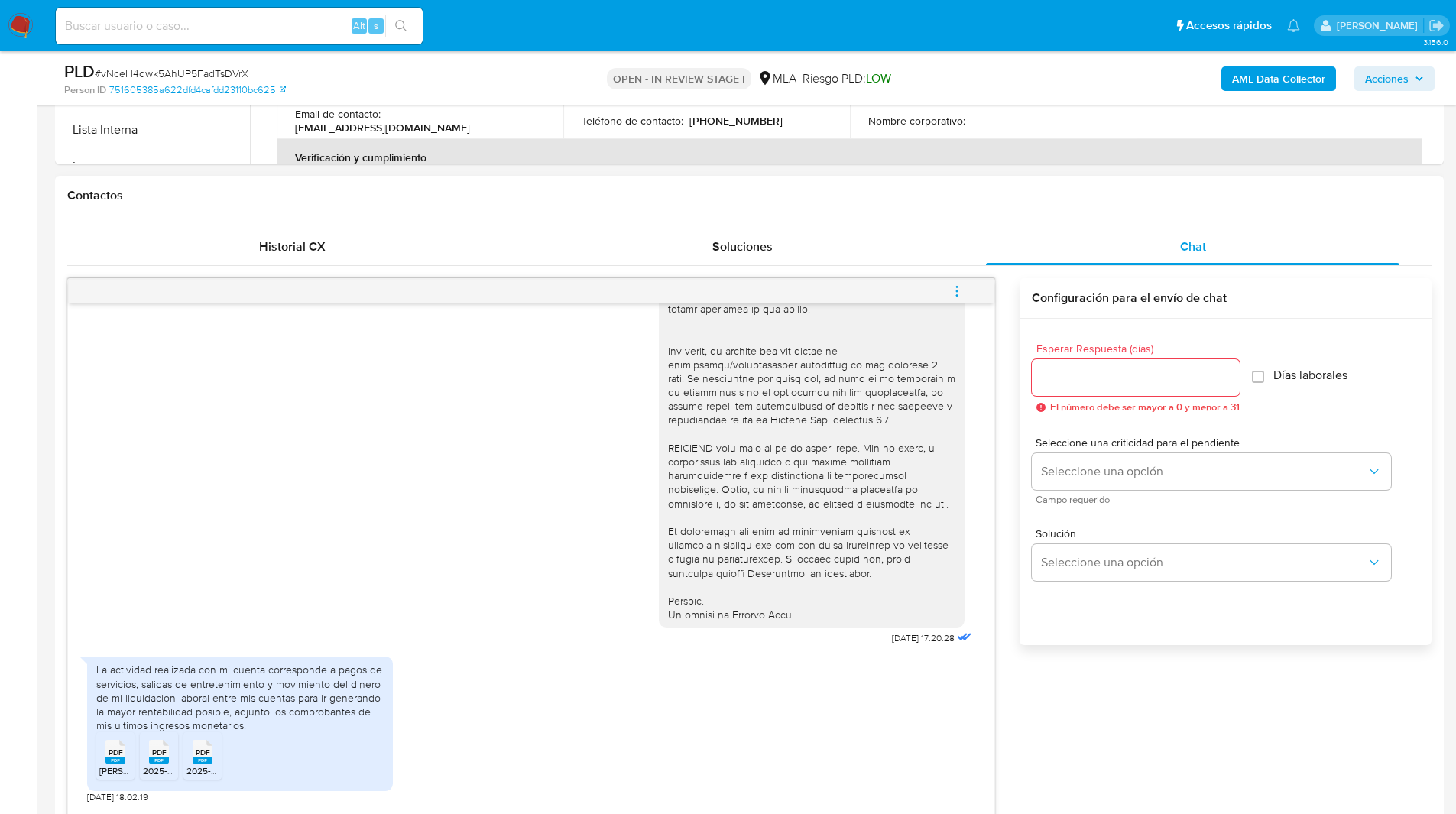
click at [950, 292] on icon "menu-action" at bounding box center [957, 291] width 14 height 14
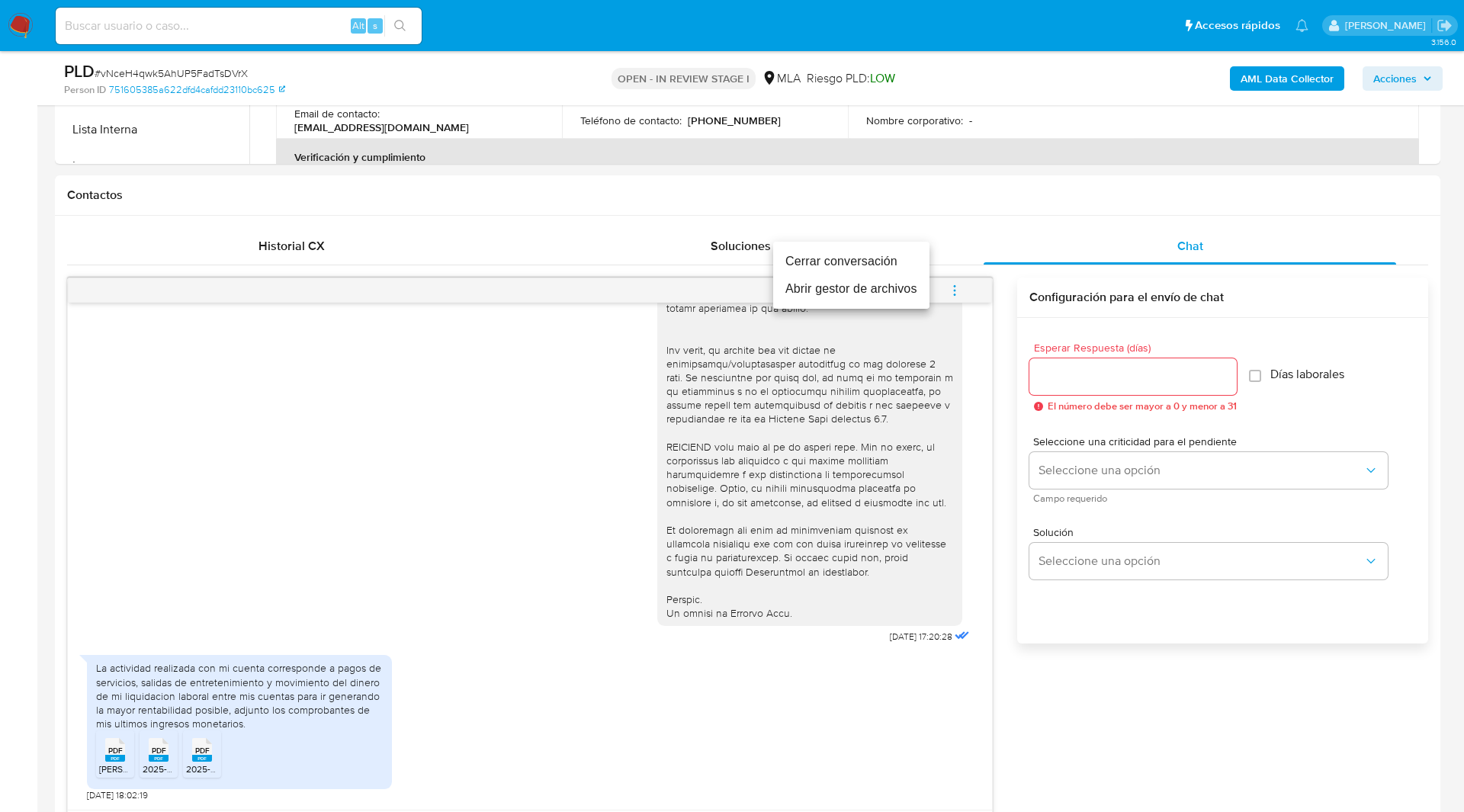
click at [870, 246] on ul "Cerrar conversación Abrir gestor de archivos" at bounding box center [851, 276] width 156 height 67
click at [872, 259] on li "Cerrar conversación" at bounding box center [851, 262] width 156 height 27
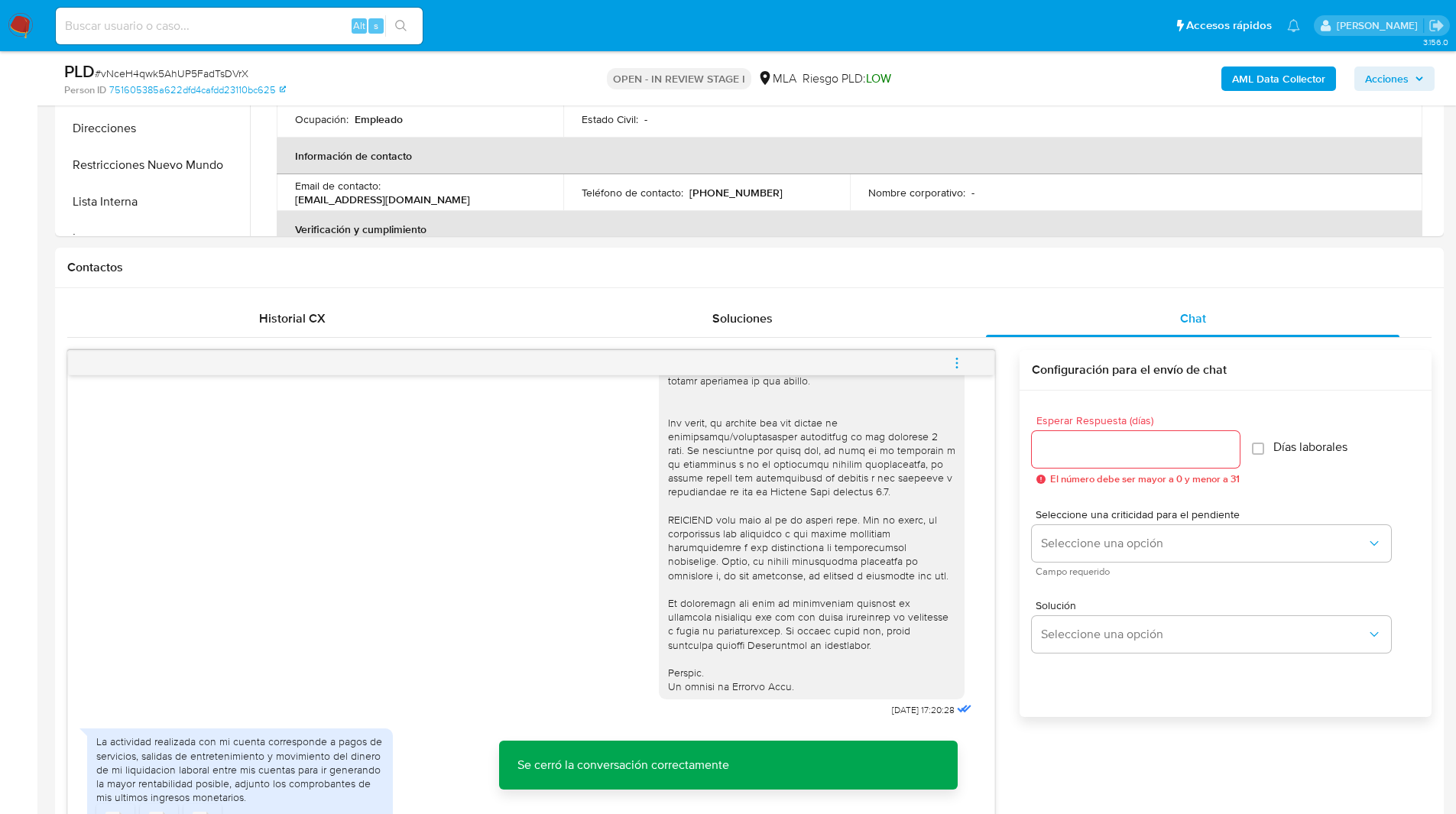
scroll to position [548, 0]
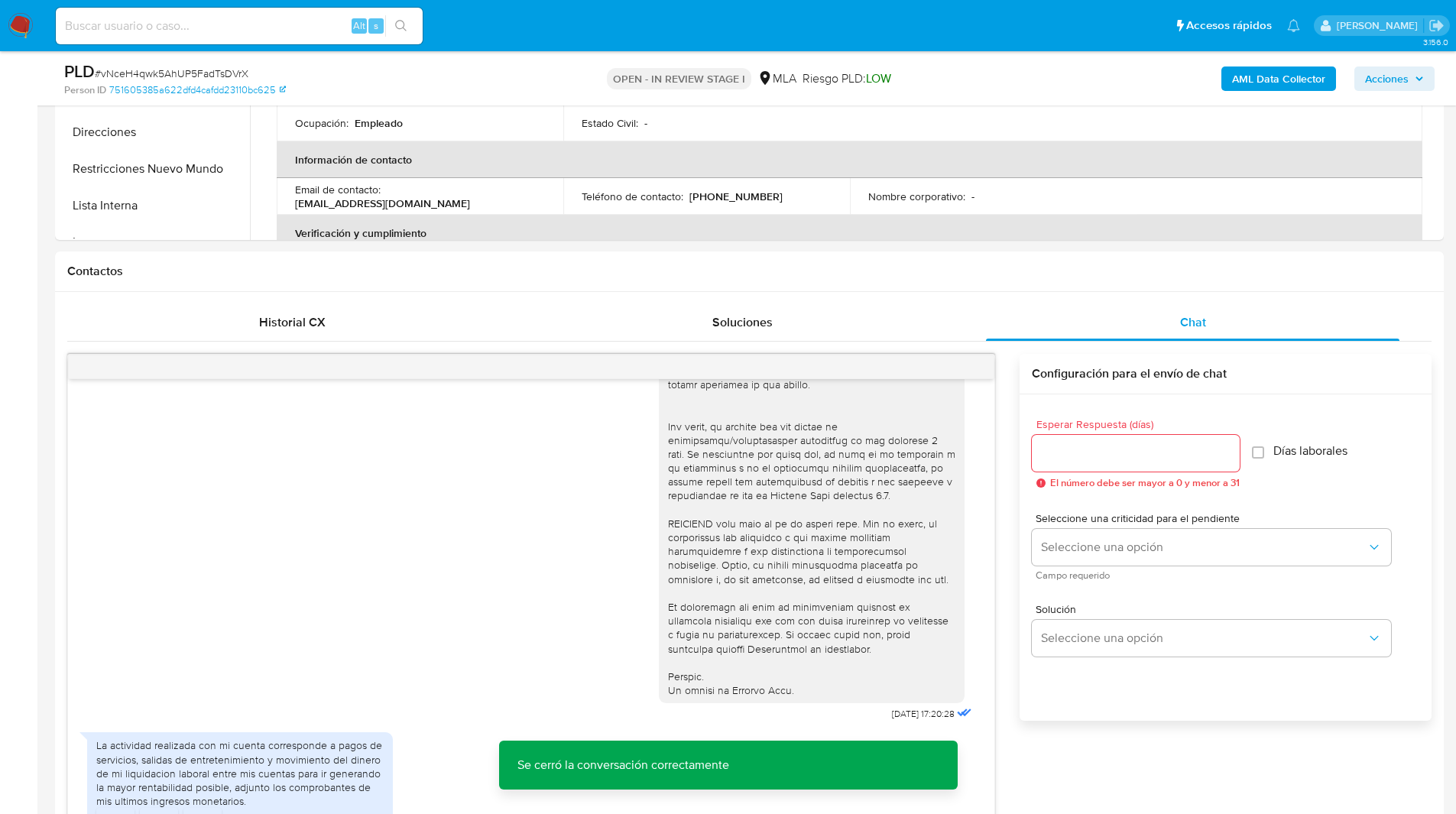
click at [1258, 80] on b "AML Data Collector" at bounding box center [1278, 78] width 93 height 25
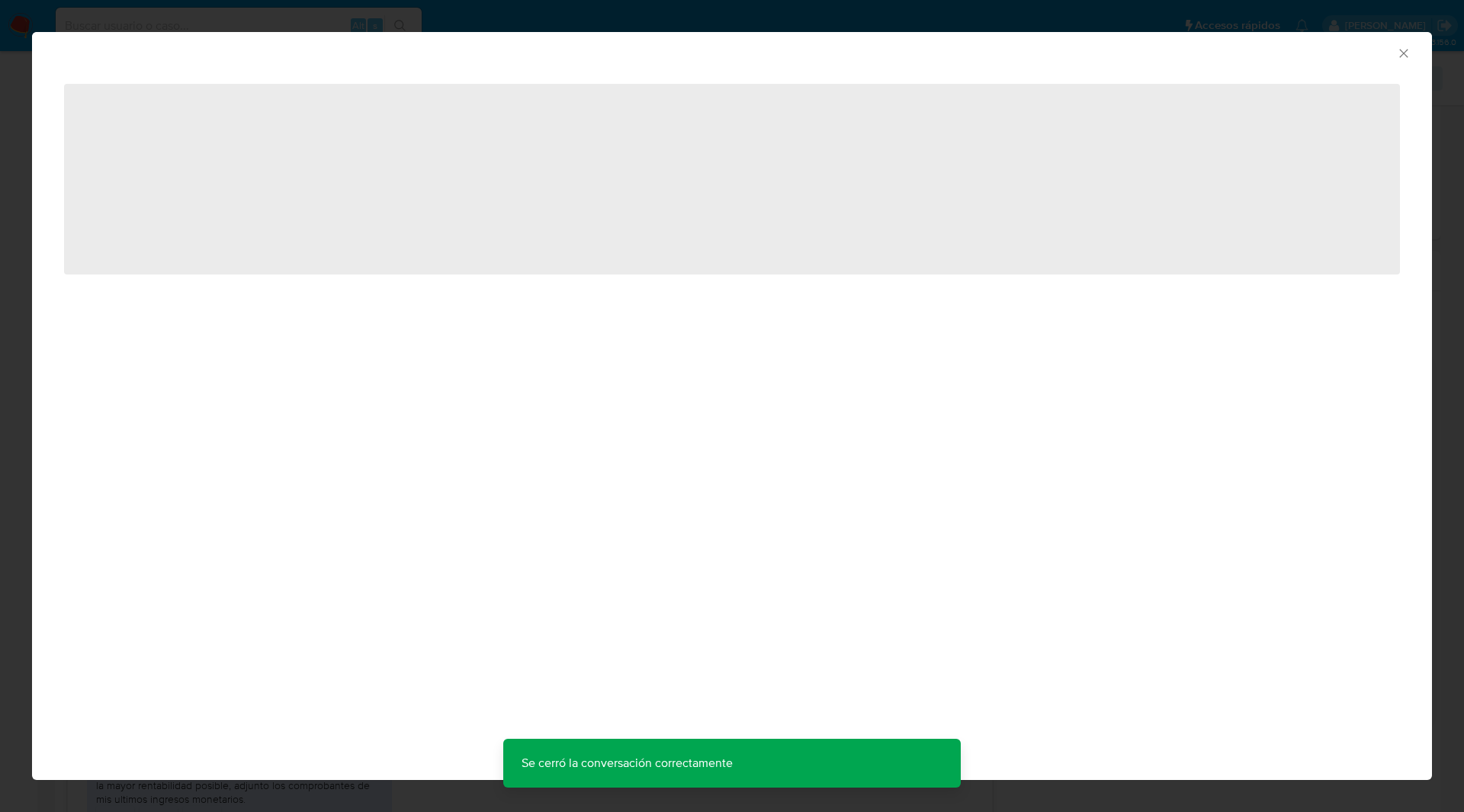
click at [352, 58] on div "AML Data Collector" at bounding box center [719, 51] width 1354 height 16
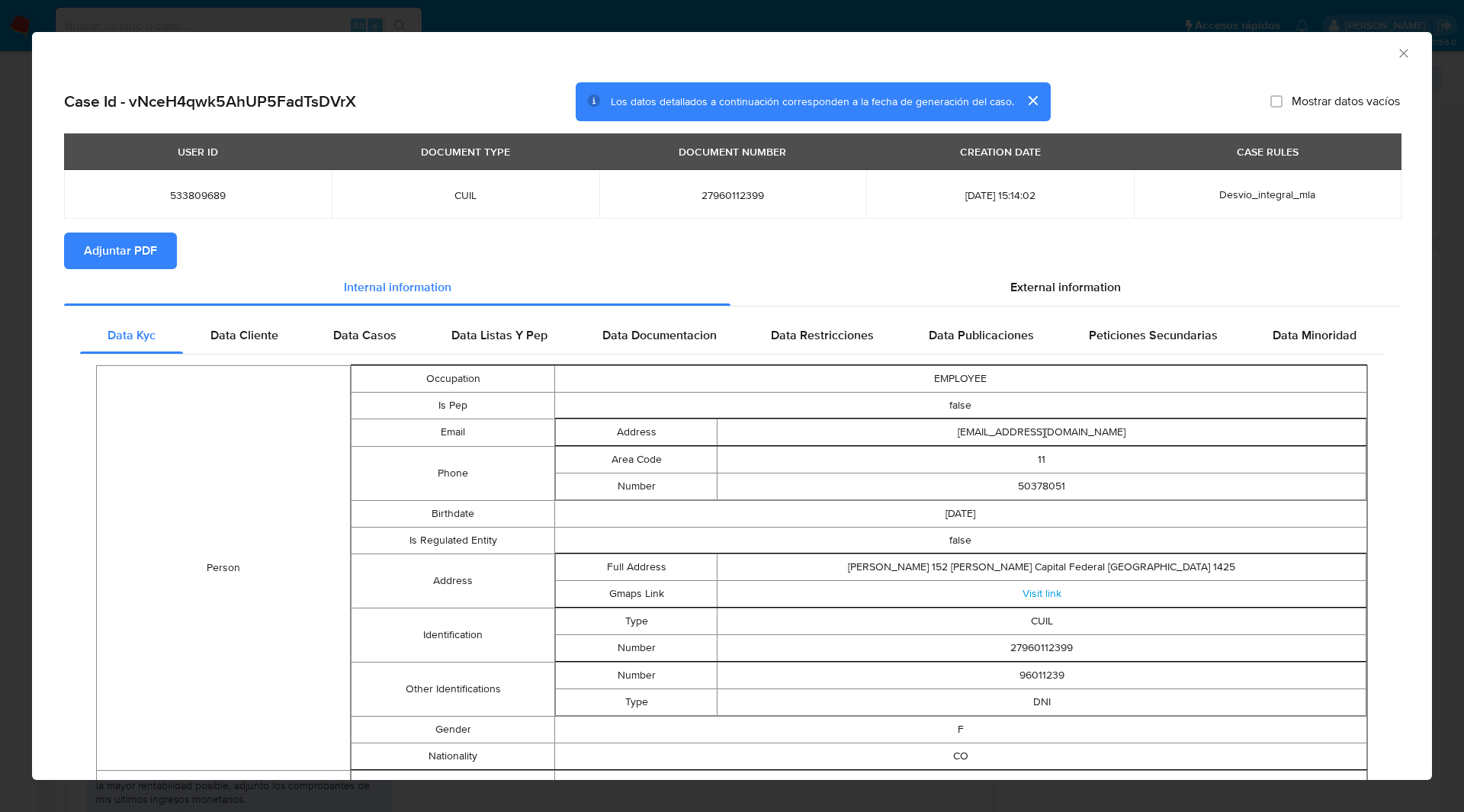
click at [154, 240] on span "Adjuntar PDF" at bounding box center [120, 250] width 74 height 34
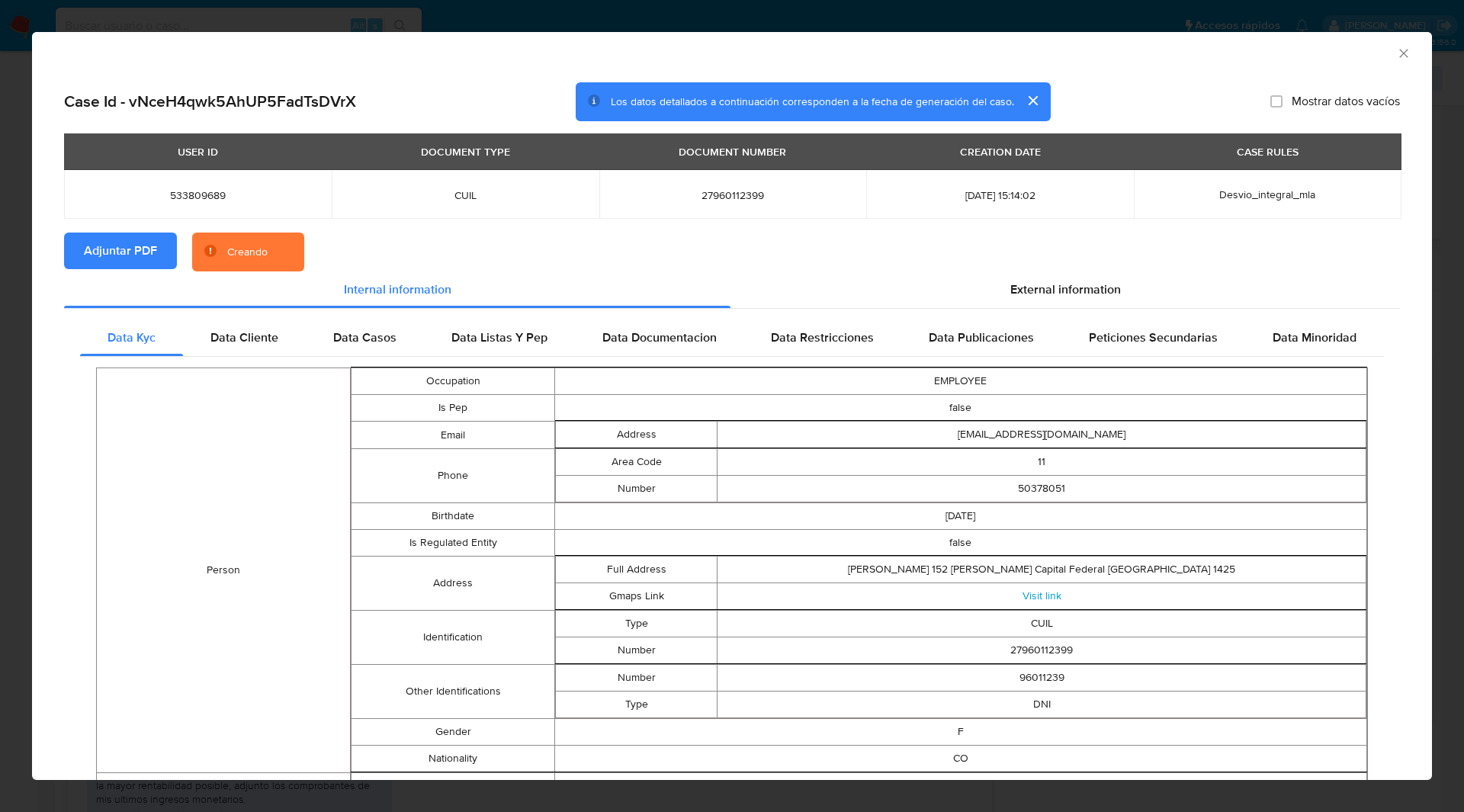
click at [388, 247] on section "Adjuntar PDF Creando" at bounding box center [731, 253] width 1336 height 40
click at [129, 261] on span "Adjuntar PDF" at bounding box center [120, 250] width 74 height 34
click at [445, 236] on section "Adjuntar PDF Creando" at bounding box center [731, 253] width 1336 height 40
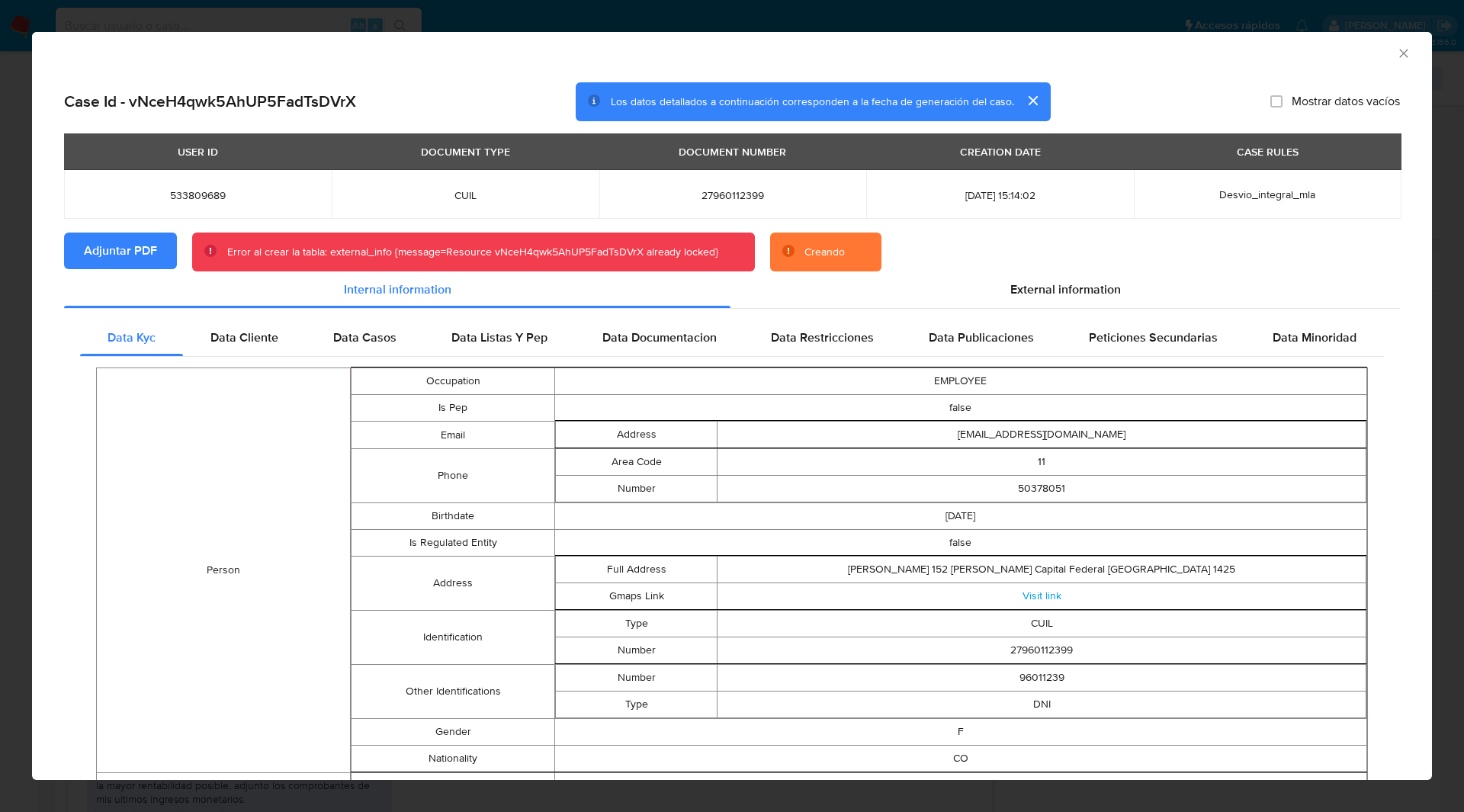
click at [981, 229] on div "USER ID DOCUMENT TYPE DOCUMENT NUMBER CREATION DATE CASE RULES 533809689 CUIL 2…" at bounding box center [731, 183] width 1336 height 99
click at [1242, 58] on div "AML Data Collector" at bounding box center [719, 51] width 1354 height 16
click at [1366, 45] on div "AML Data Collector" at bounding box center [719, 51] width 1354 height 16
click at [1397, 50] on icon "Cerrar ventana" at bounding box center [1404, 53] width 15 height 15
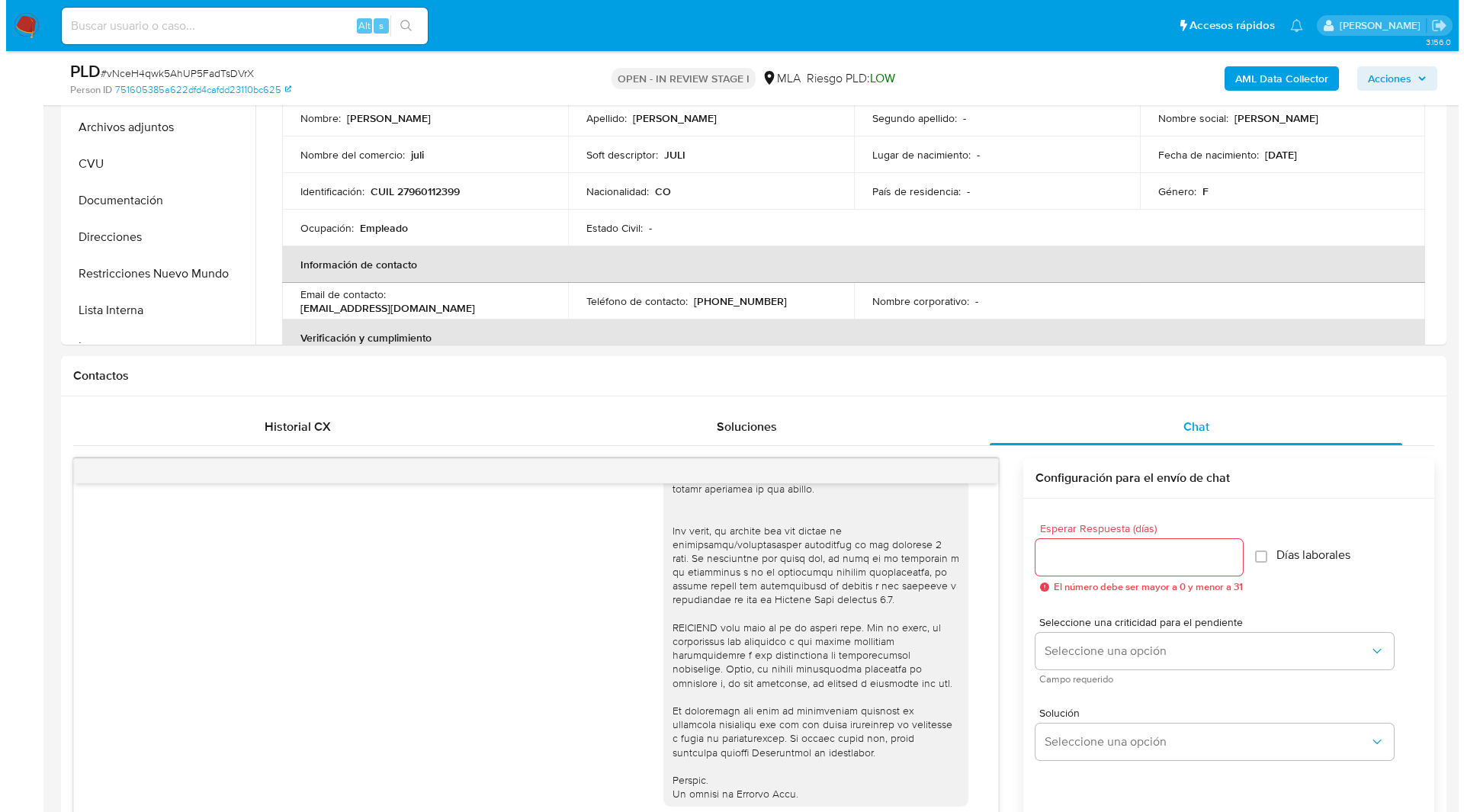
scroll to position [260, 0]
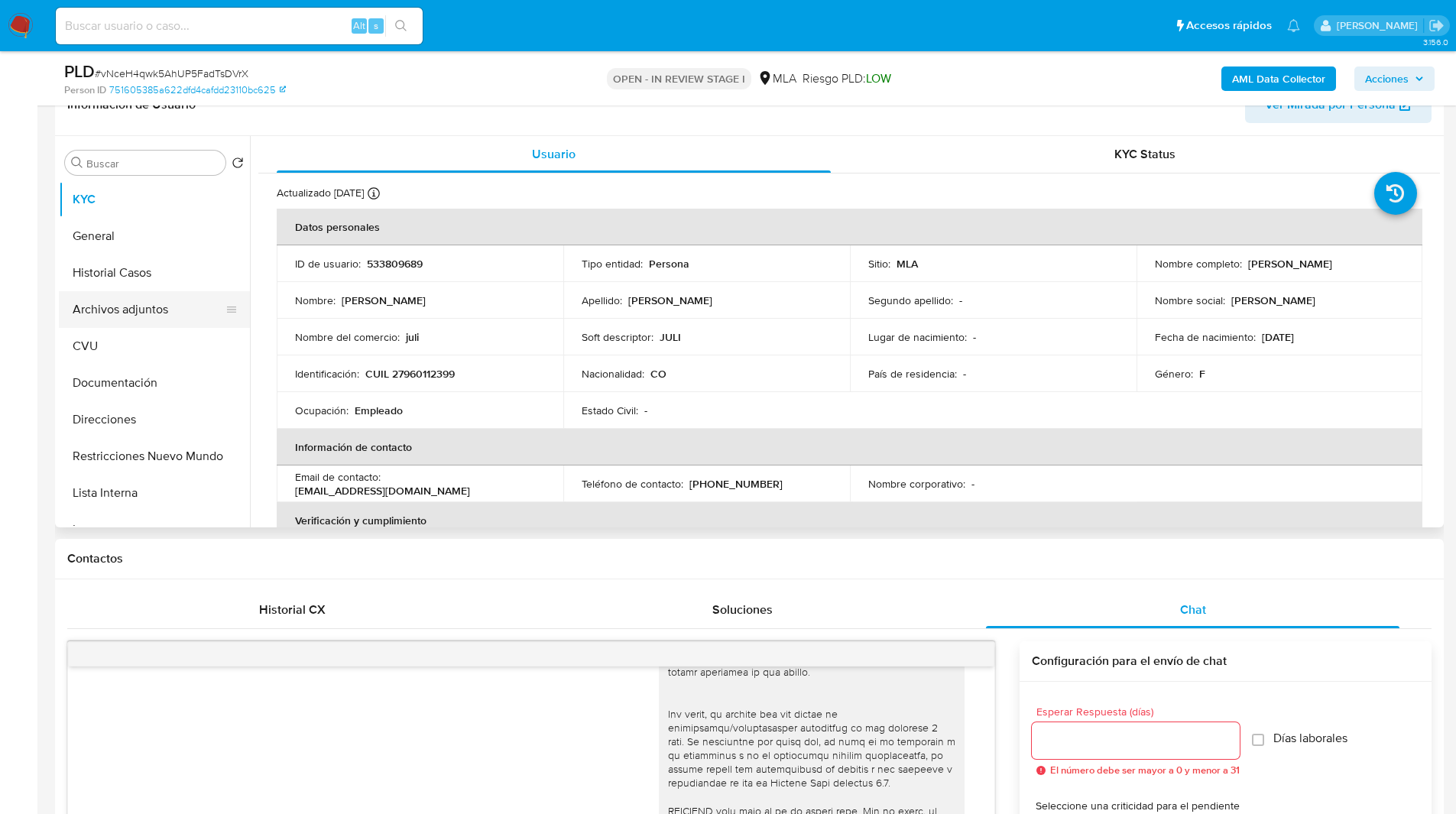
click at [124, 304] on button "Archivos adjuntos" at bounding box center [149, 310] width 179 height 36
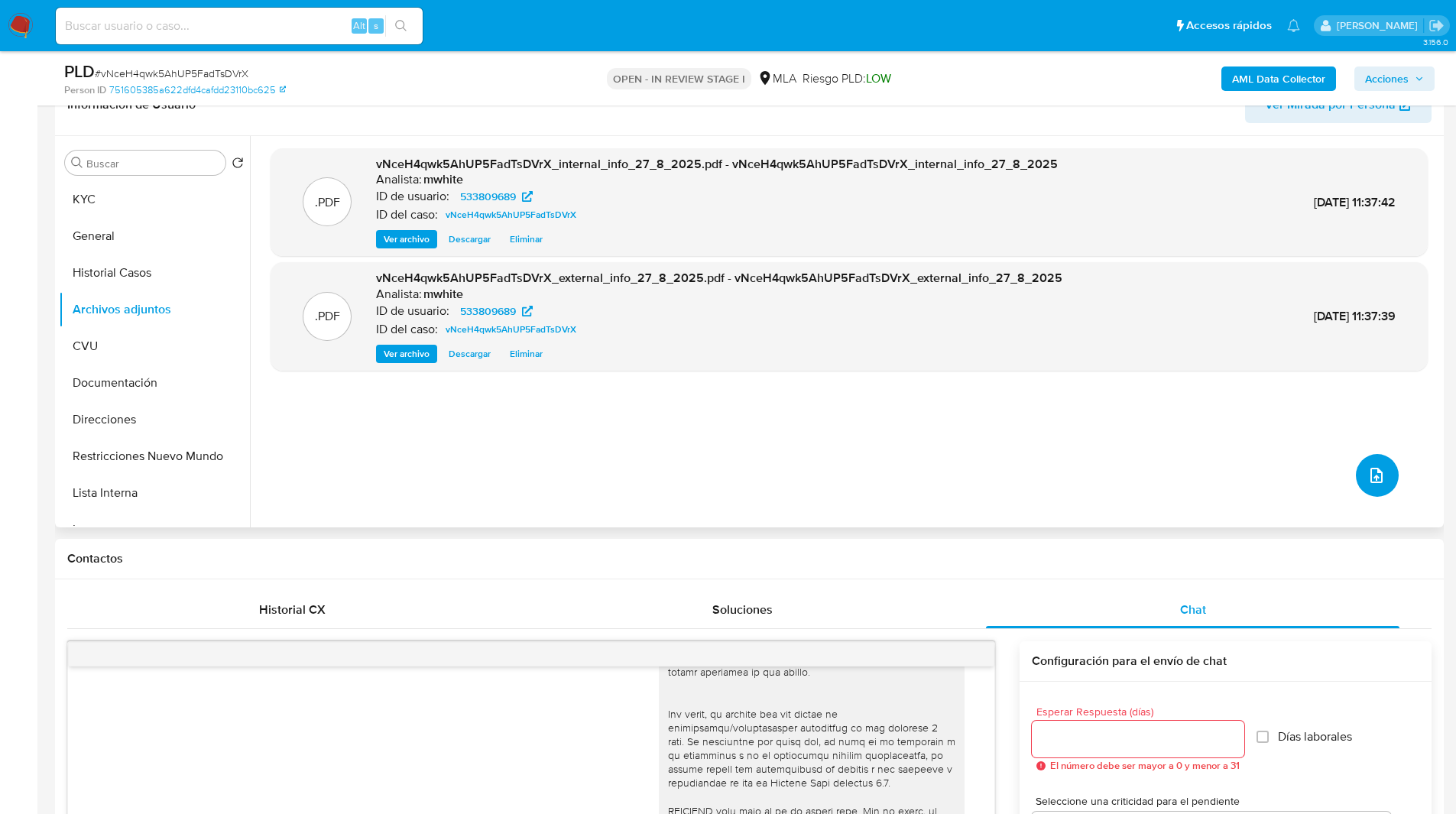
click at [1367, 477] on icon "upload-file" at bounding box center [1376, 476] width 18 height 18
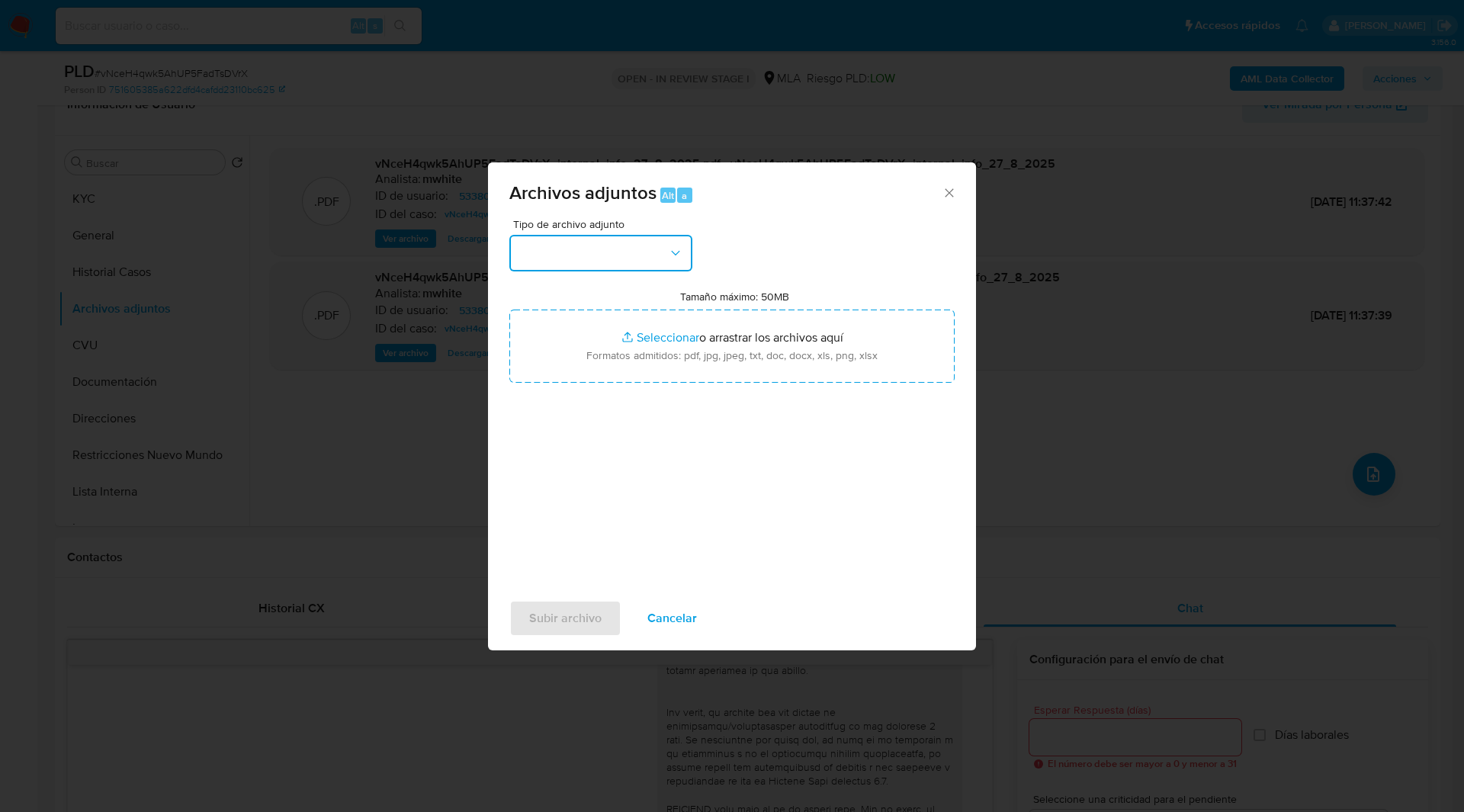
click at [615, 253] on button "button" at bounding box center [600, 253] width 183 height 36
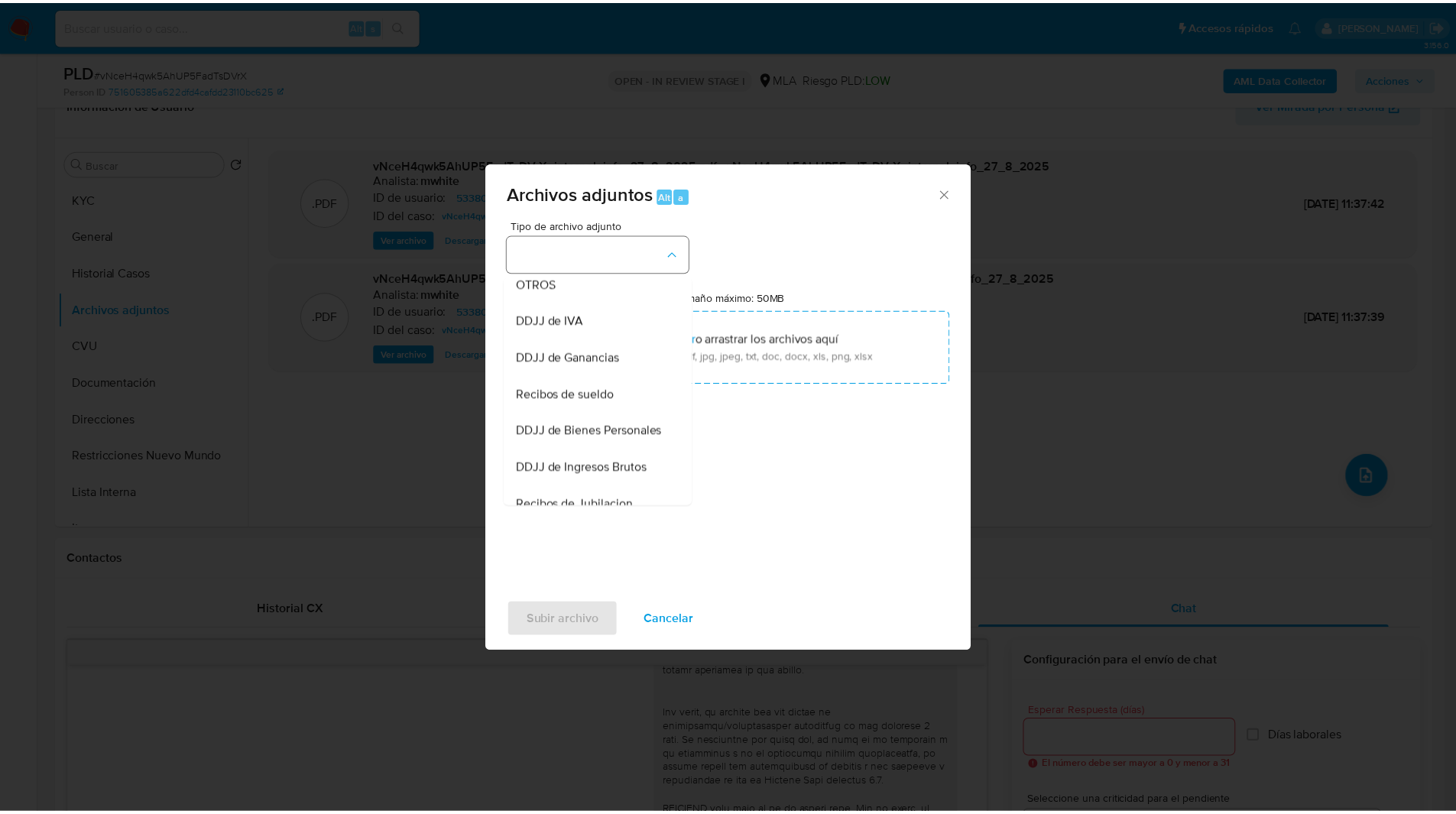
scroll to position [305, 0]
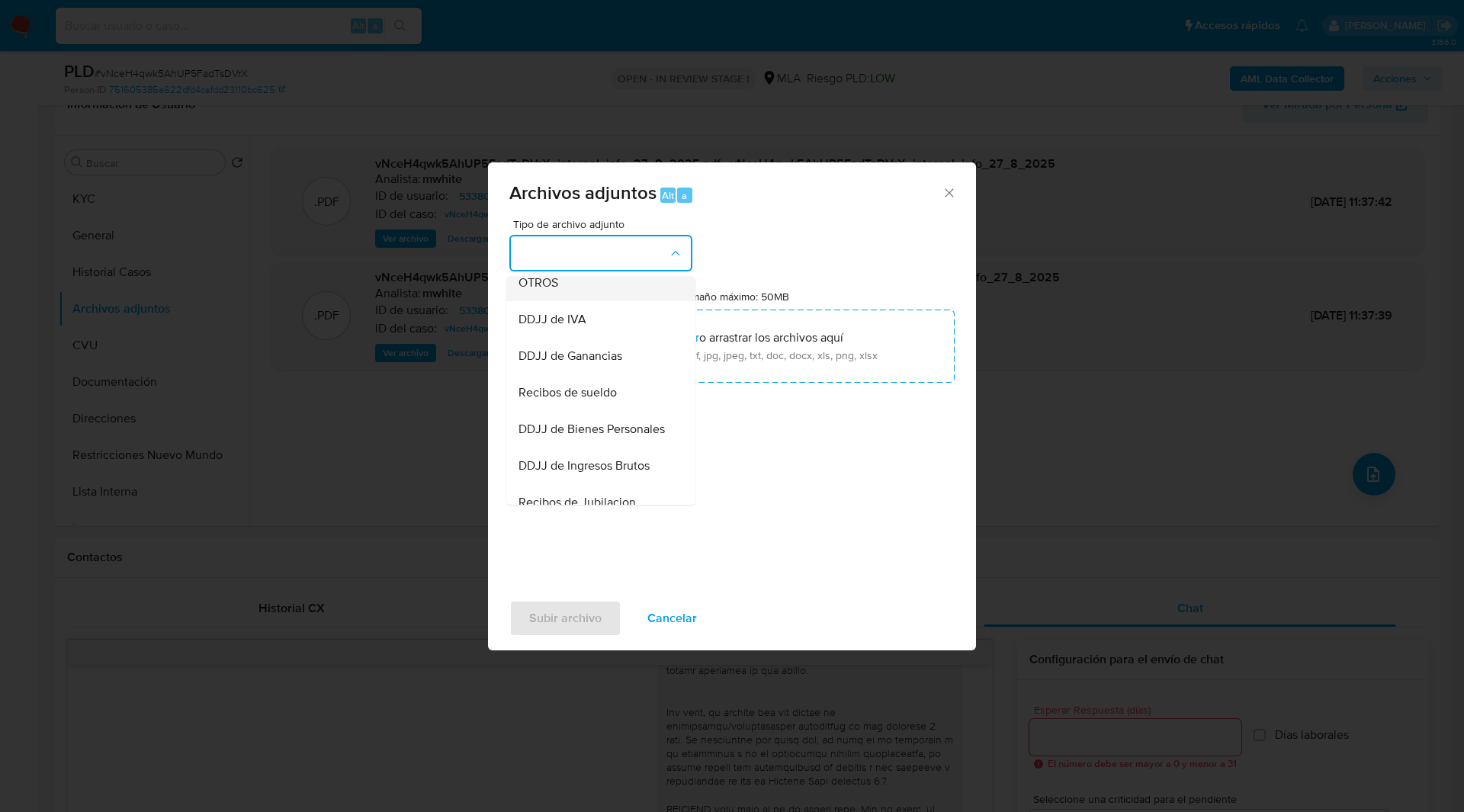
click at [530, 291] on span "OTROS" at bounding box center [538, 283] width 40 height 15
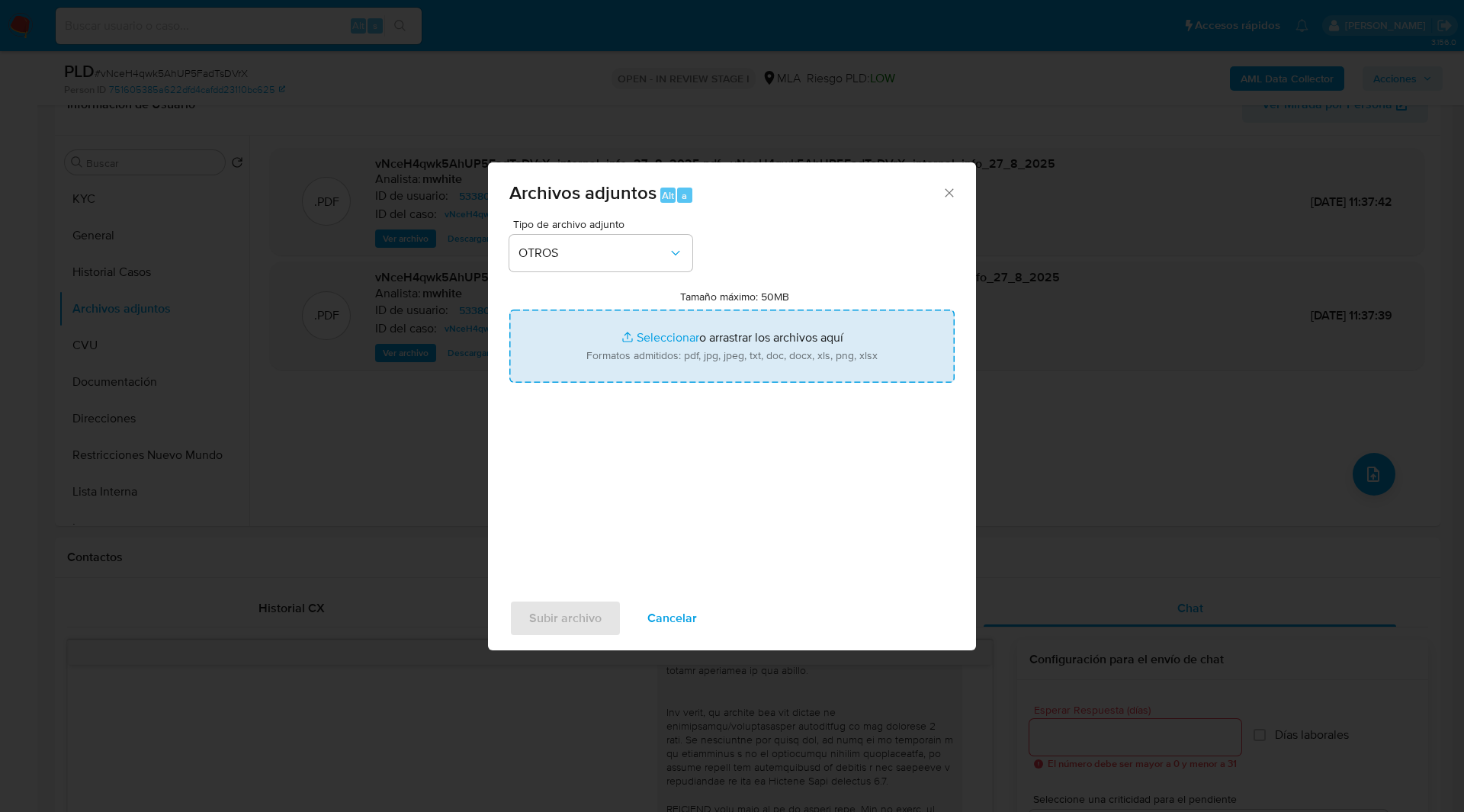
type input "C:\fakepath\Caselog vNceH4qwk5AhUP5FadTsDVrX_2025_08_20_02_29_36.docx"
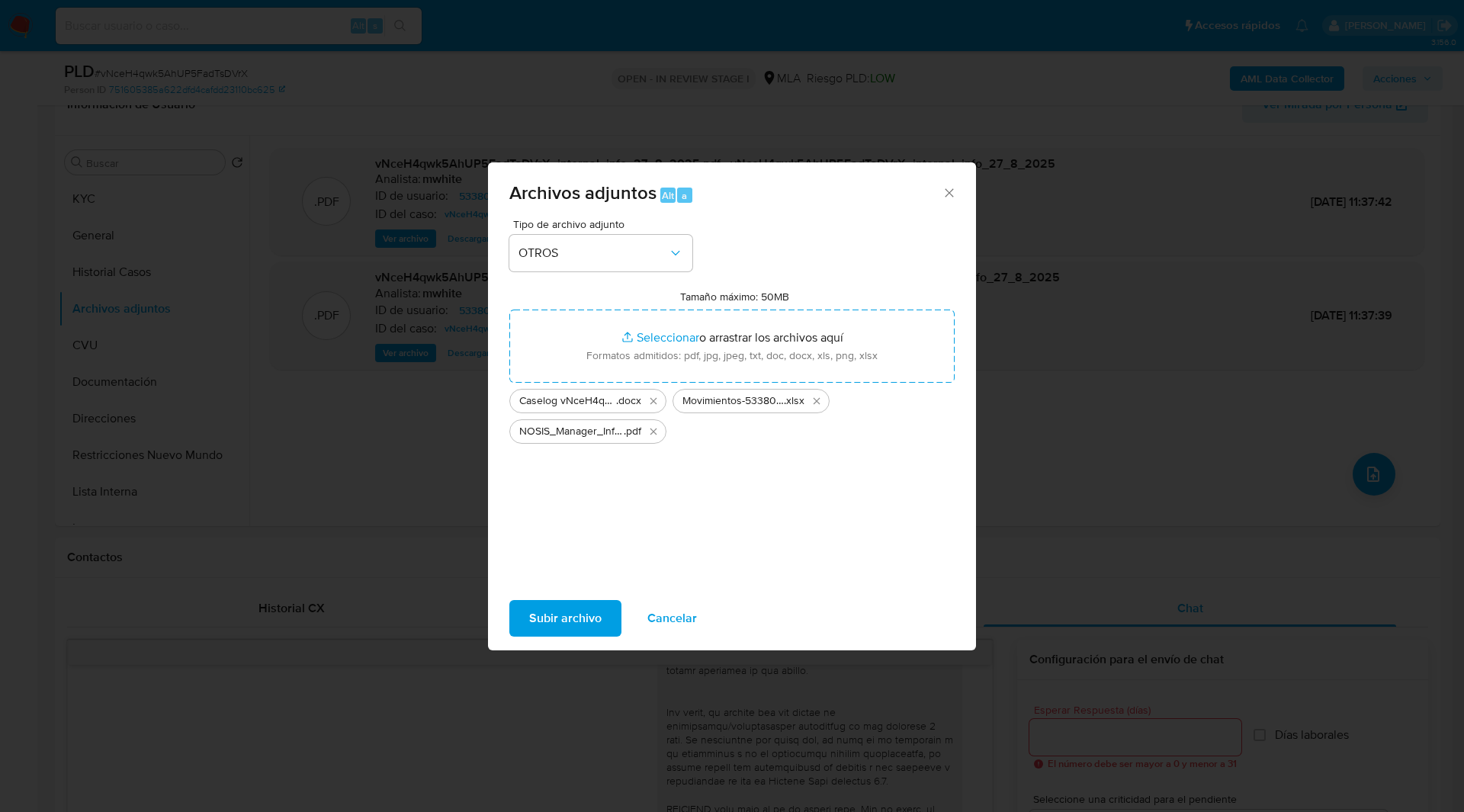
click at [846, 255] on div "Tipo de archivo adjunto OTROS Tamaño máximo: 50MB Seleccionar archivos Seleccio…" at bounding box center [732, 399] width 446 height 360
click at [556, 629] on span "Subir archivo" at bounding box center [566, 618] width 73 height 34
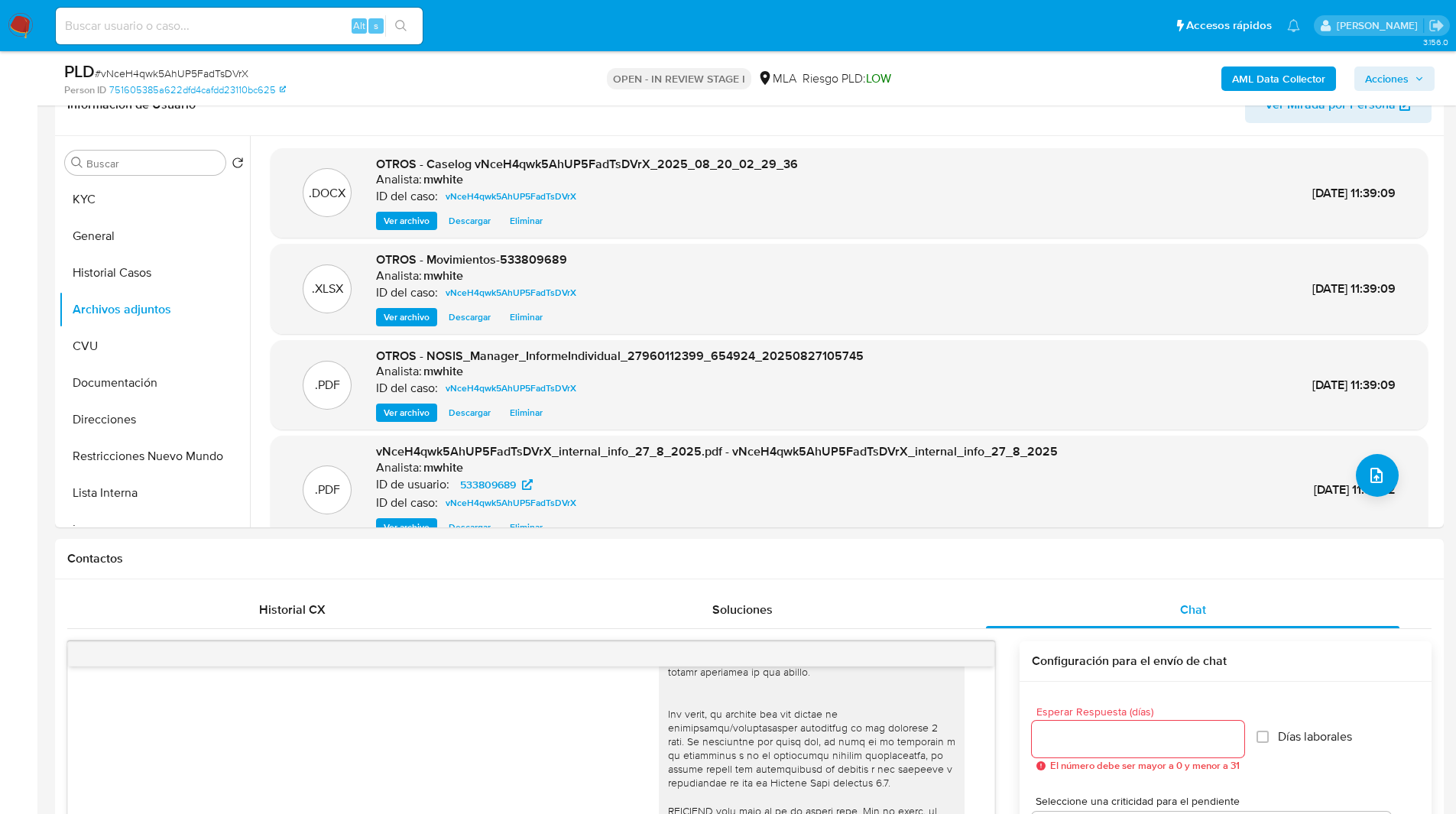
click at [1375, 87] on span "Acciones" at bounding box center [1387, 78] width 44 height 25
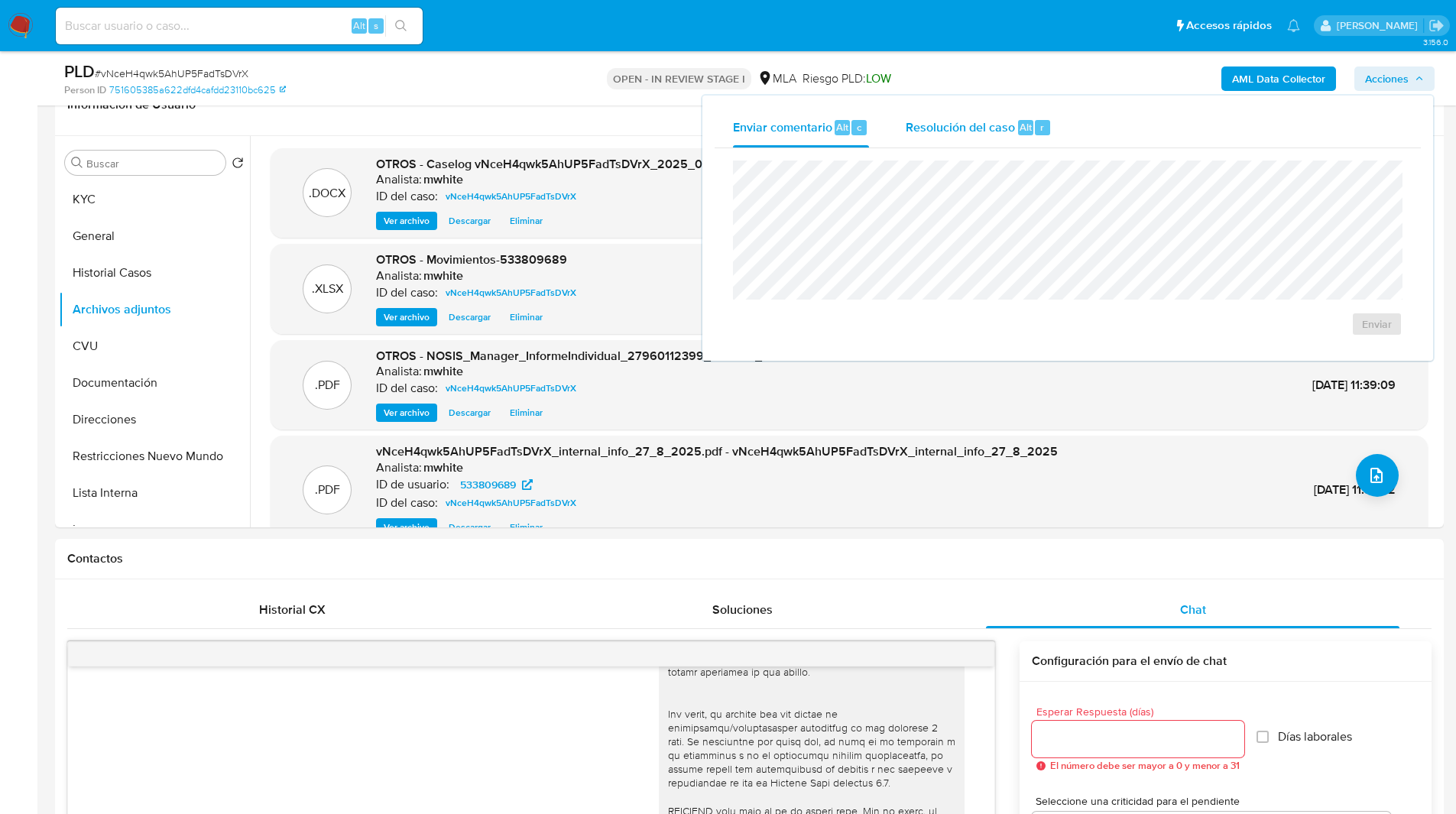
click at [997, 118] on span "Resolución del caso" at bounding box center [960, 126] width 109 height 17
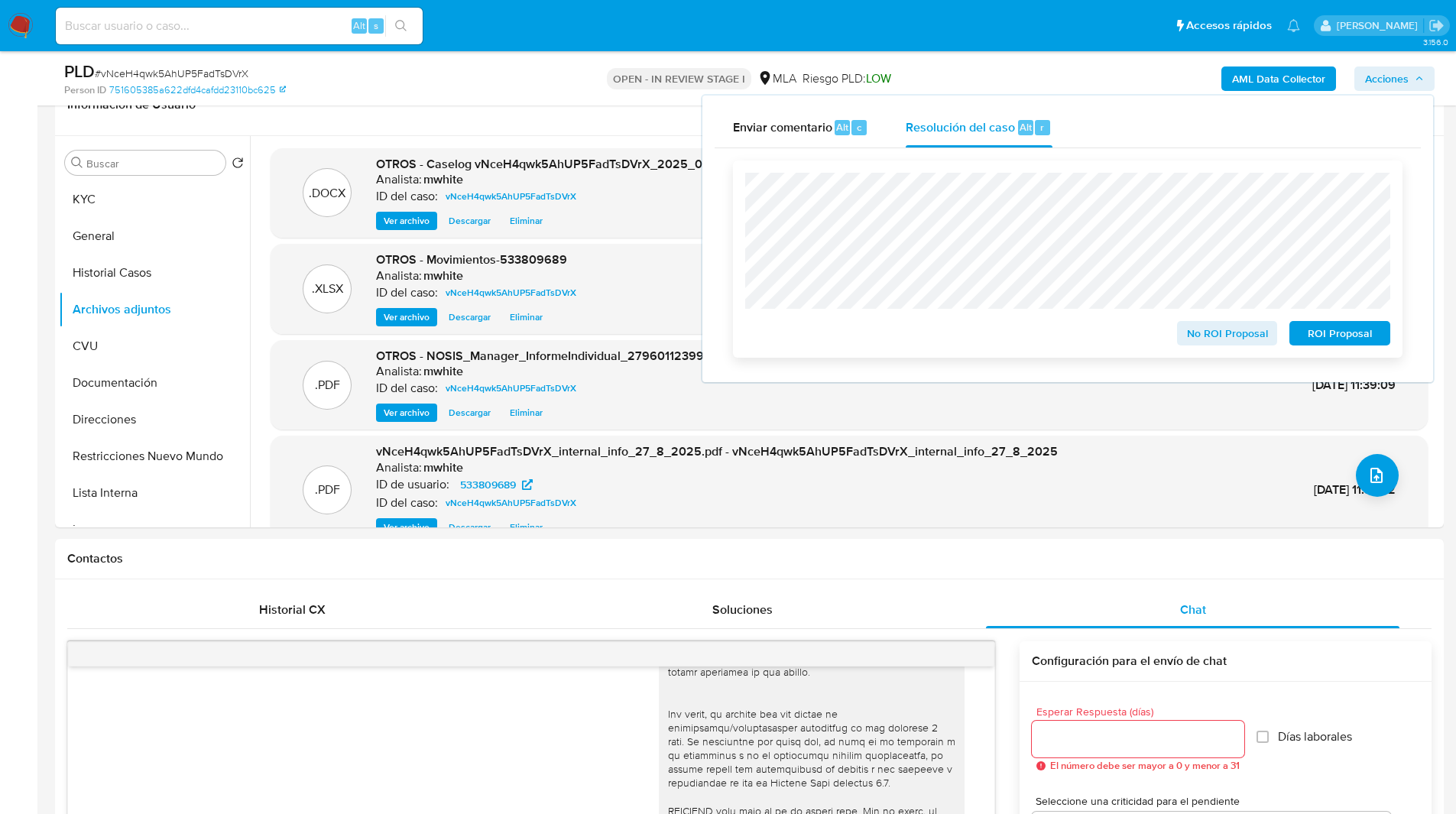
click at [1198, 326] on span "No ROI Proposal" at bounding box center [1226, 333] width 79 height 21
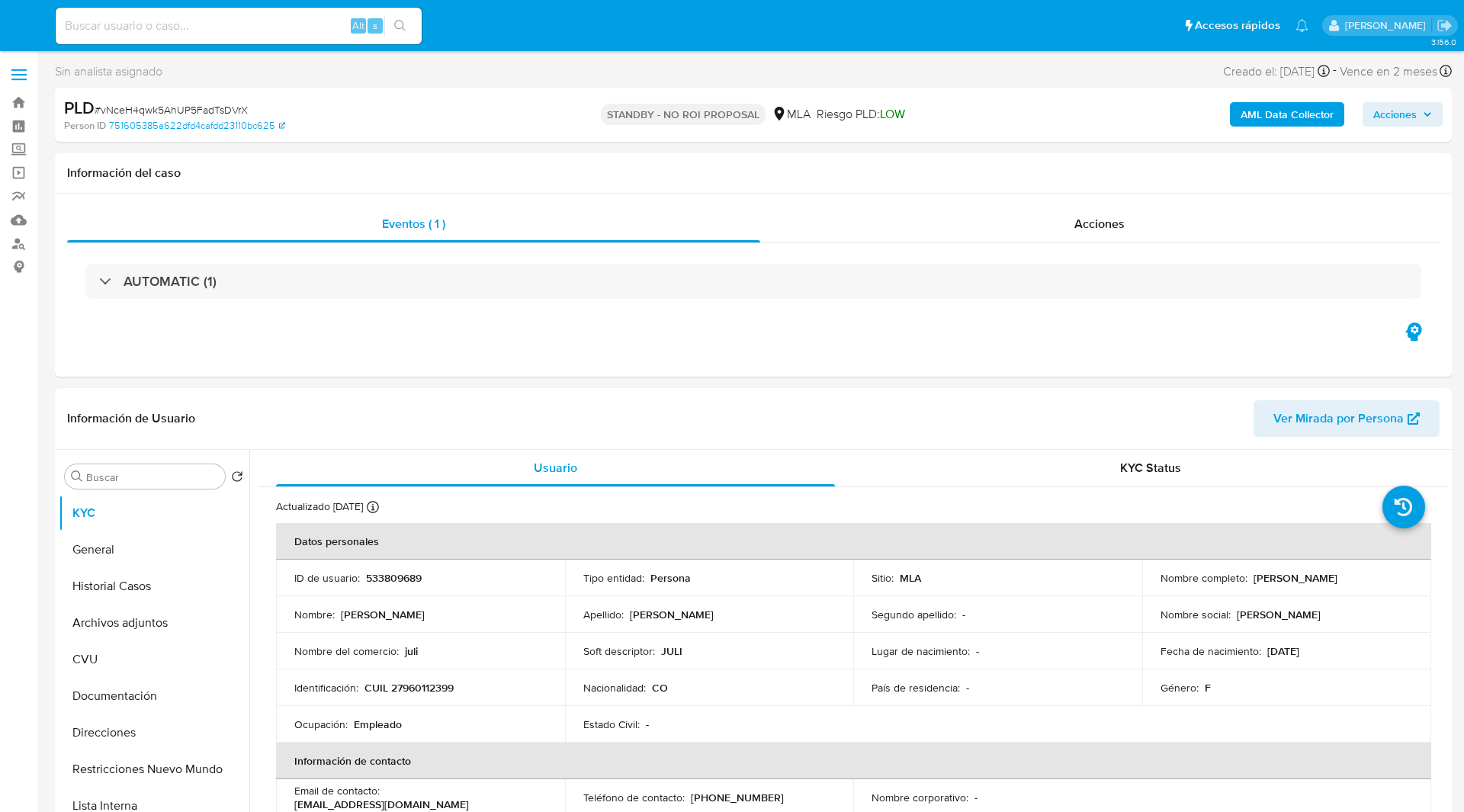
select select "10"
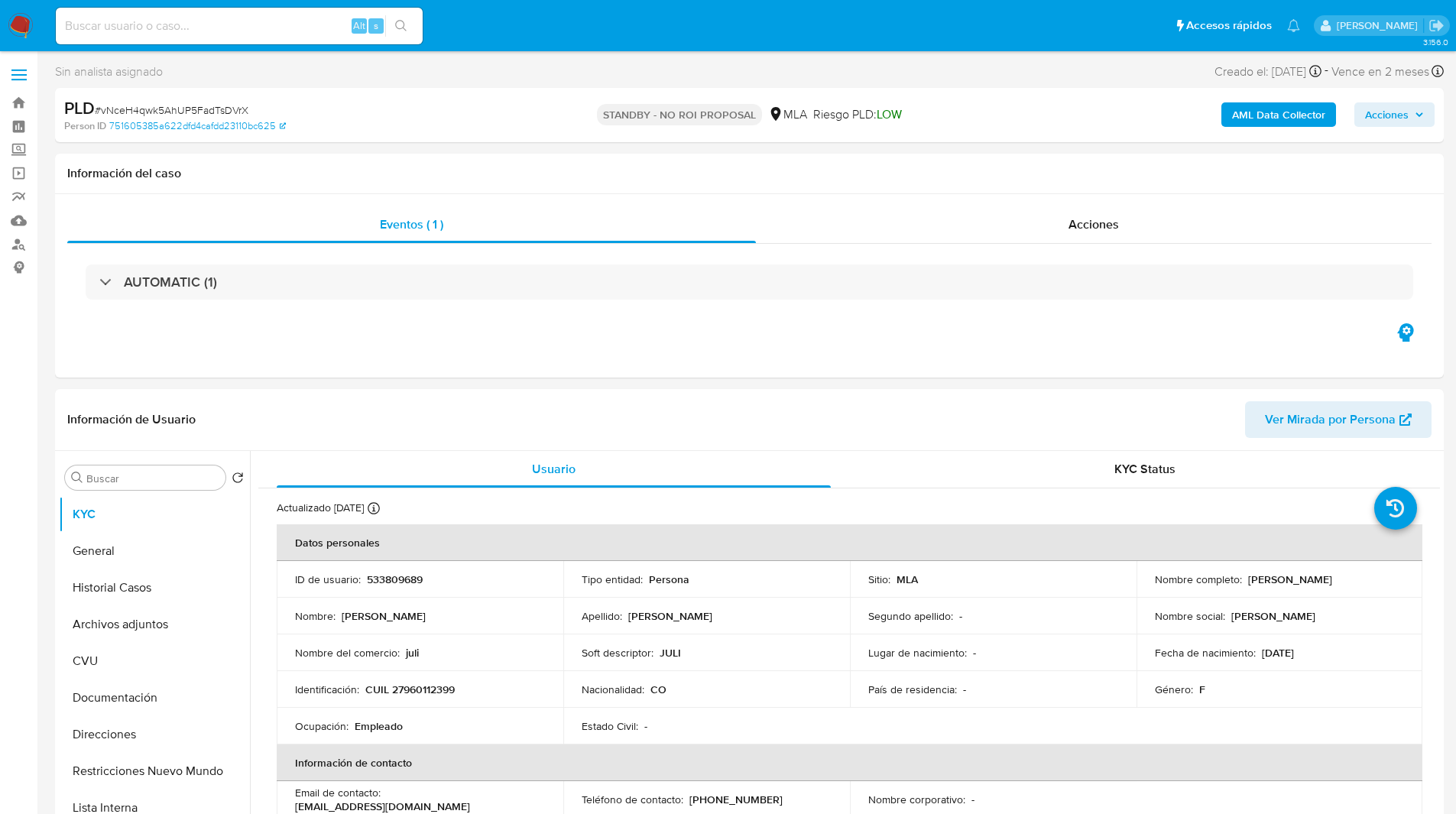
click at [228, 26] on input at bounding box center [239, 26] width 367 height 20
paste input "ZVOl3SAEoXclKHhzmUnK8nrC"
type input "ZVOl3SAEoXclKHhzmUnK8nrC"
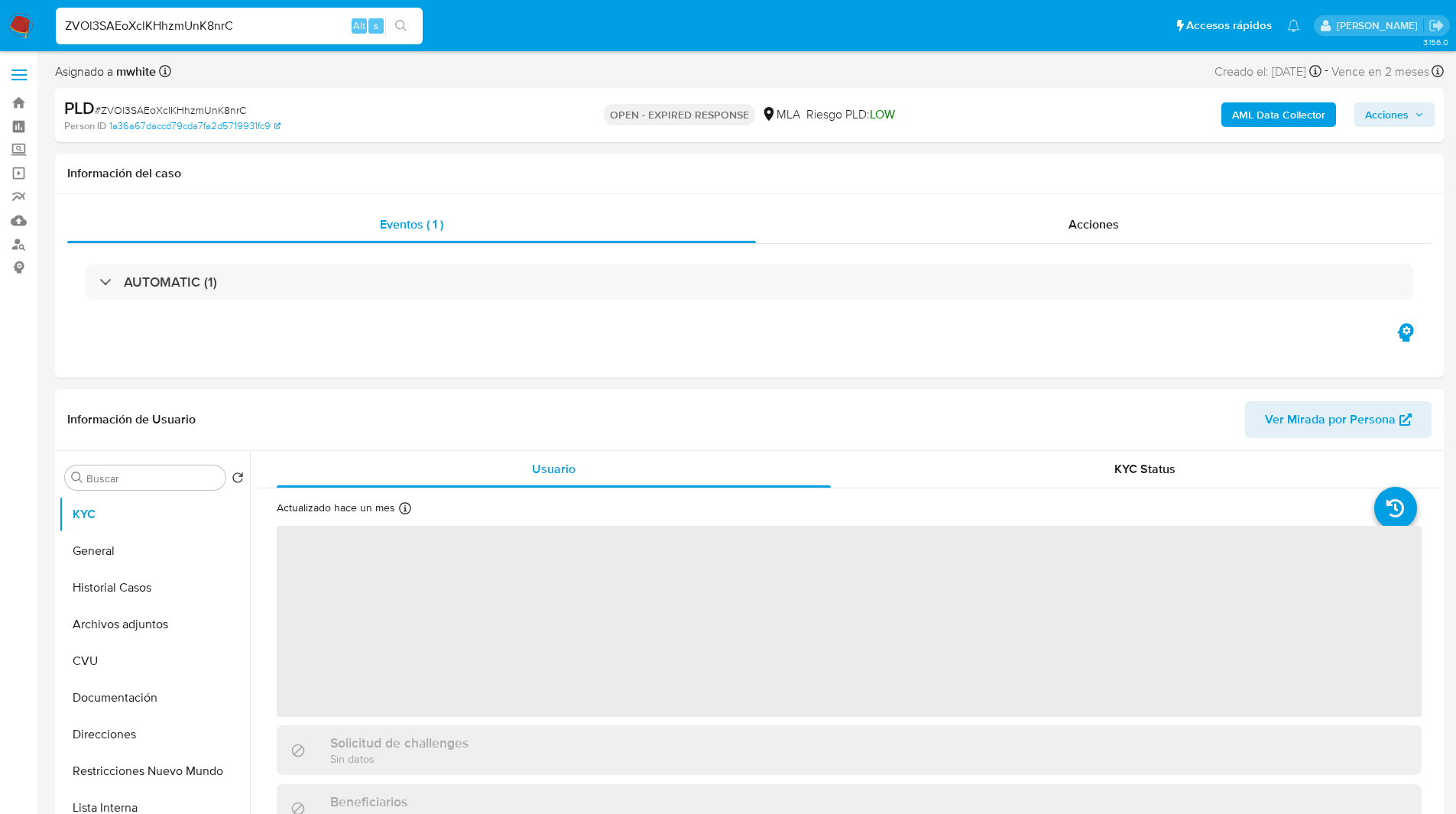
select select "10"
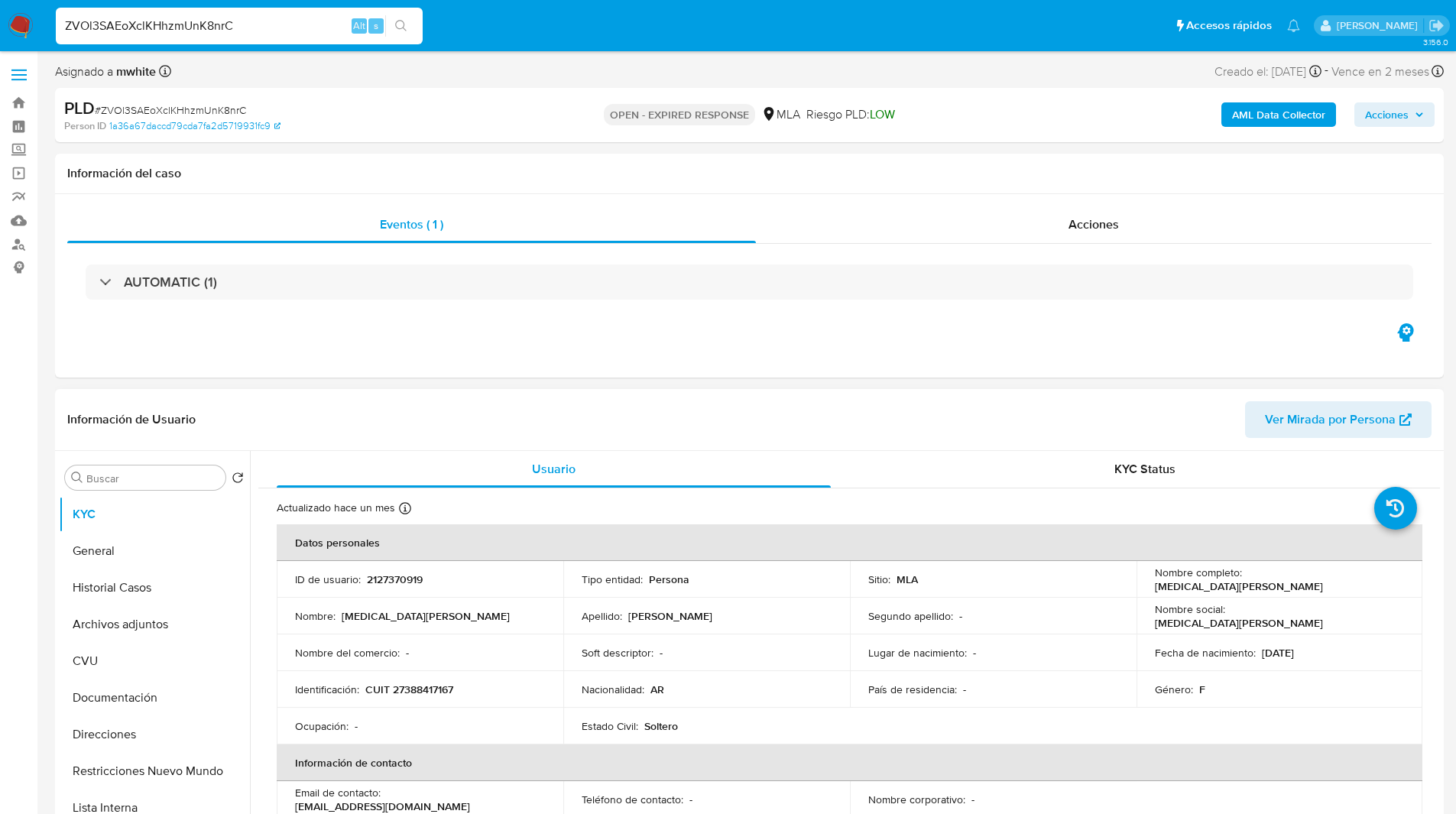
click at [424, 687] on p "CUIT 27388417167" at bounding box center [409, 689] width 87 height 14
copy p "27388417167"
click at [912, 102] on div "OPEN - EXPIRED RESPONSE MLA Riesgo PLD: LOW" at bounding box center [749, 115] width 453 height 36
click at [959, 409] on header "Información de Usuario Ver Mirada por Persona" at bounding box center [749, 419] width 1364 height 36
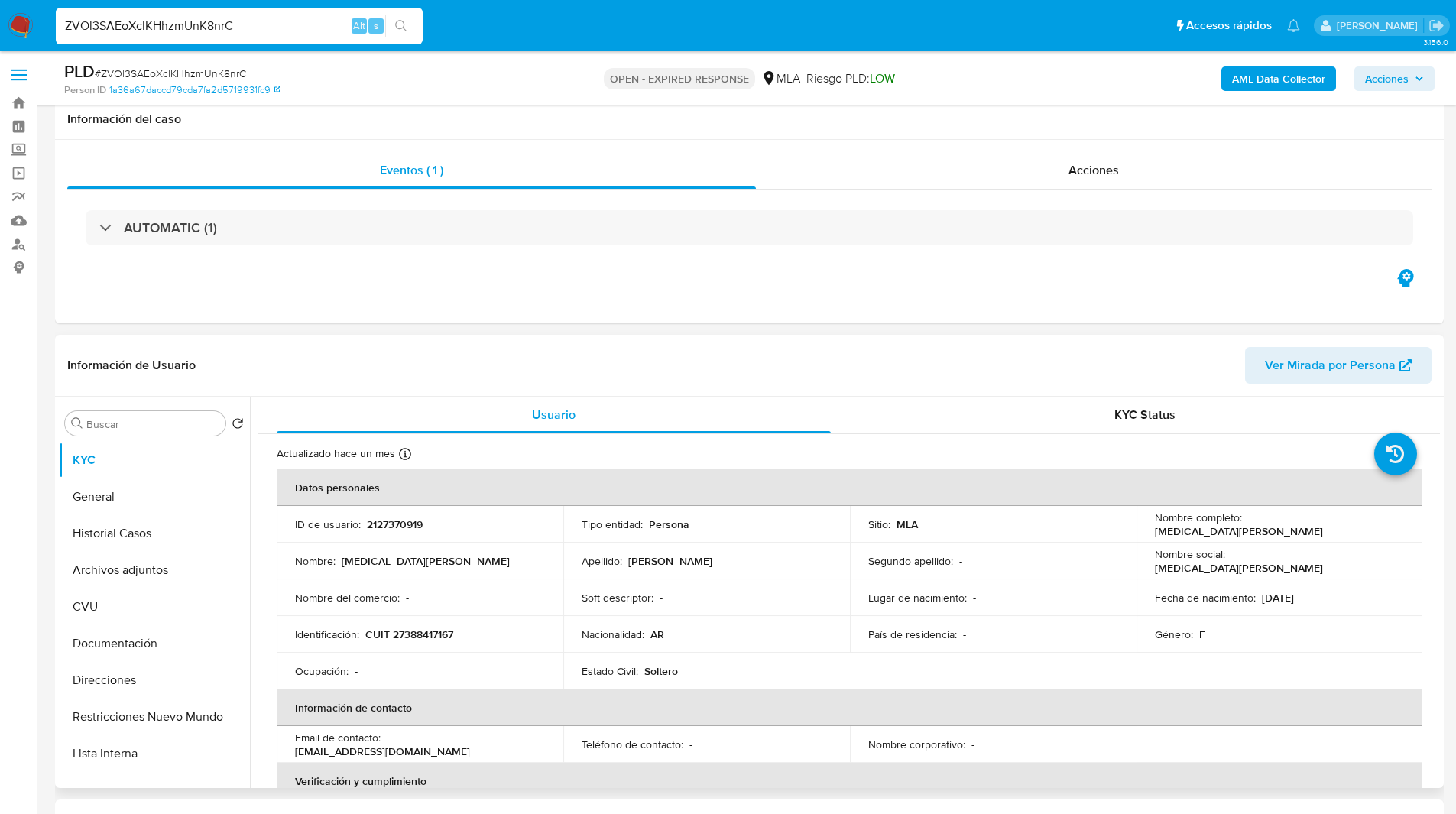
scroll to position [242, 0]
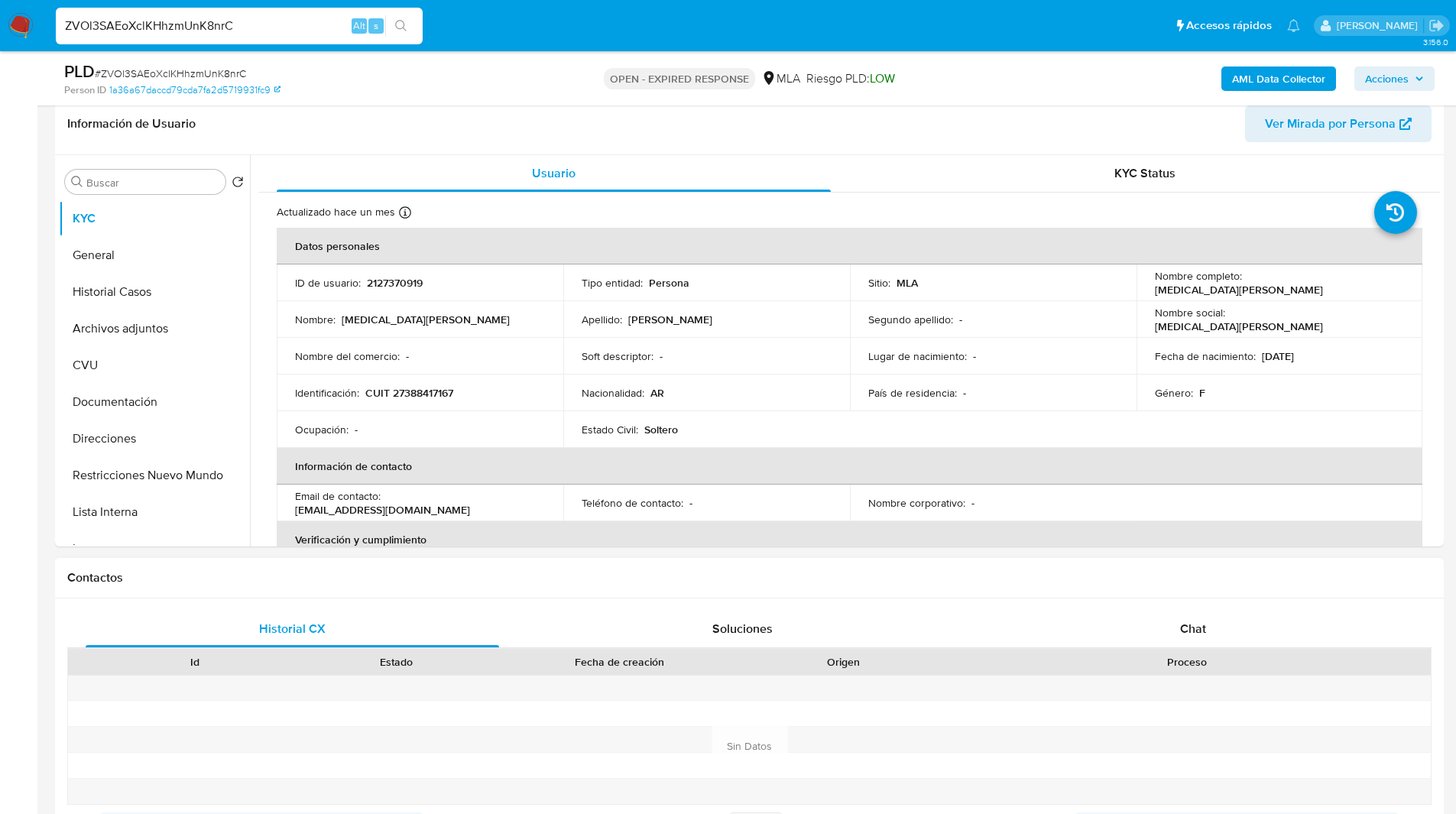
click at [699, 571] on h1 "Contactos" at bounding box center [749, 578] width 1364 height 15
click at [179, 23] on input "ZVOl3SAEoXclKHhzmUnK8nrC" at bounding box center [239, 26] width 367 height 20
paste input "cTGs2QevnURRLxXOvO1oW7CG"
type input "cTGs2QevnURRLxXOvO1oW7CG"
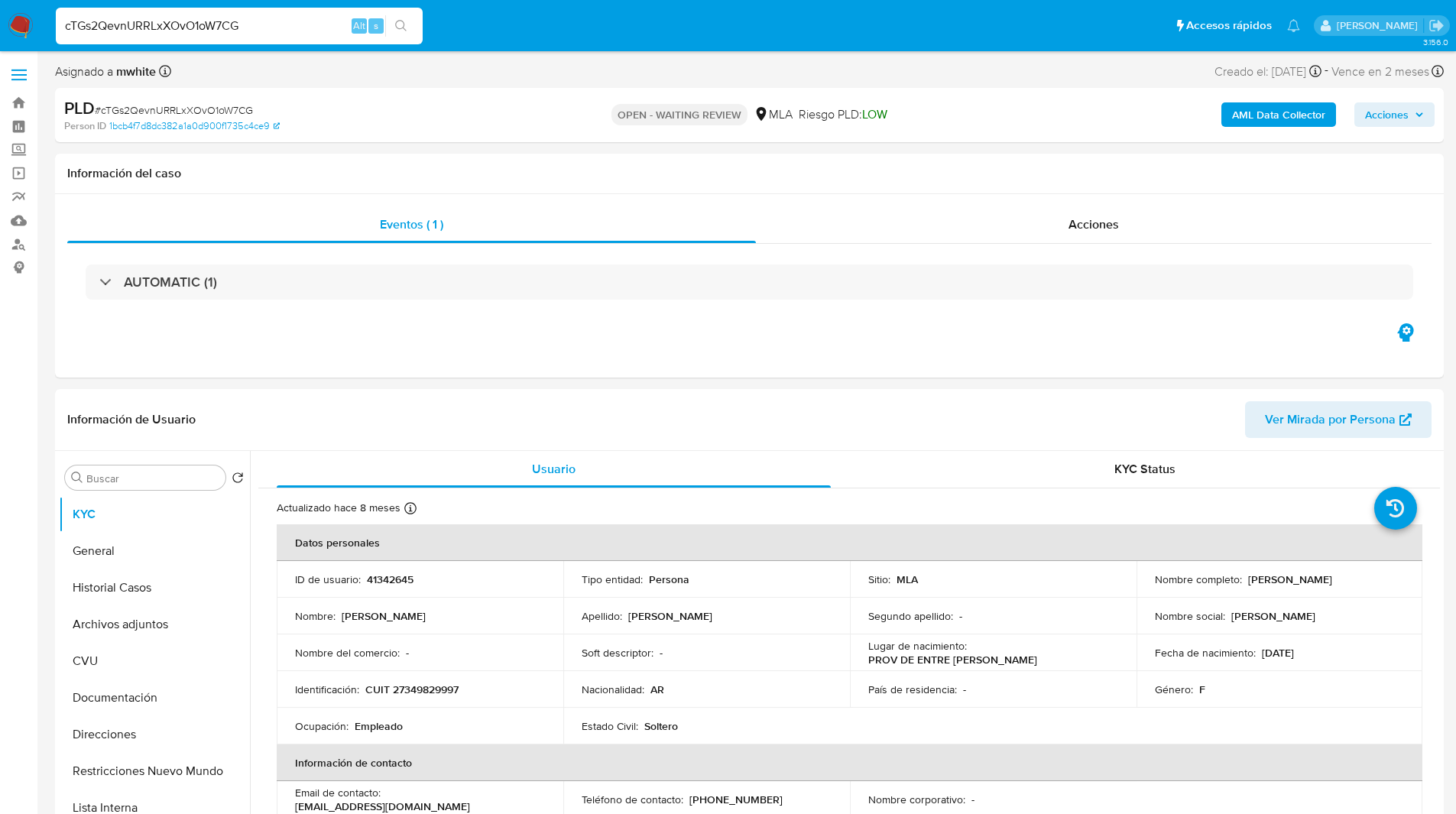
select select "10"
click at [419, 688] on p "CUIT 27349829997" at bounding box center [412, 689] width 93 height 14
copy p "27349829997"
click at [693, 340] on div "Eventos ( 1 ) Acciones AUTOMATIC (1)" at bounding box center [749, 285] width 1389 height 183
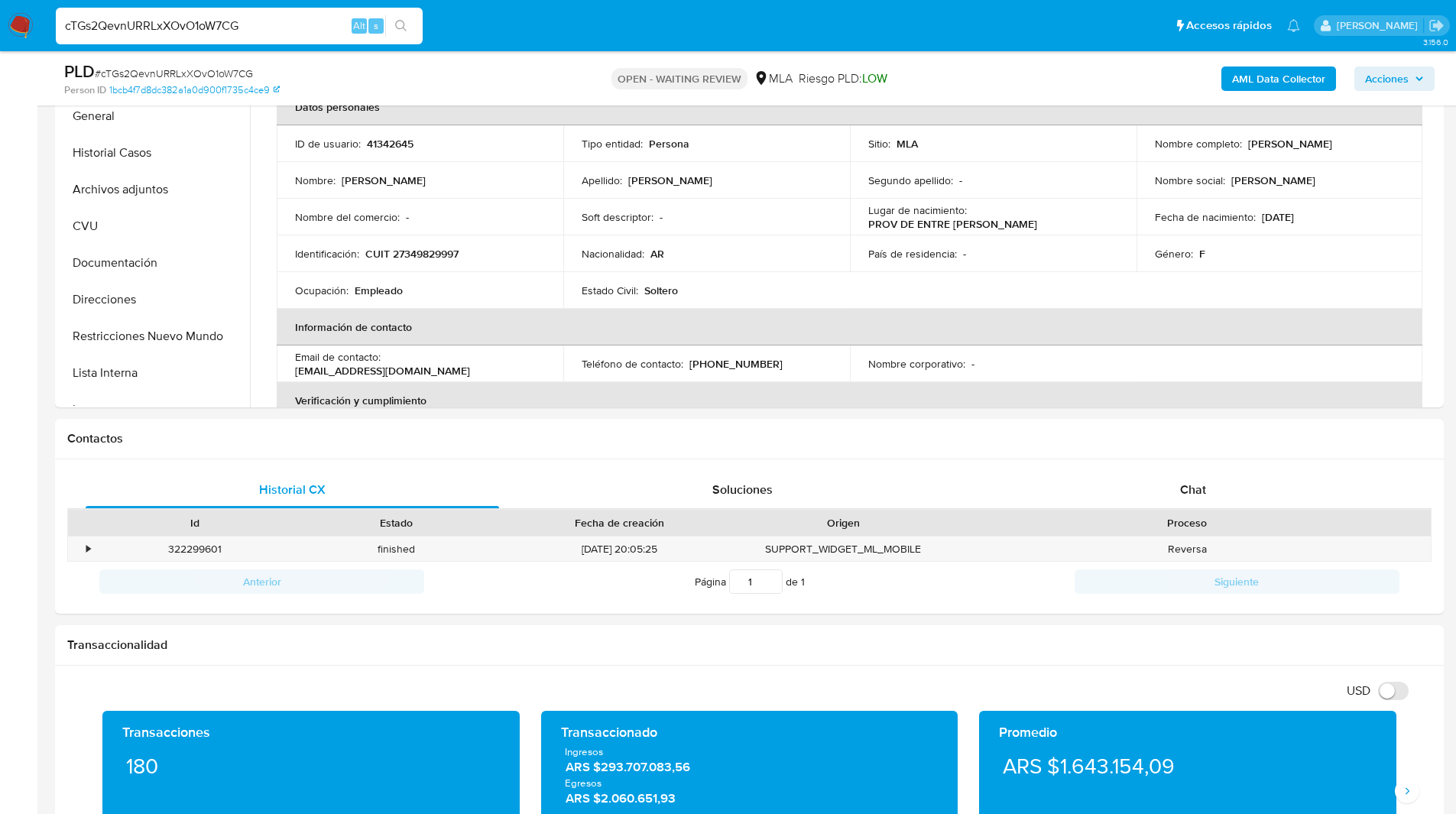
scroll to position [382, 0]
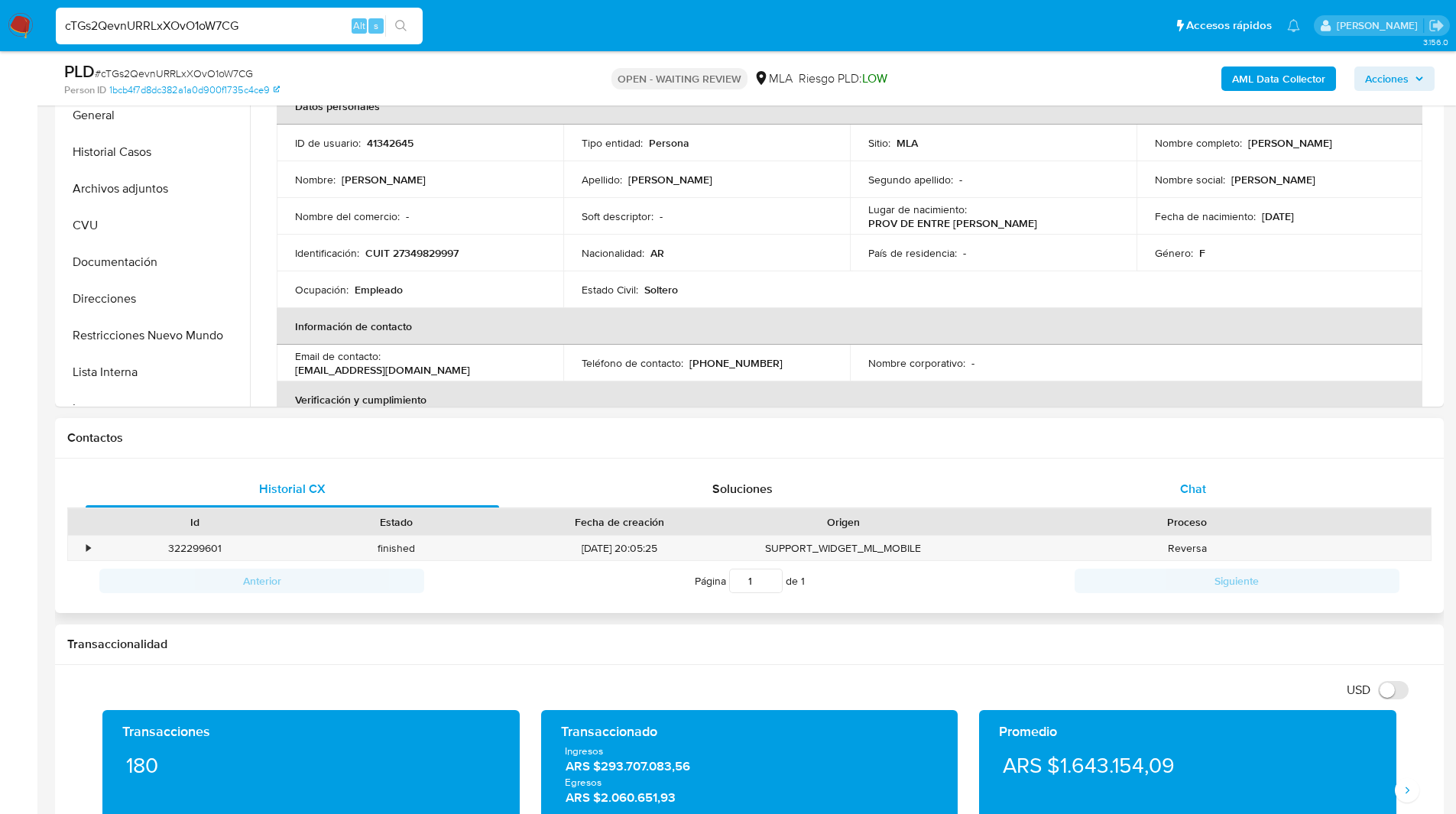
click at [1153, 479] on div "Chat" at bounding box center [1193, 489] width 414 height 36
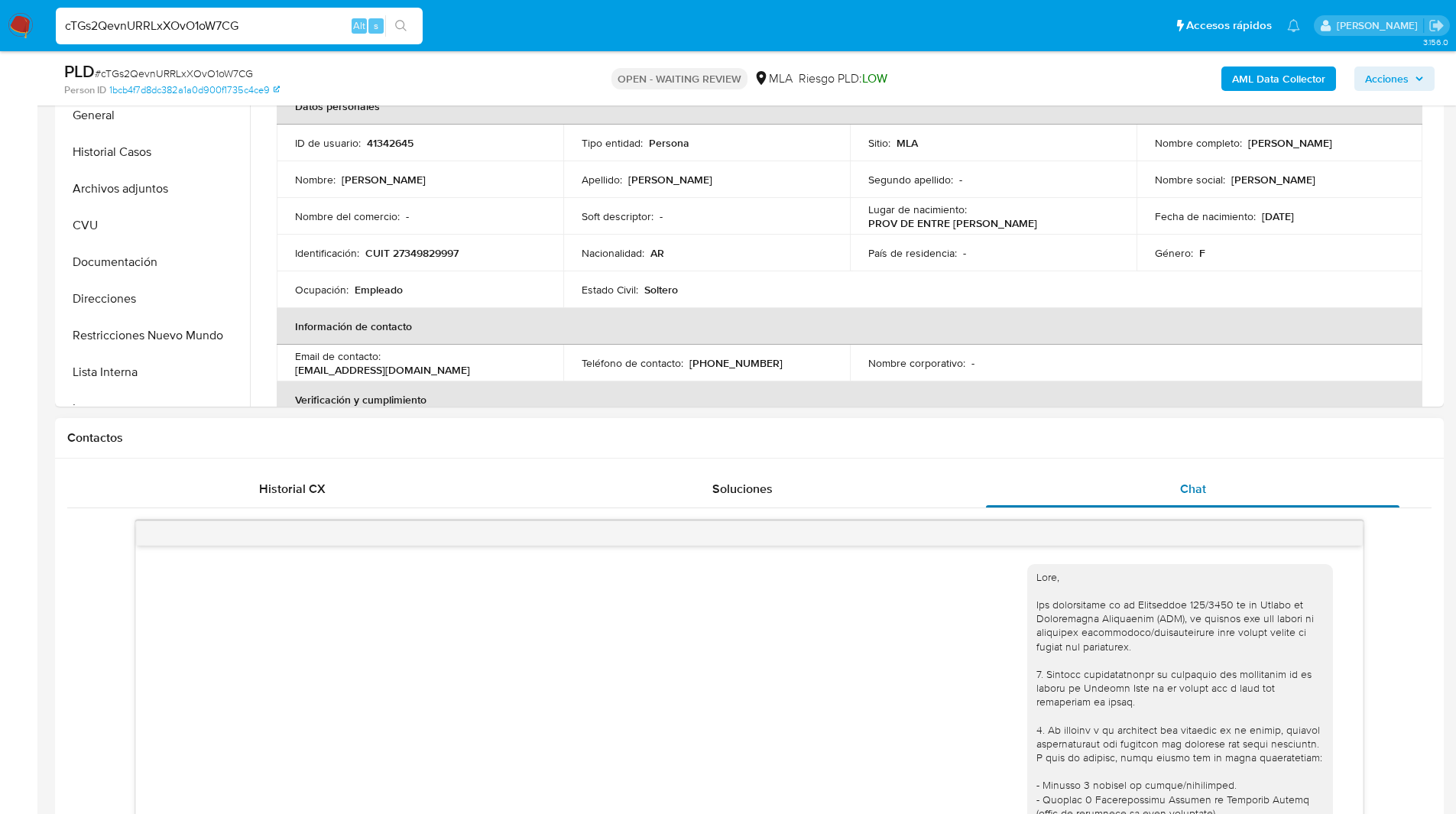
scroll to position [858, 0]
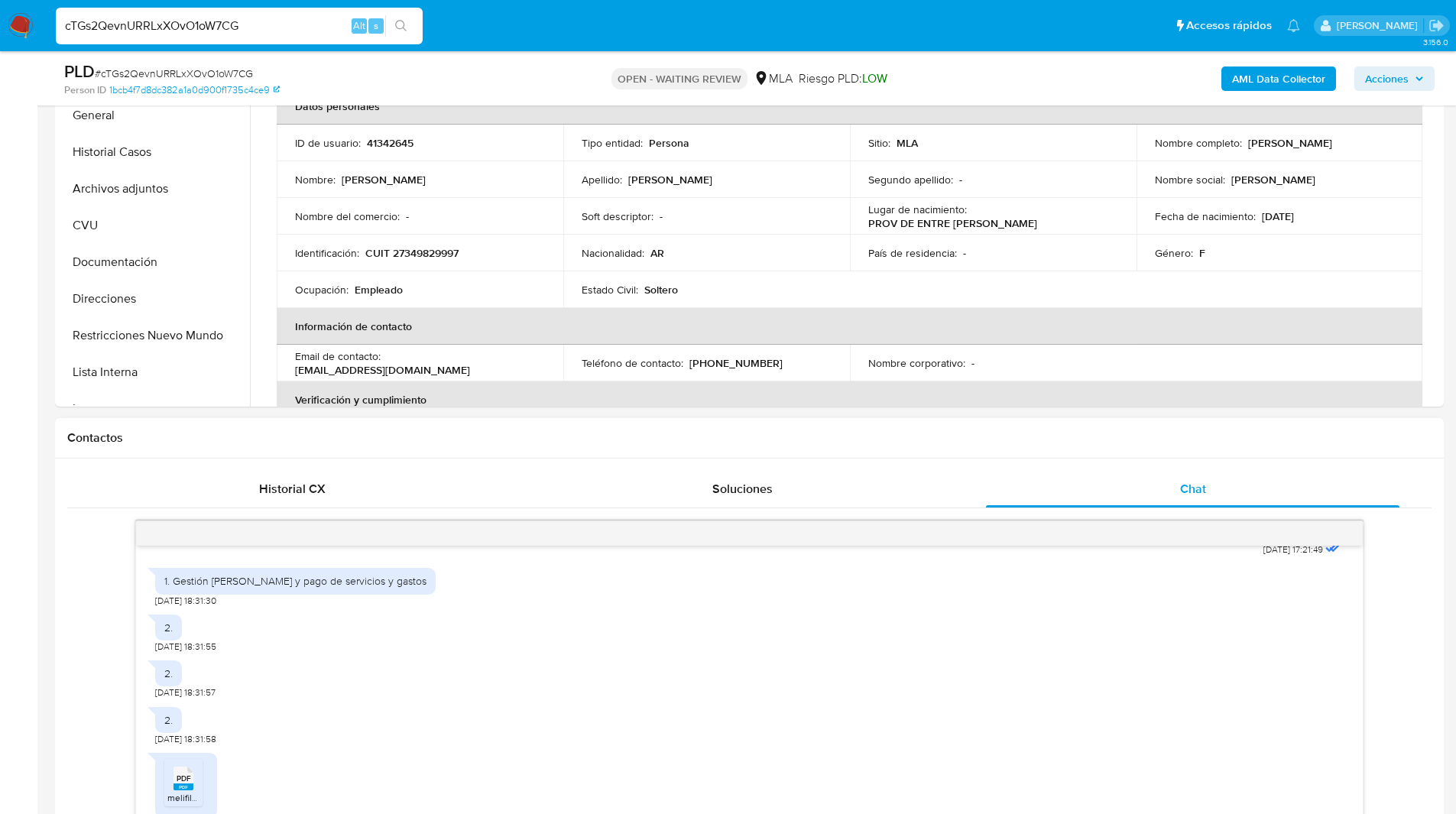
click at [952, 468] on div "Historial CX Soluciones Chat Id Estado Fecha de creación Origen Proceso • 32229…" at bounding box center [749, 763] width 1389 height 609
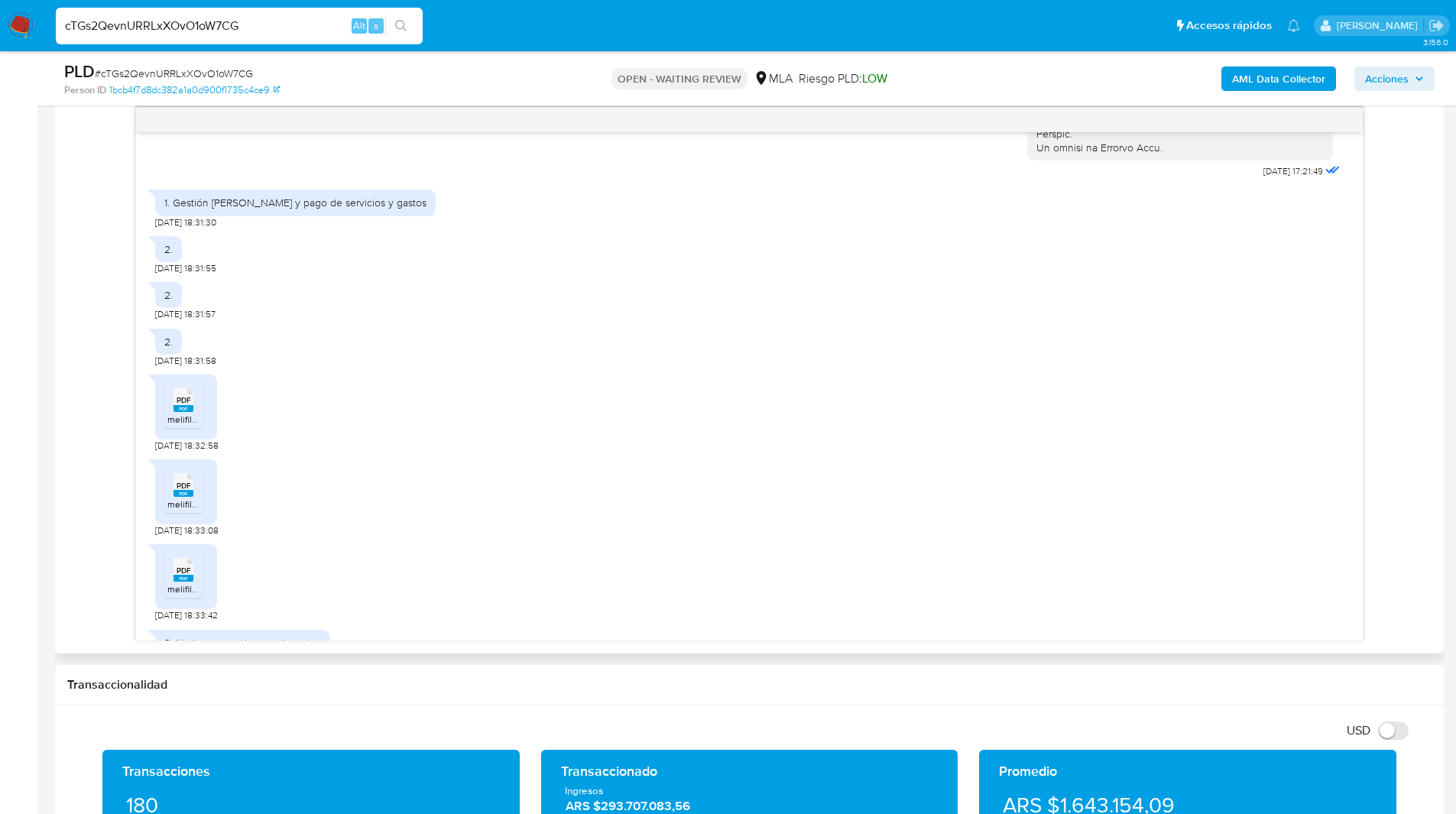
scroll to position [857, 0]
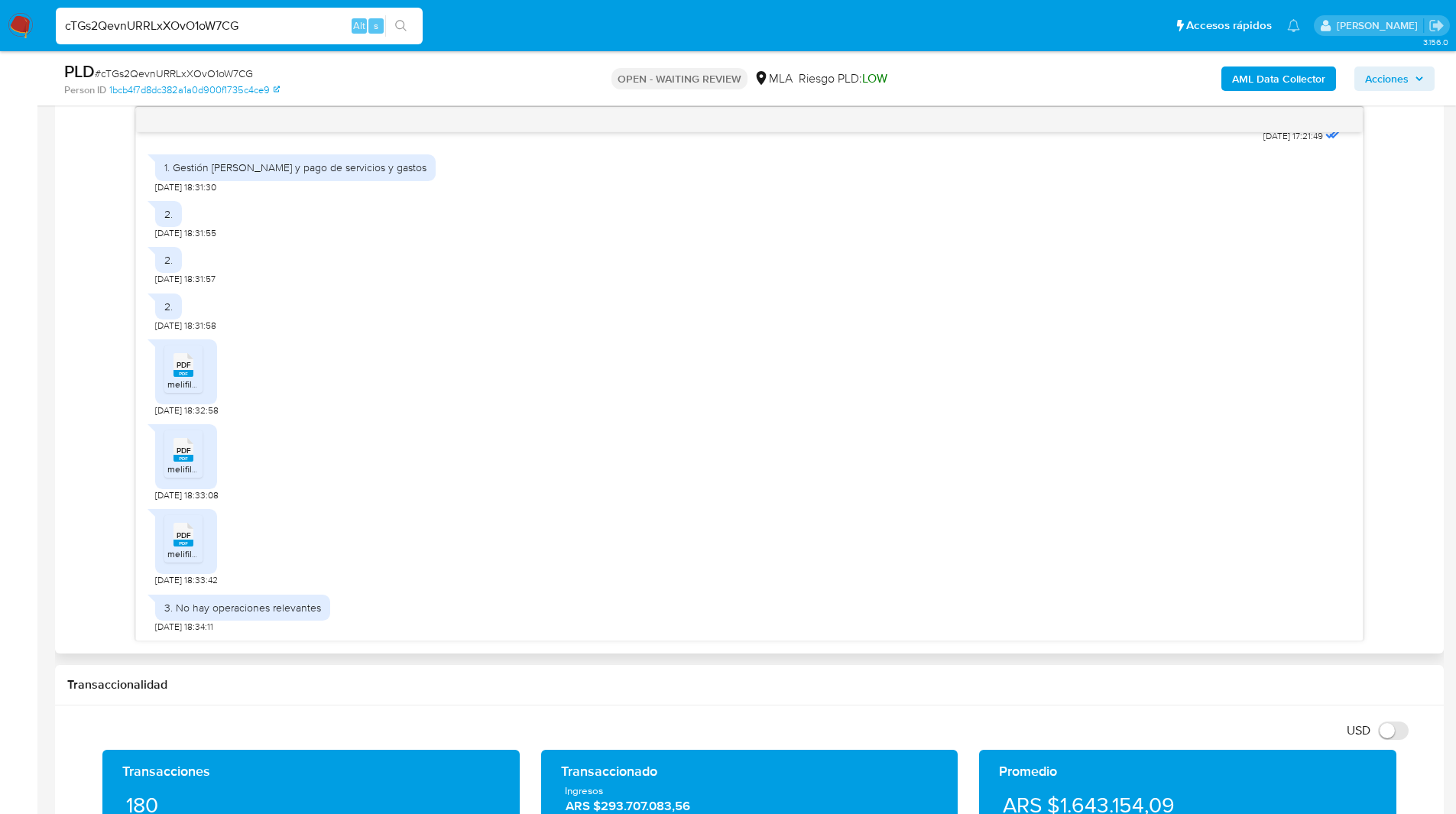
click at [177, 367] on span "PDF" at bounding box center [184, 365] width 15 height 10
click at [179, 438] on icon "PDF" at bounding box center [183, 449] width 20 height 26
click at [182, 539] on span "PDF" at bounding box center [184, 535] width 15 height 10
click at [356, 551] on div "PDF PDF melifile5879907355144360663.pdf 19/08/2025 18:33:42" at bounding box center [749, 543] width 1188 height 85
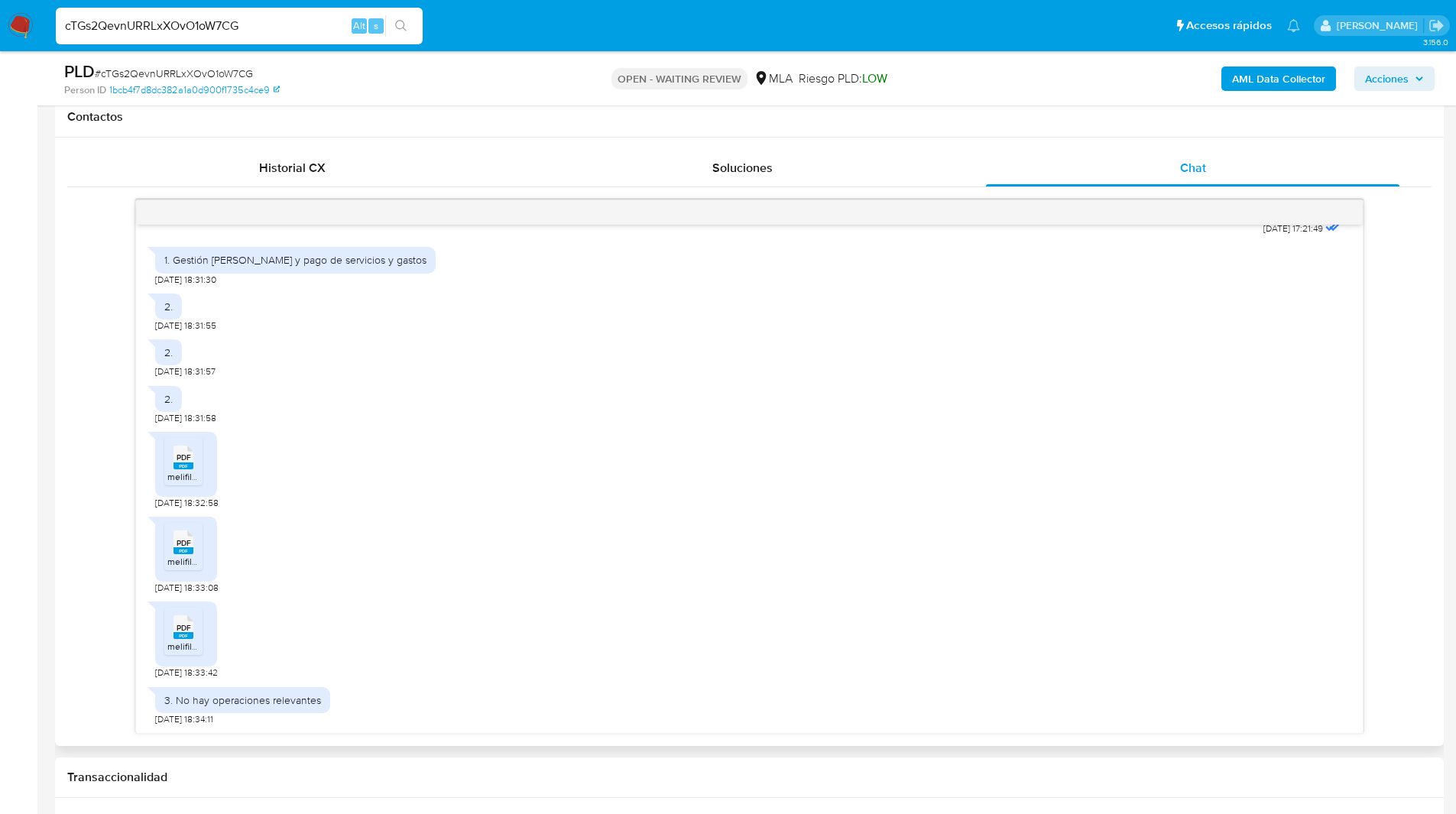
scroll to position [799, 0]
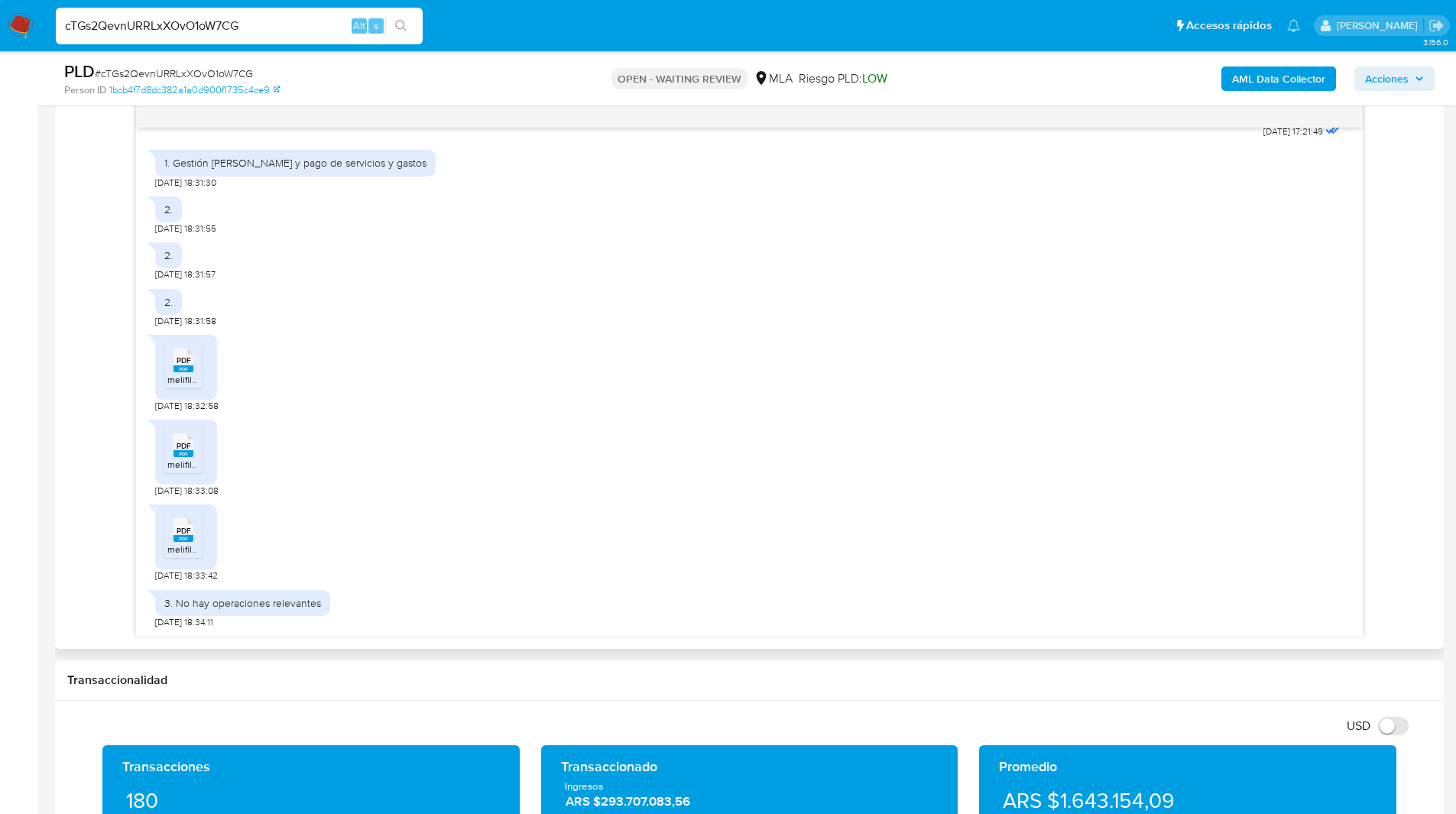
click at [96, 419] on div "18/08/2025 17:21:49 1. Gestión de sueldo y pago de servicios y gastos 19/08/202…" at bounding box center [749, 369] width 1364 height 534
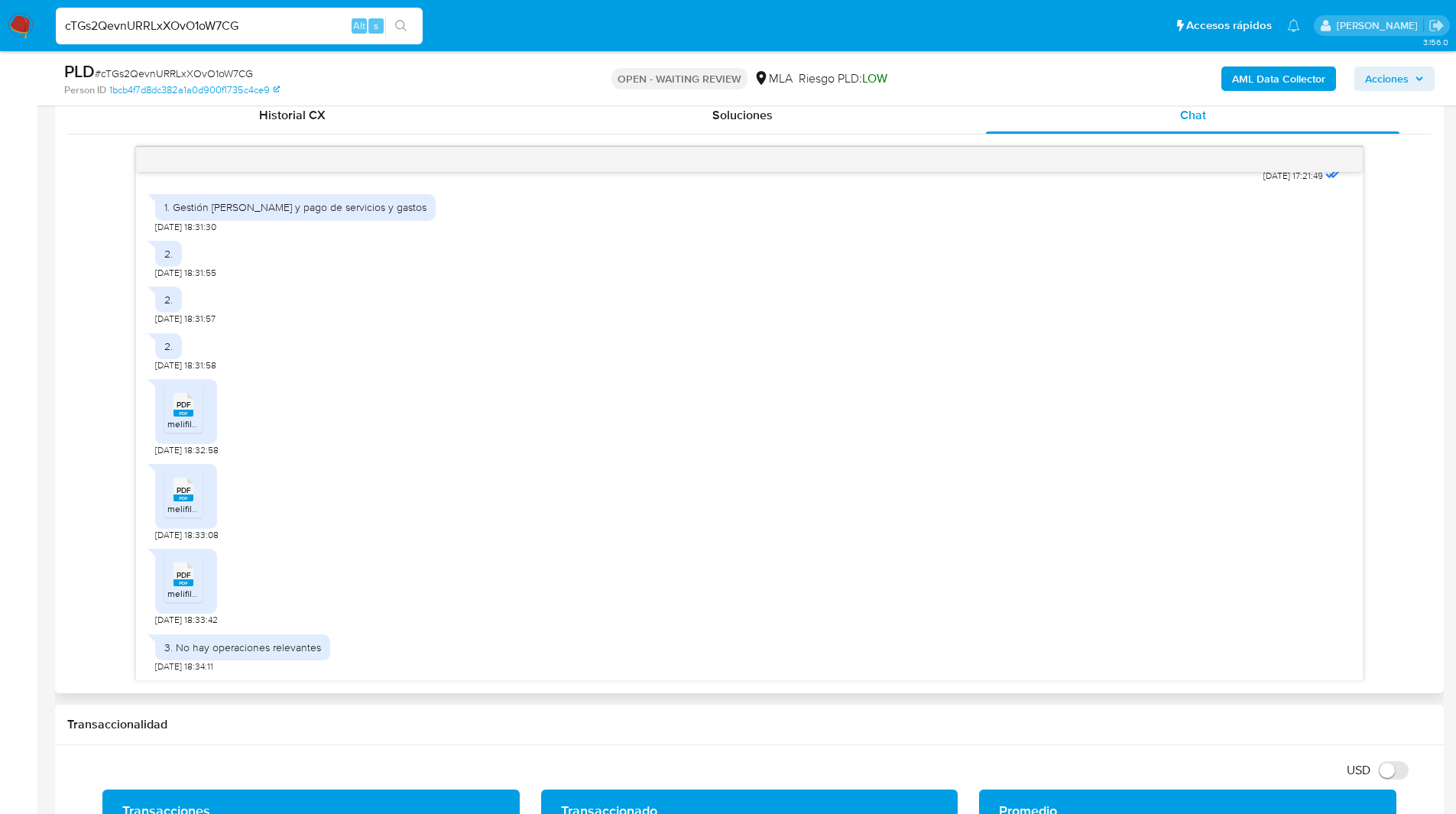
scroll to position [754, 0]
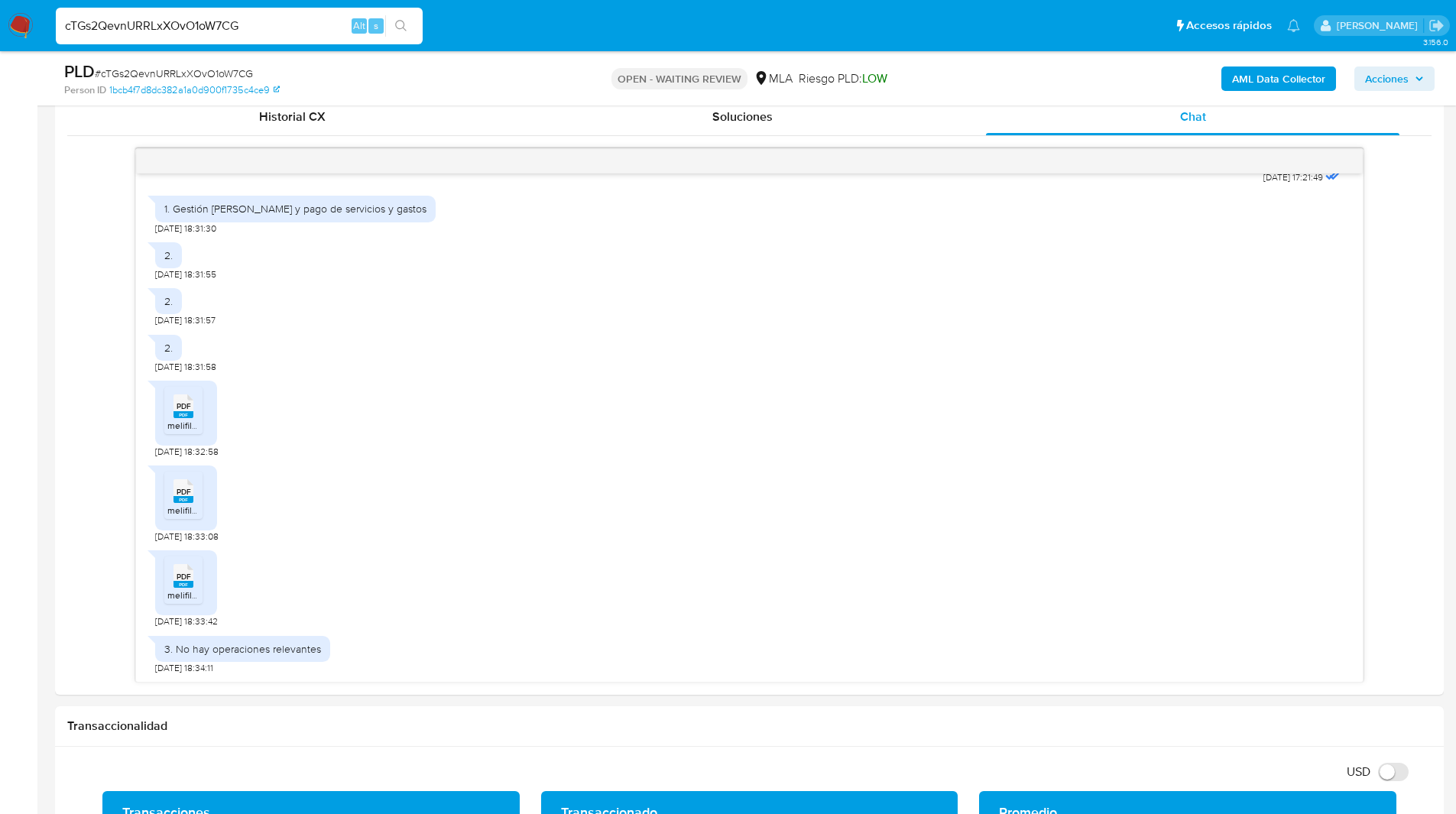
click at [481, 26] on ul "Pausado Ver notificaciones cTGs2QevnURRLxXOvO1oW7CG Alt s Accesos rápidos Presi…" at bounding box center [678, 26] width 1259 height 38
click at [658, 222] on div "1. Gestión de sueldo y pago de servicios y gastos 19/08/2025 18:31:30" at bounding box center [749, 211] width 1188 height 46
click at [812, 38] on ul "Pausado Ver notificaciones cTGs2QevnURRLxXOvO1oW7CG Alt s Accesos rápidos Presi…" at bounding box center [678, 26] width 1259 height 38
click at [806, 345] on div "2. 19/08/2025 18:31:58" at bounding box center [749, 350] width 1188 height 46
click at [182, 31] on input "cTGs2QevnURRLxXOvO1oW7CG" at bounding box center [239, 26] width 367 height 20
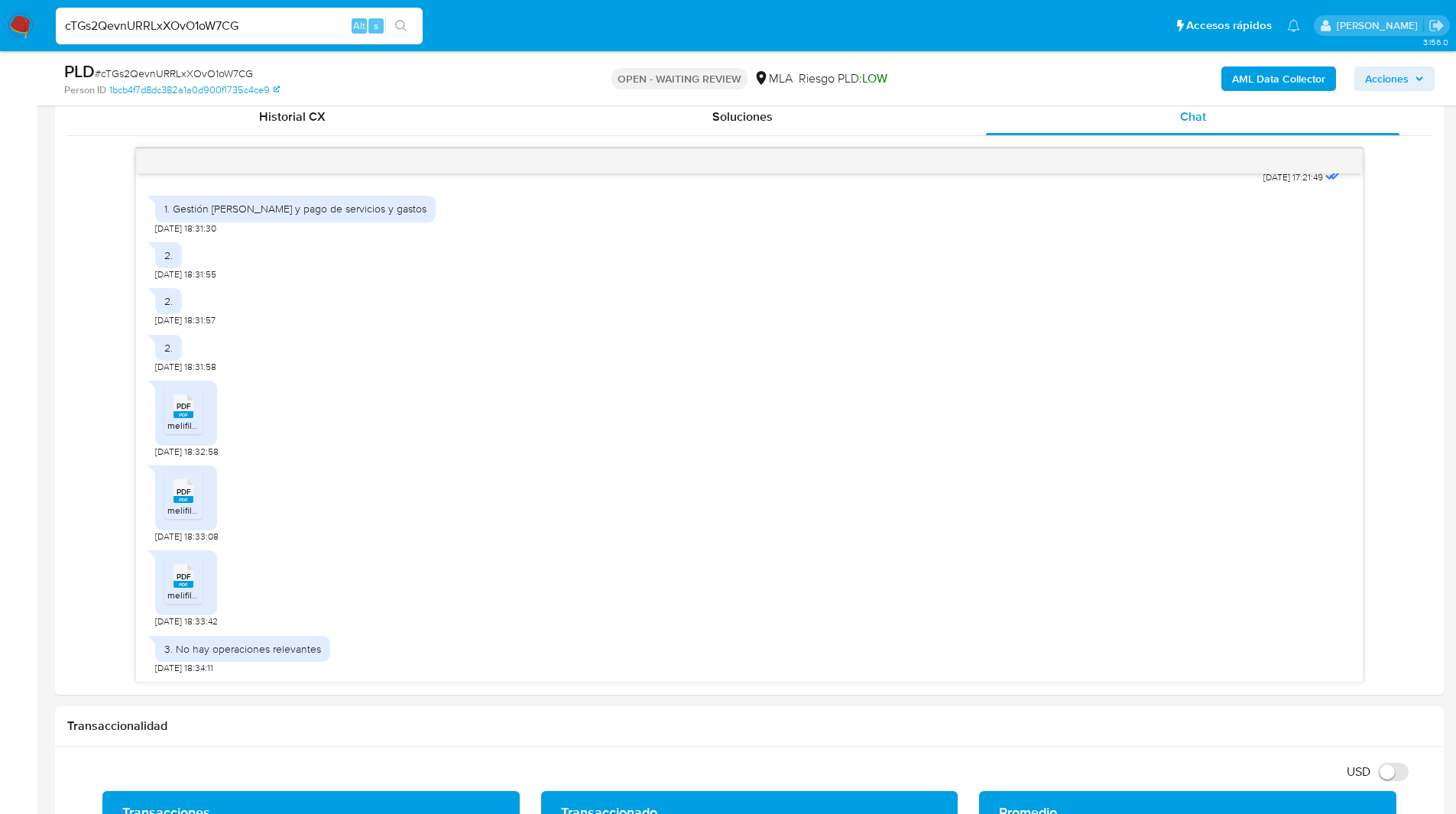
click at [182, 31] on input "cTGs2QevnURRLxXOvO1oW7CG" at bounding box center [239, 26] width 367 height 20
click at [10, 22] on img at bounding box center [20, 26] width 26 height 26
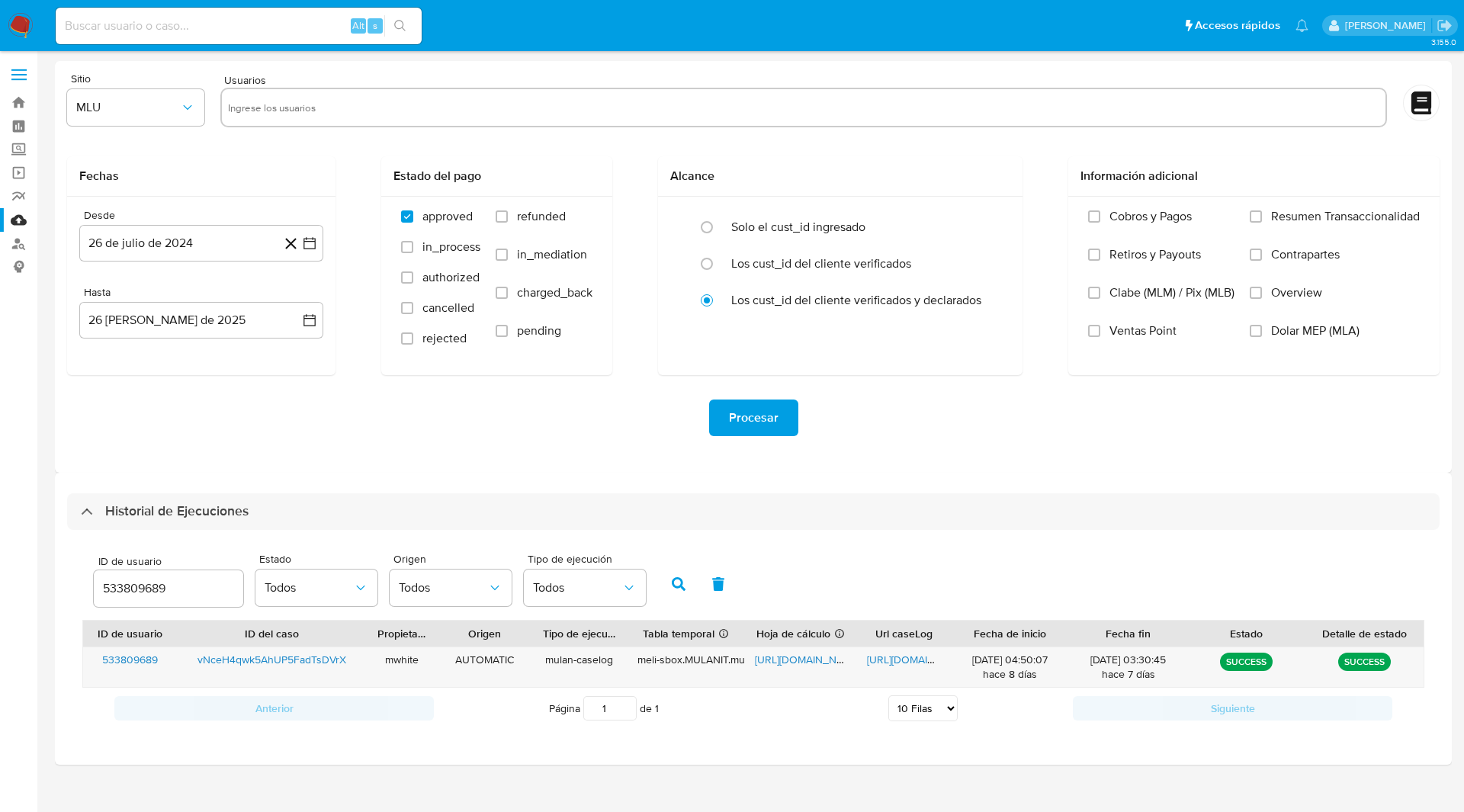
select select "10"
click at [145, 591] on input "533809689" at bounding box center [168, 589] width 149 height 20
click at [683, 593] on button "button" at bounding box center [679, 584] width 40 height 36
click at [811, 659] on span "[URL][DOMAIN_NAME]" at bounding box center [807, 659] width 105 height 15
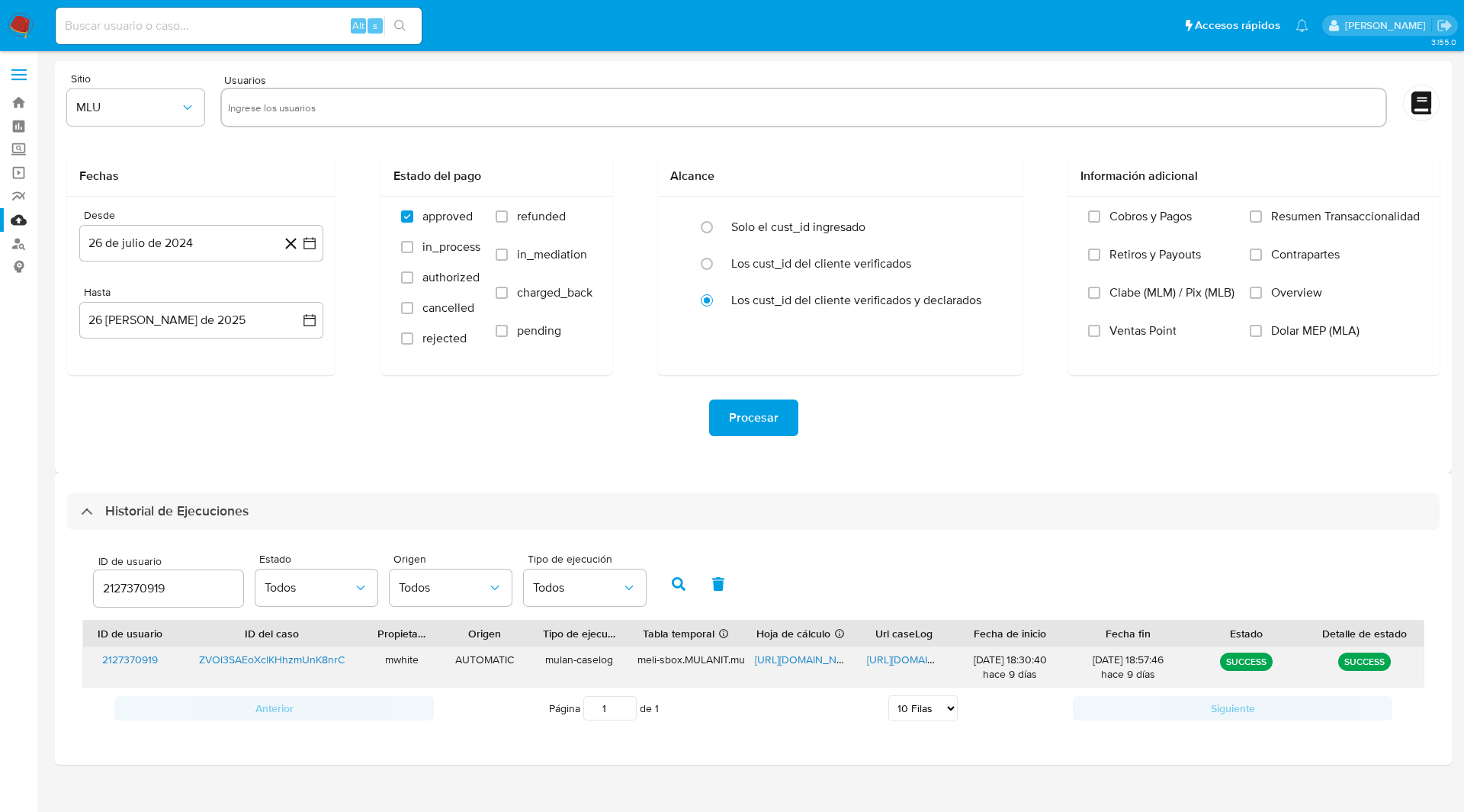
click at [915, 659] on span "[URL][DOMAIN_NAME]" at bounding box center [920, 659] width 105 height 15
click at [833, 57] on main "3.155.0" at bounding box center [732, 406] width 1464 height 812
click at [135, 586] on input "2127370919" at bounding box center [168, 589] width 149 height 20
paste input "41342645"
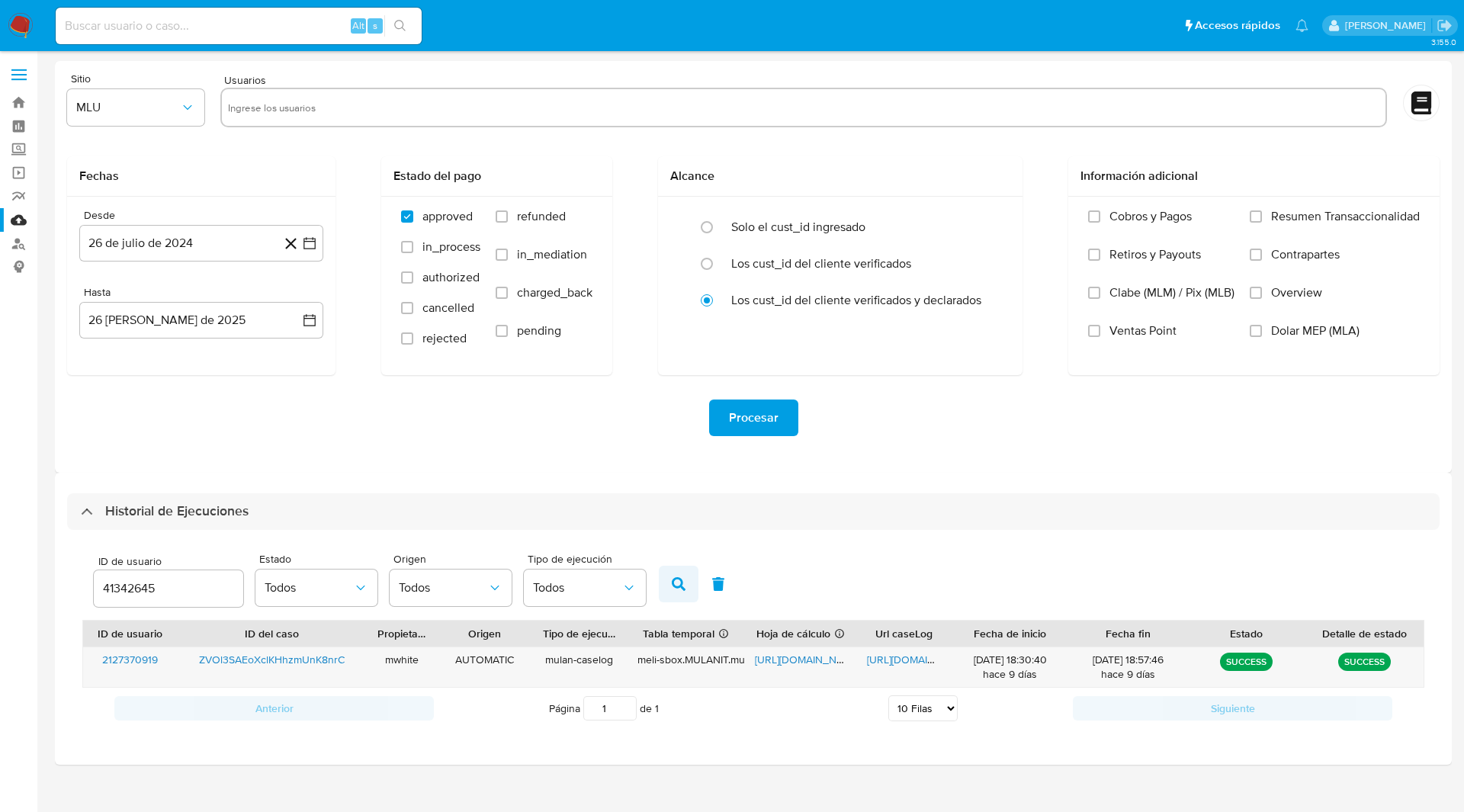
click at [674, 586] on icon "button" at bounding box center [678, 584] width 14 height 14
click at [811, 659] on span "[URL][DOMAIN_NAME]" at bounding box center [807, 659] width 105 height 15
click at [901, 665] on span "https://docs.google.com/document/d/1M0lJV4bWgvxhUVPX46bktfWcJAKBVfaiqU1lOKFhf6E…" at bounding box center [920, 659] width 105 height 15
click at [132, 593] on input "41342645" at bounding box center [168, 589] width 149 height 20
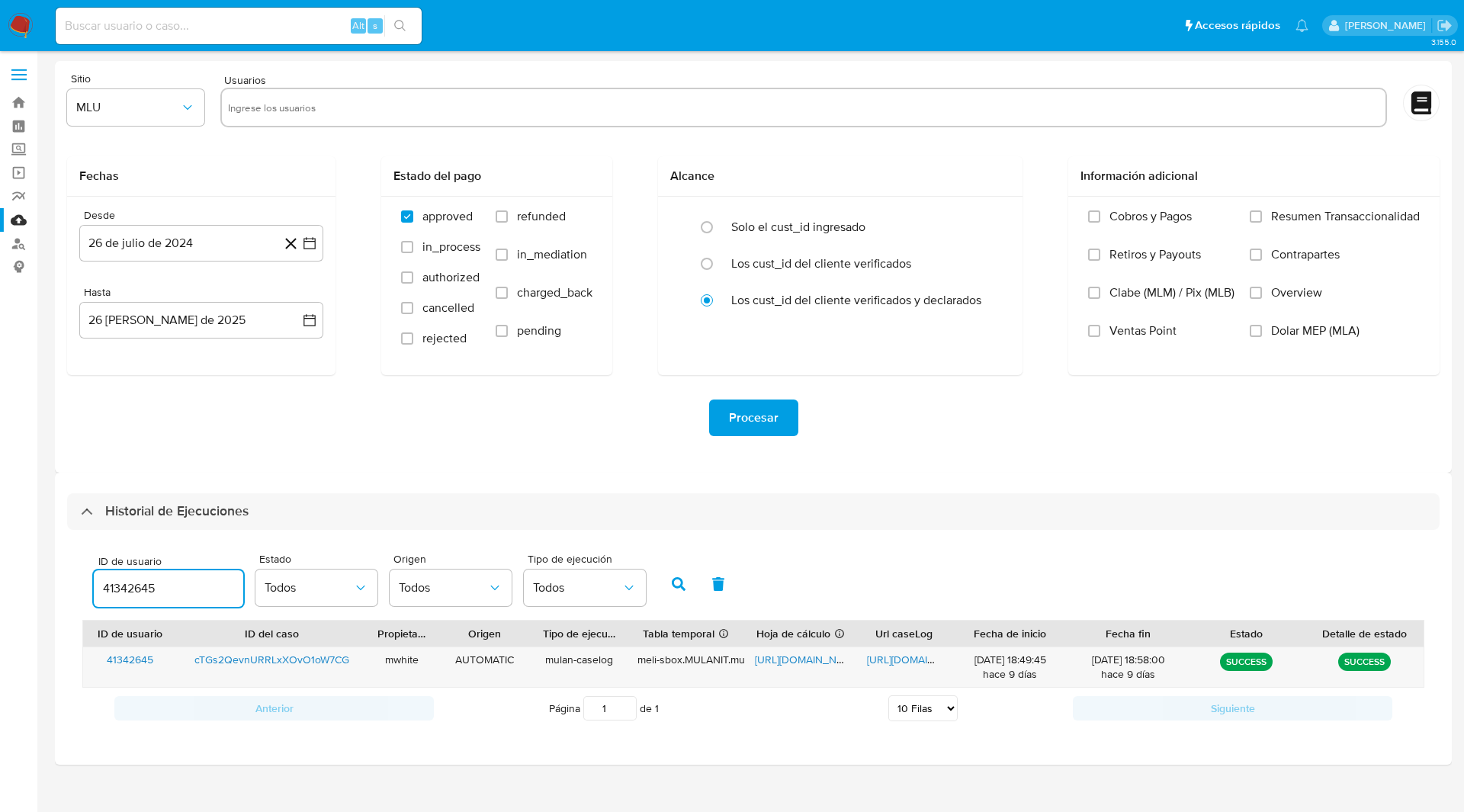
click at [135, 588] on input "41342645" at bounding box center [168, 589] width 149 height 20
paste input "27635249"
type input "427635249"
click at [667, 586] on button "button" at bounding box center [679, 584] width 40 height 36
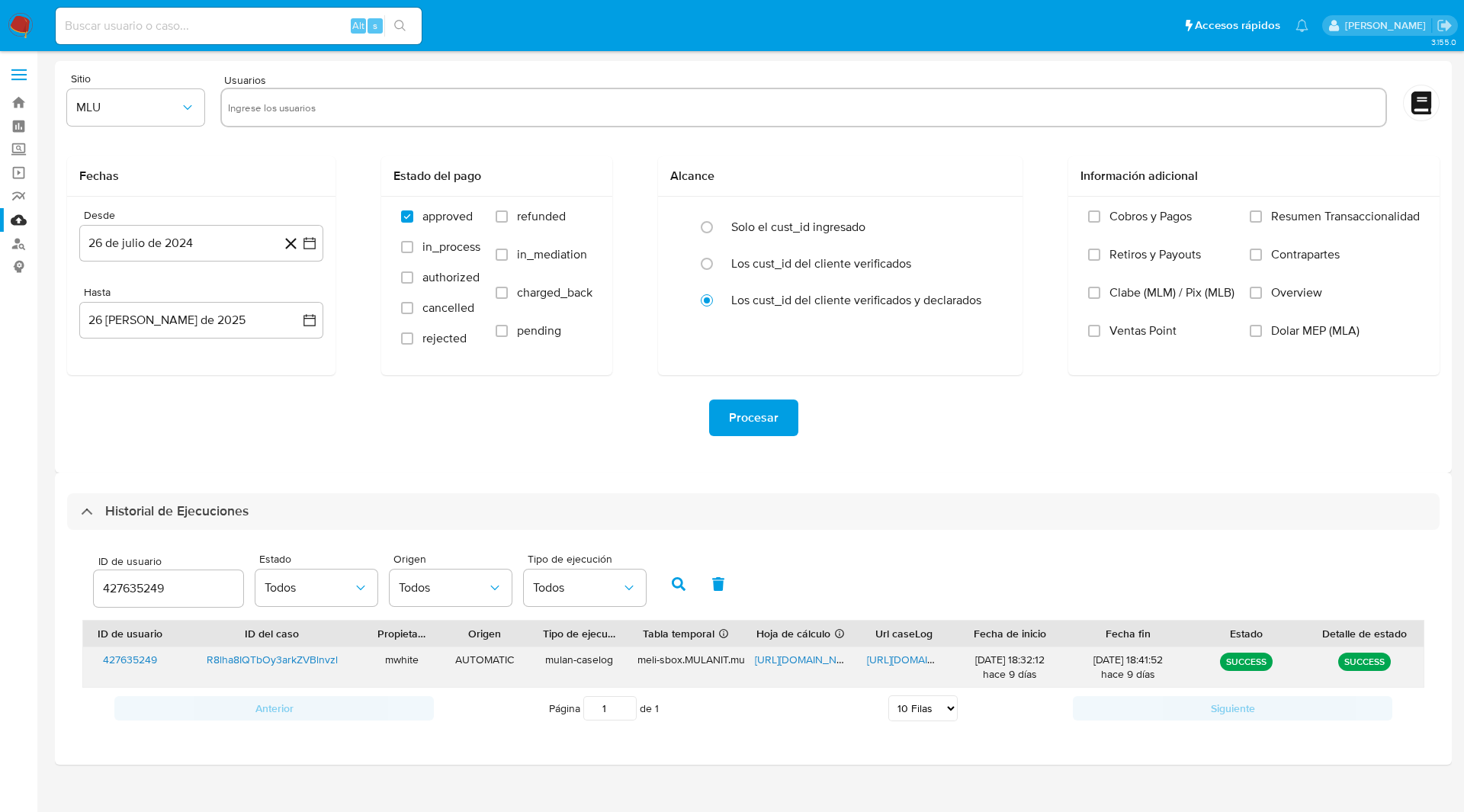
click at [812, 667] on span "https://docs.google.com/spreadsheets/d/1gRPGJ4ppWYfuiT-4fbO4FZZDM1GqXyoL9QDSFzh…" at bounding box center [807, 659] width 105 height 15
click at [900, 659] on span "https://docs.google.com/document/d/1-ScLjLYOCvW2wSfm745EYBpldzW6ZlraCM9SSgCeD7A…" at bounding box center [920, 659] width 105 height 15
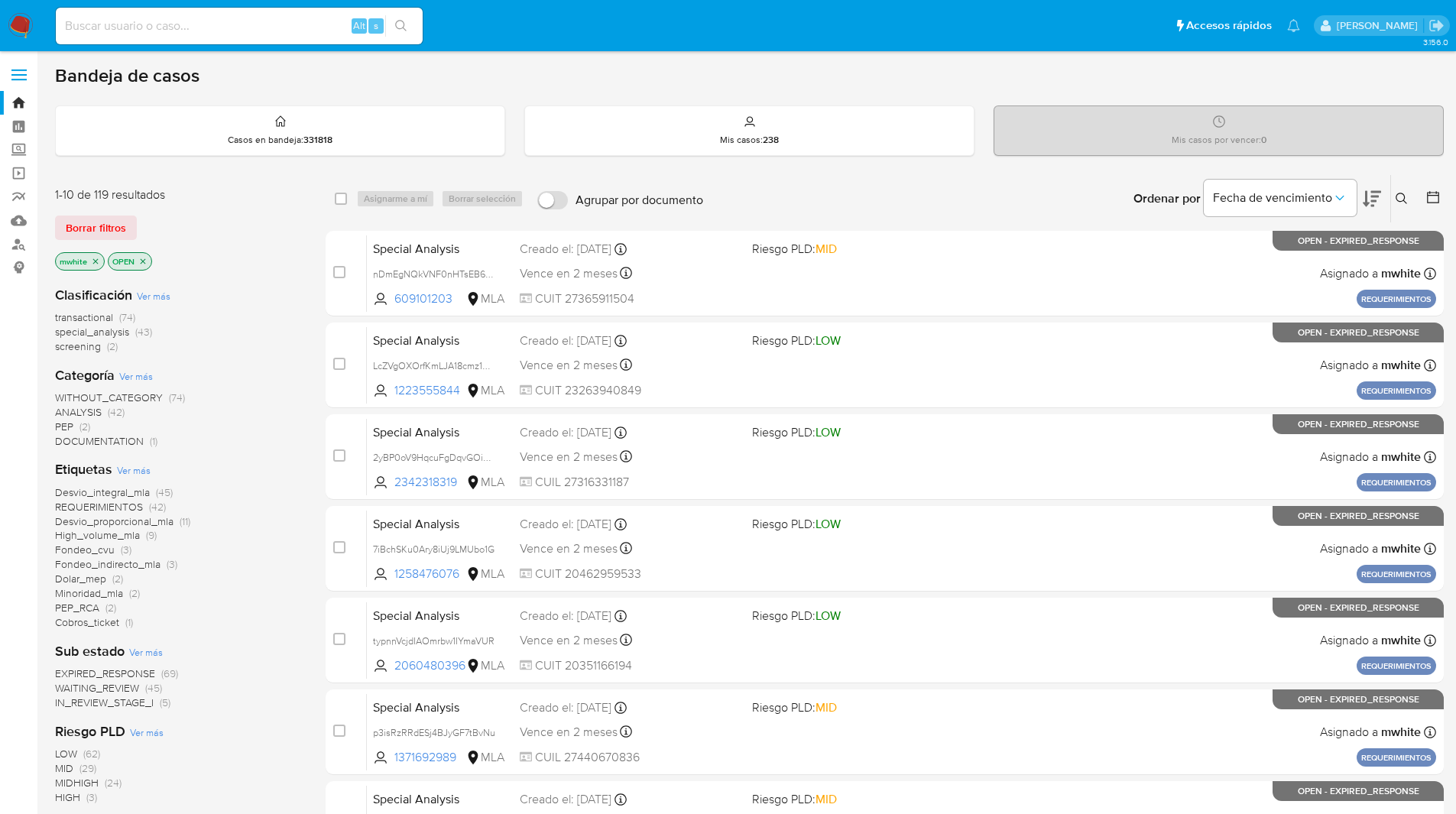
click at [1401, 196] on icon at bounding box center [1400, 198] width 12 height 12
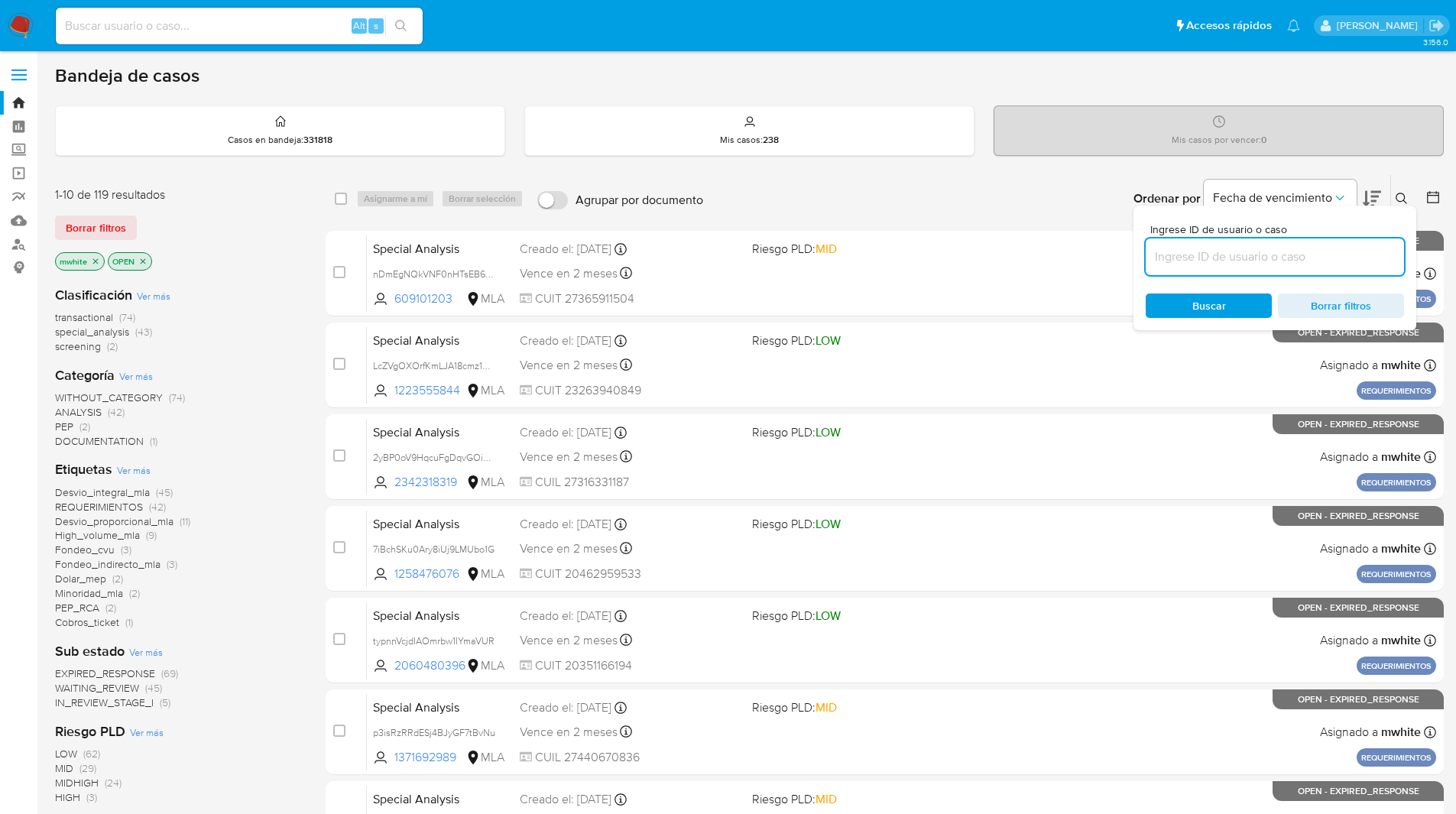
click at [1194, 263] on input at bounding box center [1274, 257] width 258 height 20
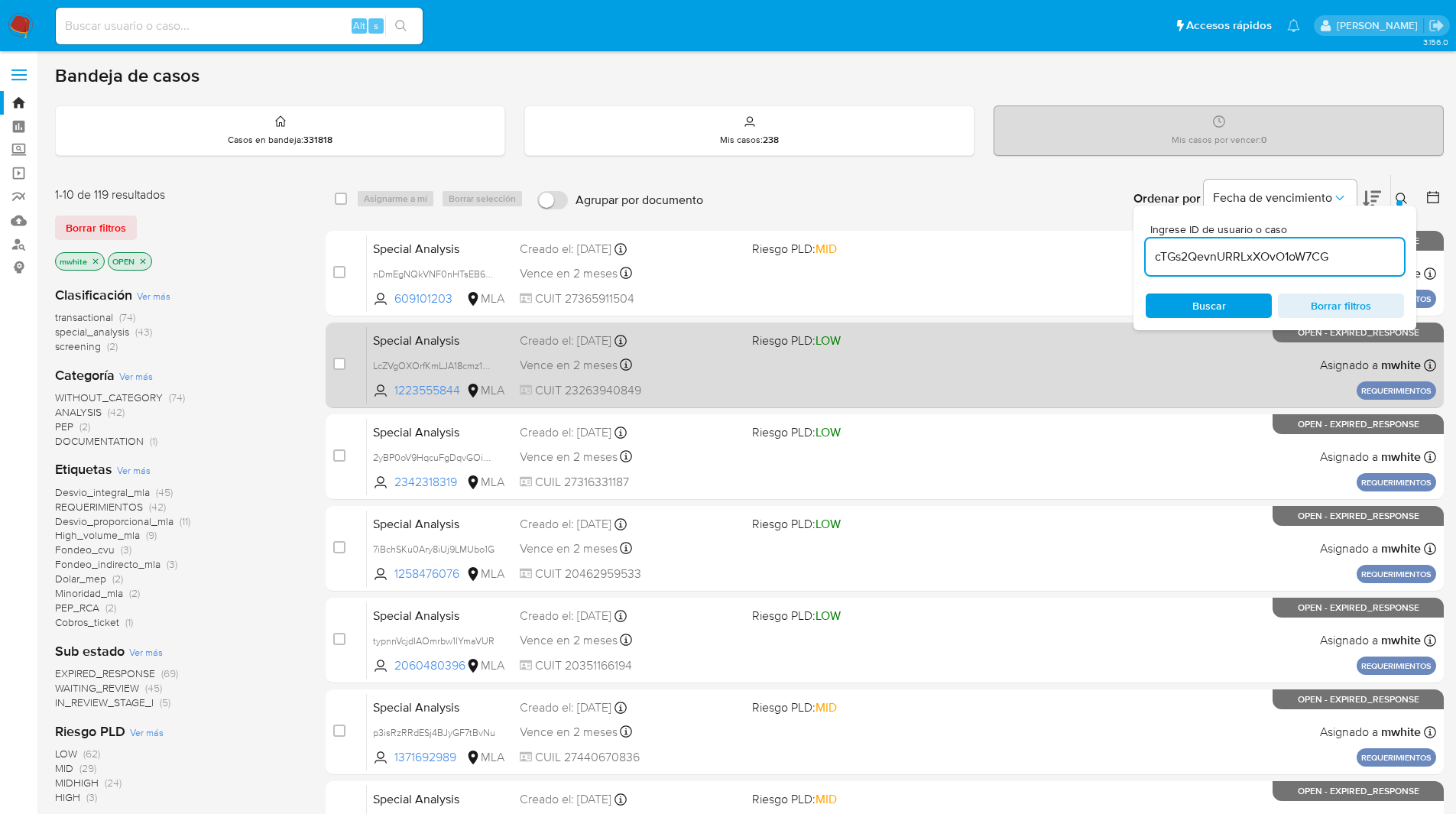
type input "cTGs2QevnURRLxXOvO1oW7CG"
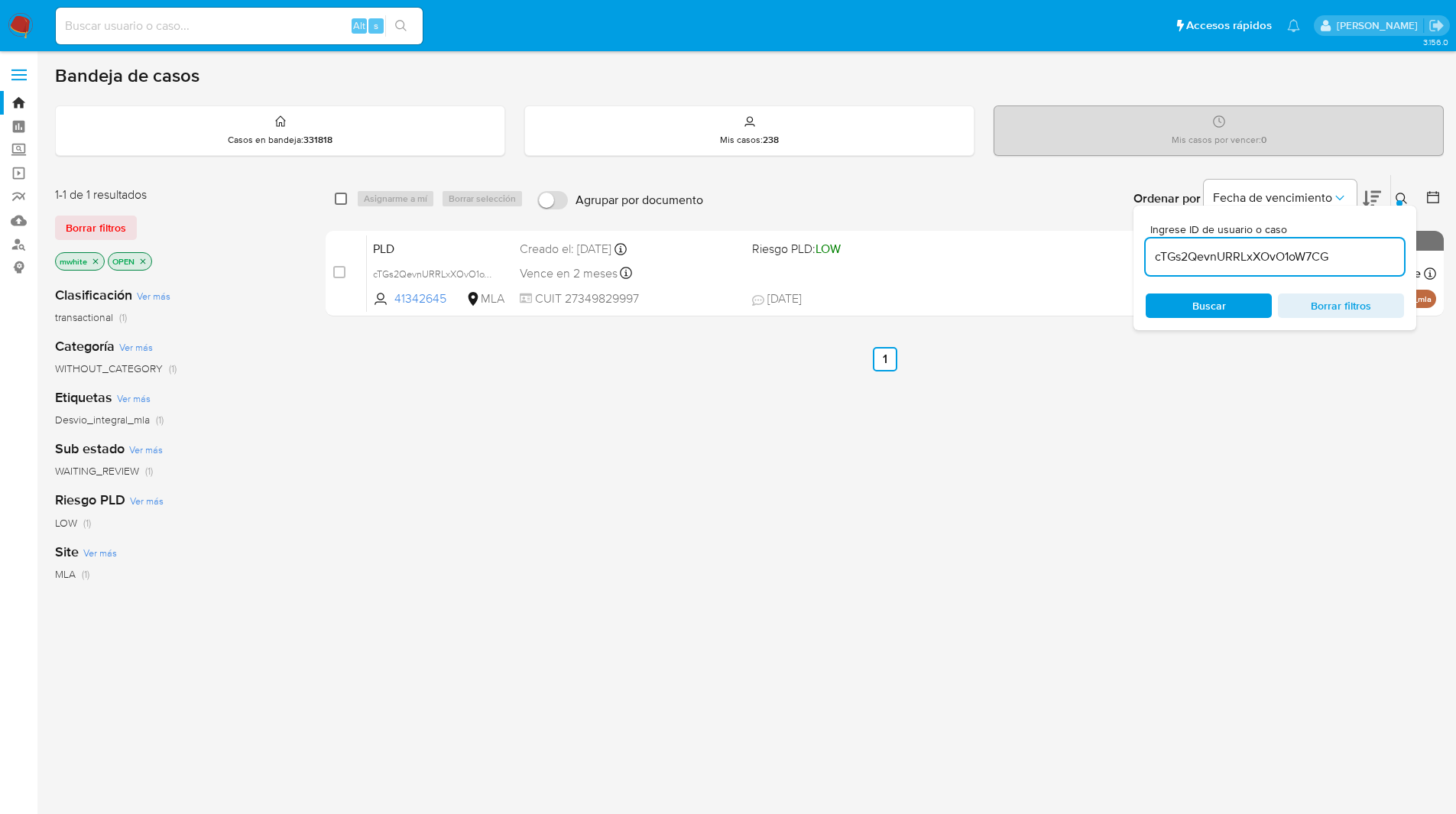
click at [335, 194] on input "checkbox" at bounding box center [340, 198] width 12 height 12
checkbox input "true"
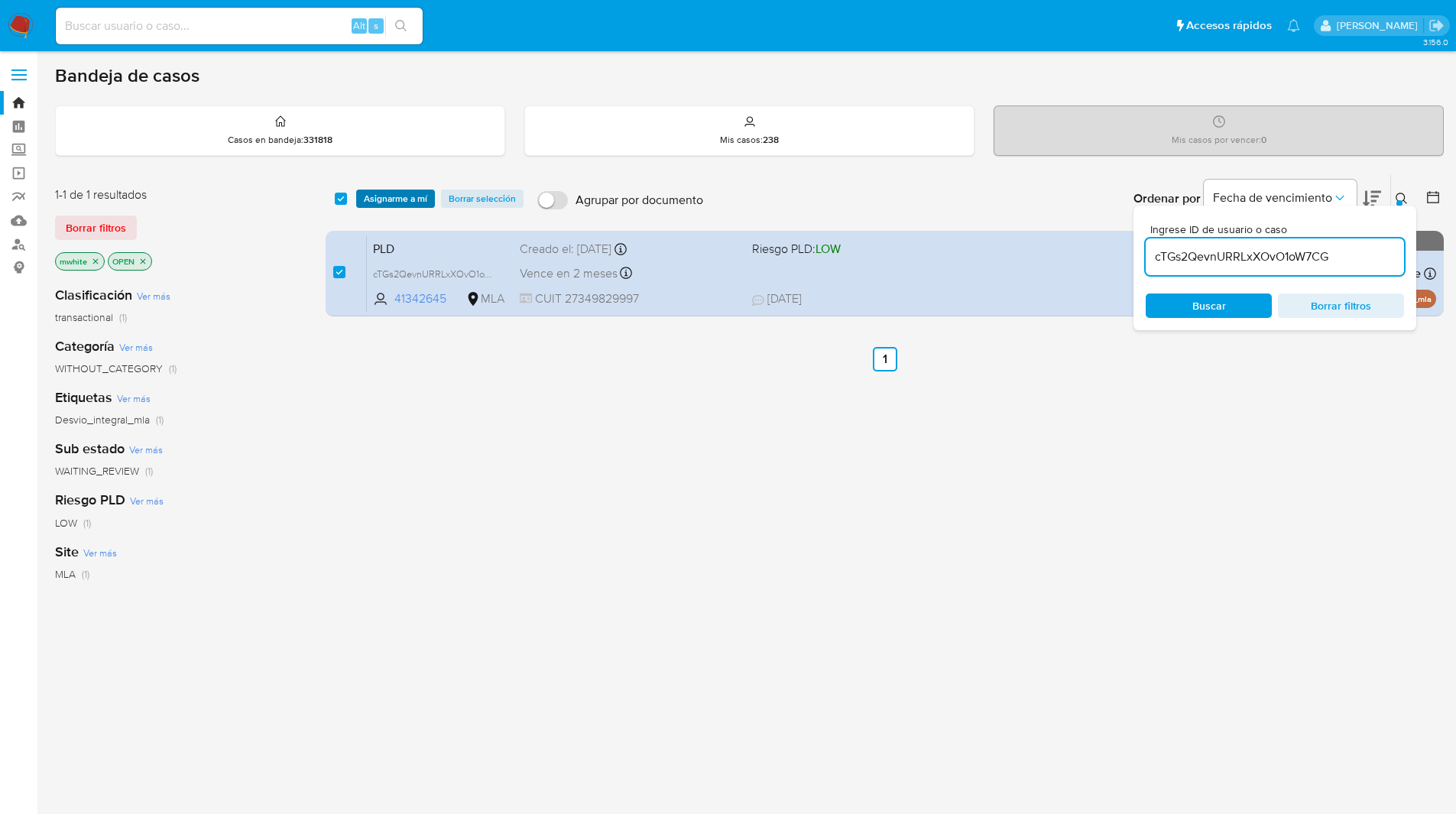
click at [373, 196] on span "Asignarme a mí" at bounding box center [395, 199] width 64 height 15
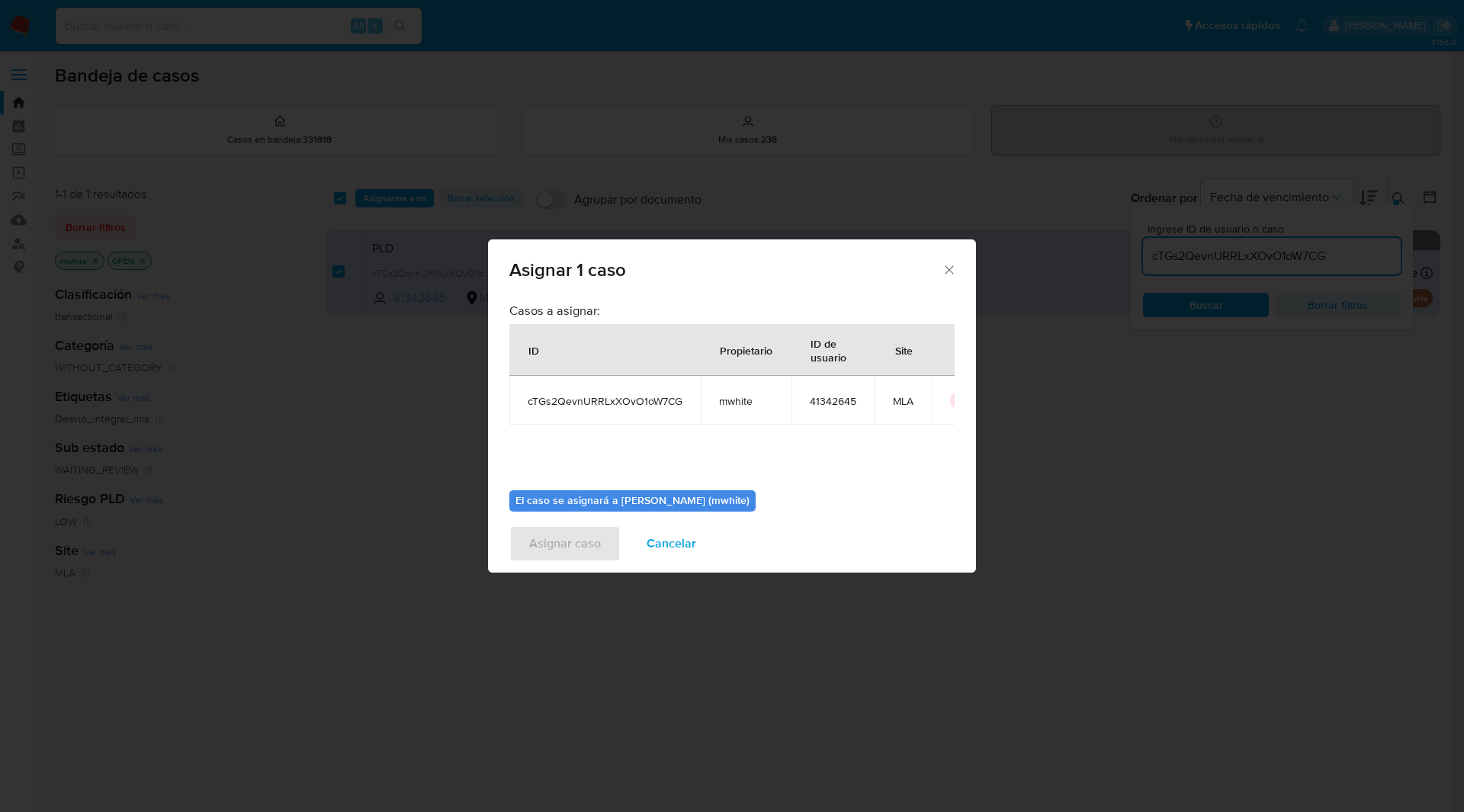
click at [739, 399] on span "mwhite" at bounding box center [747, 401] width 55 height 14
copy span "mwhite"
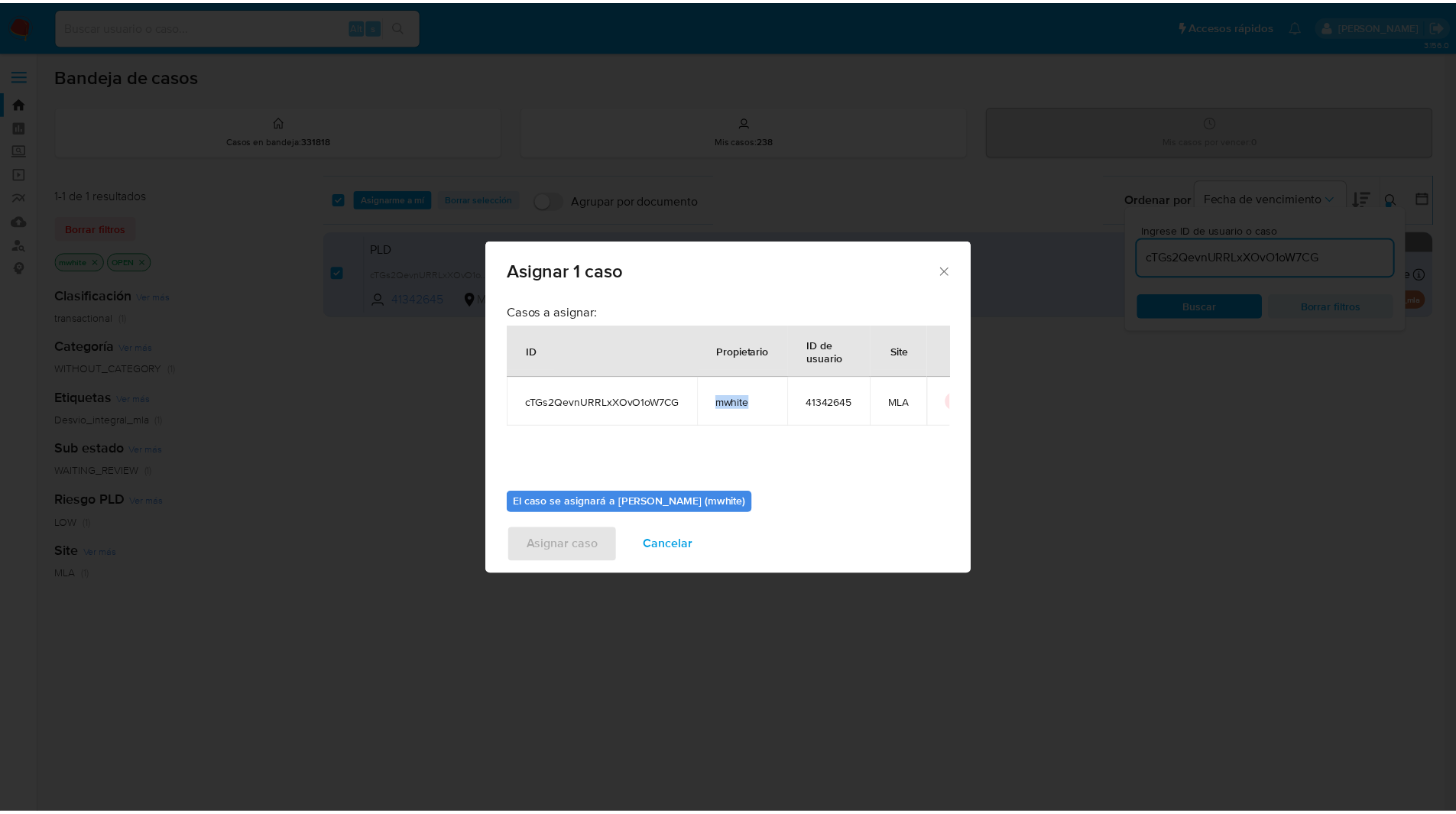
scroll to position [79, 0]
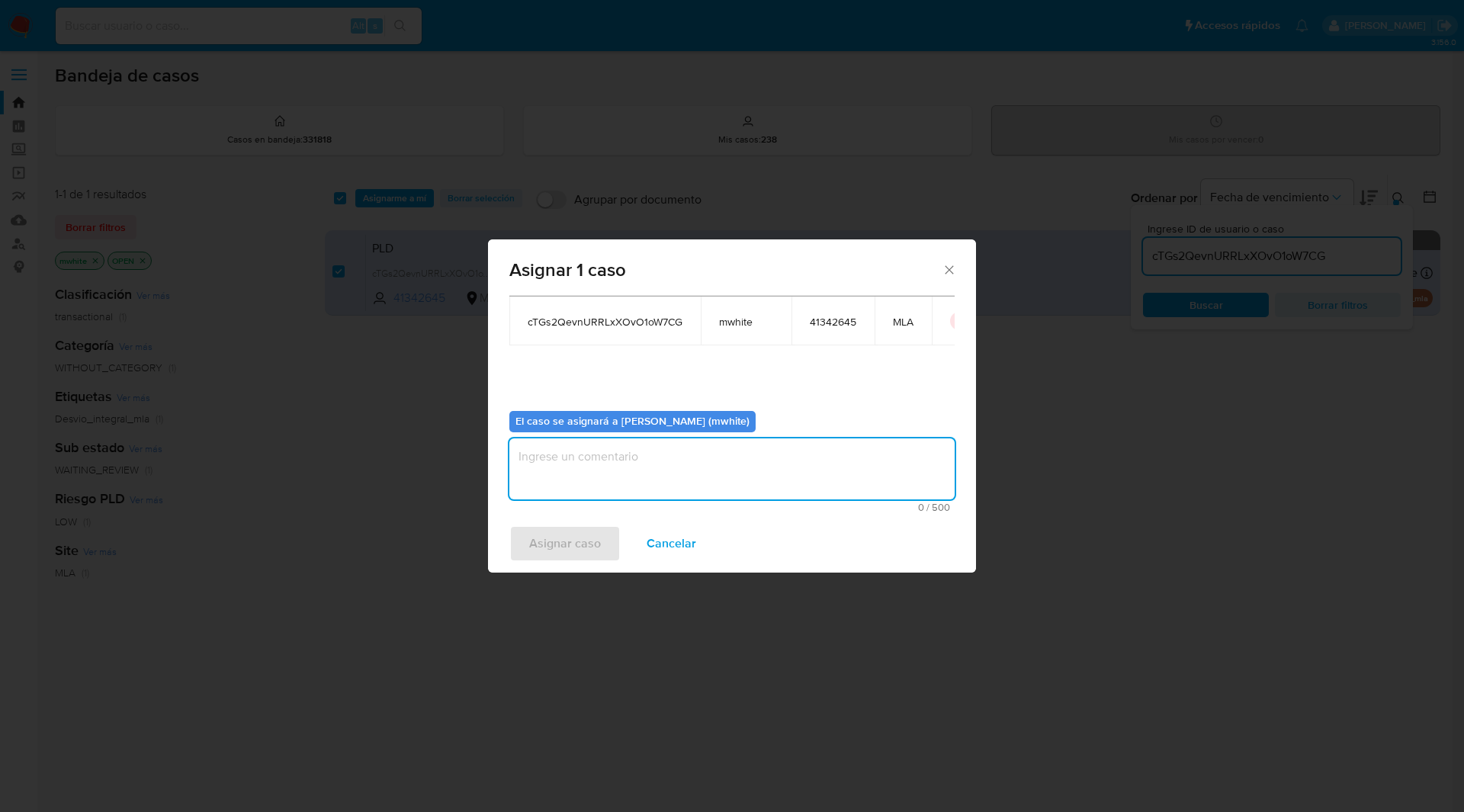
click at [575, 484] on textarea "assign-modal" at bounding box center [732, 468] width 446 height 61
paste textarea "mwhite"
type textarea "mwhite"
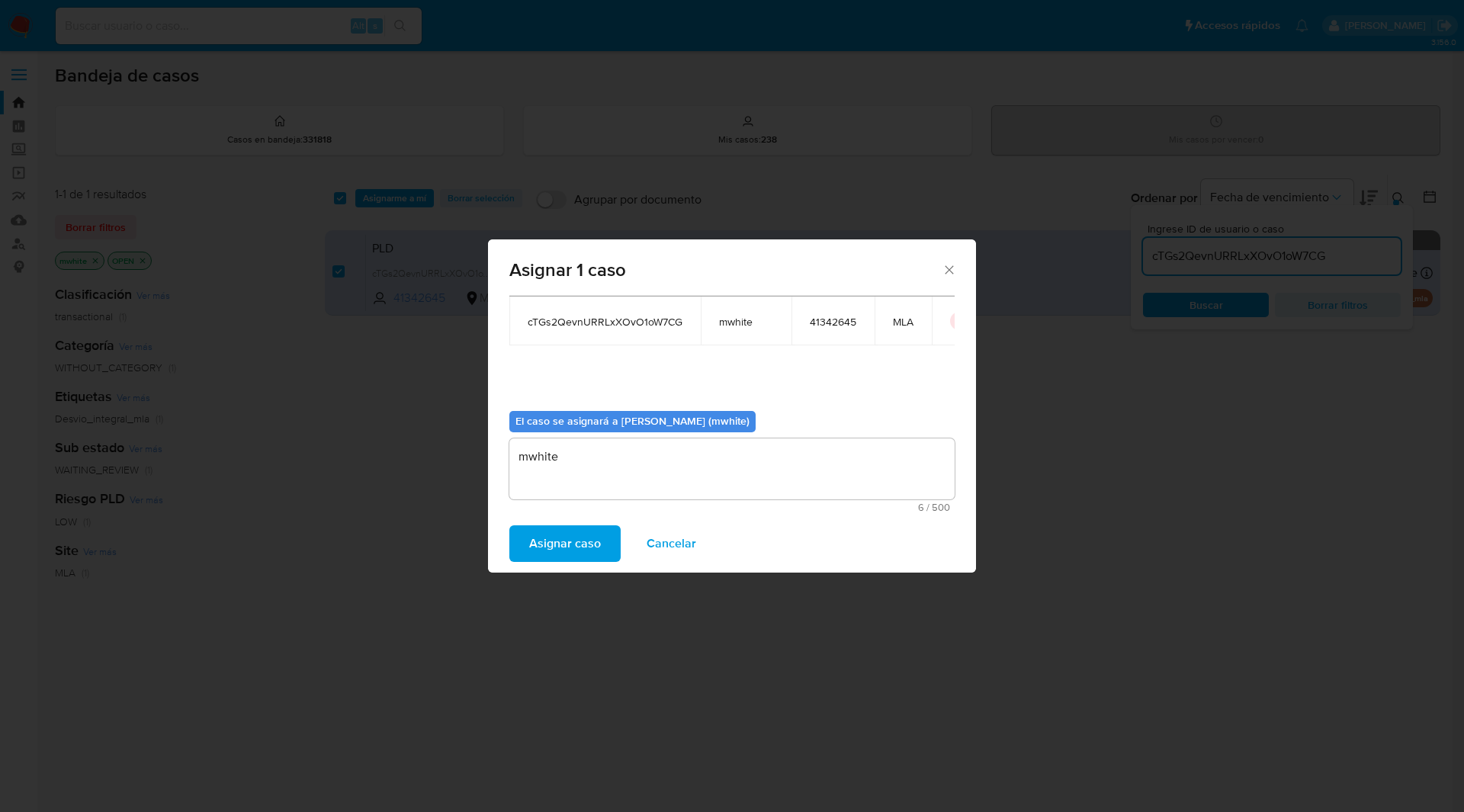
click at [560, 542] on span "Asignar caso" at bounding box center [565, 544] width 72 height 34
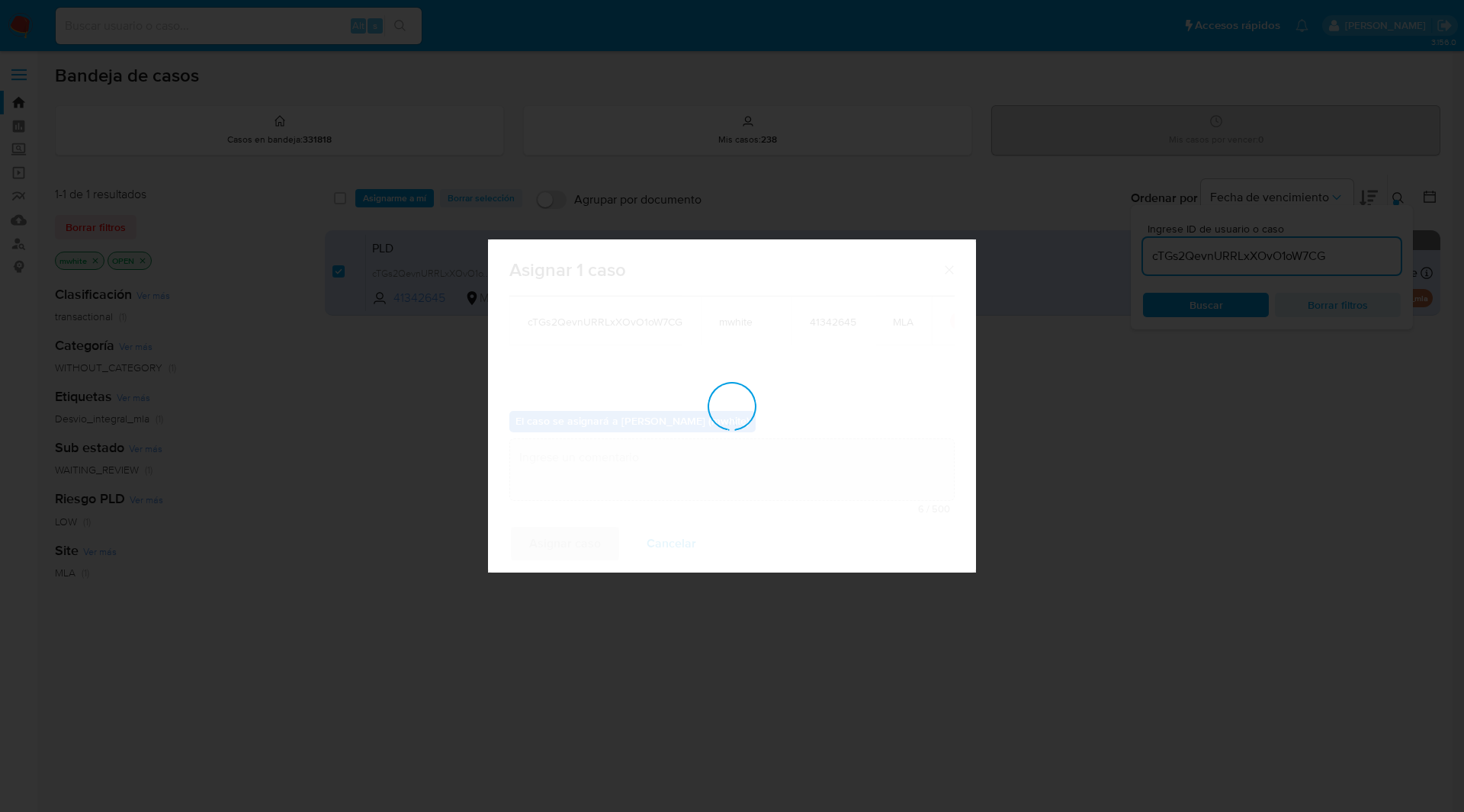
checkbox input "false"
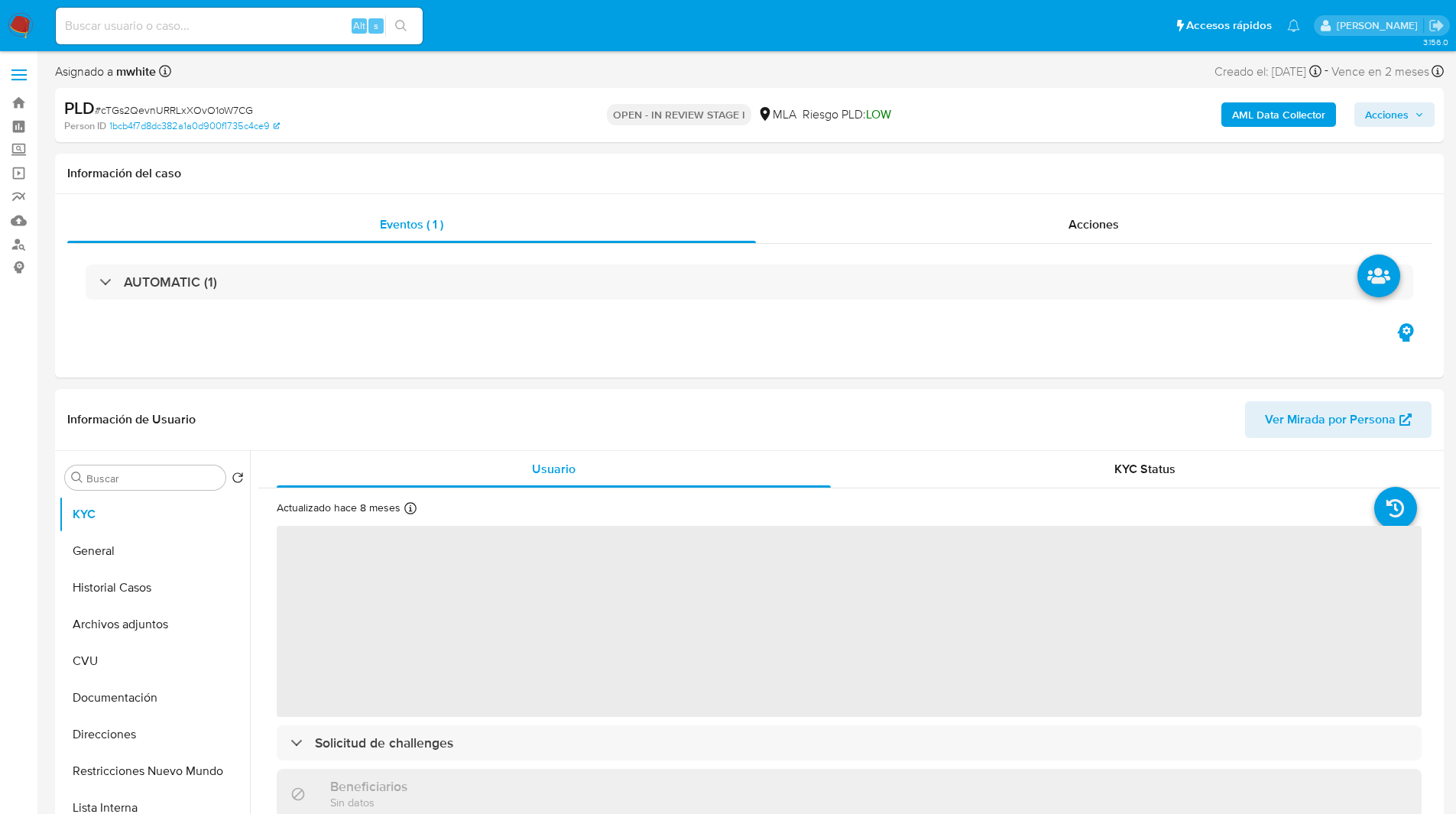
click at [467, 36] on ul "Pausado Ver notificaciones Alt s Accesos rápidos Presiona las siguientes teclas…" at bounding box center [678, 26] width 1259 height 38
select select "10"
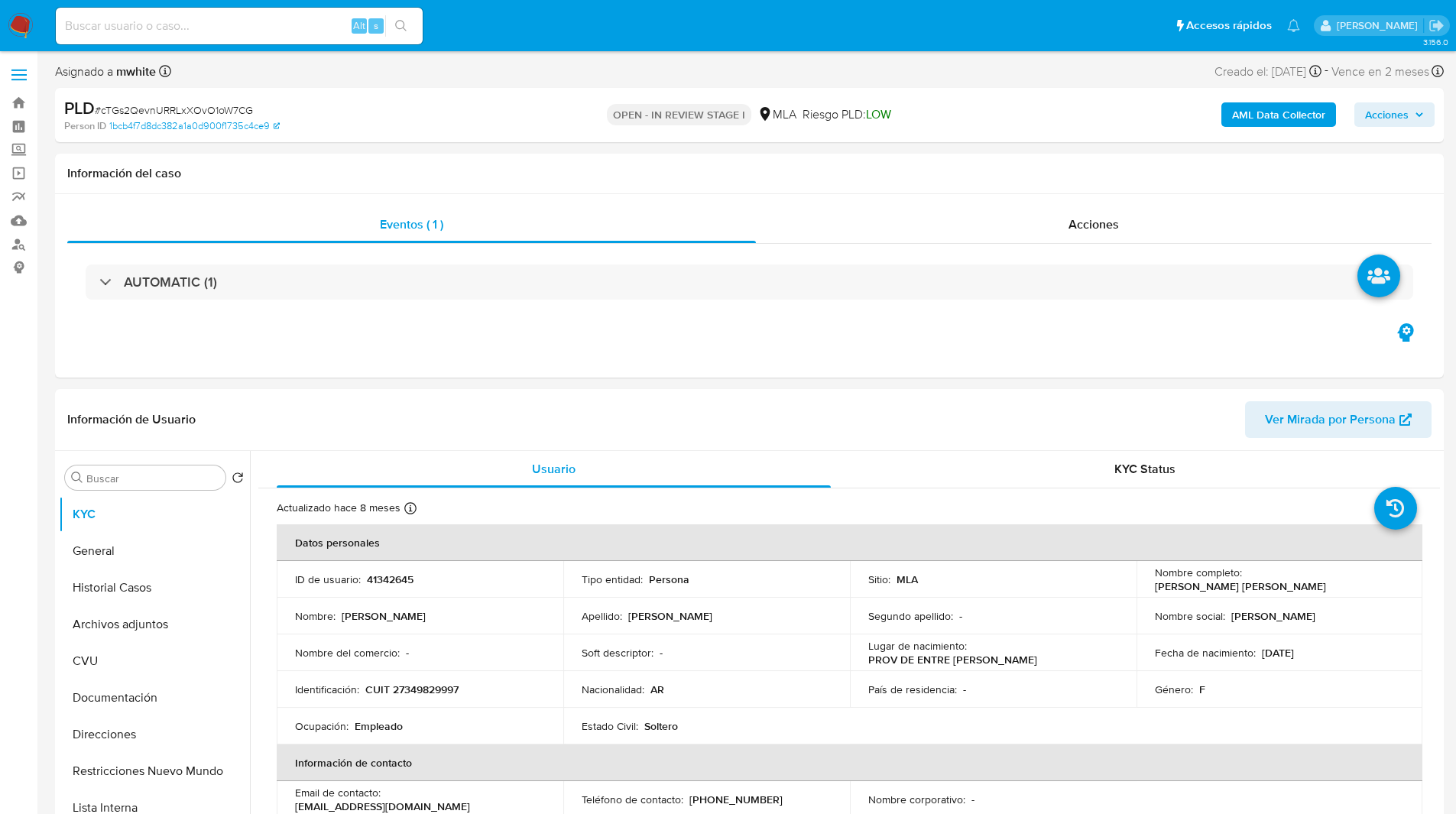
click at [477, 40] on ul "Pausado Ver notificaciones Alt s Accesos rápidos Presiona las siguientes teclas…" at bounding box center [678, 26] width 1259 height 38
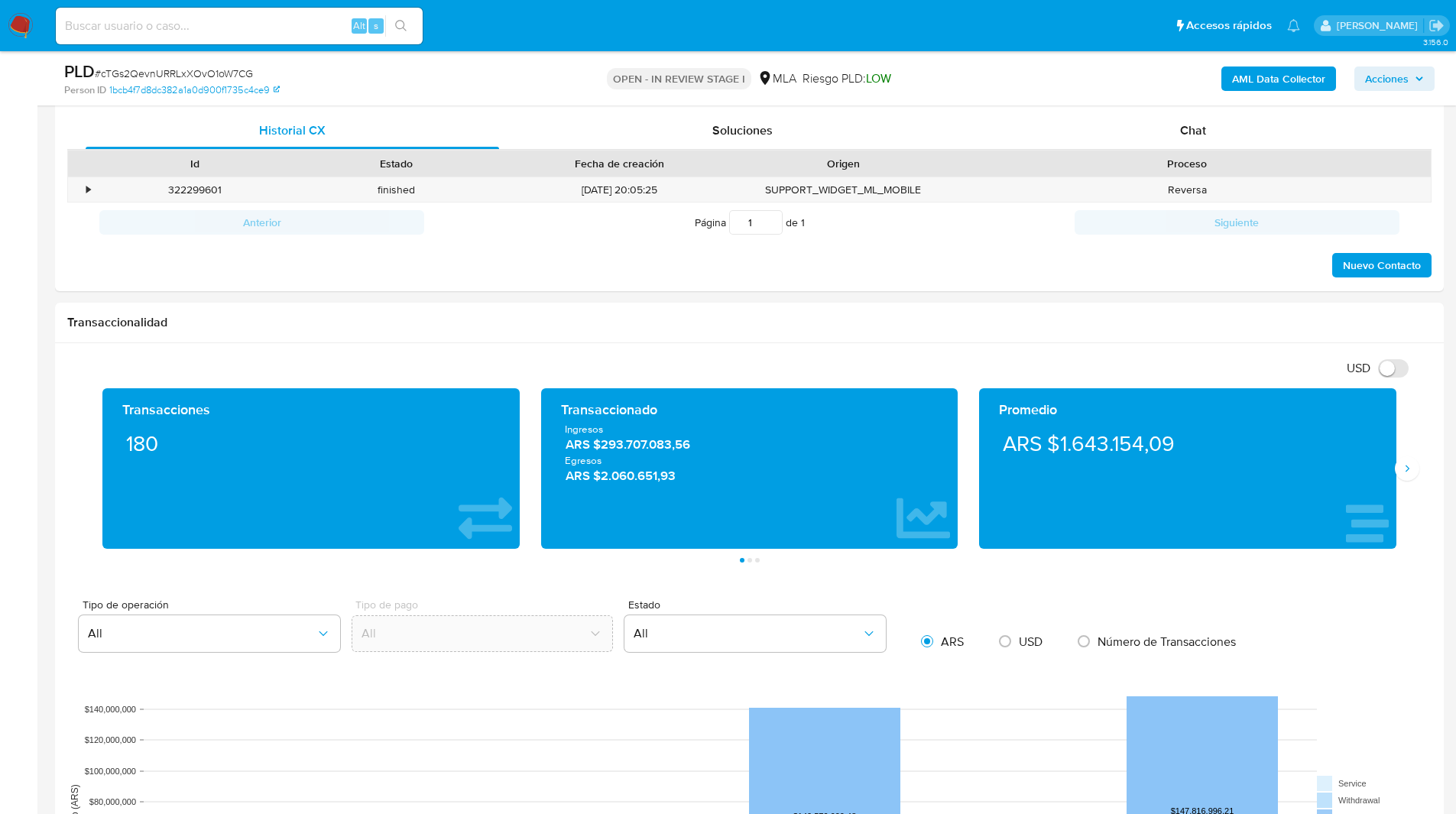
scroll to position [761, 0]
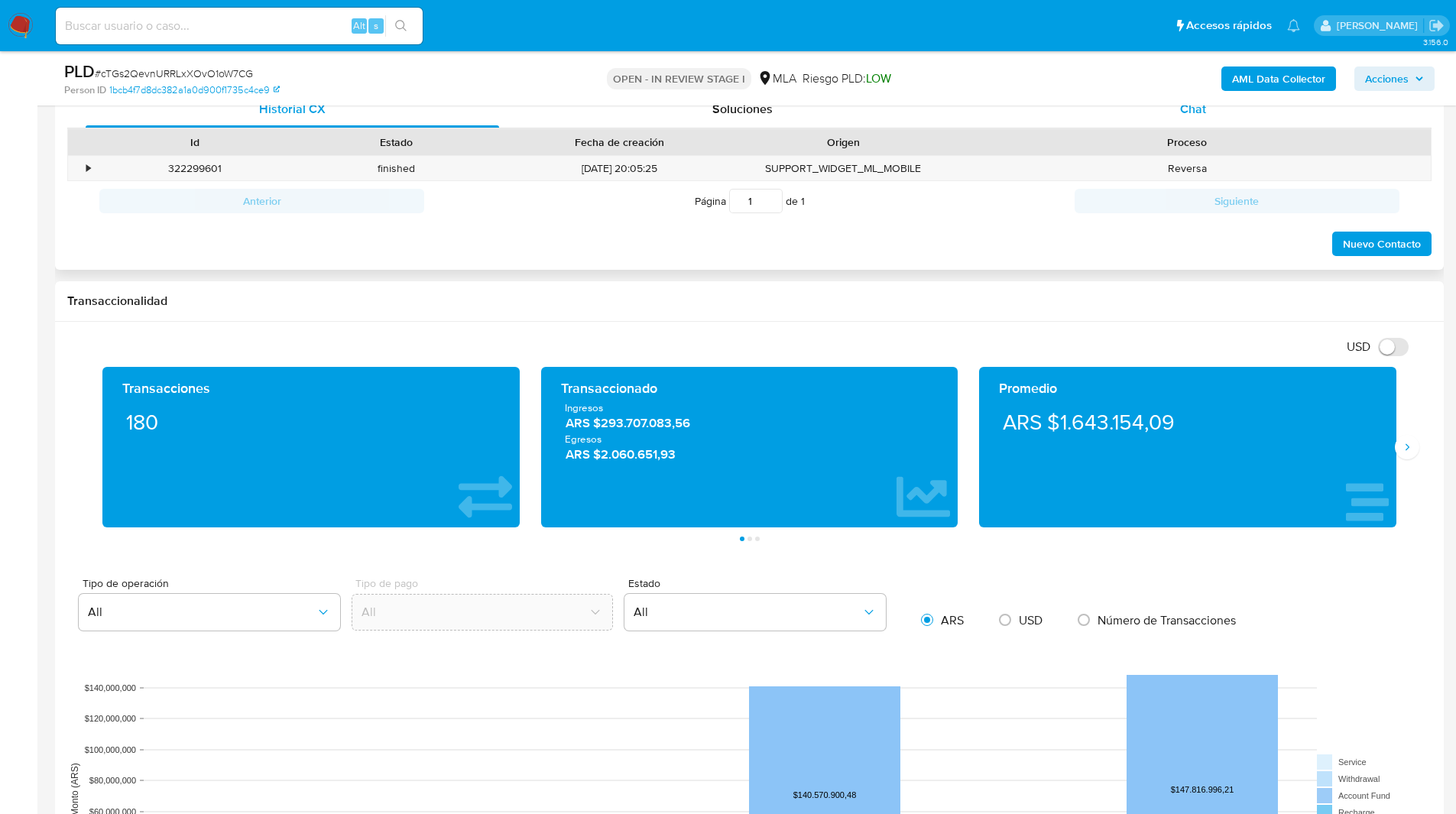
click at [1186, 112] on span "Chat" at bounding box center [1193, 108] width 26 height 17
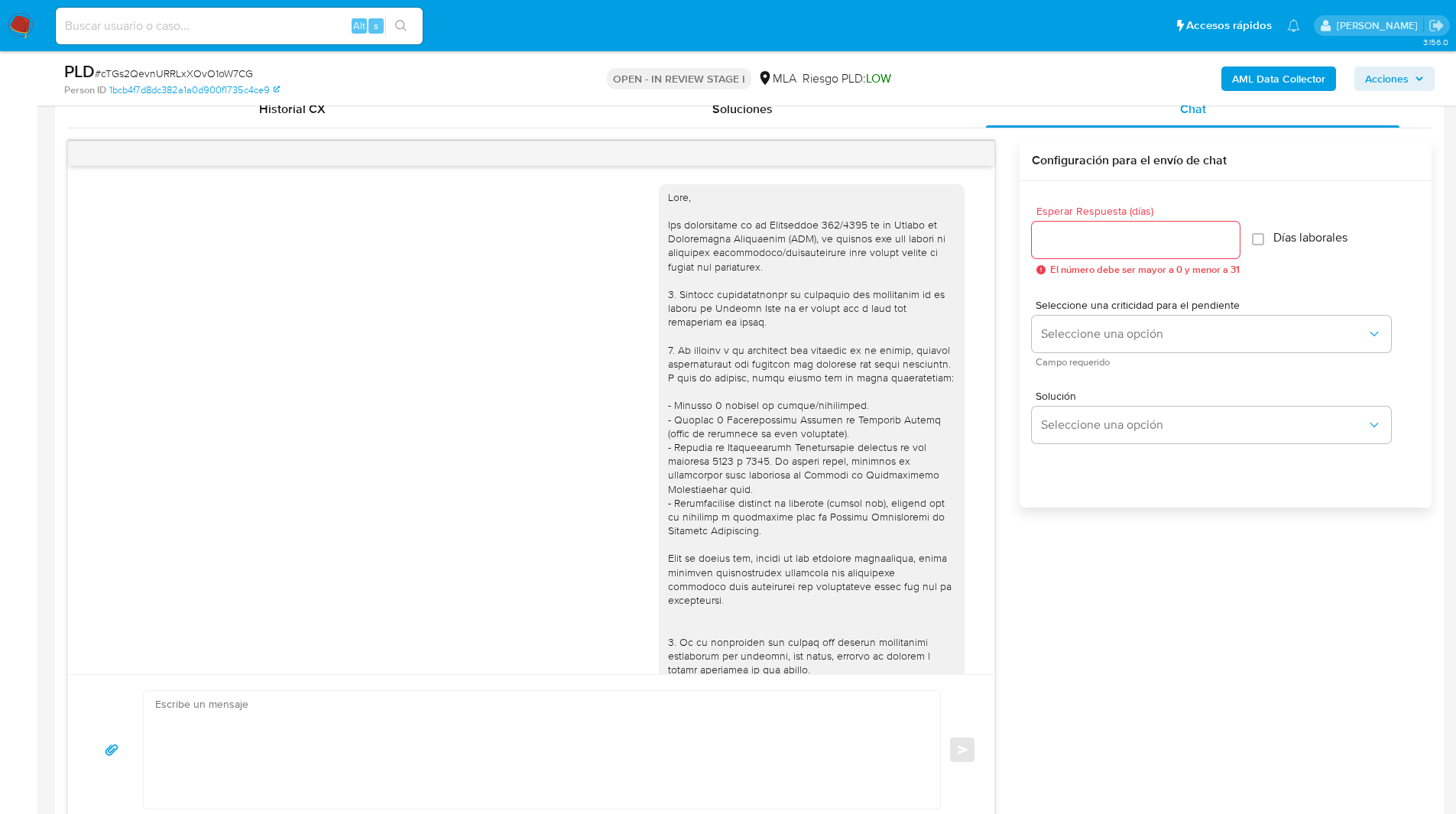
scroll to position [858, 0]
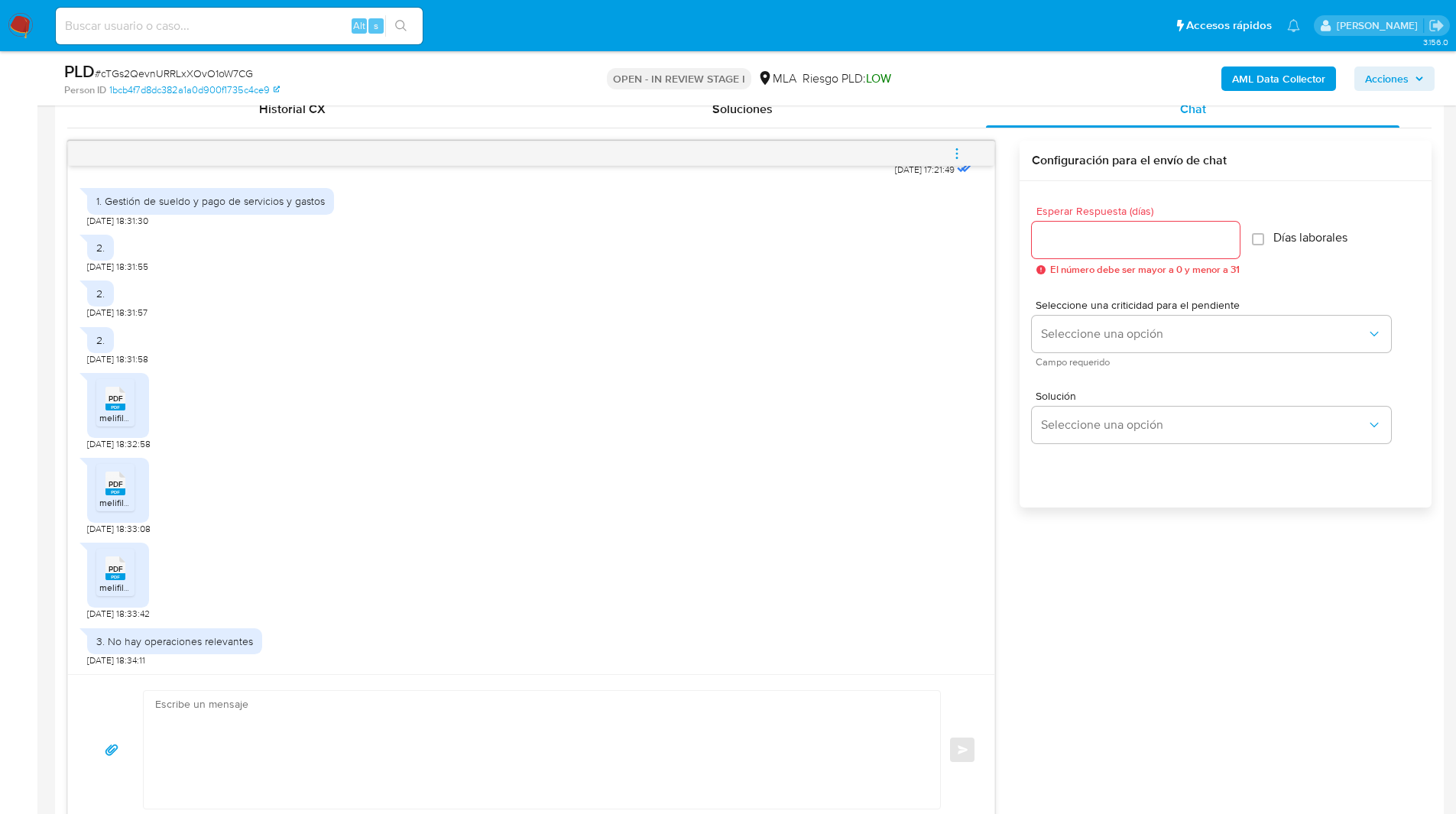
click at [945, 161] on button "menu-action" at bounding box center [956, 153] width 50 height 36
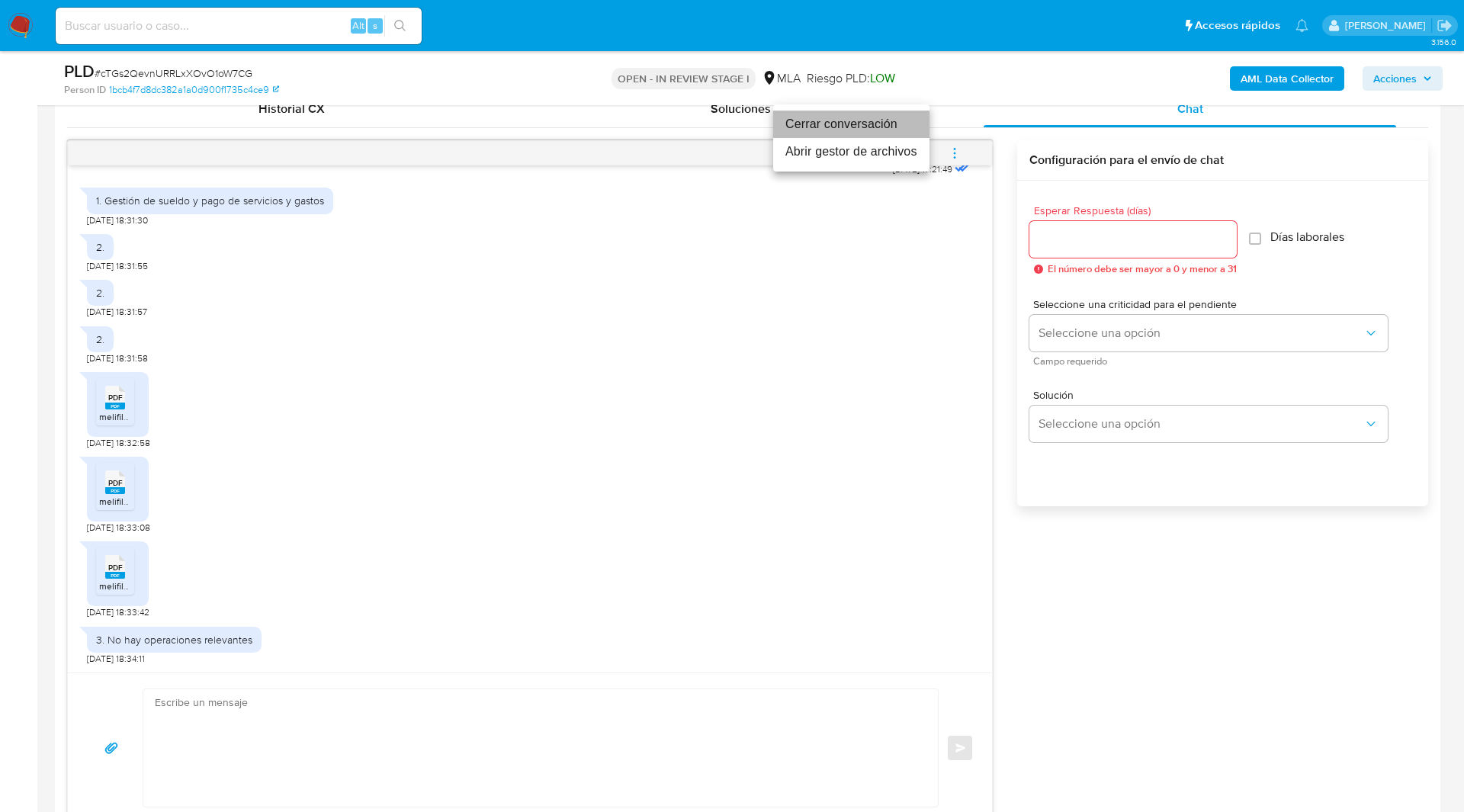
click at [846, 127] on li "Cerrar conversación" at bounding box center [851, 125] width 156 height 27
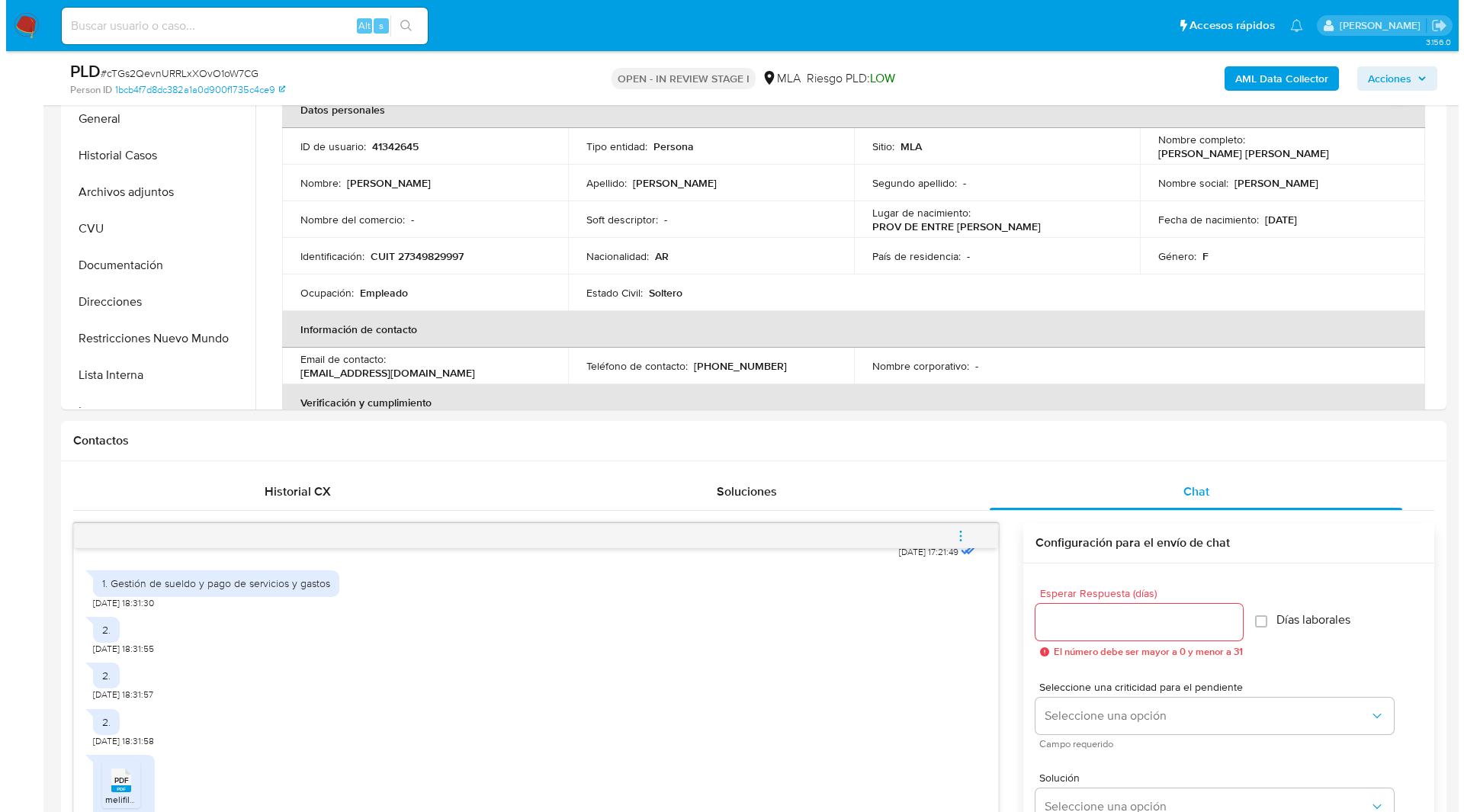
scroll to position [112, 0]
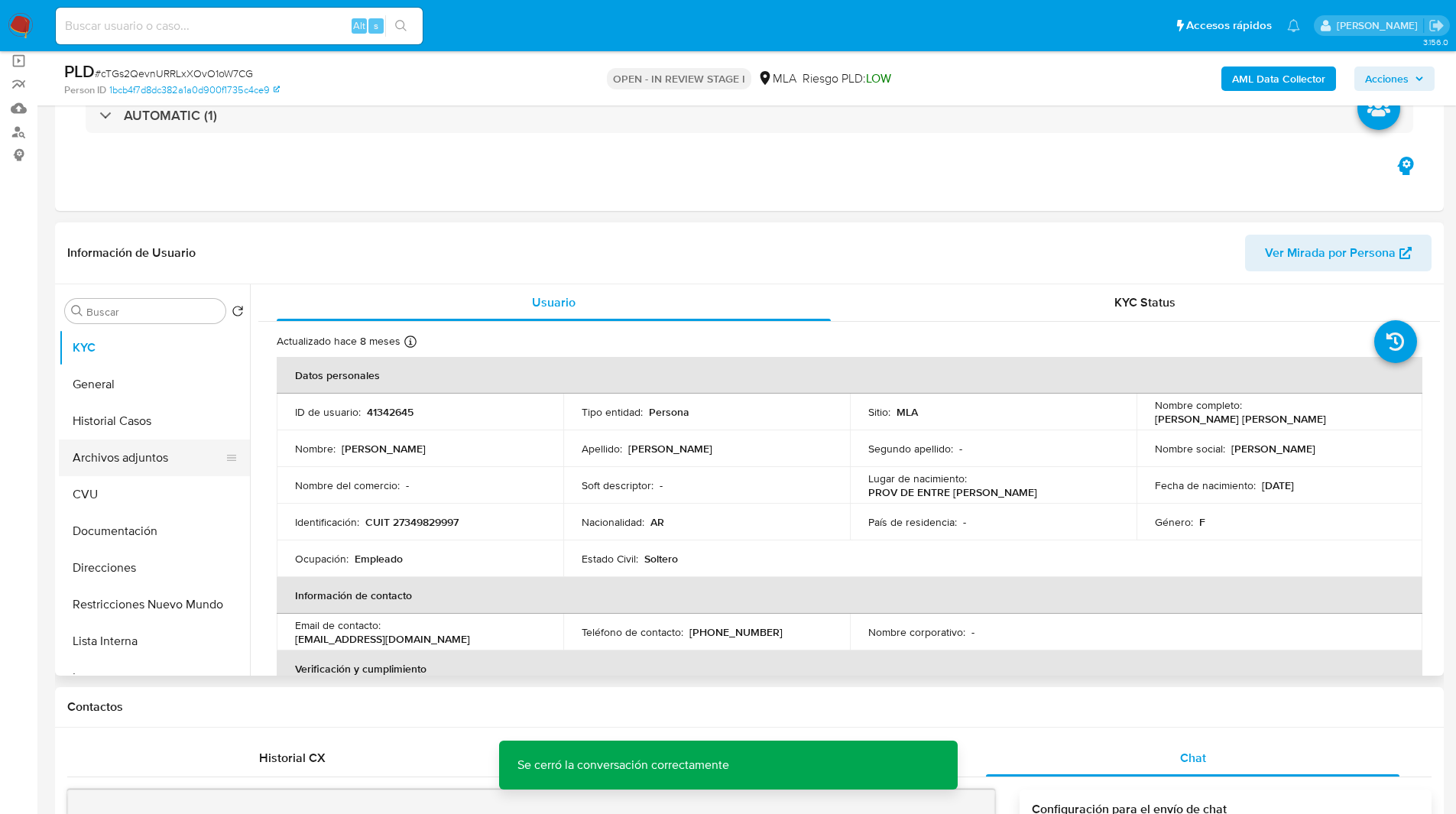
click at [133, 458] on button "Archivos adjuntos" at bounding box center [149, 458] width 179 height 36
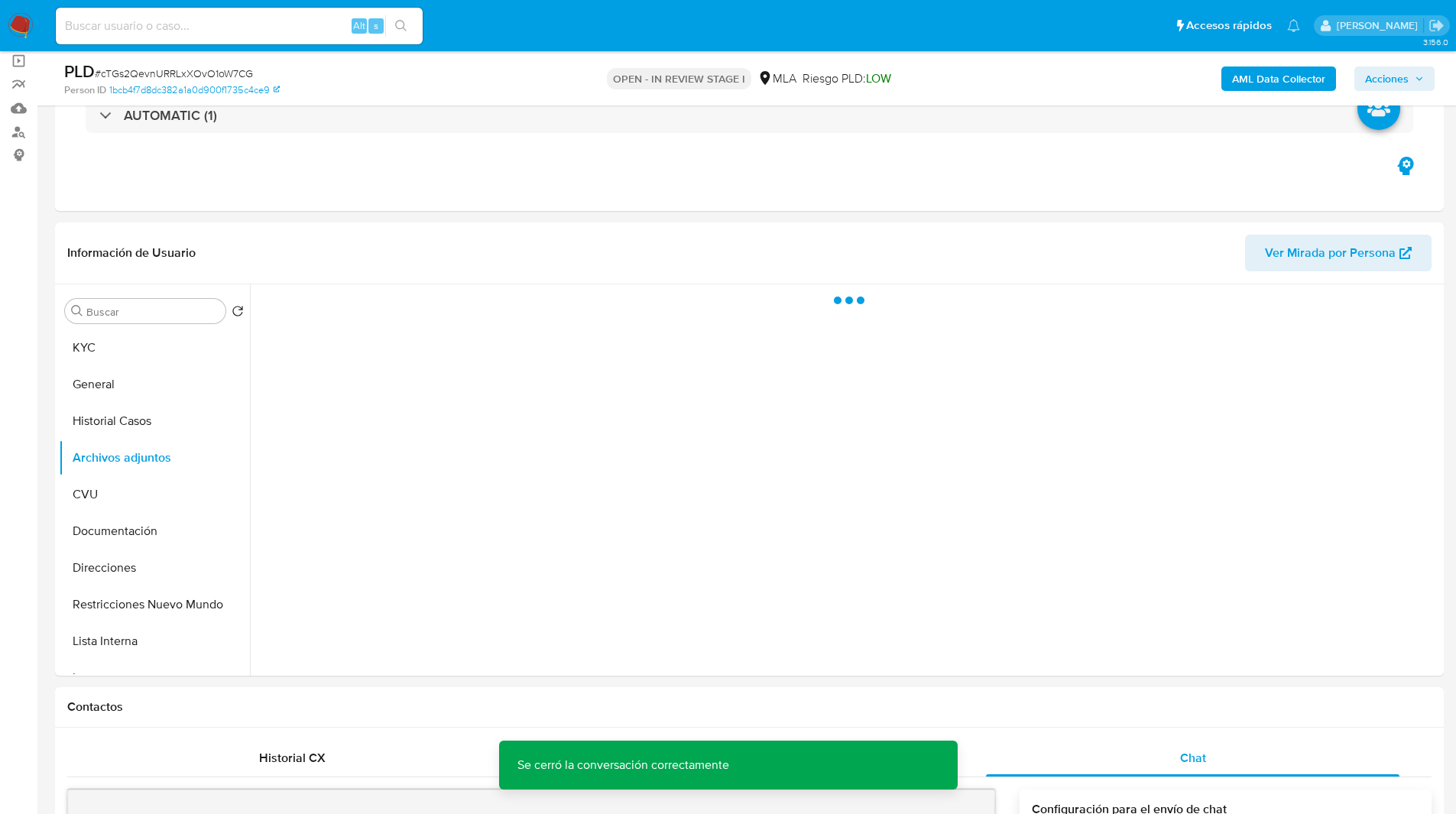
click at [1247, 76] on b "AML Data Collector" at bounding box center [1278, 78] width 93 height 25
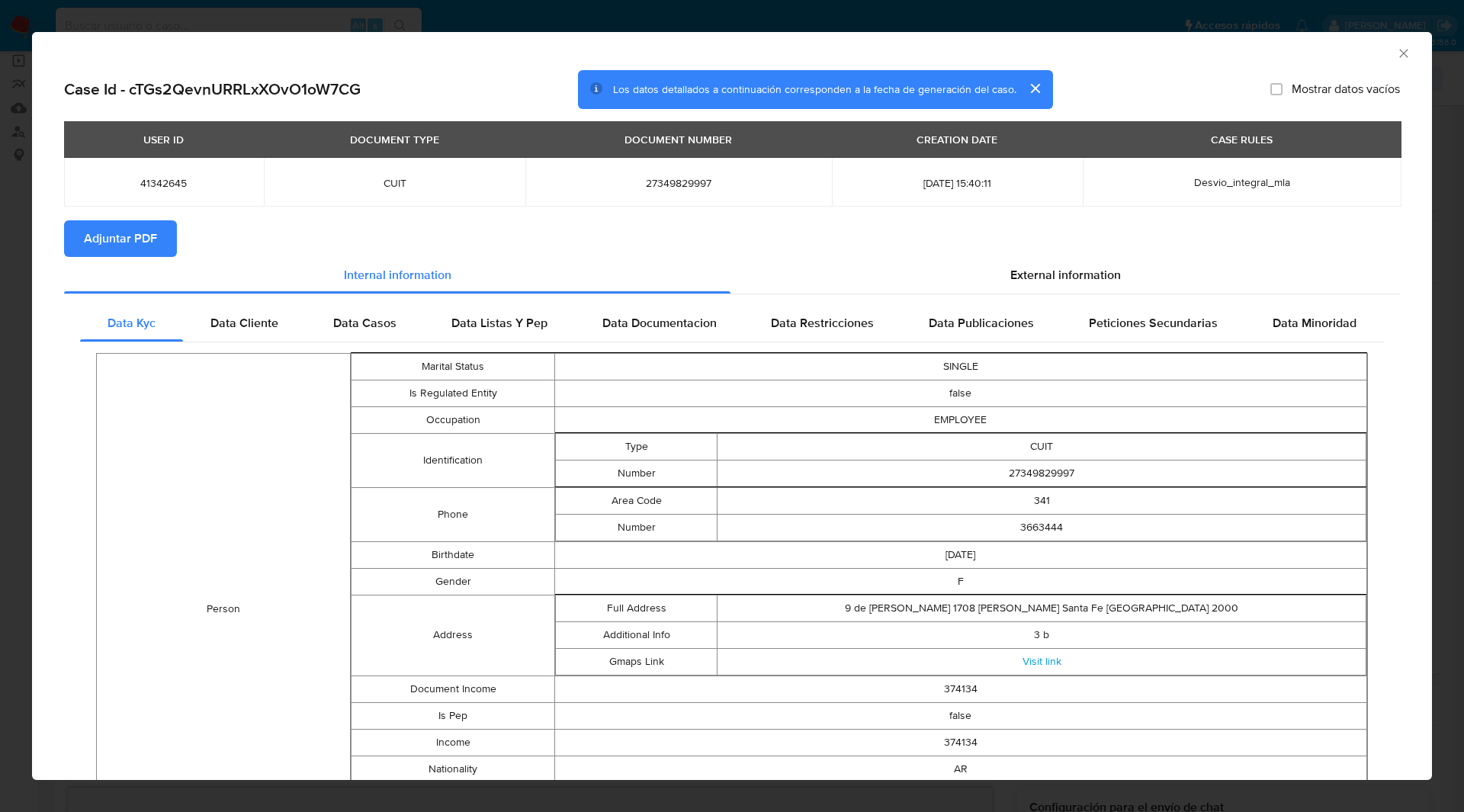
click at [1062, 57] on div "AML Data Collector" at bounding box center [719, 51] width 1354 height 16
click at [158, 231] on button "Adjuntar PDF" at bounding box center [120, 238] width 113 height 36
click at [1283, 67] on div "AML Data Collector" at bounding box center [732, 51] width 1400 height 38
click at [1399, 54] on icon "Cerrar ventana" at bounding box center [1403, 53] width 8 height 8
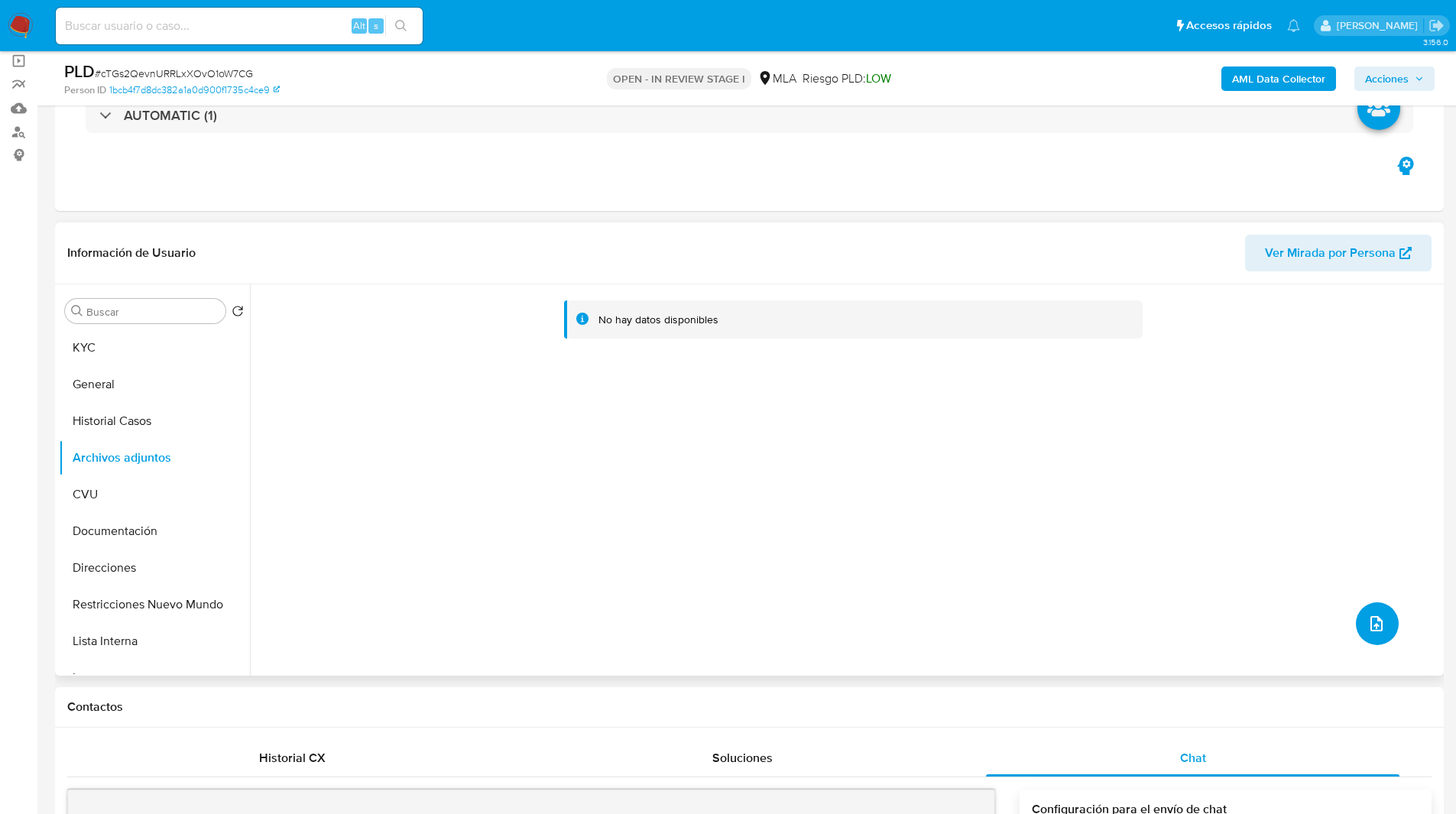
click at [1356, 626] on button "upload-file" at bounding box center [1377, 623] width 43 height 43
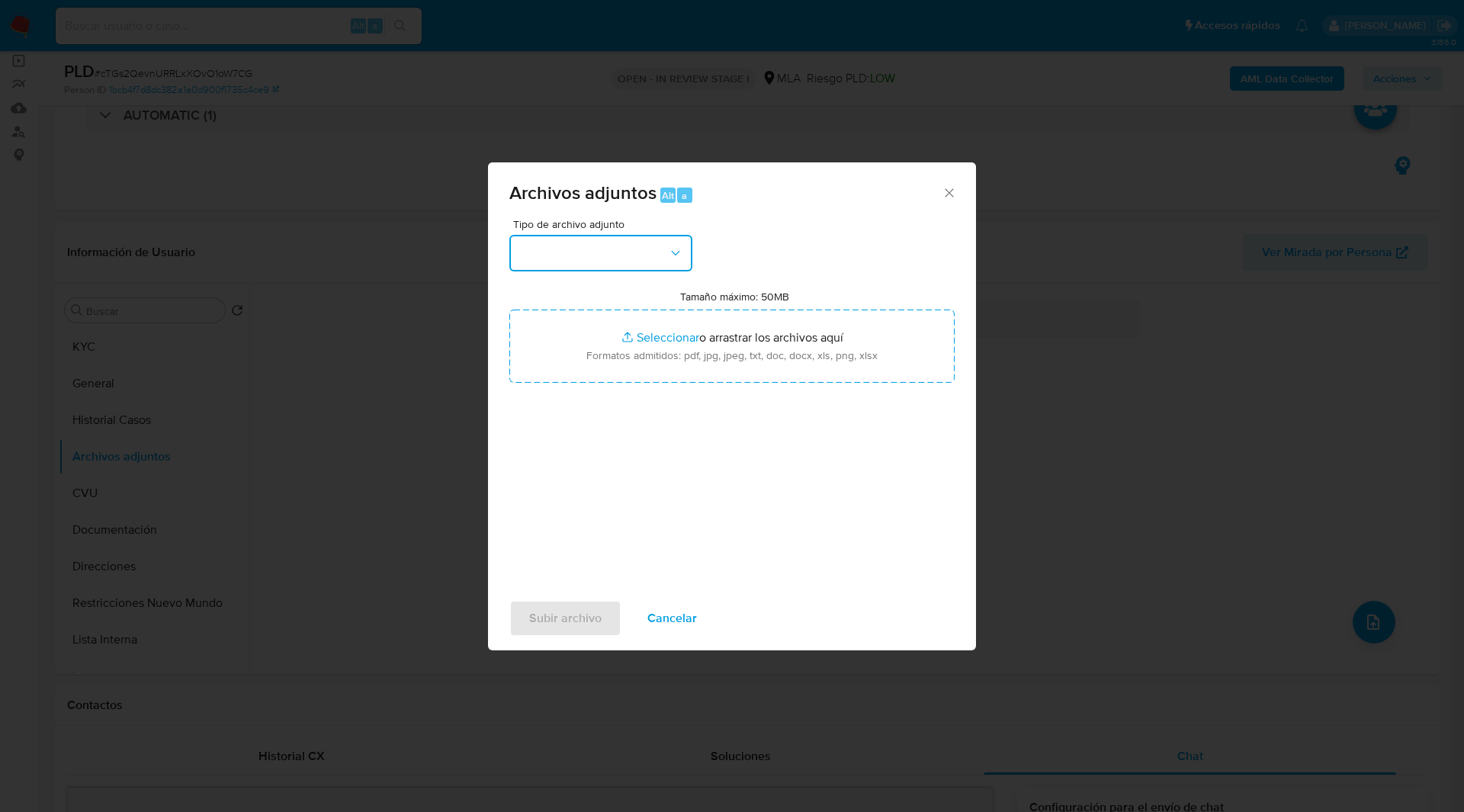
click at [572, 256] on button "button" at bounding box center [600, 253] width 183 height 36
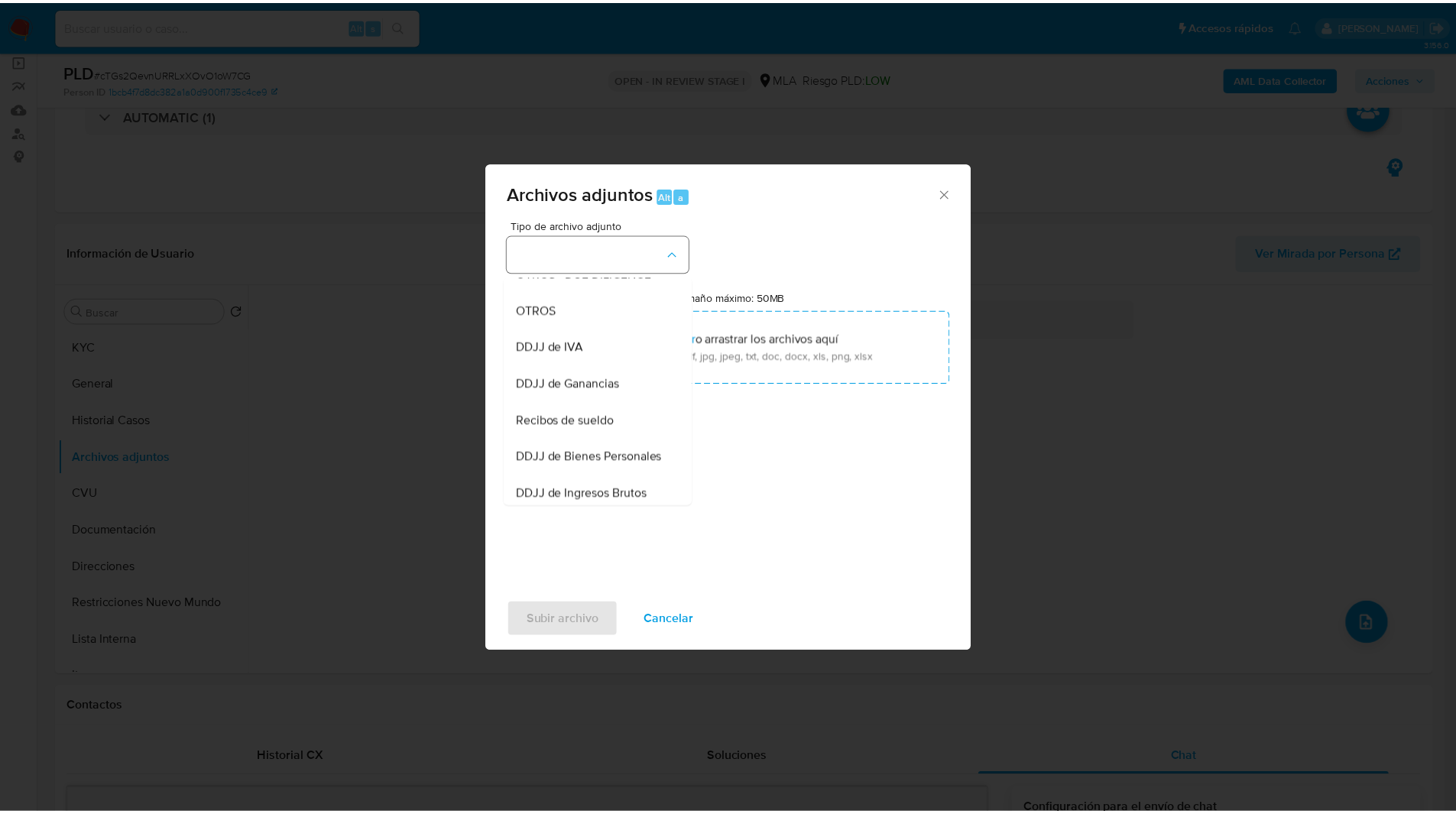
scroll to position [281, 0]
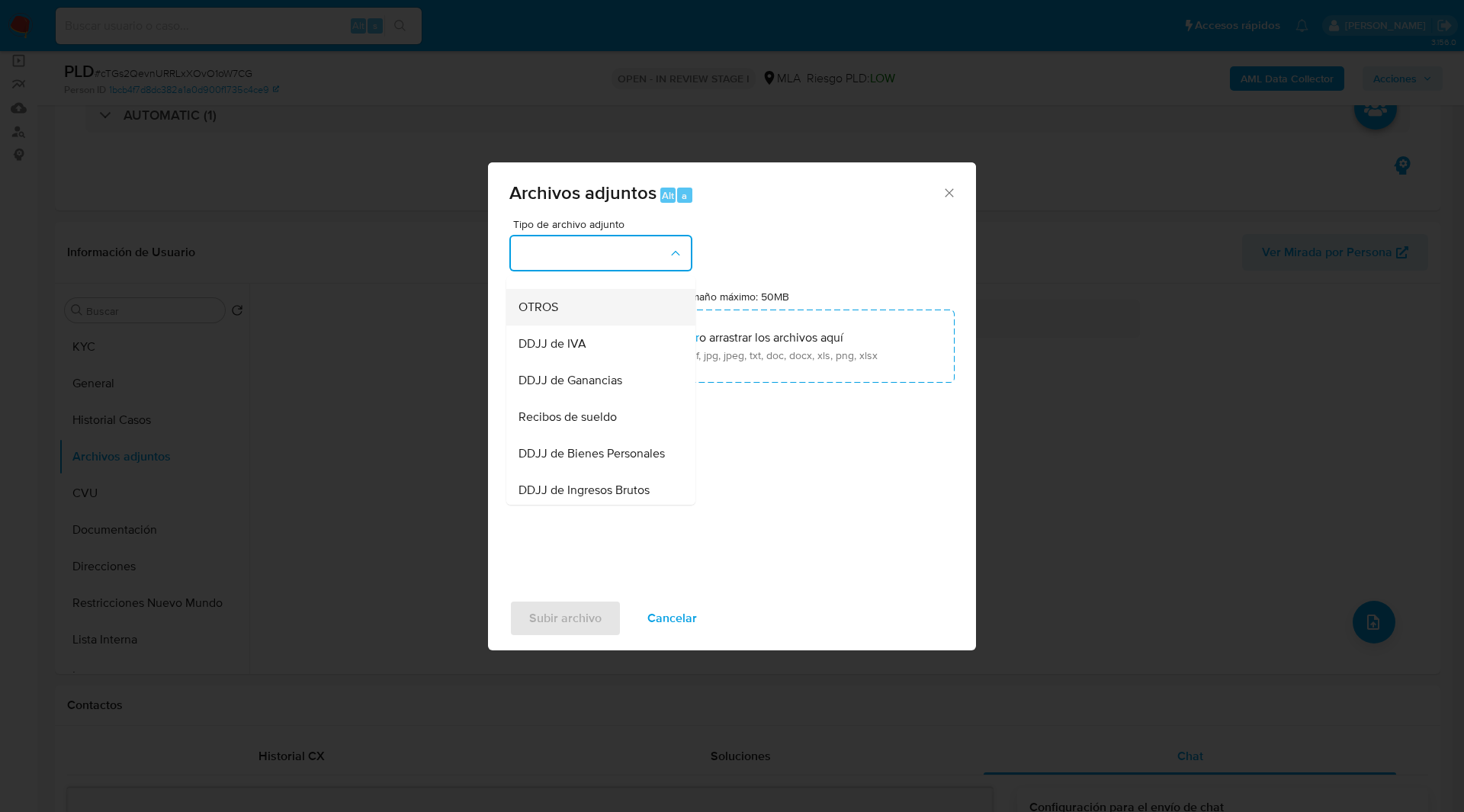
click at [541, 315] on span "OTROS" at bounding box center [538, 307] width 40 height 15
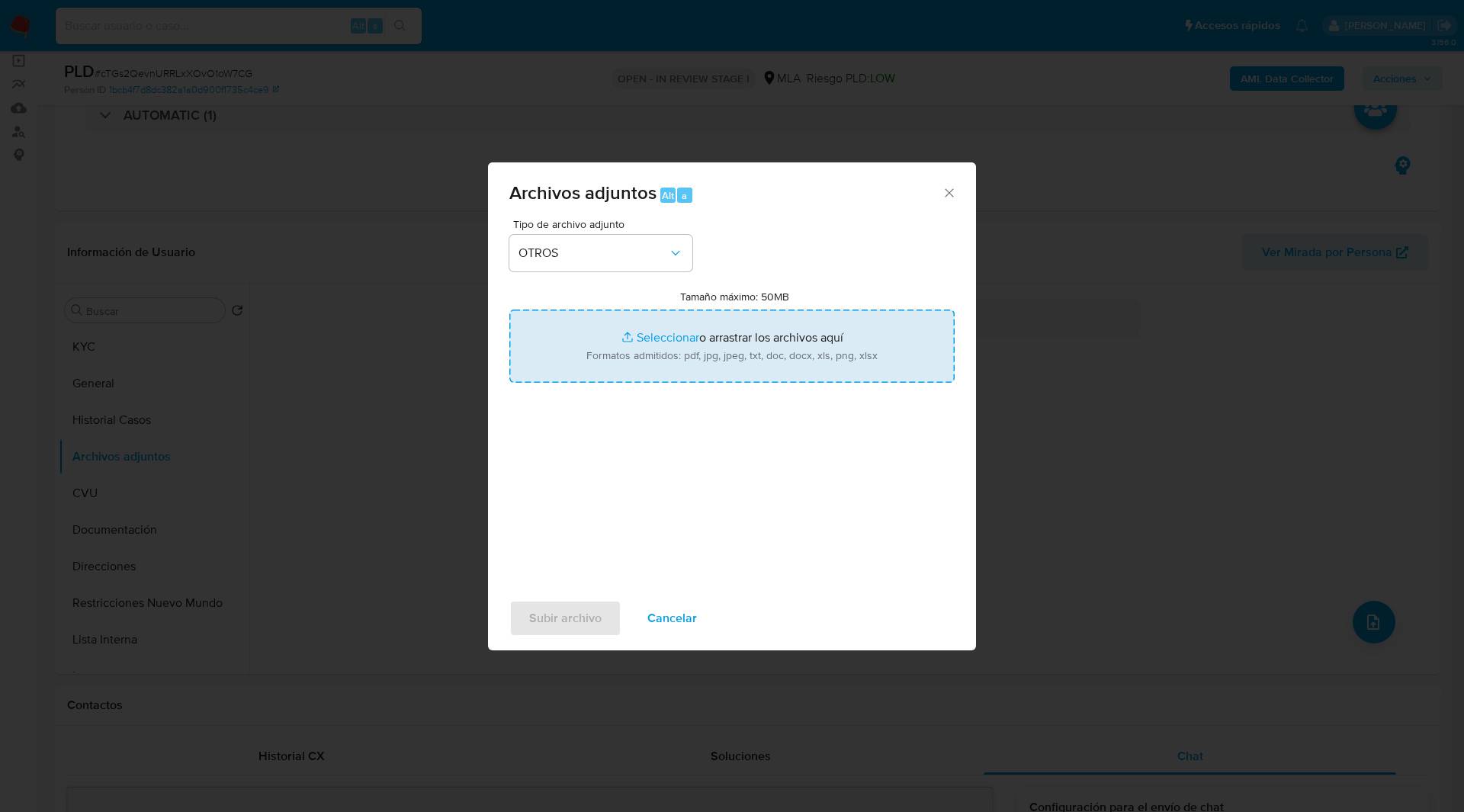
type input "C:\fakepath\Caselog cTGs2QevnURRLxXOvO1oW7CG_2025_08_18_17_56_30.docx"
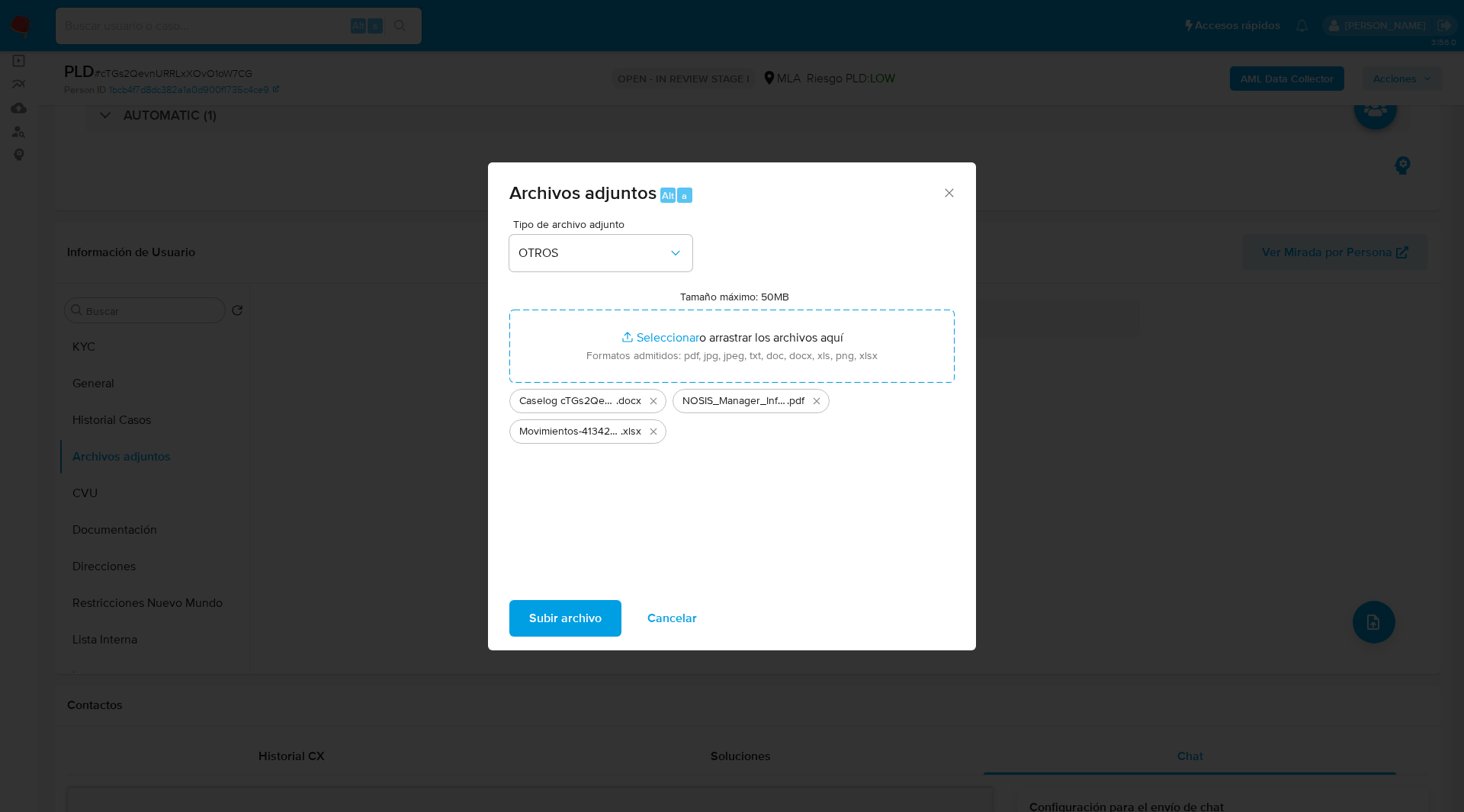
click at [557, 613] on span "Subir archivo" at bounding box center [566, 618] width 73 height 34
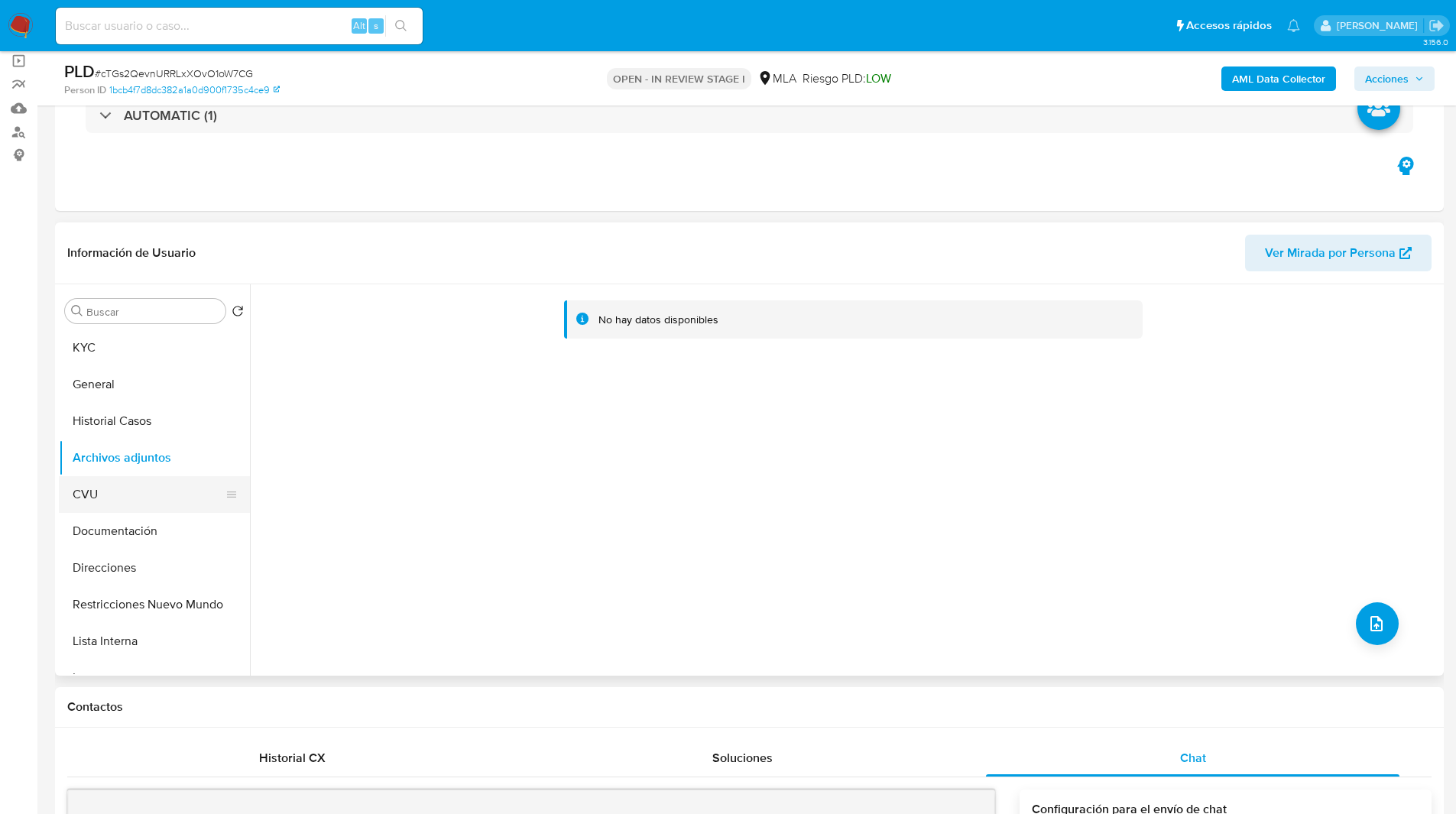
click at [127, 500] on button "CVU" at bounding box center [149, 495] width 179 height 36
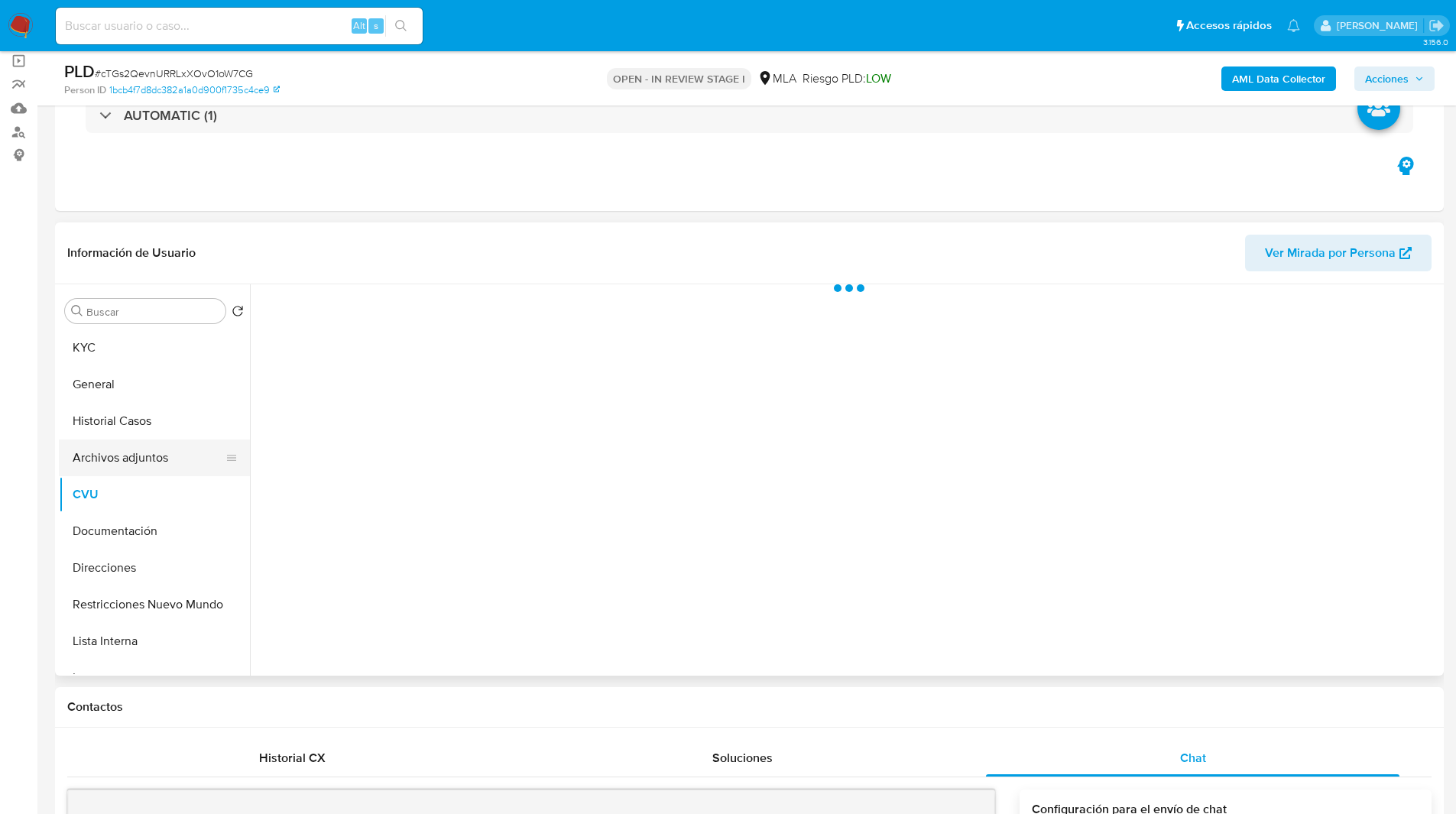
click at [152, 461] on button "Archivos adjuntos" at bounding box center [149, 458] width 179 height 36
click at [953, 201] on div "Eventos ( 1 ) Acciones AUTOMATIC (1)" at bounding box center [749, 118] width 1389 height 183
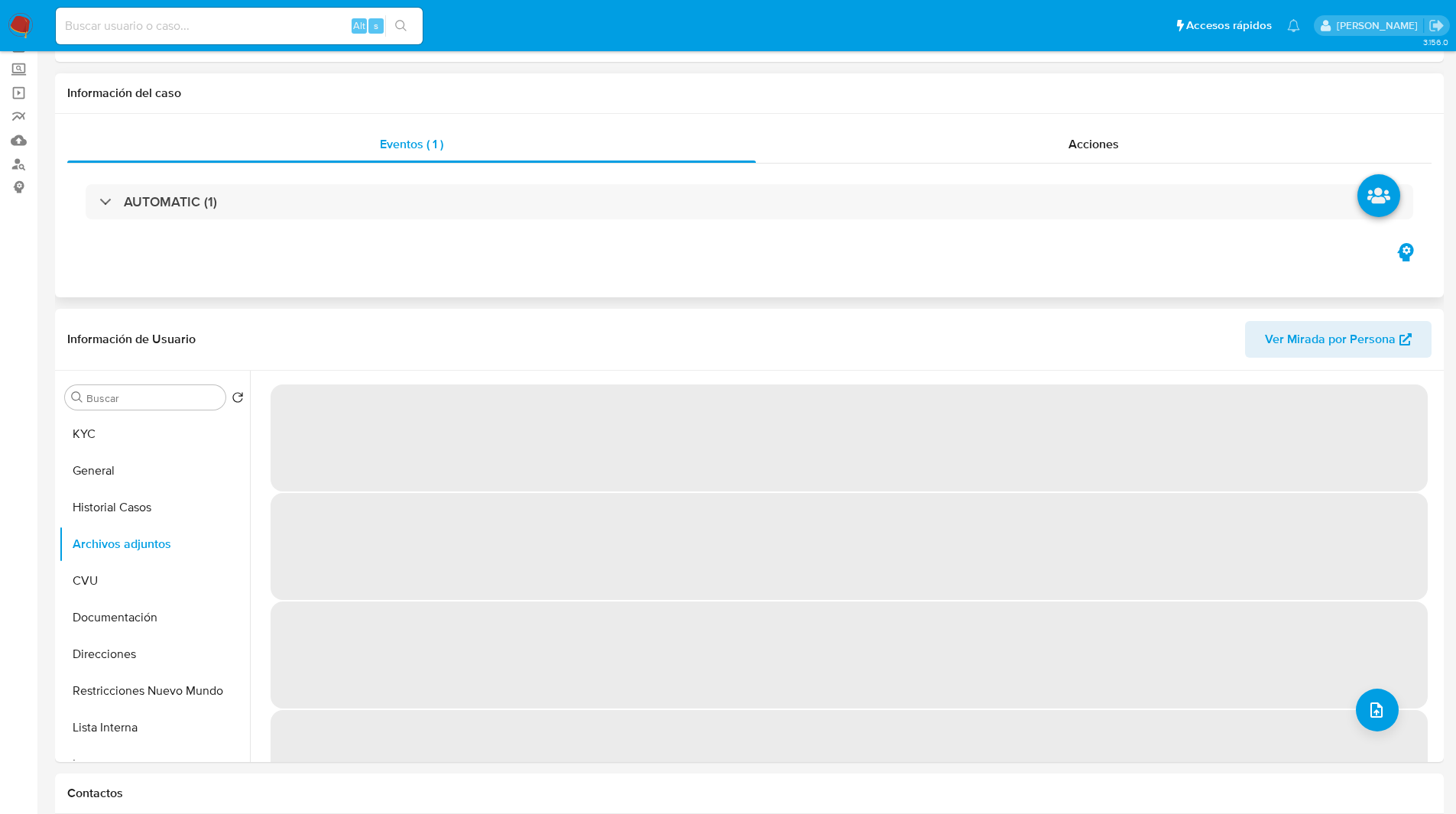
scroll to position [0, 0]
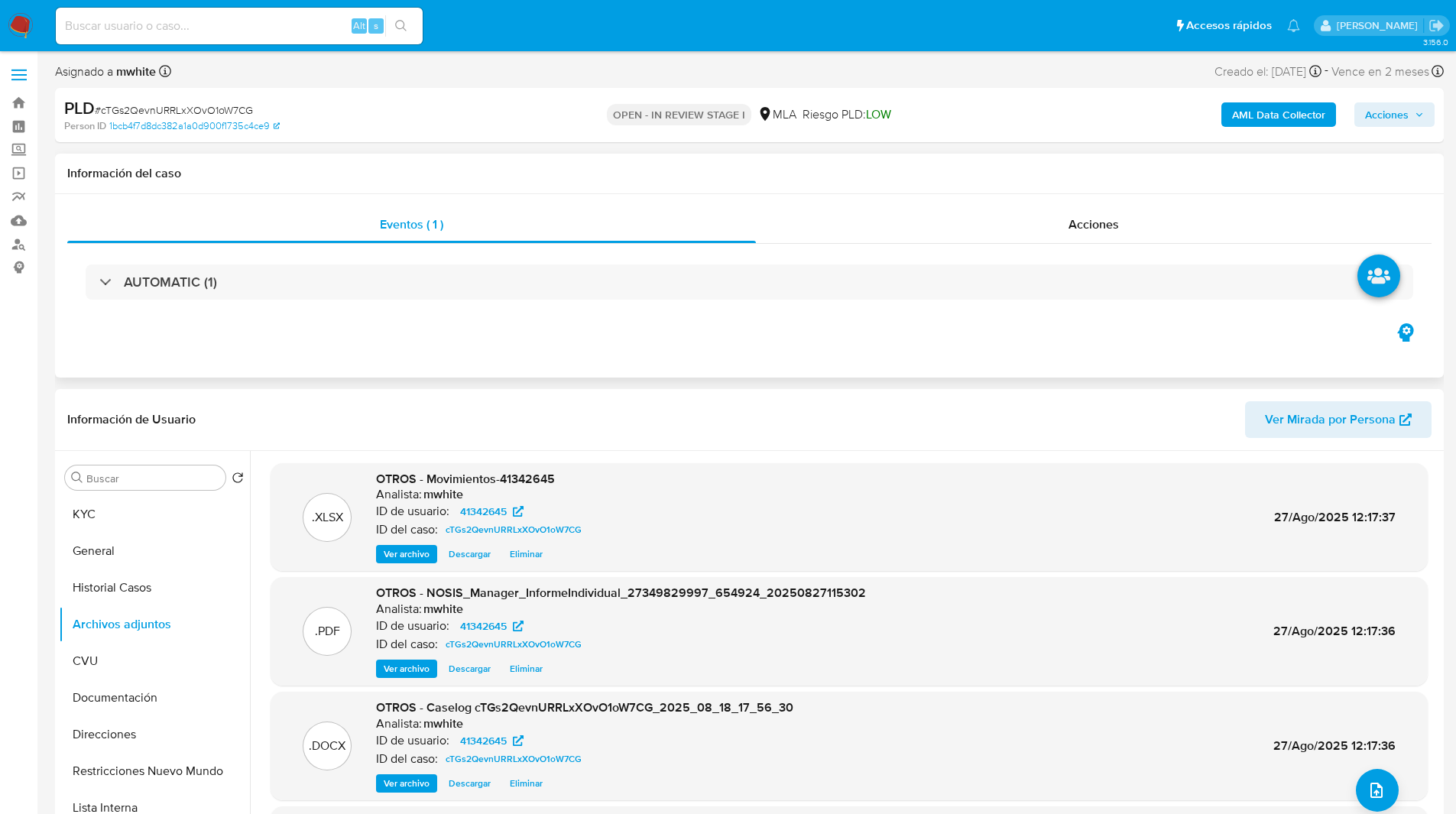
click at [940, 344] on div "Eventos ( 1 ) Acciones AUTOMATIC (1)" at bounding box center [749, 285] width 1389 height 183
click at [940, 342] on div "Eventos ( 1 ) Acciones AUTOMATIC (1)" at bounding box center [749, 285] width 1389 height 183
click at [1385, 124] on span "Acciones" at bounding box center [1387, 114] width 44 height 25
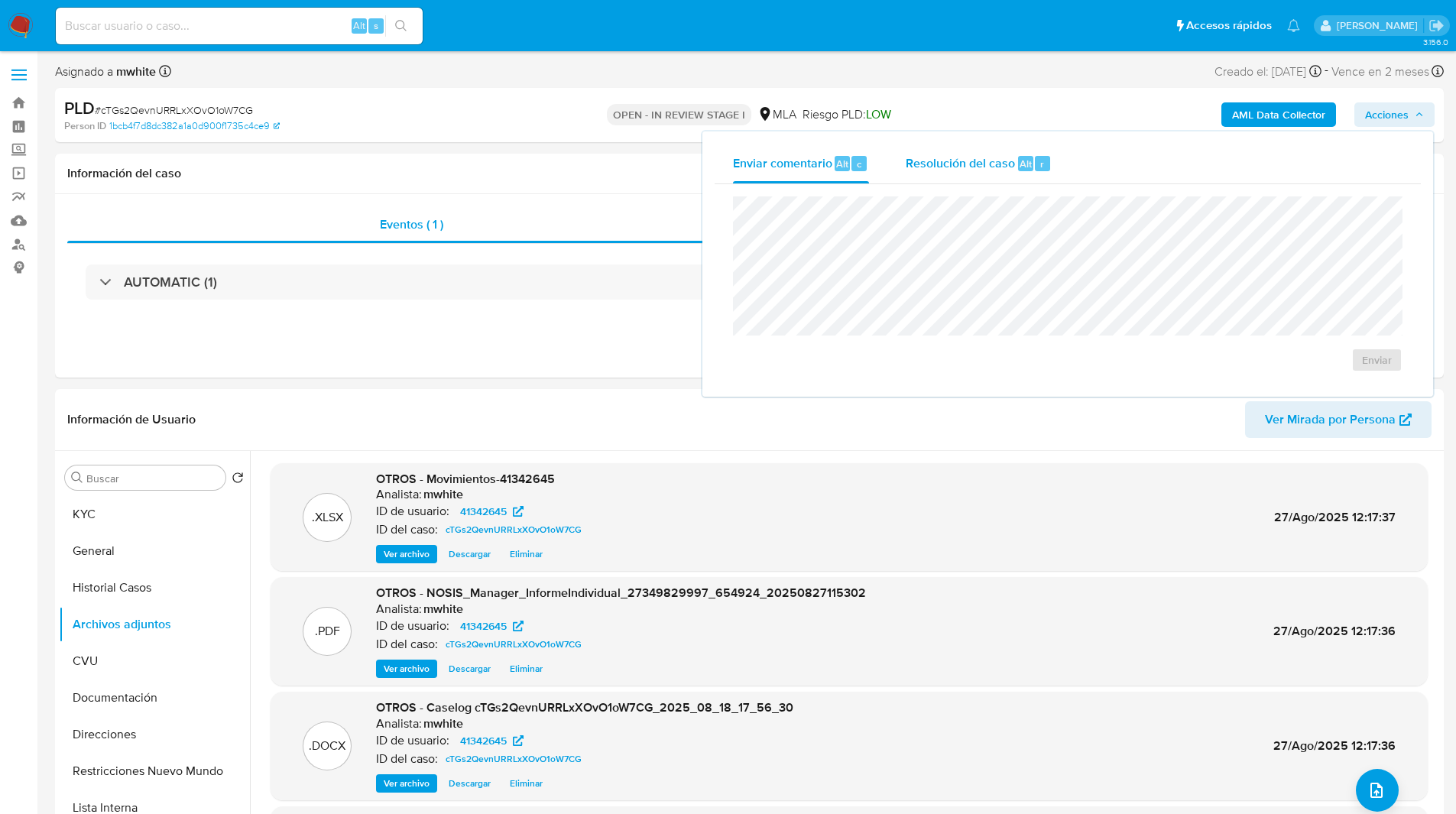
click at [974, 157] on span "Resolución del caso" at bounding box center [960, 162] width 109 height 17
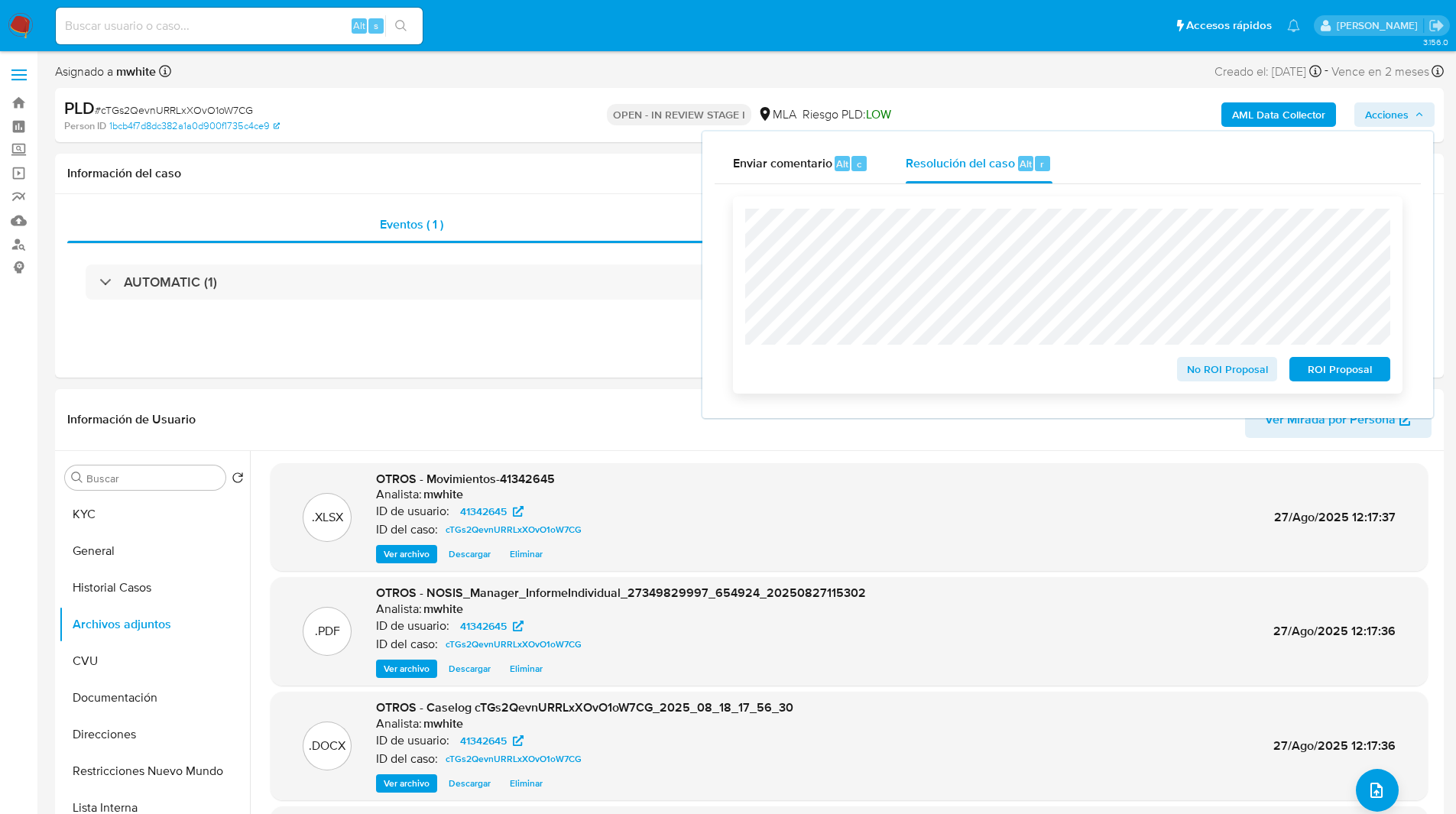
click at [1200, 375] on span "No ROI Proposal" at bounding box center [1226, 368] width 79 height 21
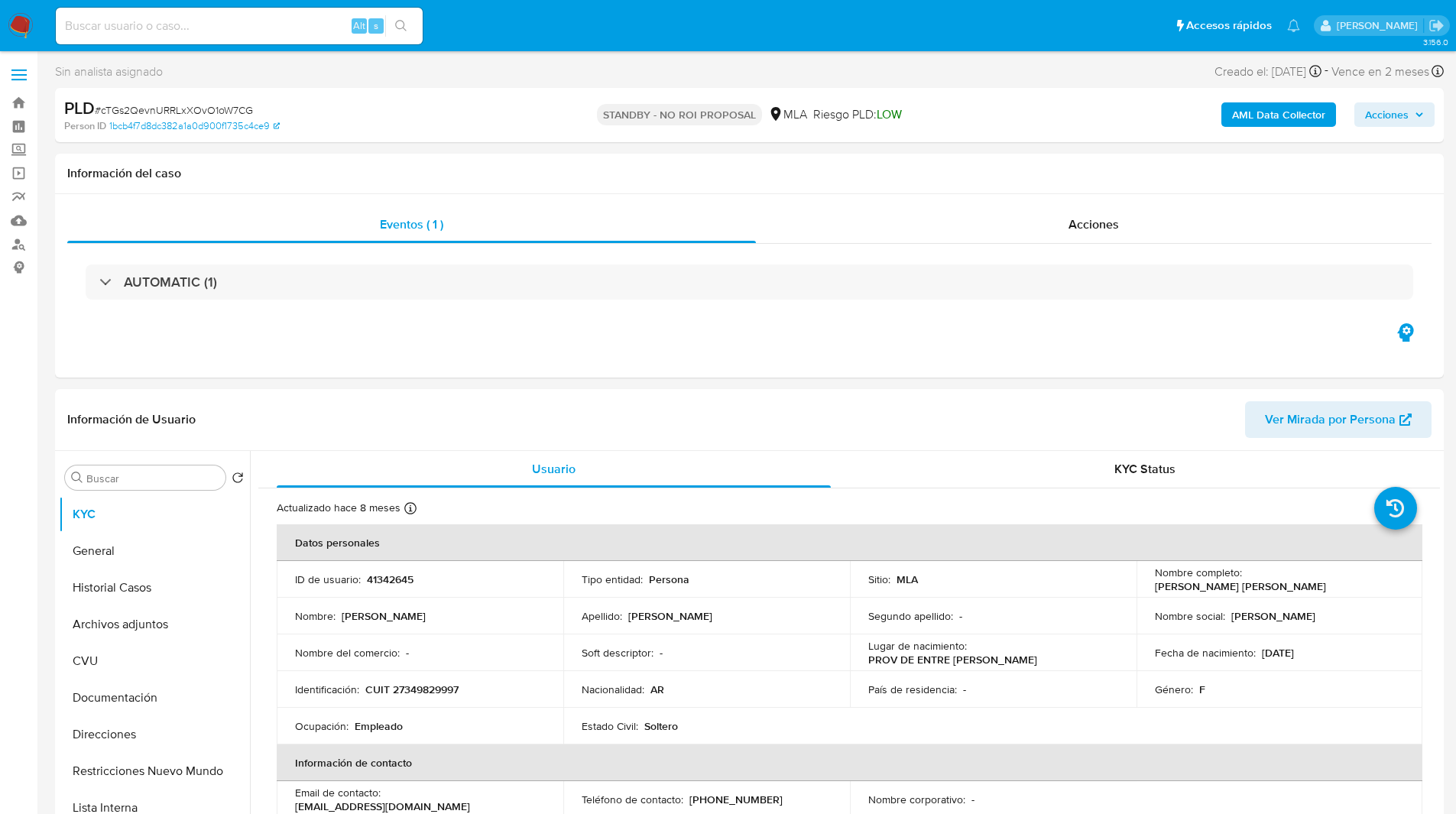
click at [240, 47] on nav "Pausado Ver notificaciones Alt s Accesos rápidos Presiona las siguientes teclas…" at bounding box center [728, 26] width 1456 height 51
select select "10"
click at [206, 28] on input at bounding box center [239, 26] width 367 height 20
paste input "R8lha8IQTbOy3arkZVBlnvzl"
type input "R8lha8IQTbOy3arkZVBlnvzl"
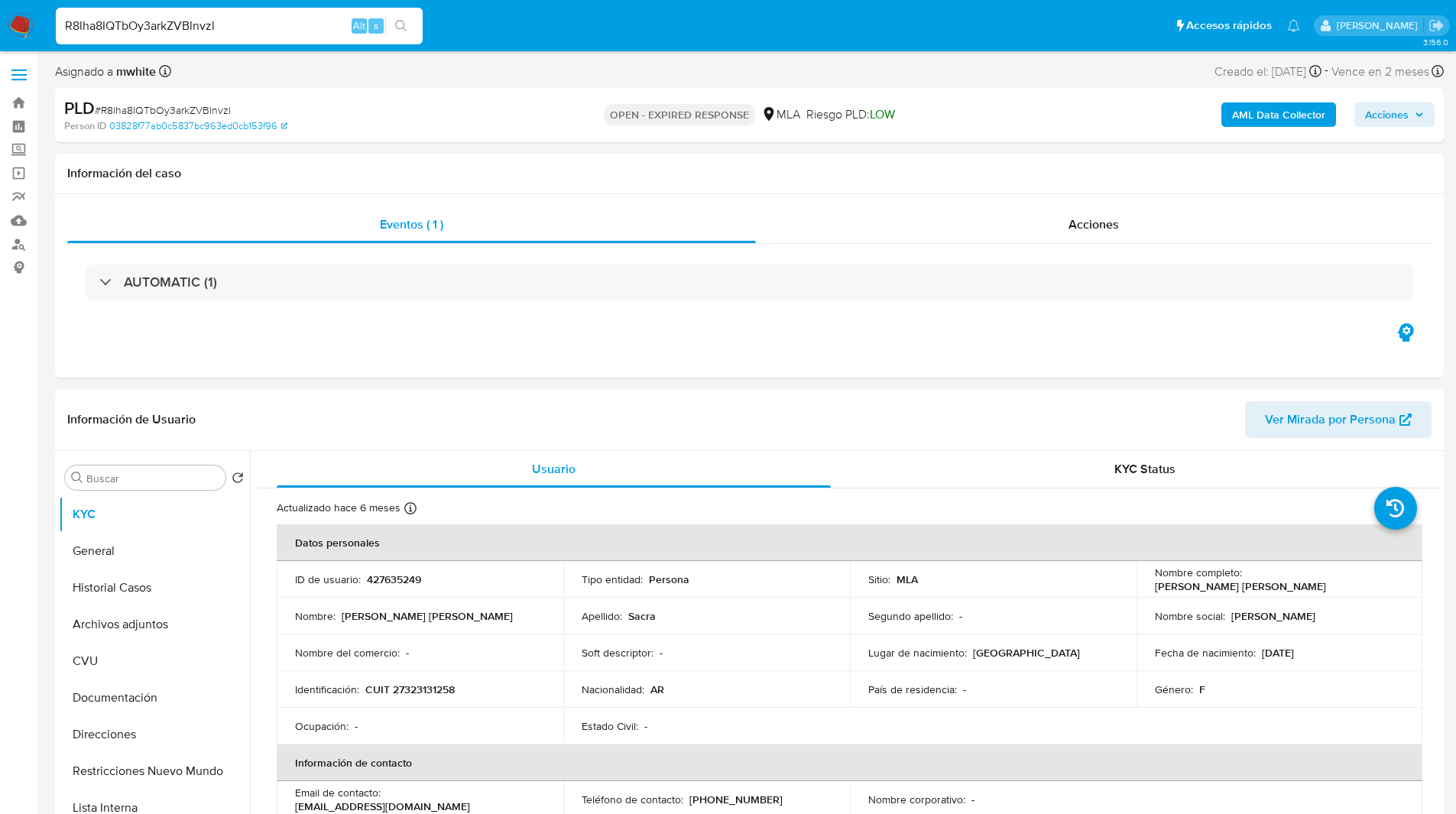
select select "10"
click at [408, 685] on p "CUIT 27323131258" at bounding box center [410, 689] width 89 height 14
copy p "27323131258"
click at [647, 367] on div "Eventos ( 1 ) Acciones AUTOMATIC (1)" at bounding box center [749, 285] width 1389 height 183
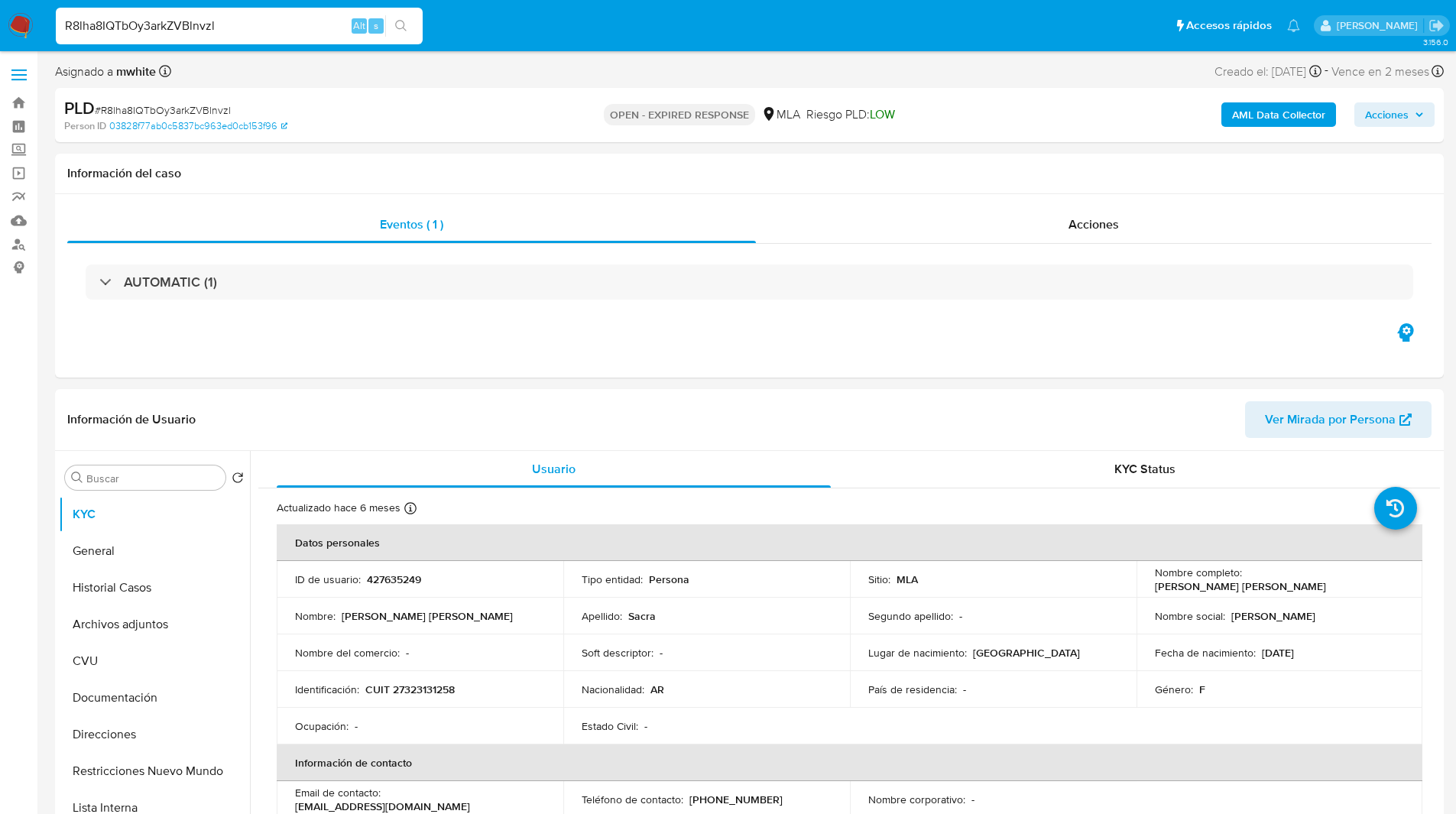
click at [866, 121] on span "Riesgo PLD: LOW" at bounding box center [850, 115] width 88 height 16
click at [1038, 85] on div "Asignado a mwhite Asignado el: 18/08/2025 14:11:33 Creado el: 12/08/2025 Creado…" at bounding box center [749, 74] width 1389 height 26
click at [503, 105] on div "PLD # R8lha8IQTbOy3arkZVBlnvzl" at bounding box center [289, 108] width 451 height 23
click at [464, 46] on nav "Pausado Ver notificaciones R8lha8IQTbOy3arkZVBlnvzl Alt s Accesos rápidos Presi…" at bounding box center [728, 26] width 1456 height 51
select select "10"
